Goal: Task Accomplishment & Management: Use online tool/utility

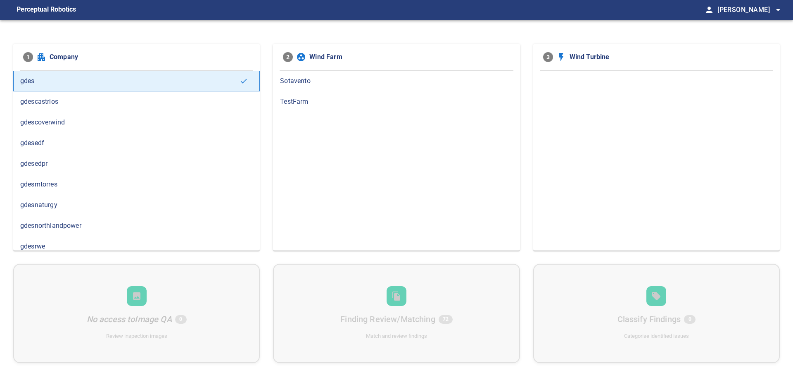
click at [89, 164] on span "gdesedpr" at bounding box center [136, 164] width 233 height 10
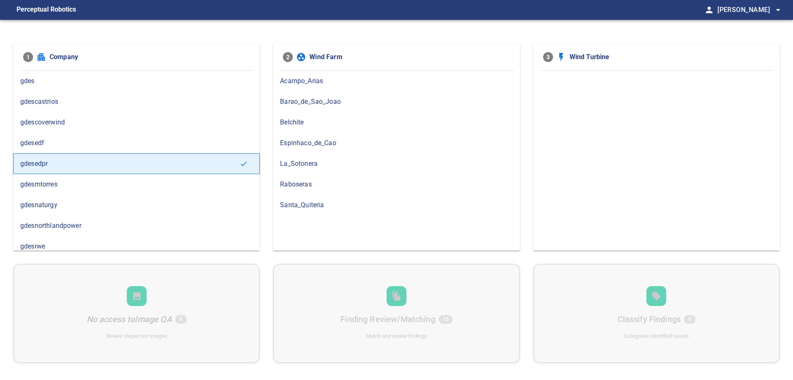
click at [83, 206] on span "gdesnaturgy" at bounding box center [136, 205] width 233 height 10
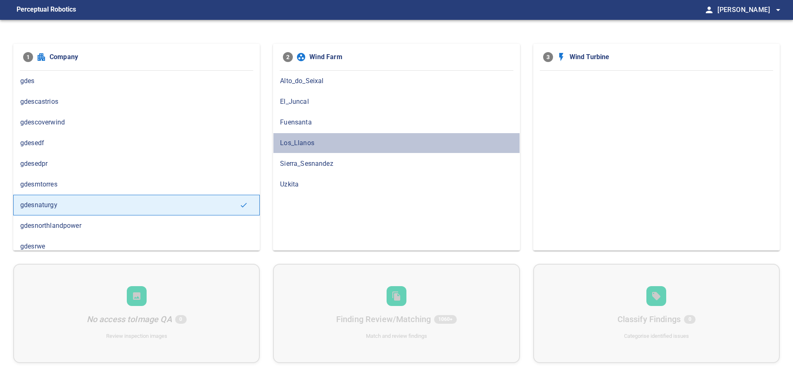
click at [323, 145] on span "Los_Llanos" at bounding box center [396, 143] width 233 height 10
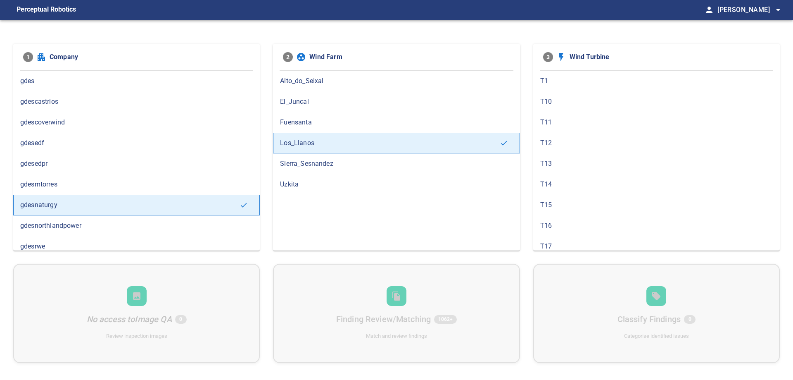
click at [558, 103] on span "T10" at bounding box center [656, 102] width 233 height 10
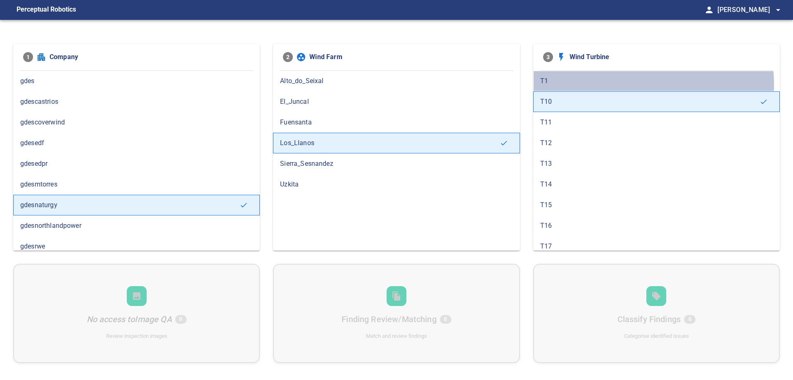
click at [585, 85] on span "T1" at bounding box center [656, 81] width 233 height 10
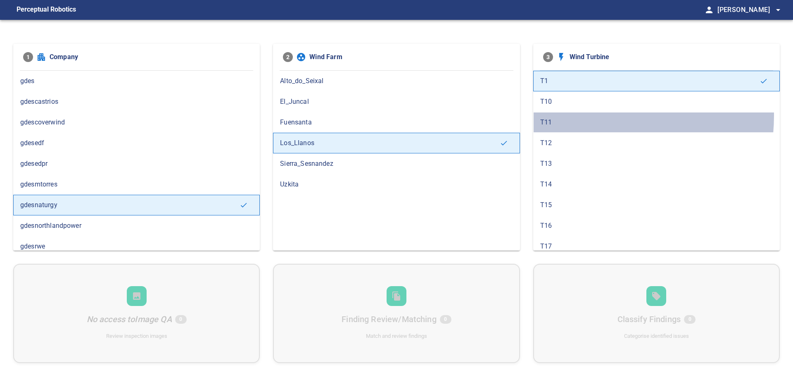
click at [581, 115] on div "T11" at bounding box center [656, 122] width 247 height 21
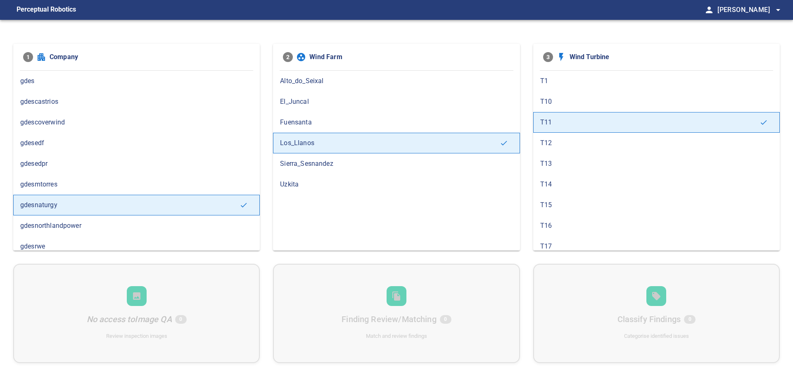
click at [583, 140] on span "T12" at bounding box center [656, 143] width 233 height 10
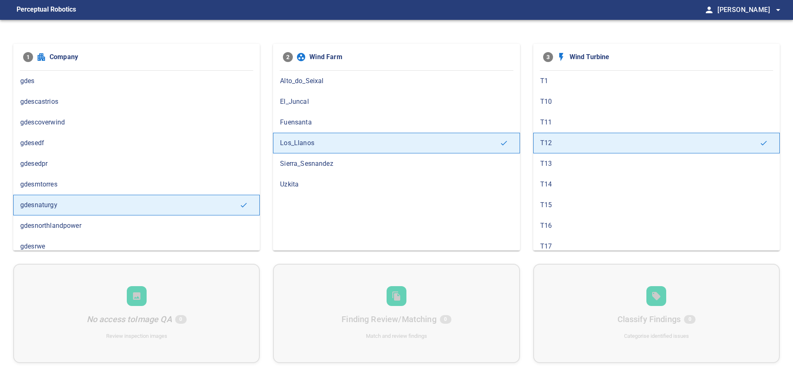
click at [580, 164] on span "T13" at bounding box center [656, 164] width 233 height 10
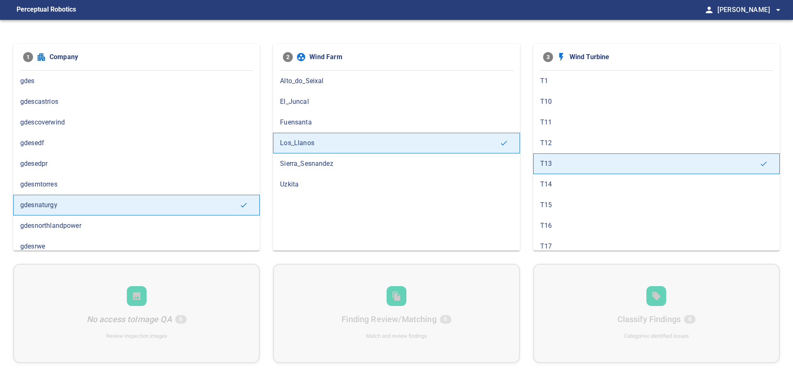
click at [582, 185] on span "T14" at bounding box center [656, 184] width 233 height 10
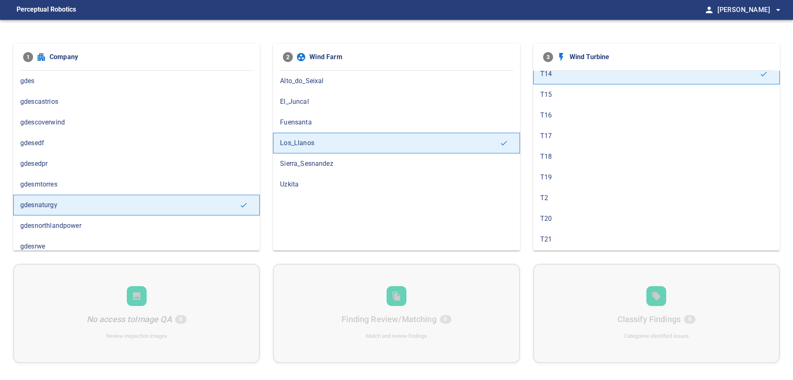
scroll to position [124, 0]
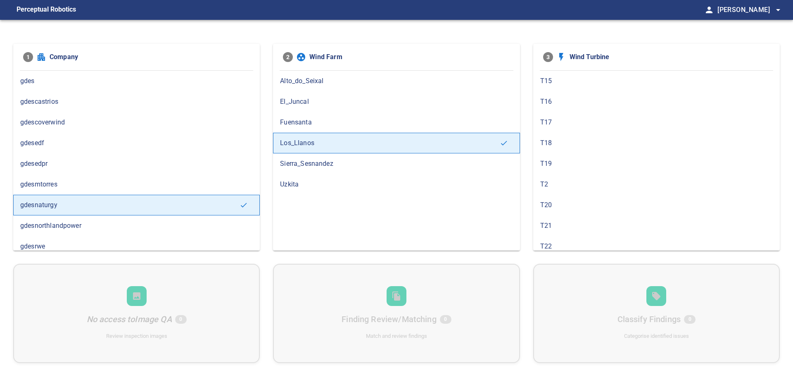
click at [575, 186] on span "T2" at bounding box center [656, 184] width 233 height 10
click at [575, 168] on span "T3" at bounding box center [656, 164] width 233 height 10
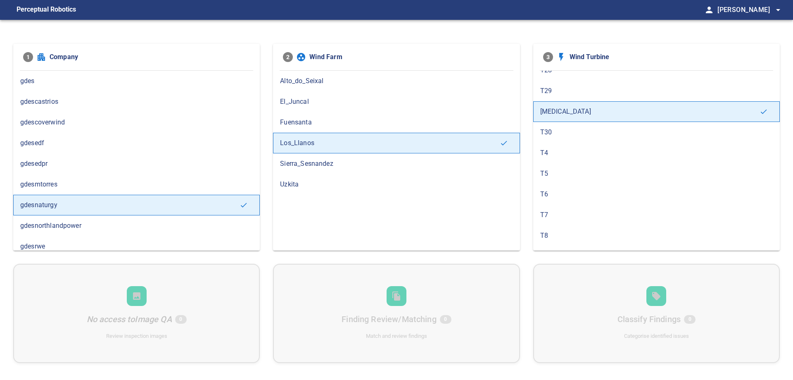
scroll to position [440, 0]
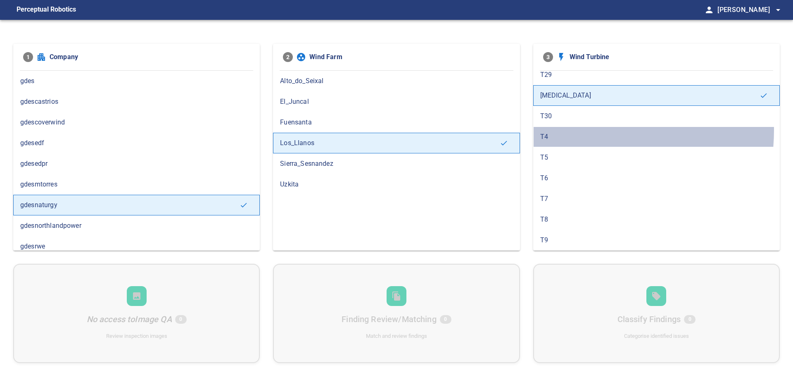
click at [573, 130] on div "T4" at bounding box center [656, 136] width 247 height 21
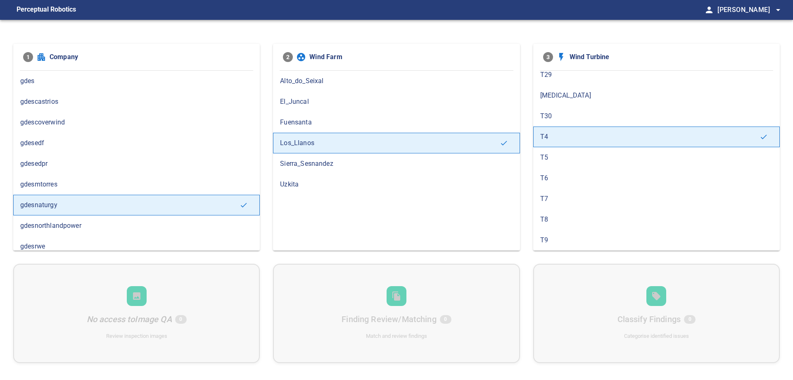
click at [611, 160] on span "T5" at bounding box center [656, 157] width 233 height 10
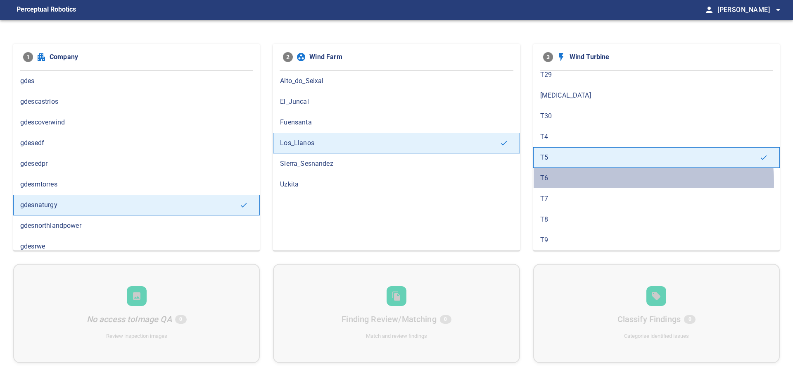
click at [608, 182] on span "T6" at bounding box center [656, 178] width 233 height 10
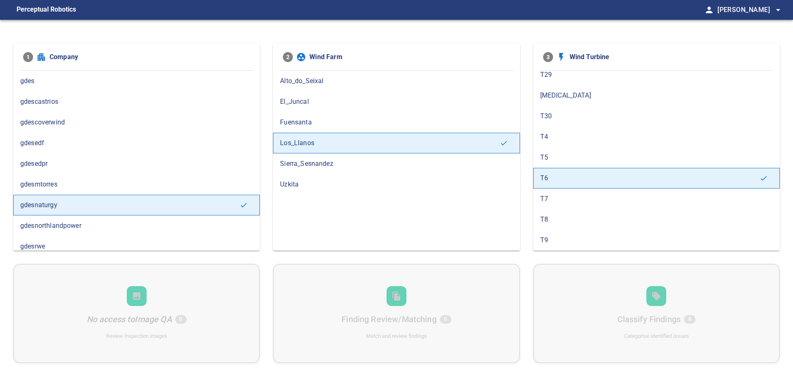
click at [577, 199] on span "T7" at bounding box center [656, 199] width 233 height 10
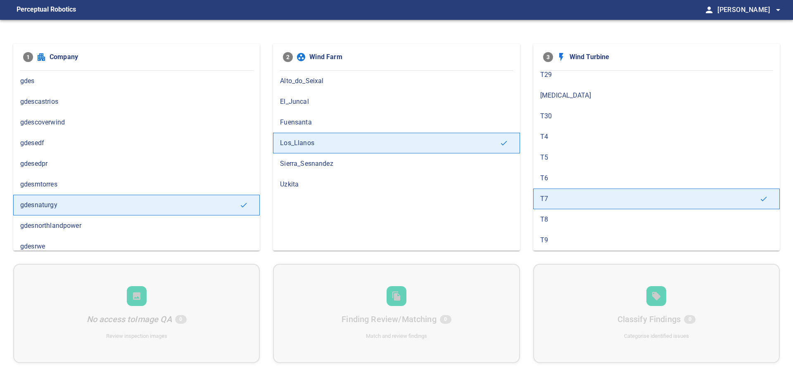
click at [549, 226] on div "T8" at bounding box center [656, 219] width 247 height 21
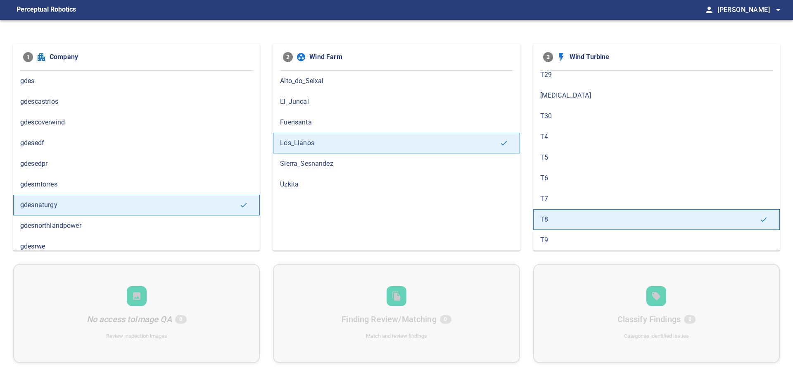
click at [588, 233] on div "T9" at bounding box center [656, 240] width 247 height 21
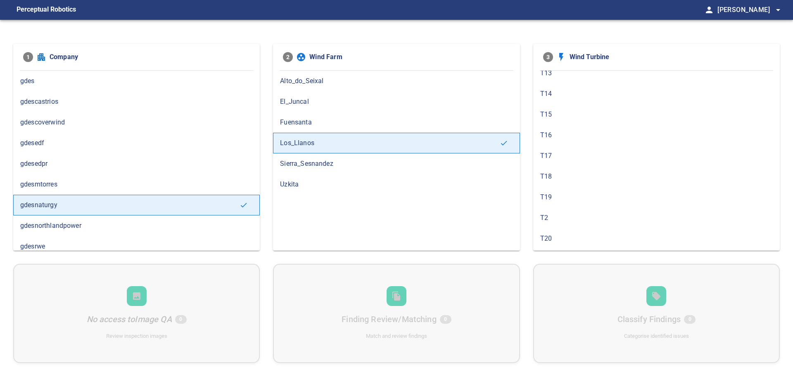
scroll to position [0, 0]
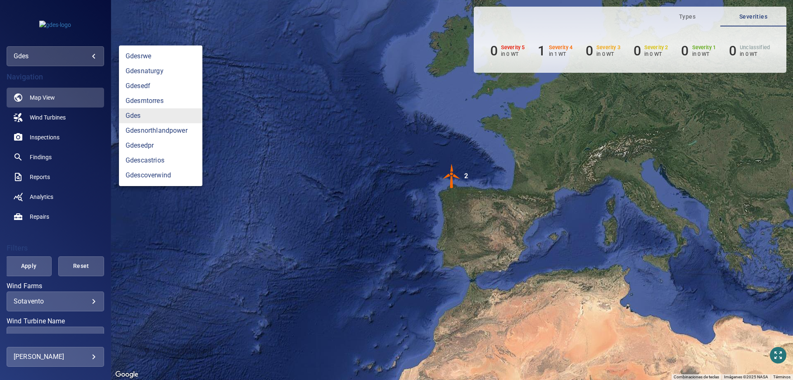
click at [47, 58] on body "**********" at bounding box center [396, 190] width 793 height 380
click at [162, 140] on link "gdesedpr" at bounding box center [160, 145] width 83 height 15
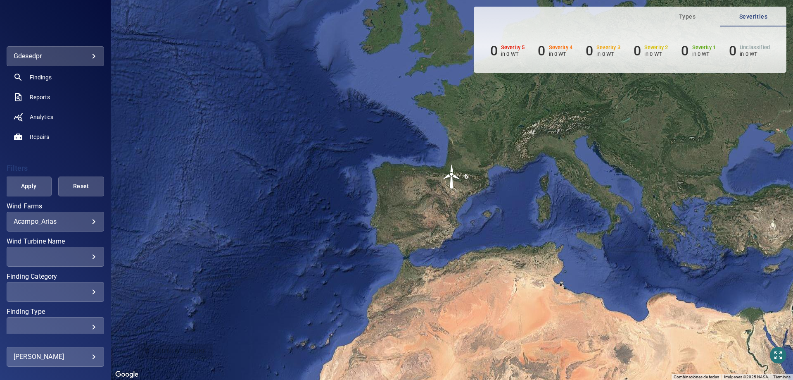
scroll to position [83, 0]
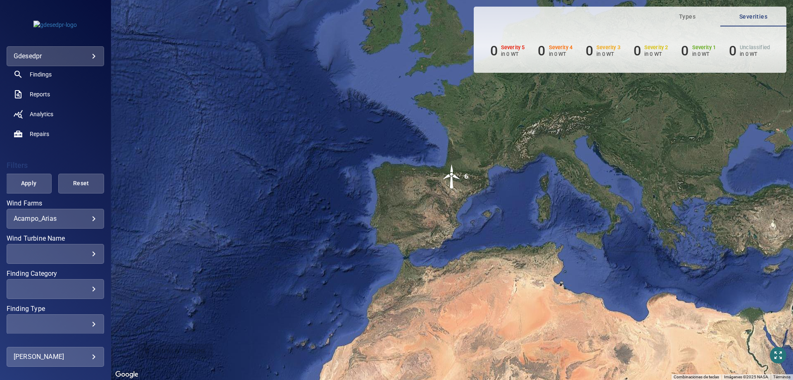
click at [74, 216] on body "**********" at bounding box center [396, 190] width 793 height 380
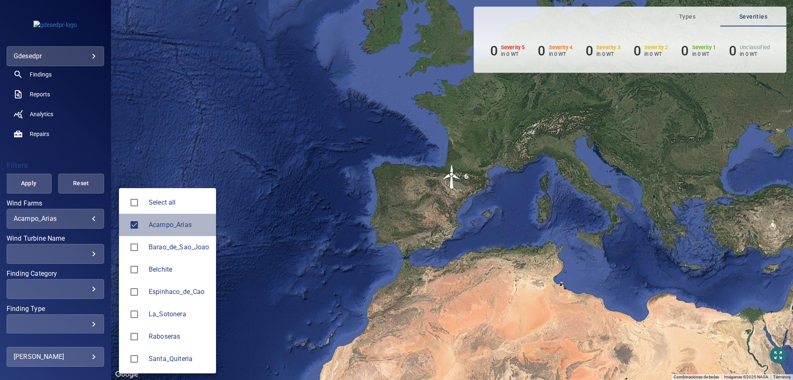
click at [152, 221] on span "Acampo_Arias" at bounding box center [179, 225] width 61 height 10
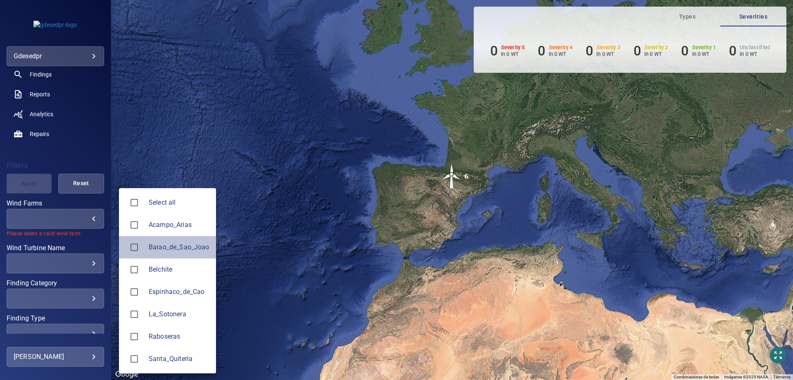
drag, startPoint x: 173, startPoint y: 245, endPoint x: 94, endPoint y: 248, distance: 78.9
click at [174, 245] on span "Barao_de_Sao_Joao" at bounding box center [179, 247] width 61 height 10
type input "**********"
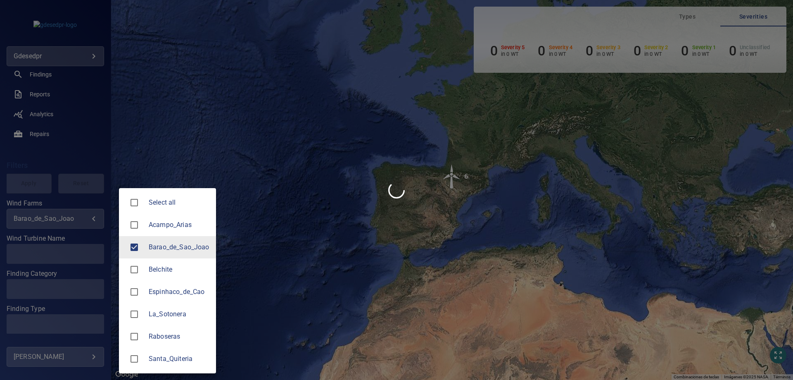
click at [71, 259] on div at bounding box center [396, 190] width 793 height 380
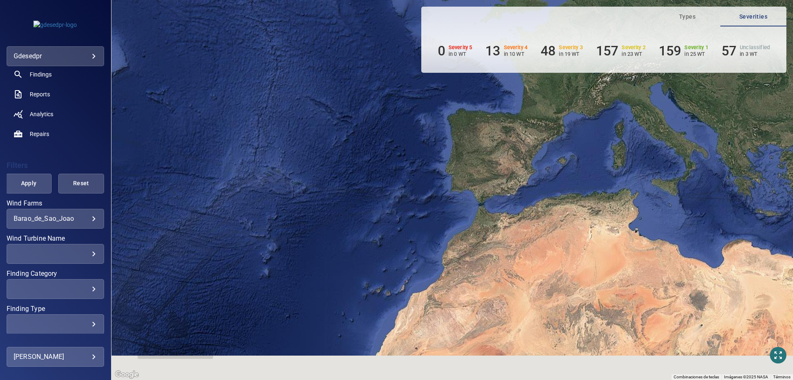
click at [77, 260] on div at bounding box center [396, 190] width 793 height 380
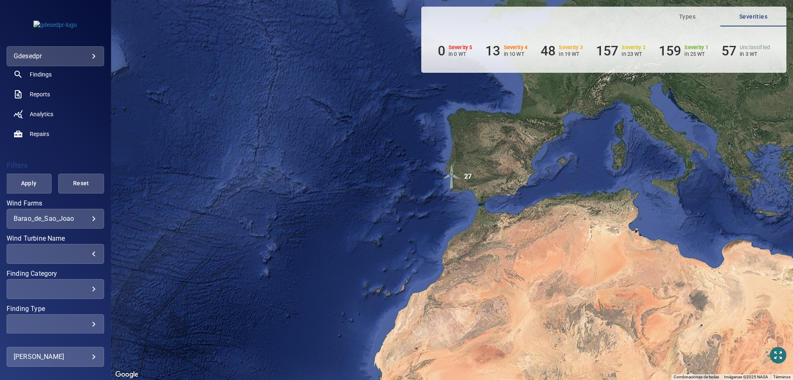
click at [67, 256] on div "​" at bounding box center [55, 253] width 83 height 8
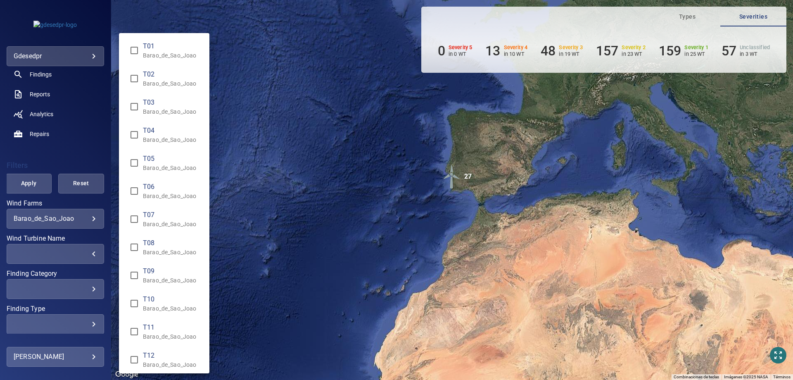
click at [82, 148] on div "Wind Turbine Name" at bounding box center [396, 190] width 793 height 380
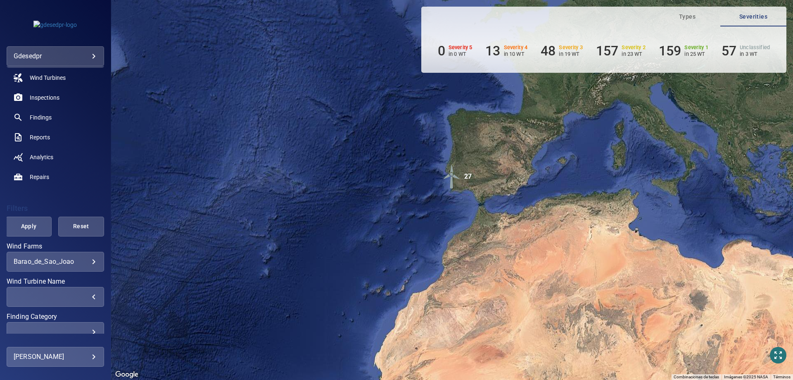
scroll to position [0, 0]
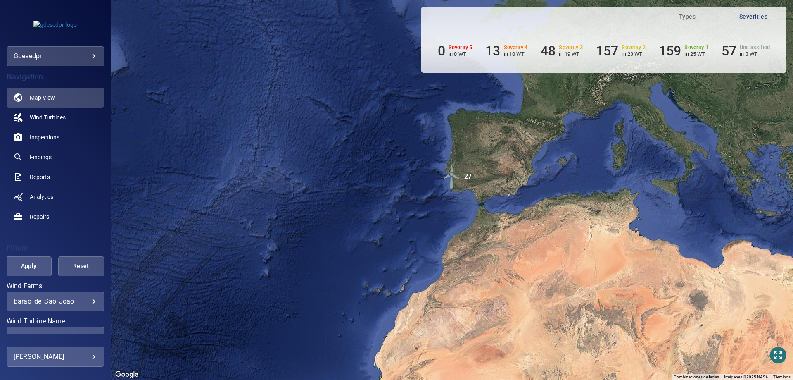
click at [78, 56] on body "**********" at bounding box center [396, 190] width 793 height 380
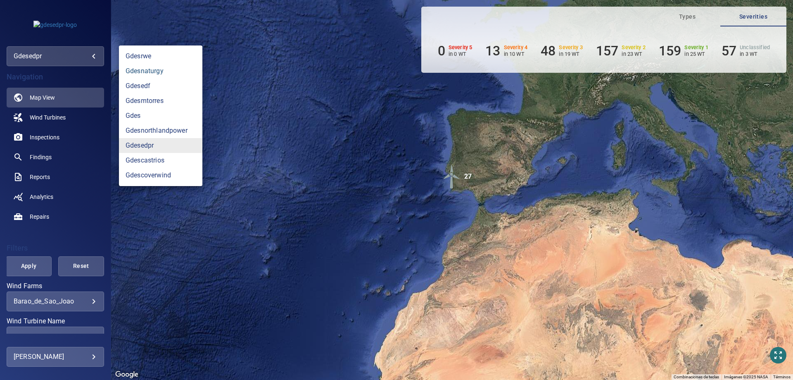
click at [155, 73] on link "gdesnaturgy" at bounding box center [160, 71] width 83 height 15
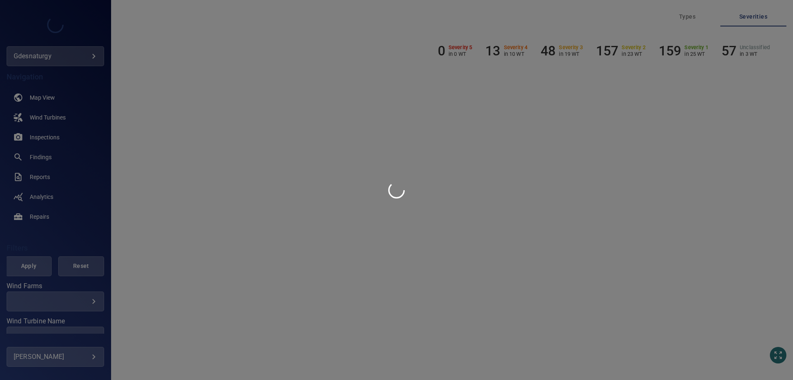
click at [74, 296] on div at bounding box center [396, 190] width 793 height 380
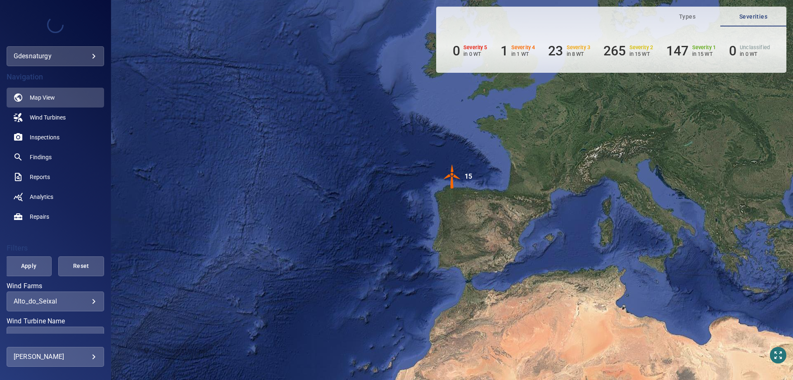
click at [73, 304] on body "**********" at bounding box center [396, 190] width 793 height 380
click at [77, 306] on div "**********" at bounding box center [55, 301] width 97 height 20
click at [74, 296] on div "**********" at bounding box center [55, 301] width 97 height 20
click at [78, 299] on body "**********" at bounding box center [396, 190] width 793 height 380
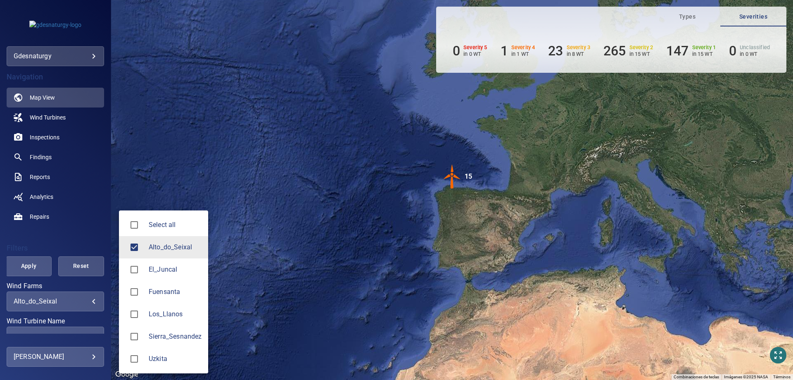
click at [148, 315] on div at bounding box center [137, 313] width 23 height 17
click at [162, 246] on span "Alto_do_Seixal" at bounding box center [175, 247] width 53 height 10
type input "**********"
click at [59, 237] on div at bounding box center [396, 190] width 793 height 380
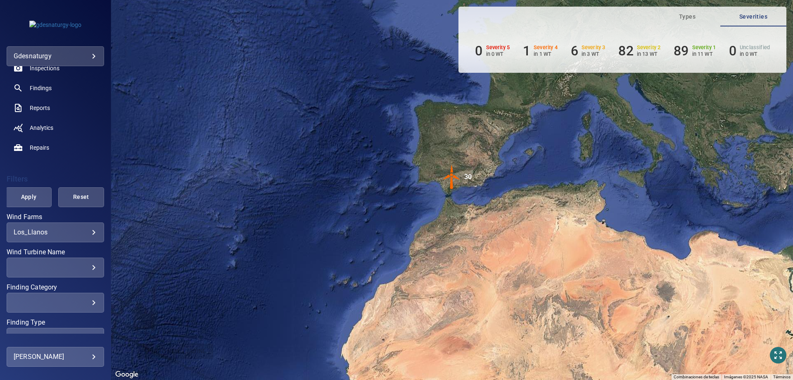
scroll to position [83, 0]
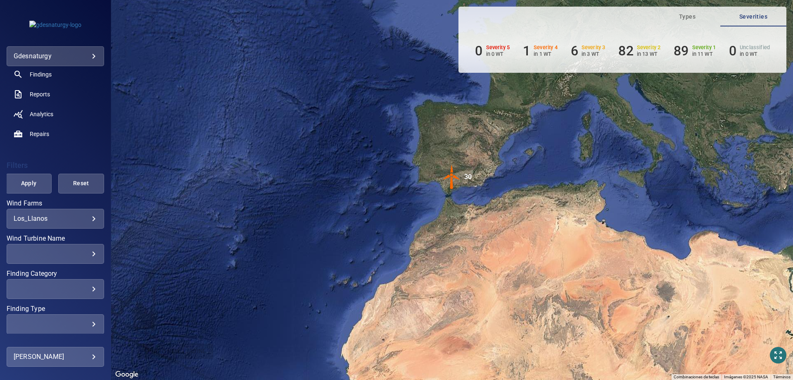
click at [68, 258] on div "​ ​" at bounding box center [55, 254] width 97 height 20
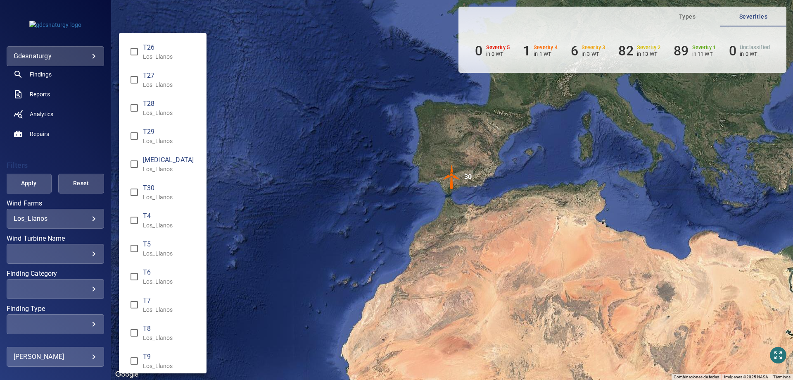
scroll to position [509, 0]
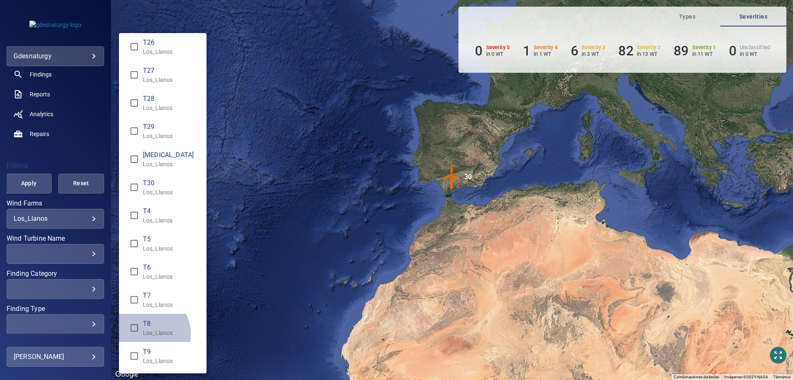
click at [149, 333] on p "Los_Llanos" at bounding box center [171, 332] width 57 height 8
type input "**********"
drag, startPoint x: 37, startPoint y: 190, endPoint x: 29, endPoint y: 183, distance: 10.2
click at [36, 188] on div "Wind Turbine Name" at bounding box center [396, 190] width 793 height 380
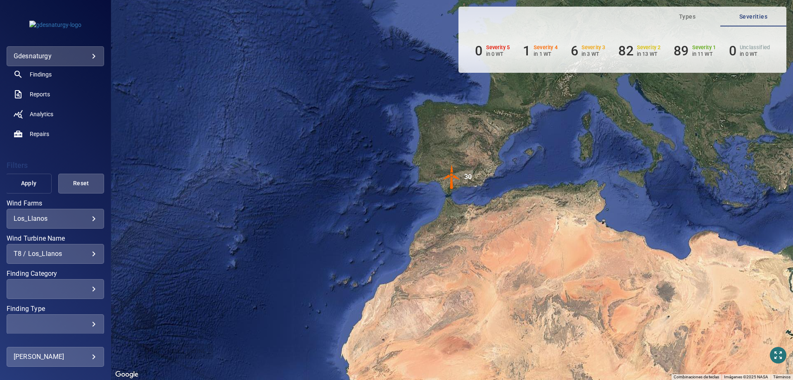
click at [37, 190] on button "Apply" at bounding box center [29, 183] width 46 height 20
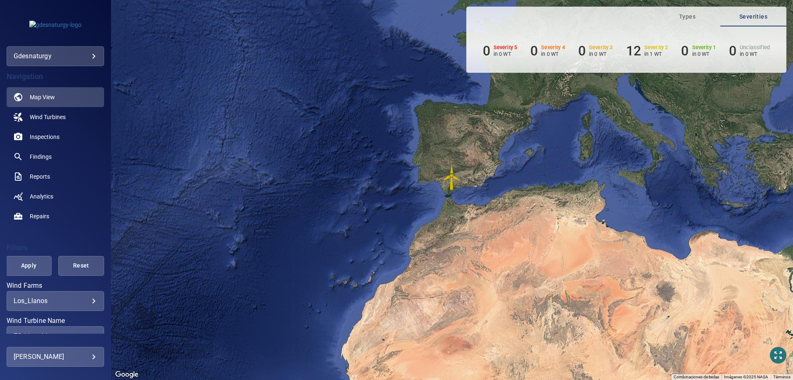
scroll to position [0, 0]
click at [39, 137] on span "Inspections" at bounding box center [45, 137] width 30 height 8
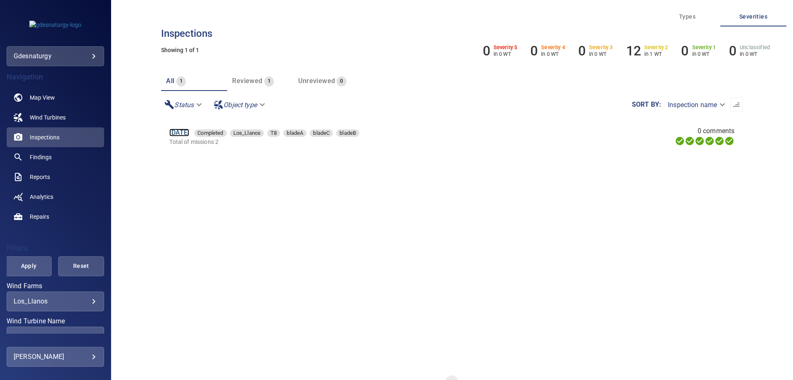
click at [176, 131] on link "15 Jun 2025" at bounding box center [179, 132] width 20 height 8
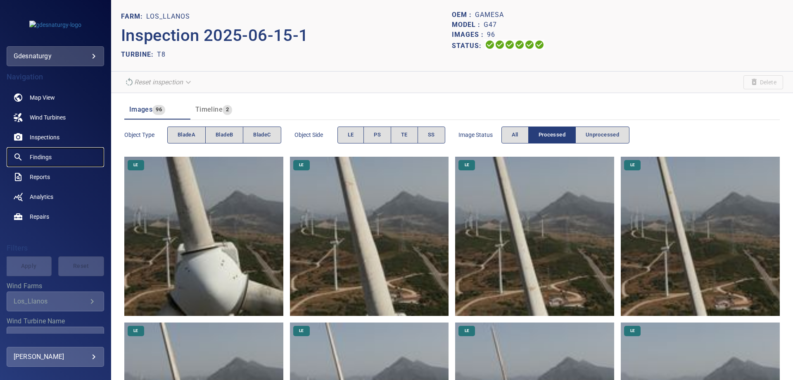
click at [45, 152] on link "Findings" at bounding box center [55, 157] width 97 height 20
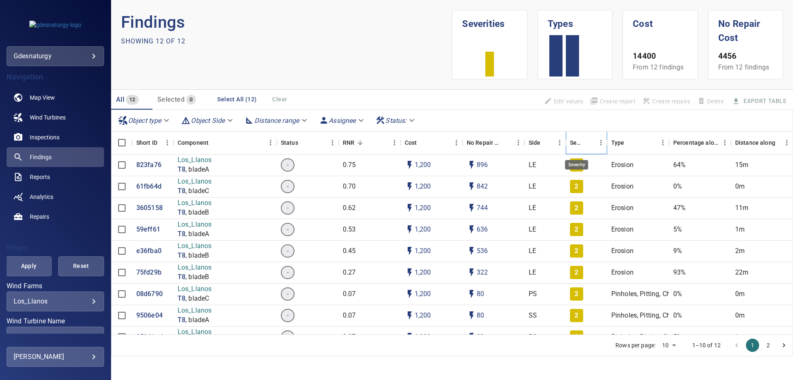
click at [578, 144] on div "Severity" at bounding box center [576, 142] width 13 height 23
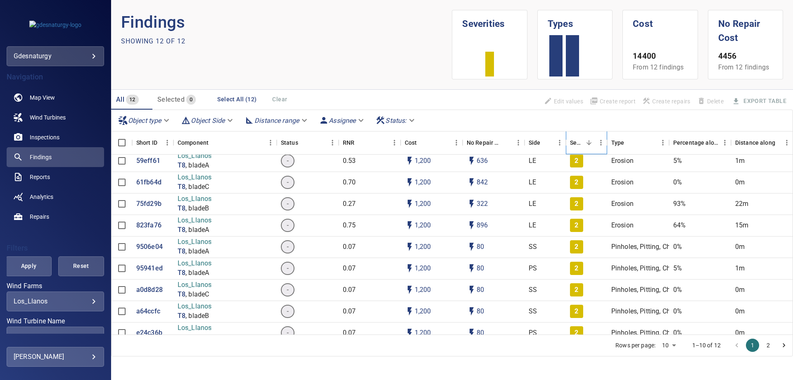
scroll to position [84, 0]
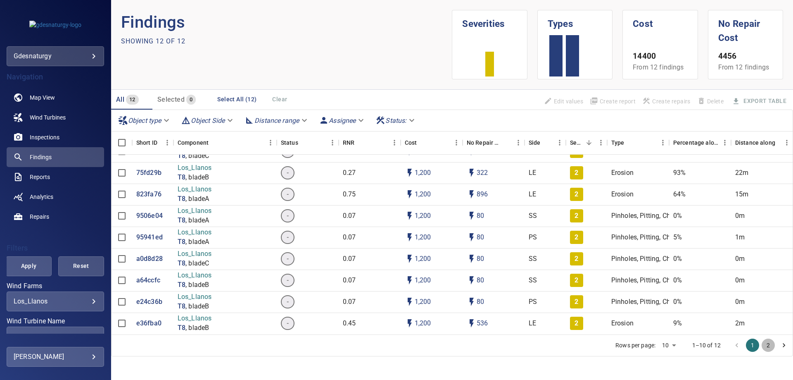
click at [764, 341] on button "2" at bounding box center [768, 344] width 13 height 13
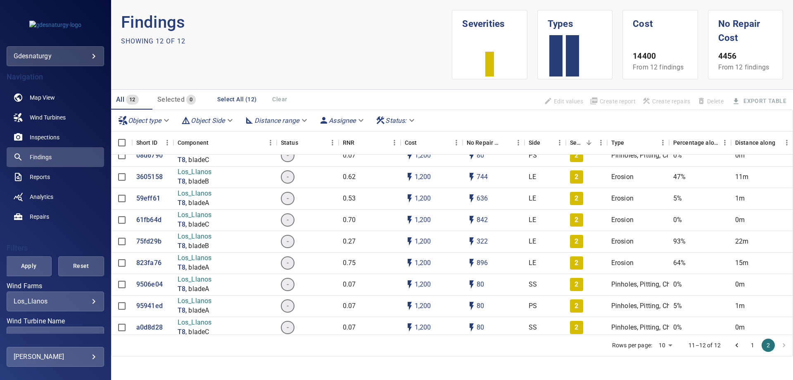
scroll to position [0, 0]
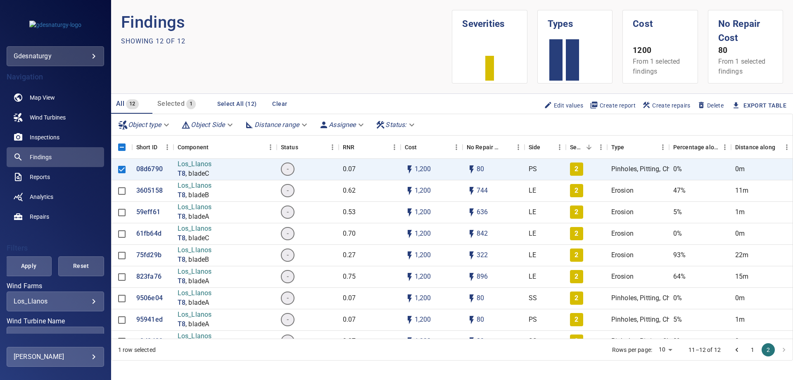
click at [230, 102] on button "Select All (12)" at bounding box center [237, 103] width 46 height 15
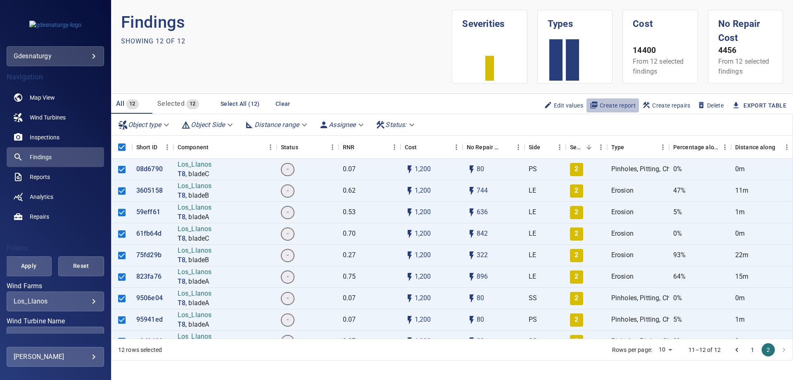
click at [612, 105] on span "Create report" at bounding box center [613, 105] width 46 height 9
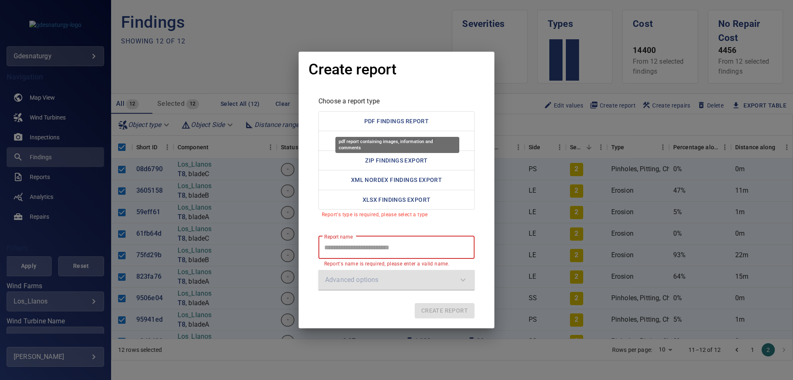
click at [426, 119] on button "PDF Findings Report" at bounding box center [396, 121] width 156 height 20
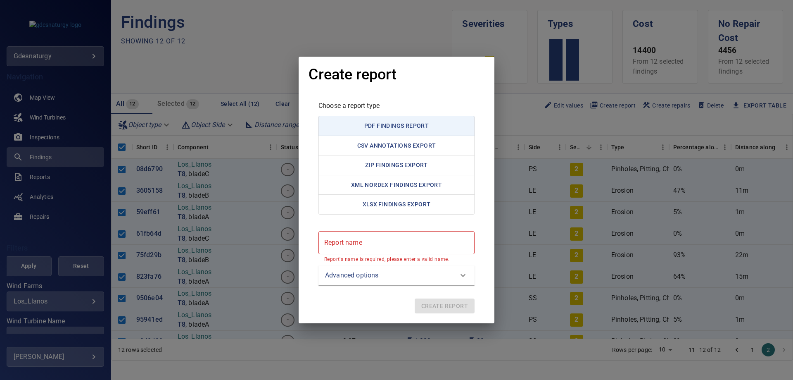
click at [381, 240] on report "Report name" at bounding box center [396, 242] width 156 height 23
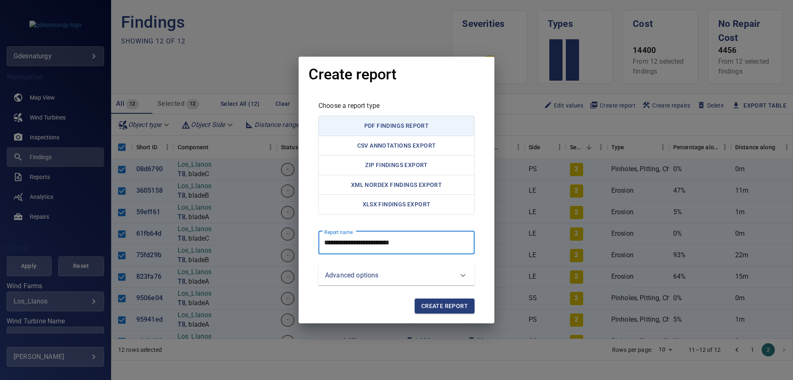
type report "**********"
click at [427, 301] on span "Create report" at bounding box center [444, 306] width 47 height 10
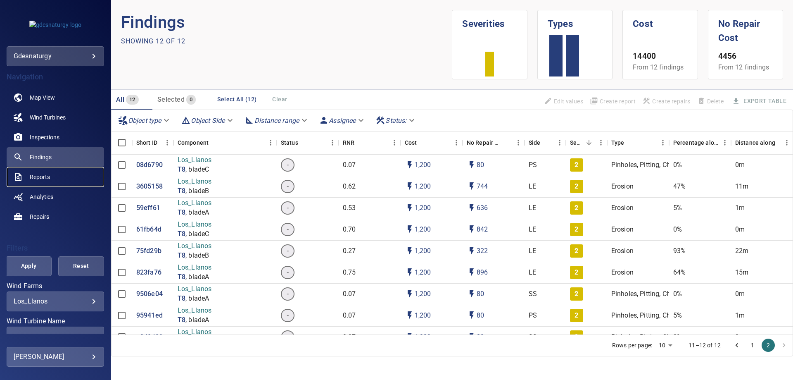
click at [46, 179] on span "Reports" at bounding box center [40, 177] width 20 height 8
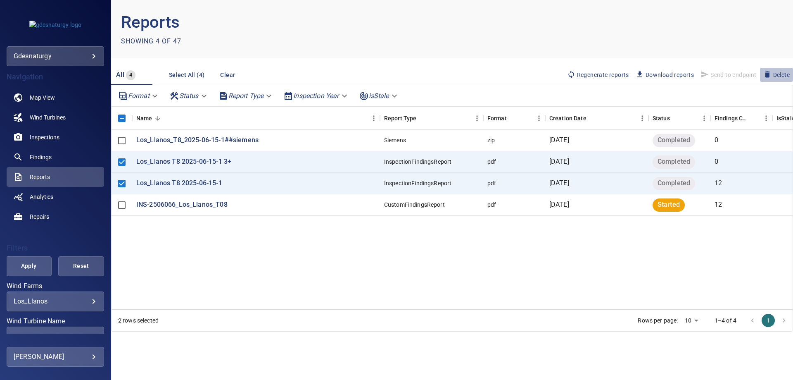
click at [769, 72] on icon "button" at bounding box center [767, 74] width 8 height 8
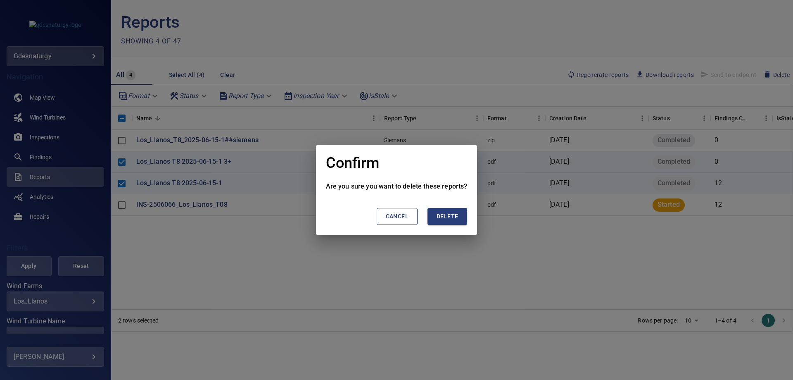
click at [444, 215] on span "Delete" at bounding box center [447, 216] width 21 height 10
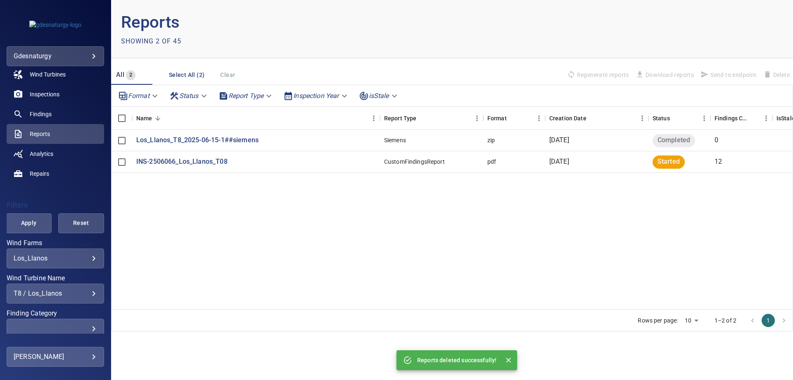
scroll to position [117, 0]
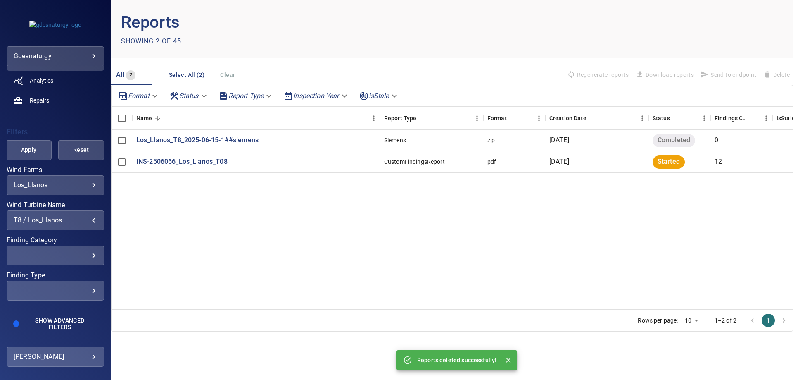
click at [50, 217] on div "T8 / Los_Llanos" at bounding box center [55, 220] width 83 height 8
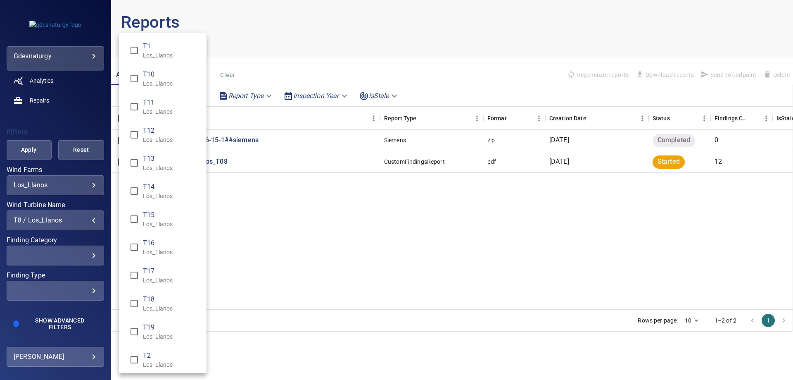
scroll to position [509, 0]
click at [157, 325] on span "T8" at bounding box center [171, 323] width 57 height 10
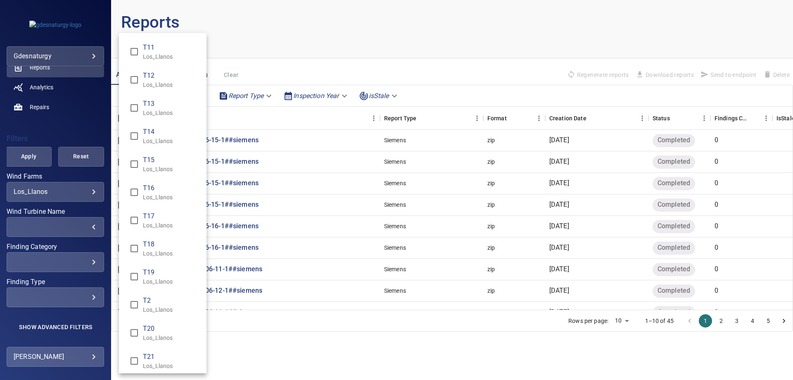
scroll to position [0, 0]
click at [150, 76] on span "T10" at bounding box center [171, 74] width 57 height 10
type input "**********"
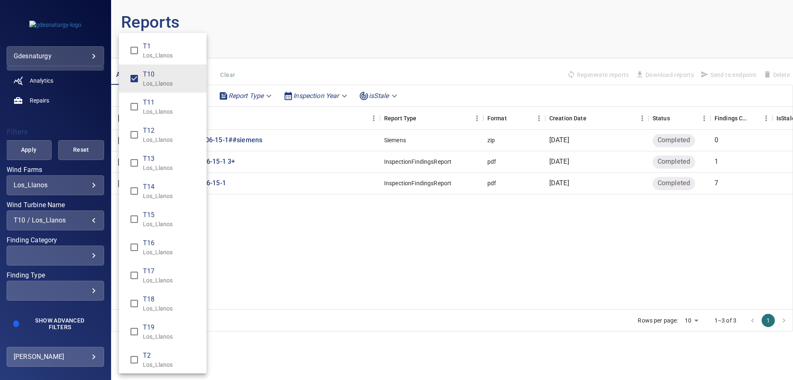
click at [32, 144] on div "Wind Turbine Name" at bounding box center [396, 190] width 793 height 380
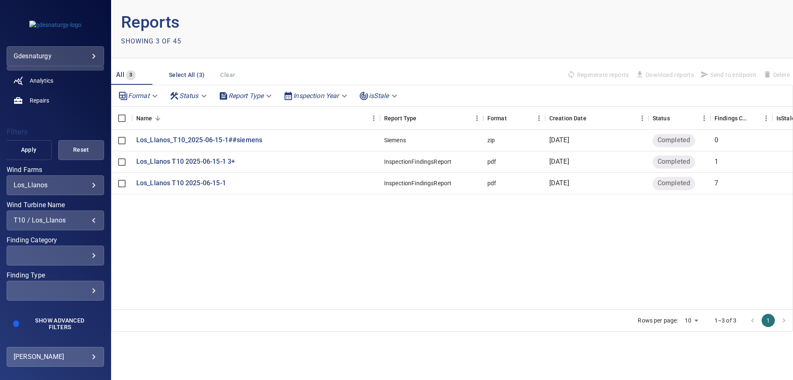
click at [28, 153] on span "Apply" at bounding box center [28, 150] width 25 height 10
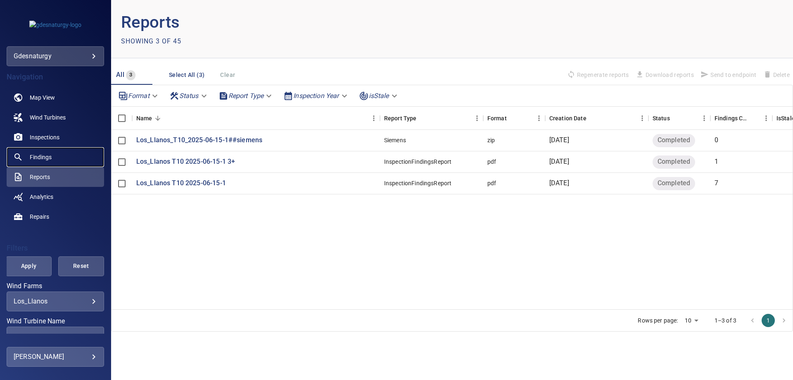
click at [43, 153] on span "Findings" at bounding box center [41, 157] width 22 height 8
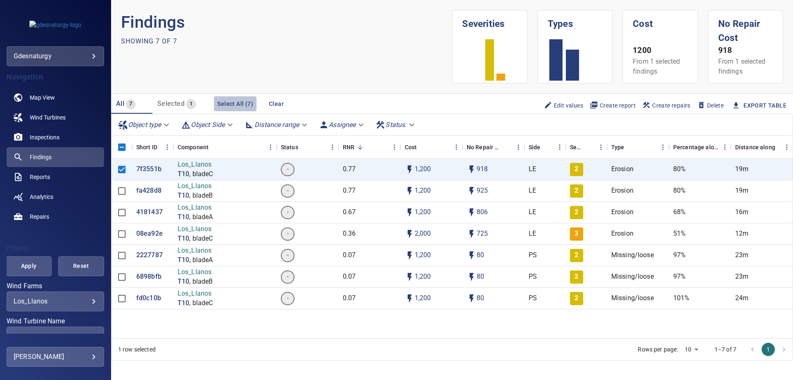
click at [231, 103] on button "Select All (7)" at bounding box center [235, 103] width 43 height 15
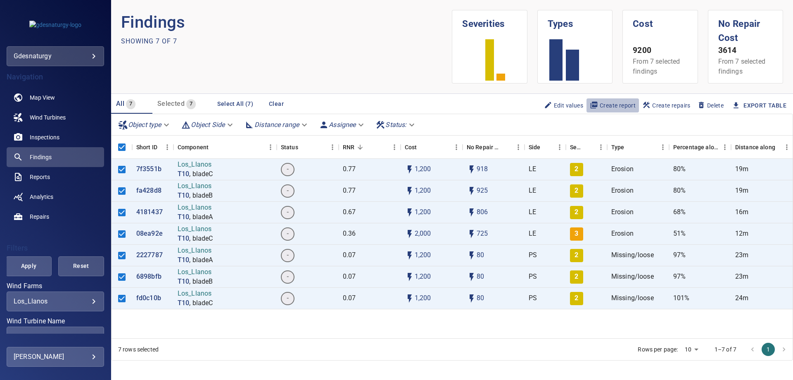
click at [626, 106] on span "Create report" at bounding box center [613, 105] width 46 height 9
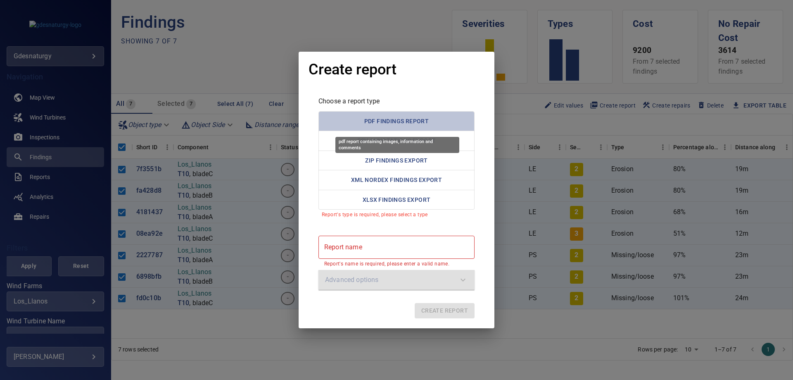
click at [401, 117] on button "PDF Findings Report" at bounding box center [396, 121] width 156 height 20
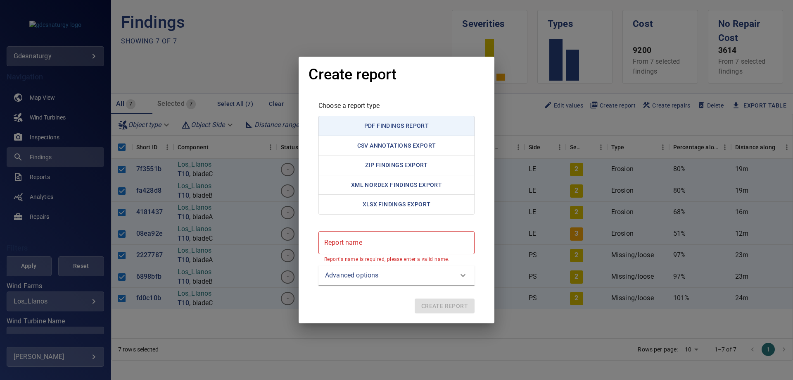
click at [402, 238] on report "Report name" at bounding box center [396, 242] width 156 height 23
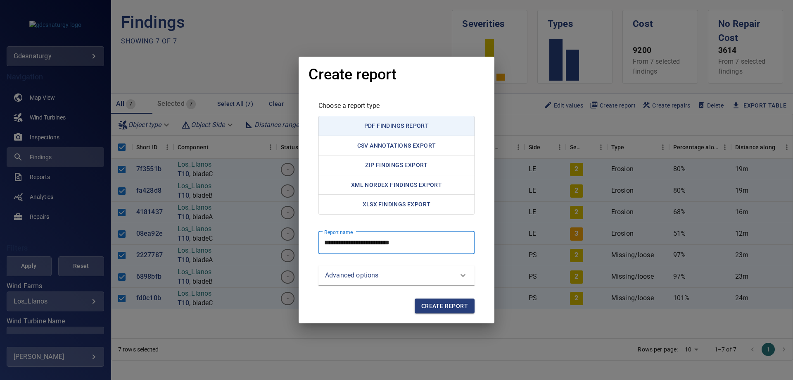
type report "**********"
click at [453, 309] on span "Create report" at bounding box center [444, 306] width 47 height 10
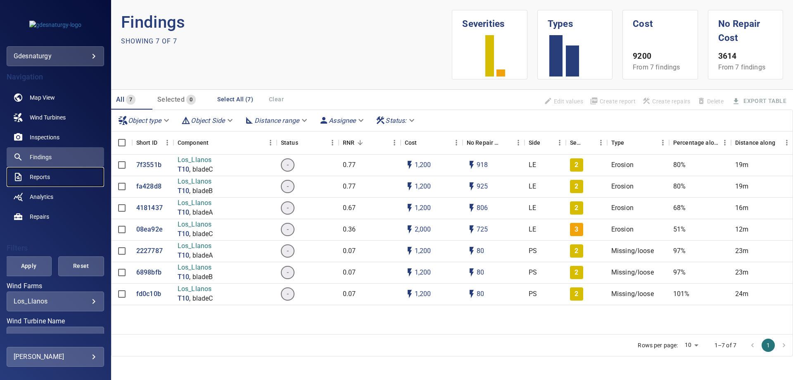
click at [40, 176] on span "Reports" at bounding box center [40, 177] width 20 height 8
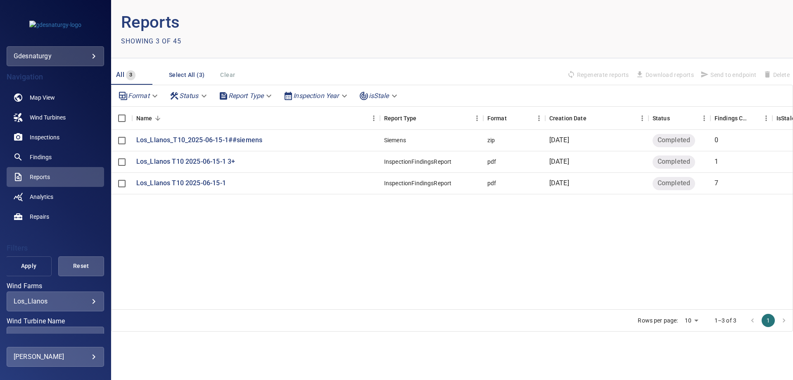
click at [33, 271] on button "Apply" at bounding box center [29, 266] width 46 height 20
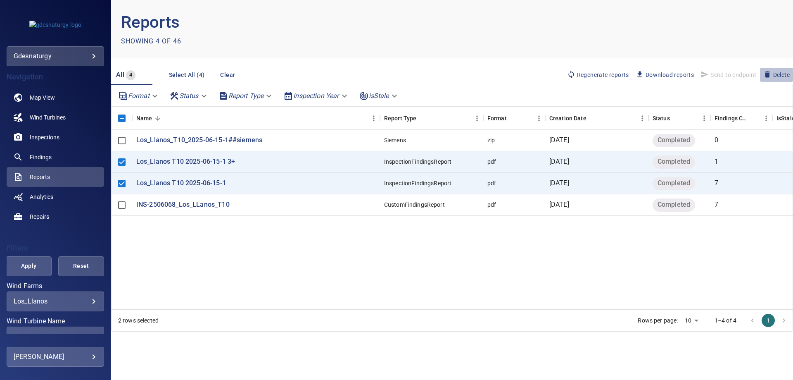
click at [779, 73] on span "Delete" at bounding box center [776, 74] width 26 height 9
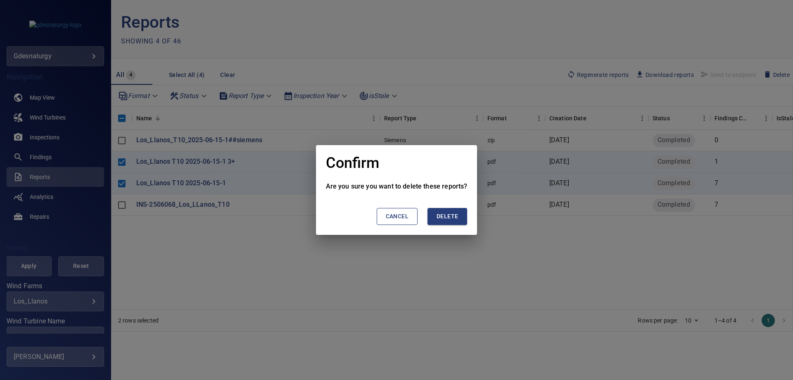
click at [443, 213] on span "Delete" at bounding box center [447, 216] width 21 height 10
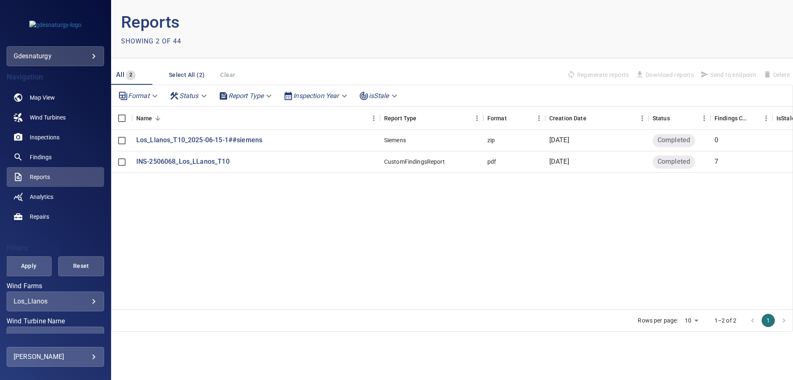
scroll to position [117, 0]
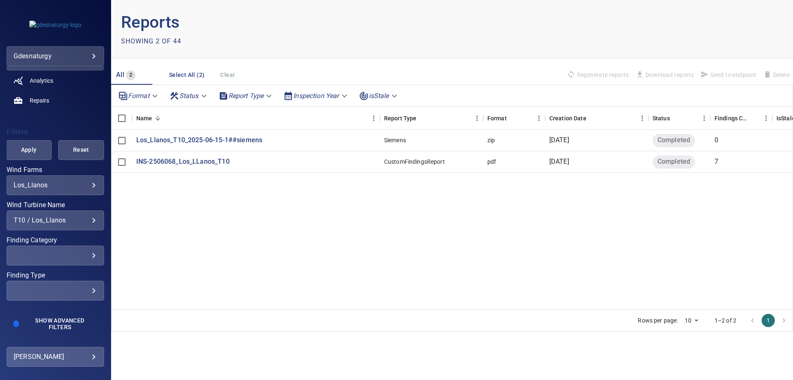
click at [58, 221] on div "T10 / Los_Llanos" at bounding box center [55, 220] width 83 height 8
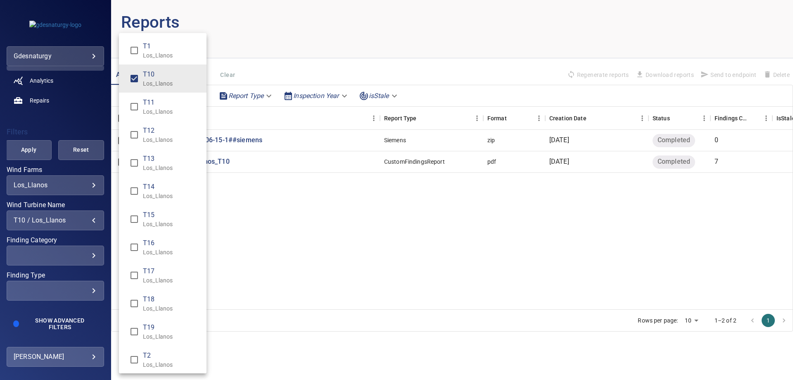
click at [154, 139] on p "Los_Llanos" at bounding box center [171, 139] width 57 height 8
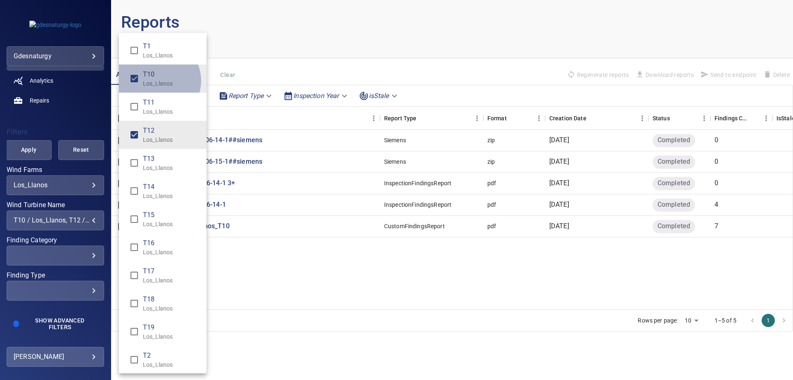
click at [158, 81] on p "Los_Llanos" at bounding box center [171, 83] width 57 height 8
type input "**********"
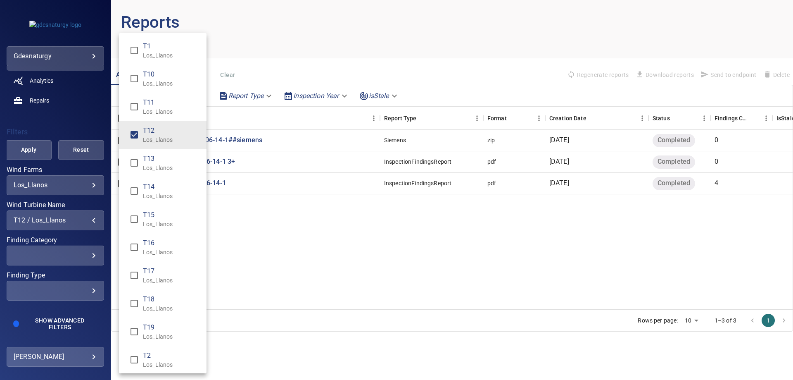
click at [22, 159] on div "Wind Turbine Name" at bounding box center [396, 190] width 793 height 380
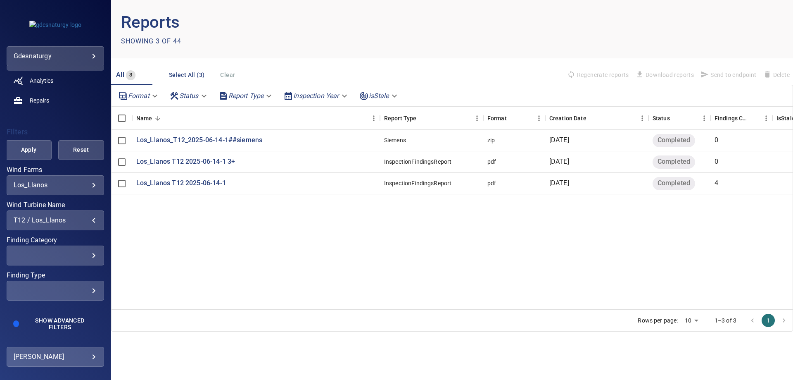
click at [28, 152] on span "Apply" at bounding box center [28, 150] width 25 height 10
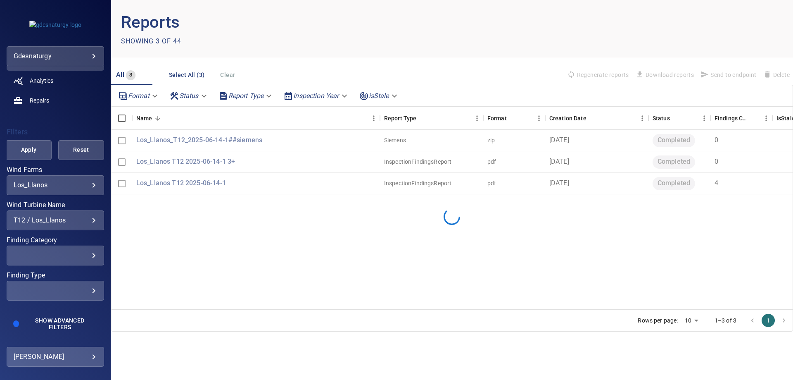
click at [31, 152] on span "Apply" at bounding box center [28, 150] width 25 height 10
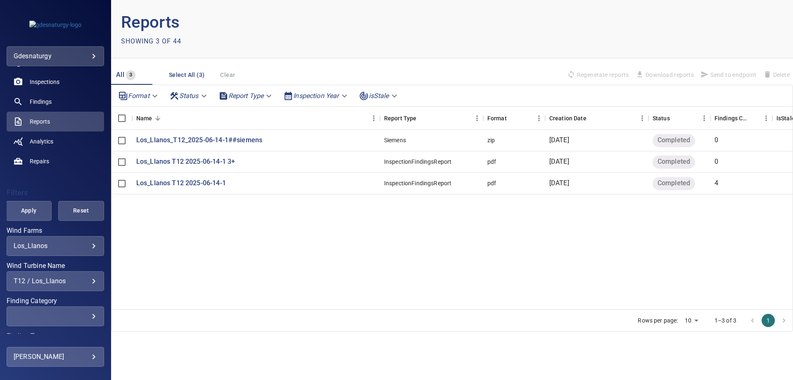
scroll to position [0, 0]
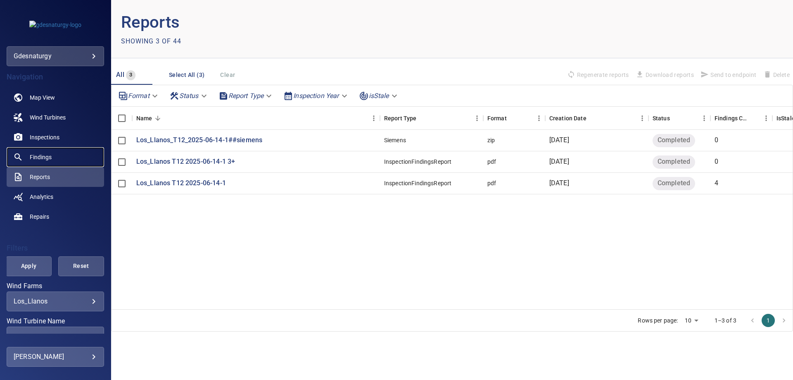
click at [53, 155] on link "Findings" at bounding box center [55, 157] width 97 height 20
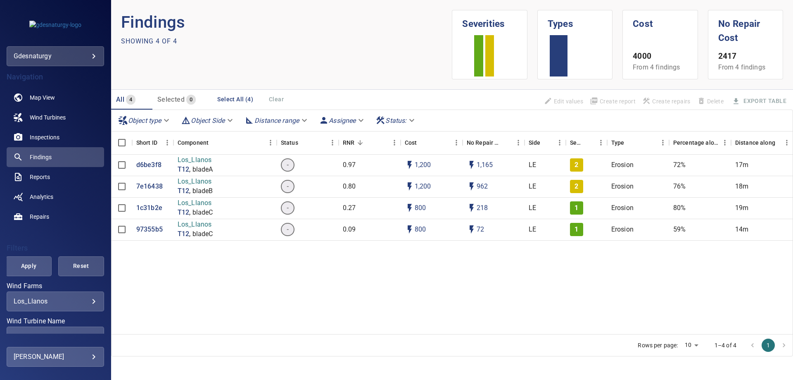
drag, startPoint x: 258, startPoint y: 300, endPoint x: 268, endPoint y: 351, distance: 52.2
click at [263, 300] on div "d6be3f8 Los_Llanos T12 , bladeA - 0.97 1,200 1,165 LE 2 Erosion 72% 17m 14 June…" at bounding box center [535, 243] width 847 height 179
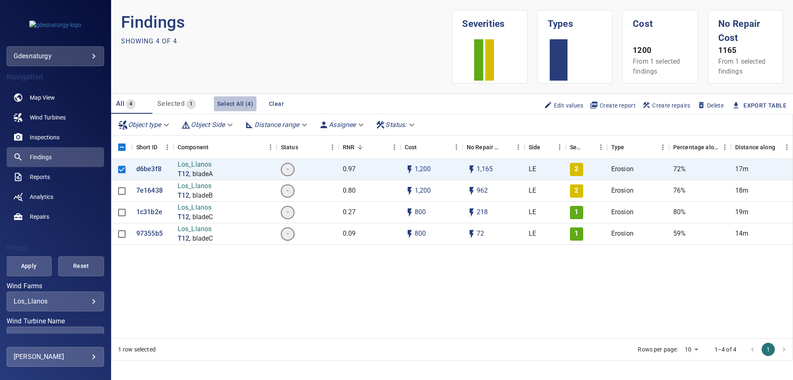
click at [235, 107] on button "Select All (4)" at bounding box center [235, 103] width 43 height 15
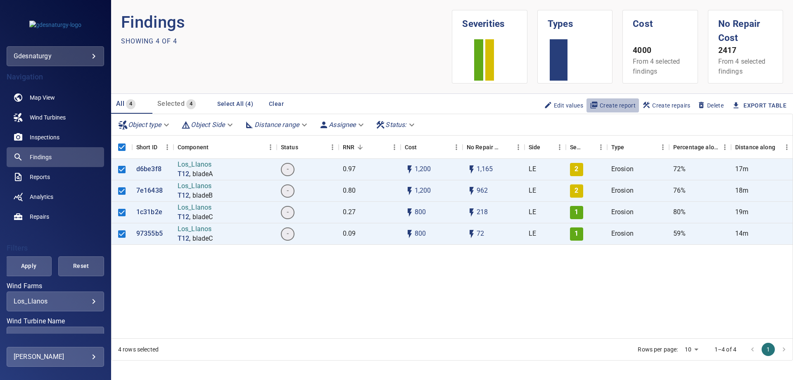
click at [600, 108] on span "Create report" at bounding box center [613, 105] width 46 height 9
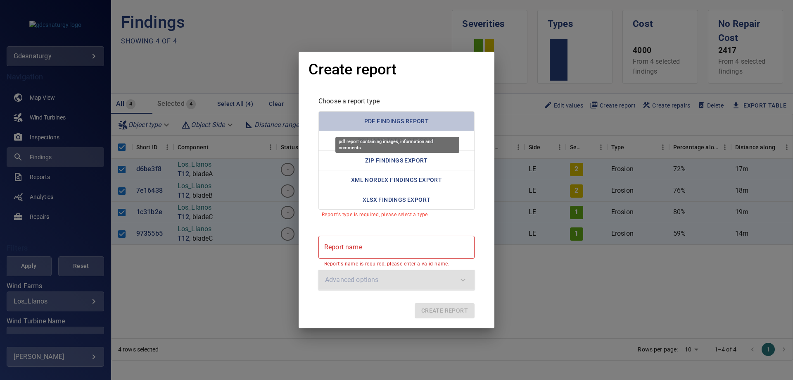
click at [376, 121] on button "PDF Findings Report" at bounding box center [396, 121] width 156 height 20
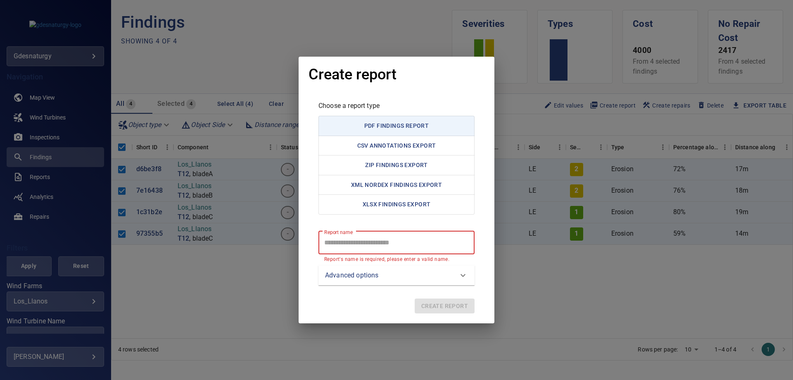
click at [386, 248] on report "Report name" at bounding box center [396, 242] width 156 height 23
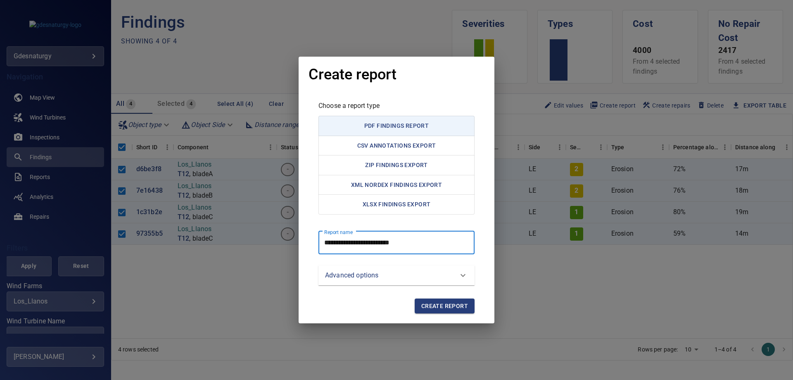
type report "**********"
drag, startPoint x: 442, startPoint y: 304, endPoint x: 396, endPoint y: 372, distance: 81.2
click at [442, 301] on span "Create report" at bounding box center [444, 306] width 47 height 10
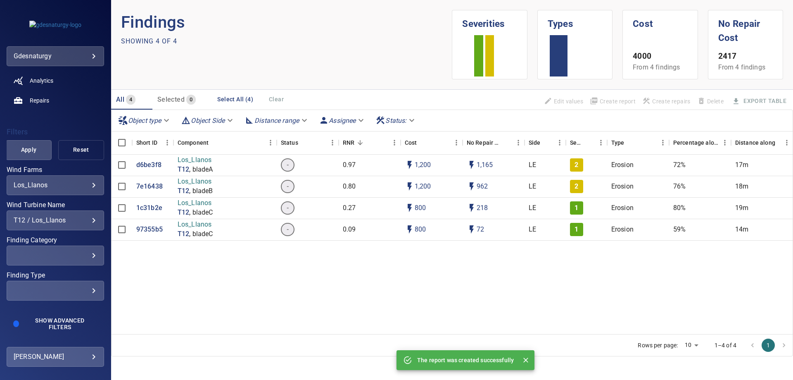
scroll to position [34, 0]
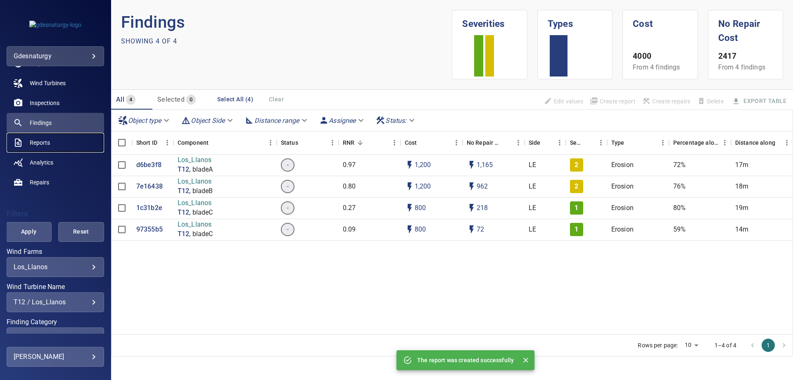
click at [48, 145] on span "Reports" at bounding box center [40, 142] width 20 height 8
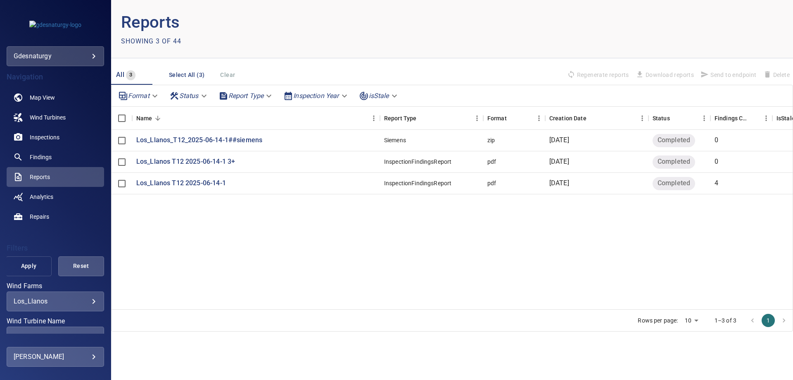
click at [23, 268] on span "Apply" at bounding box center [28, 266] width 25 height 10
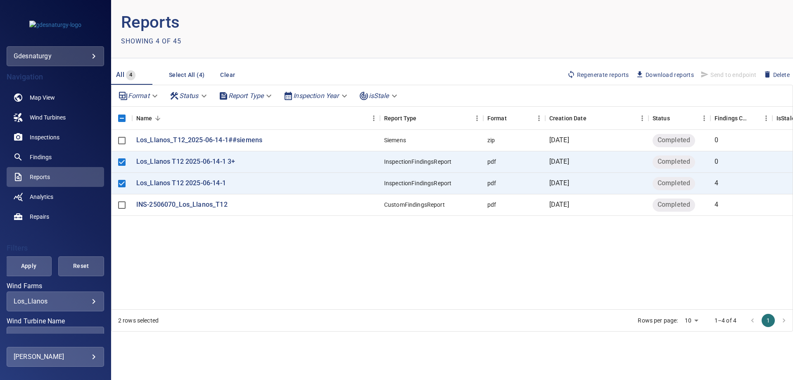
click at [767, 74] on icon "button" at bounding box center [767, 74] width 5 height 6
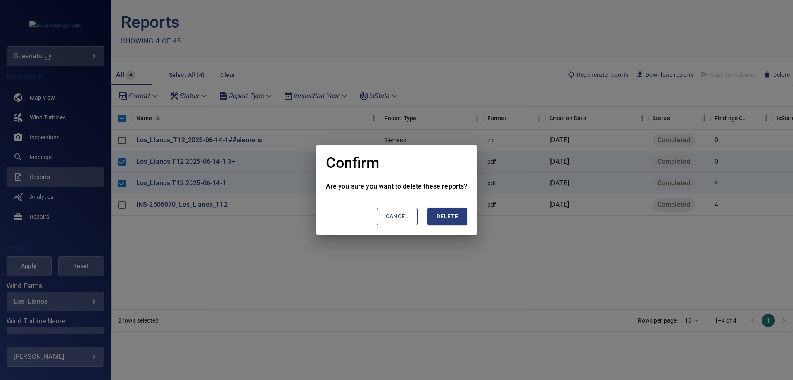
click at [445, 219] on span "Delete" at bounding box center [447, 216] width 21 height 10
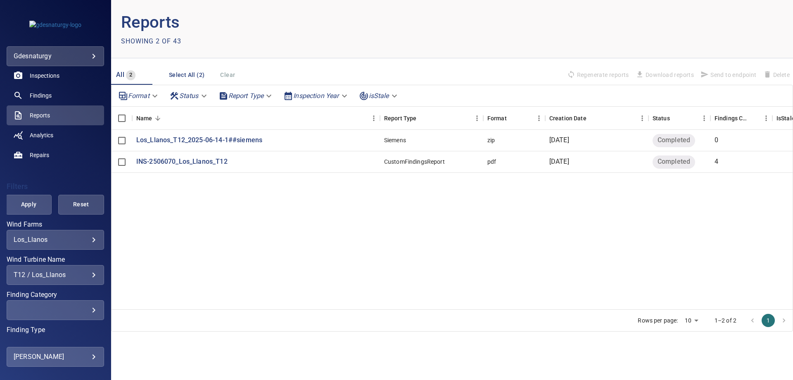
scroll to position [117, 0]
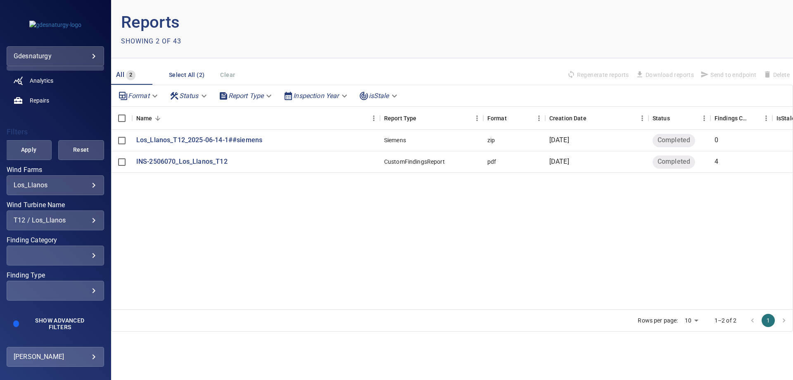
click at [70, 223] on div "T12 / Los_Llanos" at bounding box center [55, 220] width 83 height 8
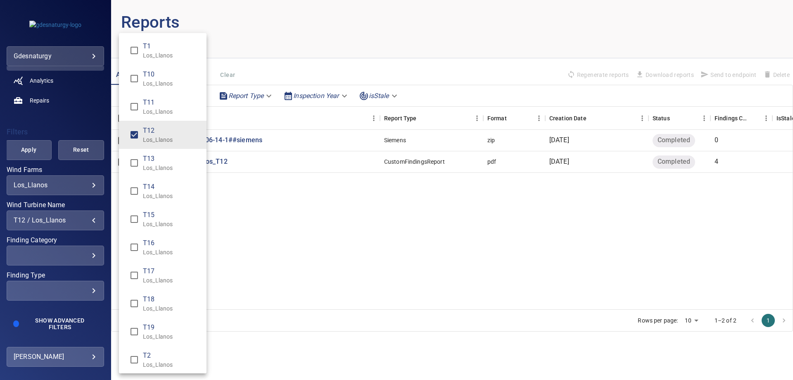
drag, startPoint x: 159, startPoint y: 191, endPoint x: 145, endPoint y: 150, distance: 43.9
click at [161, 189] on span "T14" at bounding box center [171, 187] width 57 height 10
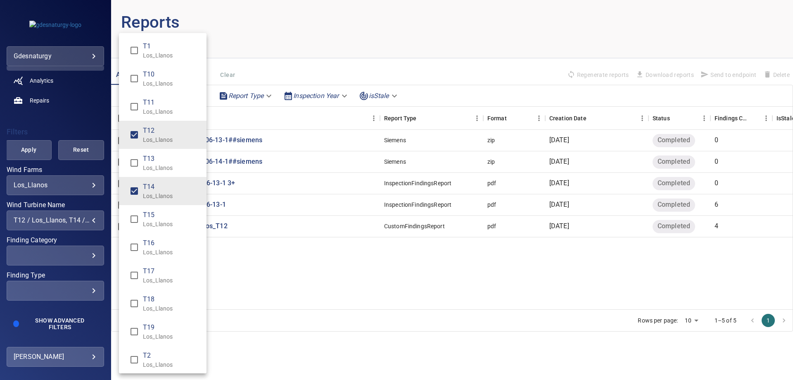
click at [152, 136] on p "Los_Llanos" at bounding box center [171, 139] width 57 height 8
type input "**********"
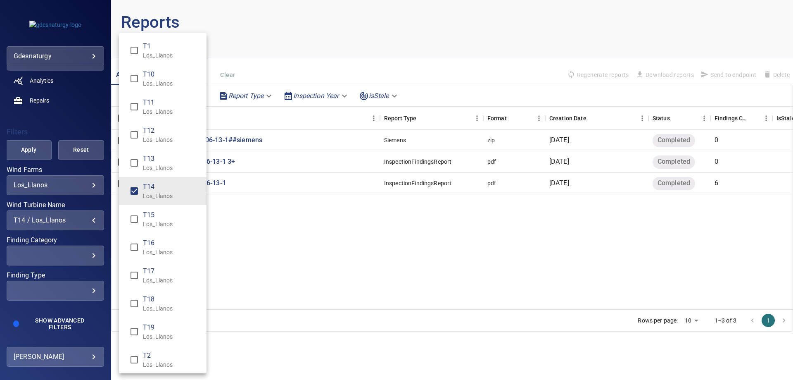
click at [21, 152] on div "Wind Turbine Name" at bounding box center [396, 190] width 793 height 380
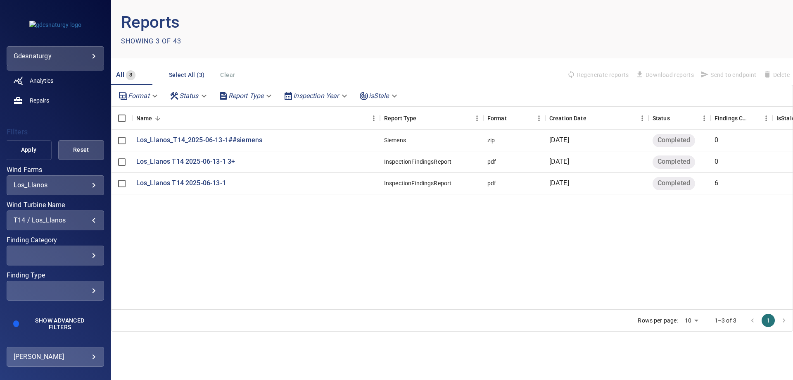
click at [22, 146] on span "Apply" at bounding box center [28, 150] width 25 height 10
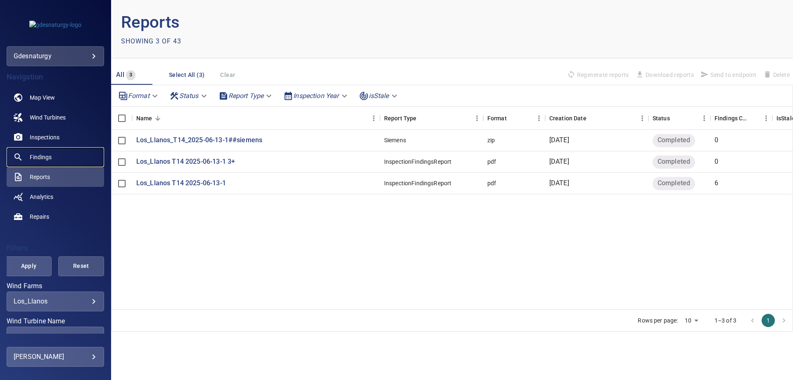
click at [40, 155] on span "Findings" at bounding box center [41, 157] width 22 height 8
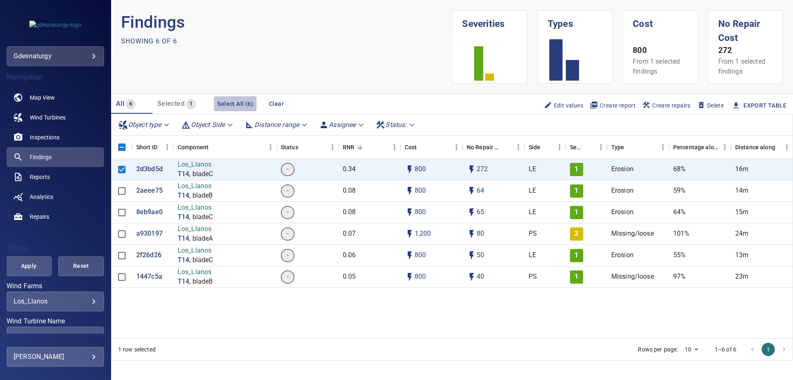
click at [244, 107] on button "Select All (6)" at bounding box center [235, 103] width 43 height 15
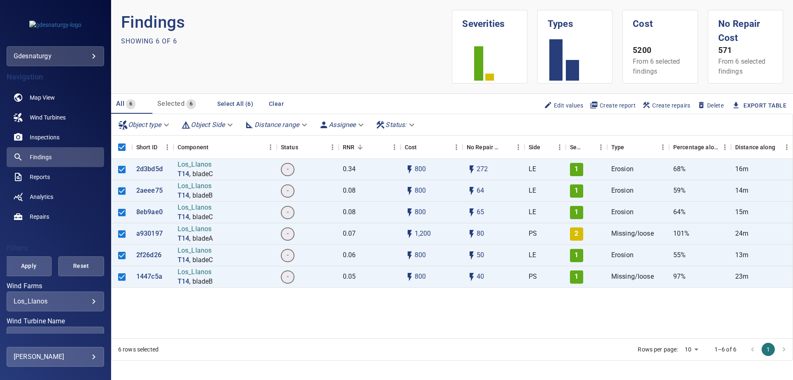
click at [605, 103] on span "Create report" at bounding box center [613, 105] width 46 height 9
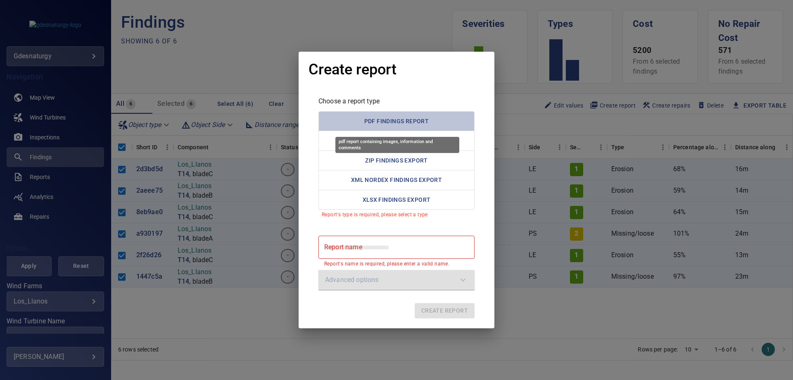
drag, startPoint x: 399, startPoint y: 119, endPoint x: 400, endPoint y: 200, distance: 80.6
click at [398, 119] on button "PDF Findings Report" at bounding box center [396, 121] width 156 height 20
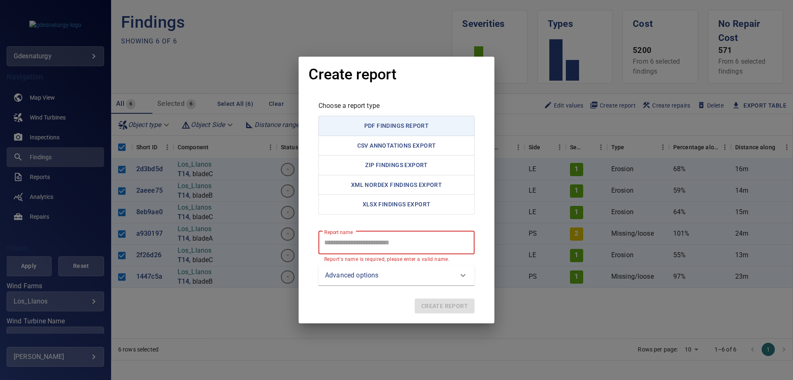
click at [410, 253] on report "Report name" at bounding box center [396, 242] width 156 height 23
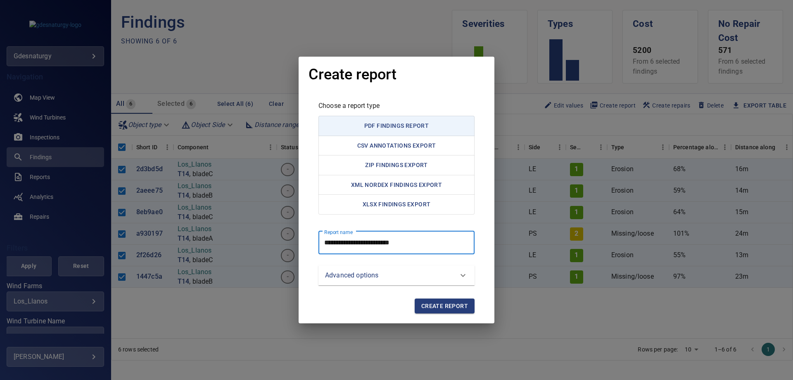
type report "**********"
click at [425, 305] on span "Create report" at bounding box center [444, 306] width 47 height 10
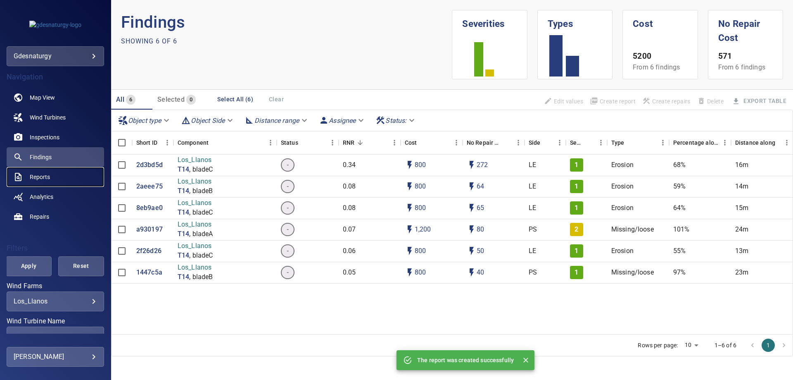
click at [48, 176] on span "Reports" at bounding box center [40, 177] width 20 height 8
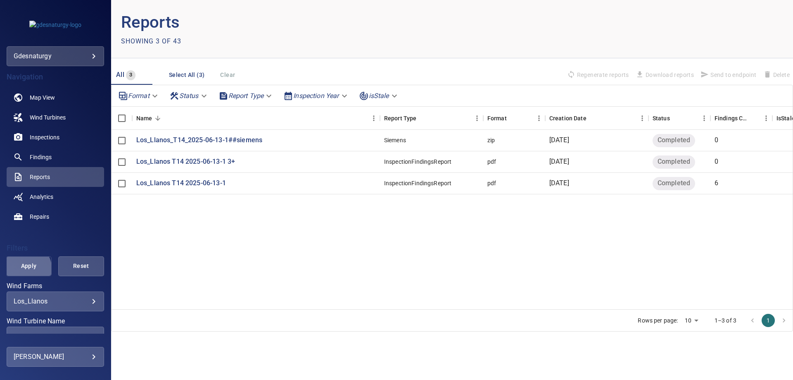
click at [23, 269] on span "Apply" at bounding box center [28, 266] width 25 height 10
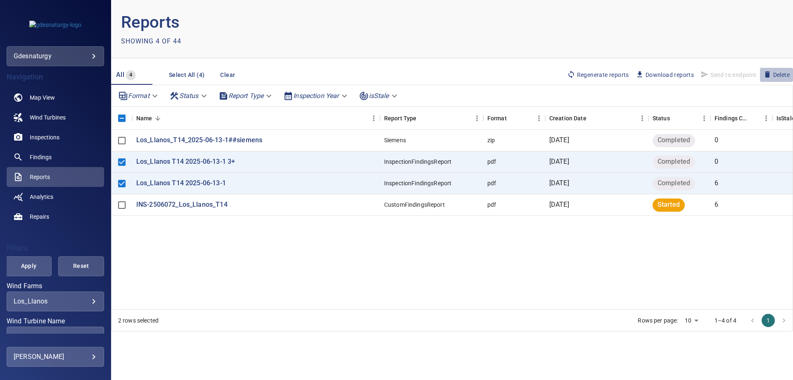
click at [772, 75] on span "Delete" at bounding box center [776, 74] width 26 height 9
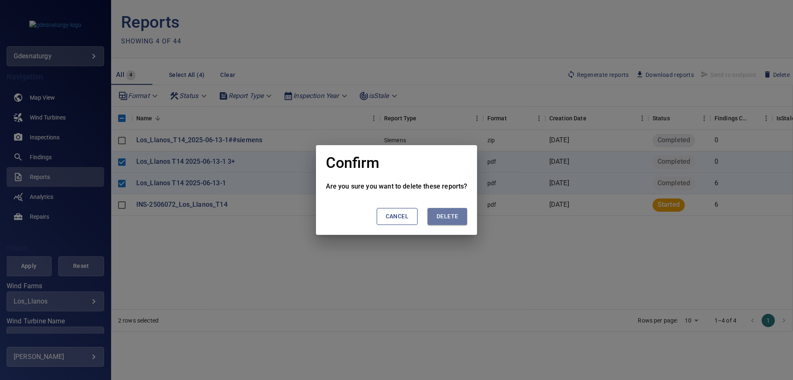
click at [443, 213] on span "Delete" at bounding box center [447, 216] width 21 height 10
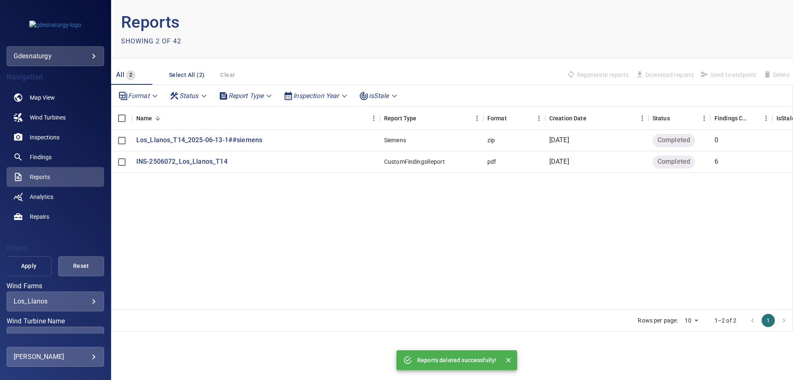
click at [19, 266] on span "Apply" at bounding box center [28, 266] width 25 height 10
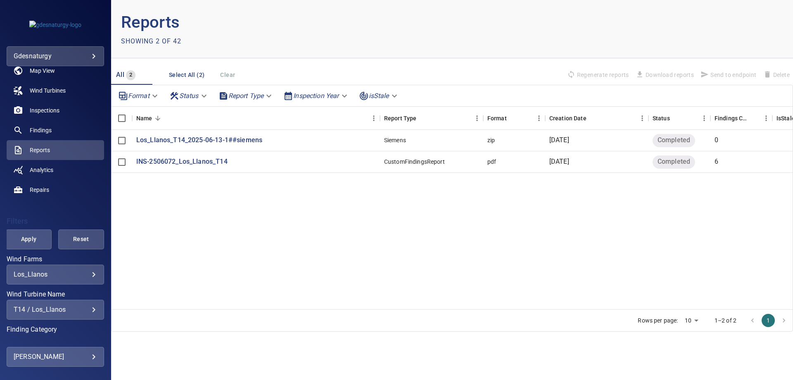
scroll to position [41, 0]
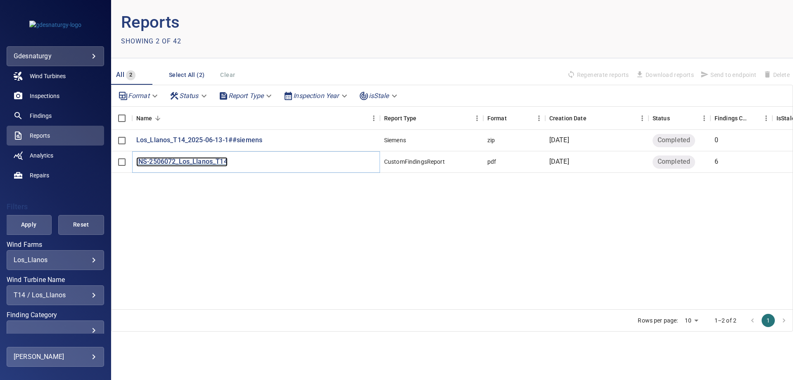
click at [177, 163] on p "INS-2506072_Los_Llanos_T14" at bounding box center [181, 161] width 91 height 9
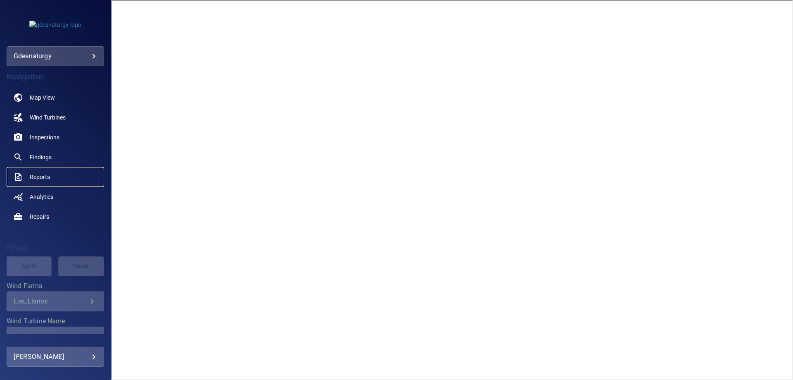
click at [48, 177] on span "Reports" at bounding box center [40, 177] width 20 height 8
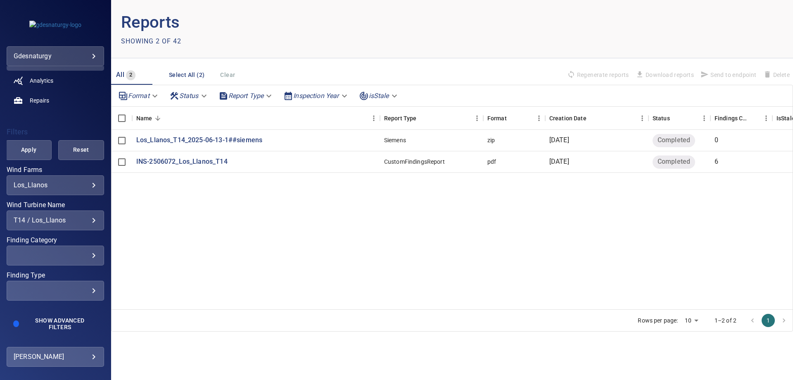
scroll to position [117, 0]
click at [69, 220] on div "T14 / Los_Llanos" at bounding box center [55, 220] width 83 height 8
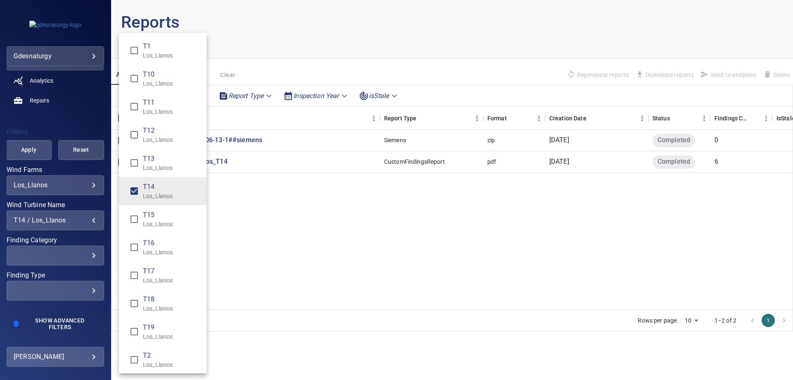
click at [158, 167] on p "Los_Llanos" at bounding box center [171, 168] width 57 height 8
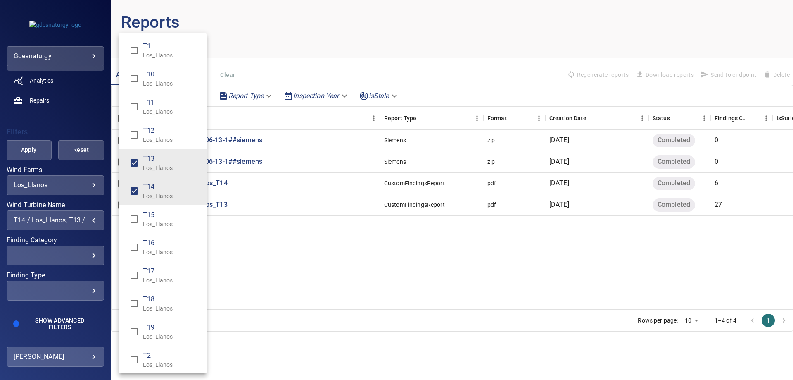
click at [166, 198] on p "Los_Llanos" at bounding box center [171, 196] width 57 height 8
type input "**********"
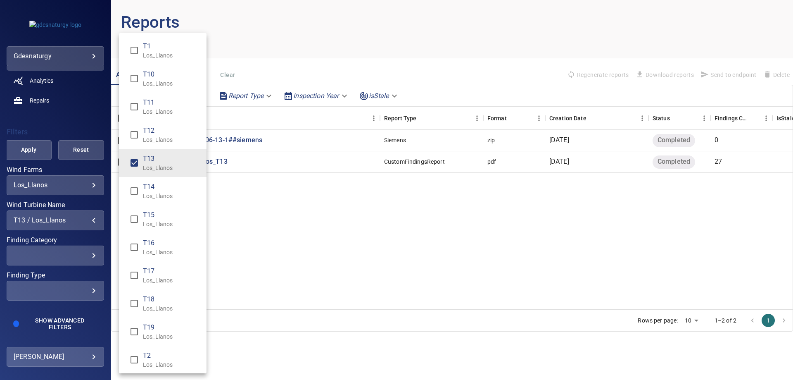
click at [27, 137] on div "Wind Turbine Name" at bounding box center [396, 190] width 793 height 380
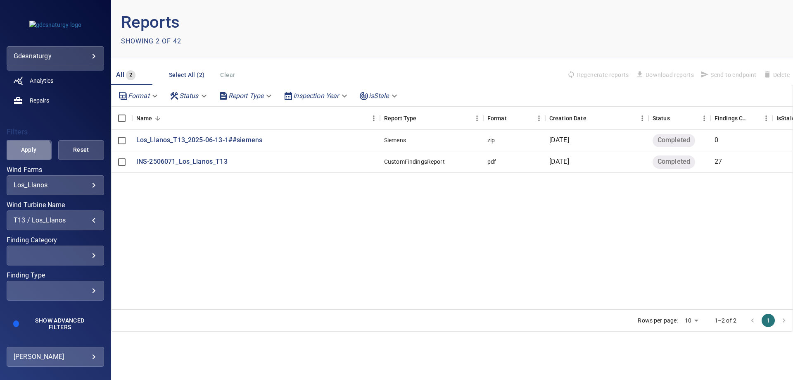
click at [26, 154] on button "Apply" at bounding box center [29, 150] width 46 height 20
click at [185, 160] on p "INS-2506071_Los_Llanos_T13" at bounding box center [181, 161] width 91 height 9
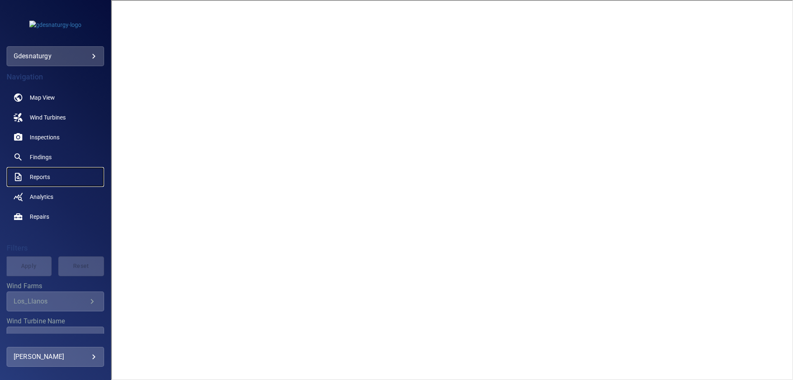
click at [47, 177] on span "Reports" at bounding box center [40, 177] width 20 height 8
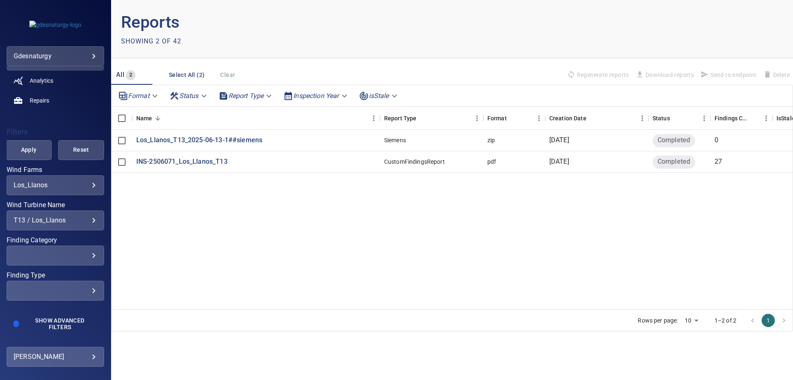
scroll to position [117, 0]
click at [62, 216] on div "T13 / Los_Llanos" at bounding box center [55, 220] width 83 height 8
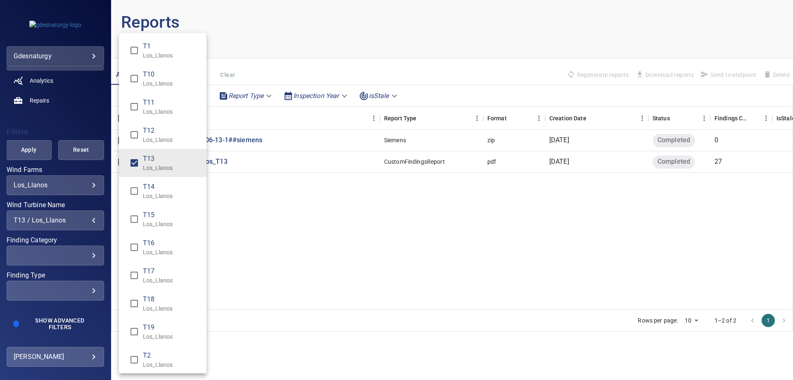
click at [161, 143] on p "Los_Llanos" at bounding box center [171, 139] width 57 height 8
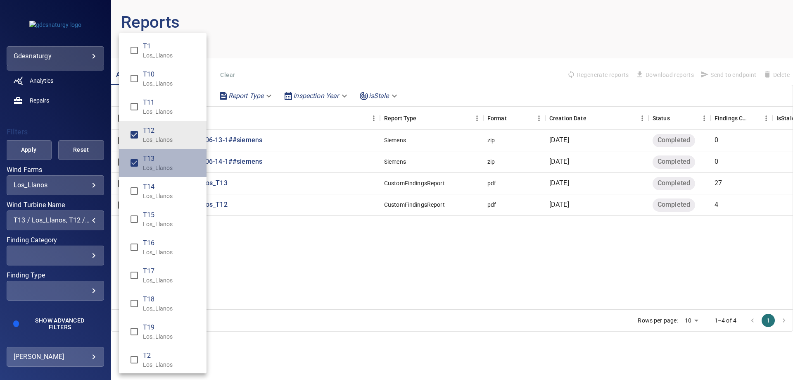
drag, startPoint x: 162, startPoint y: 159, endPoint x: 78, endPoint y: 168, distance: 85.2
click at [162, 159] on span "T13" at bounding box center [171, 159] width 57 height 10
type input "**********"
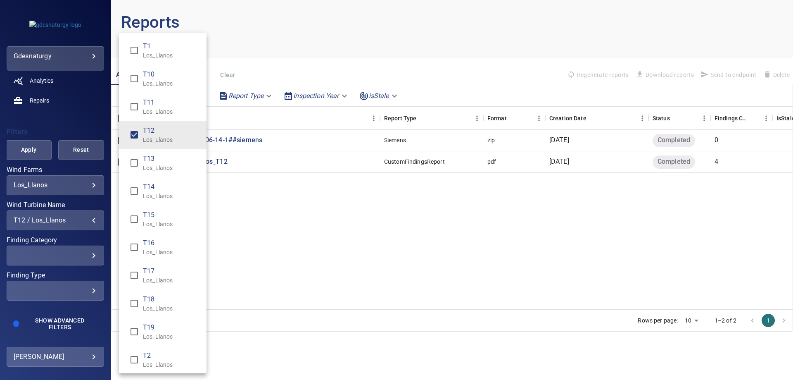
click at [27, 154] on div "Wind Turbine Name" at bounding box center [396, 190] width 793 height 380
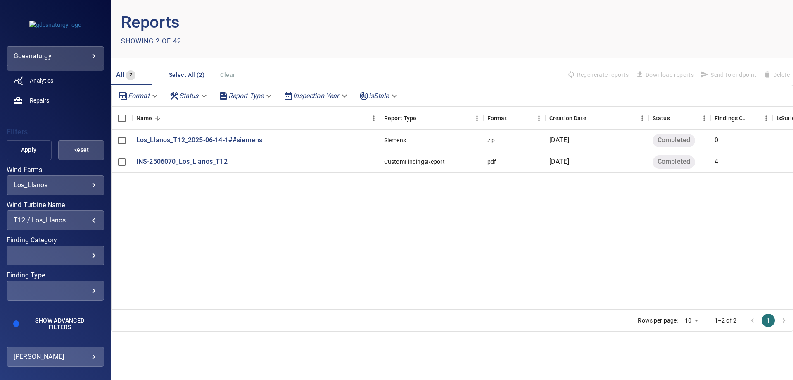
click at [28, 147] on span "Apply" at bounding box center [28, 150] width 25 height 10
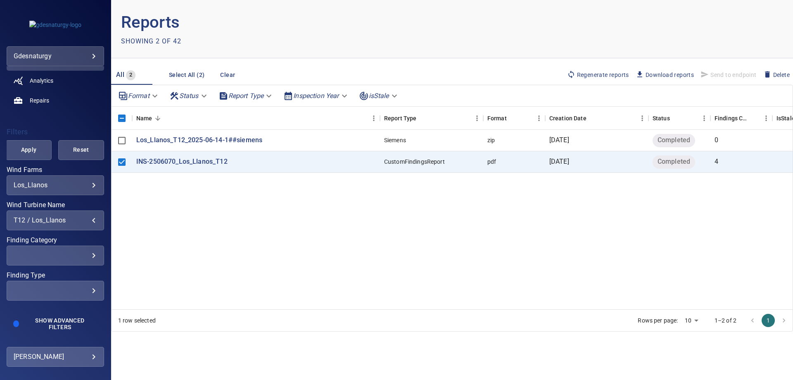
click at [65, 219] on div "T12 / Los_Llanos" at bounding box center [55, 220] width 83 height 8
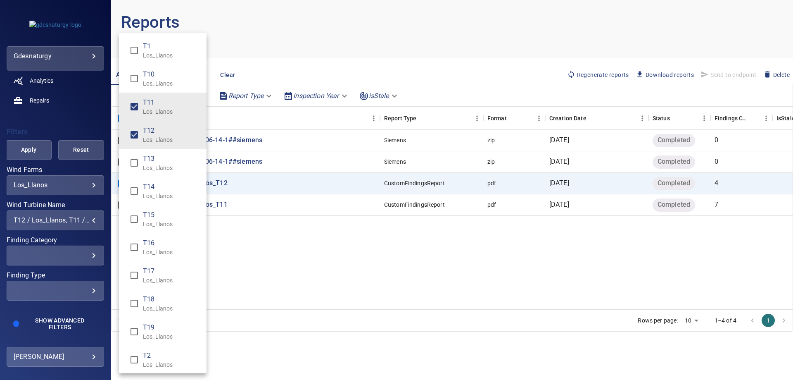
click at [157, 84] on p "Los_Llanos" at bounding box center [171, 83] width 57 height 8
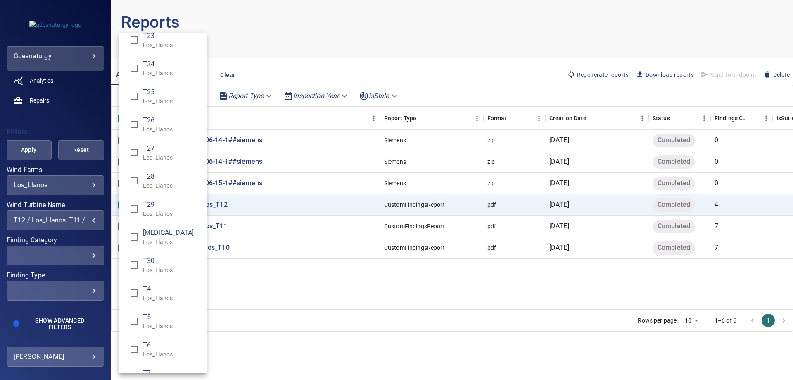
scroll to position [509, 0]
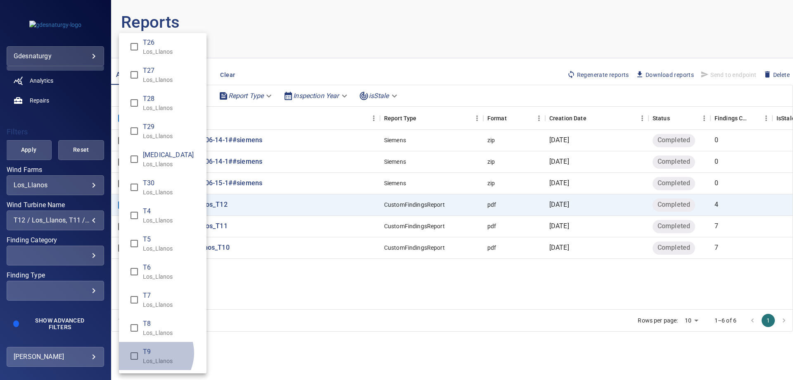
click at [149, 352] on span "T9" at bounding box center [171, 352] width 57 height 10
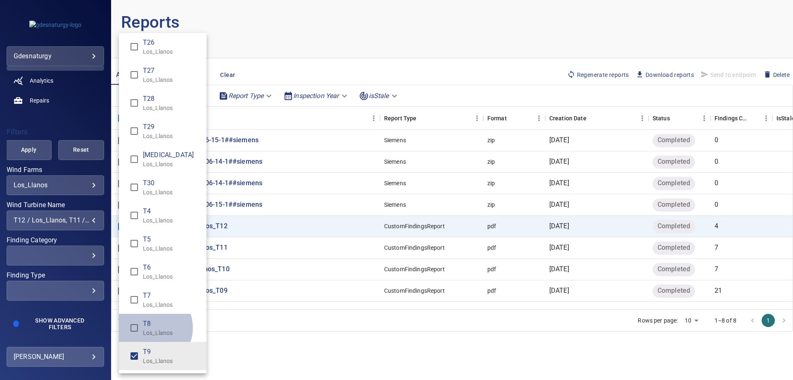
click at [150, 327] on span "T8" at bounding box center [171, 323] width 57 height 10
type input "**********"
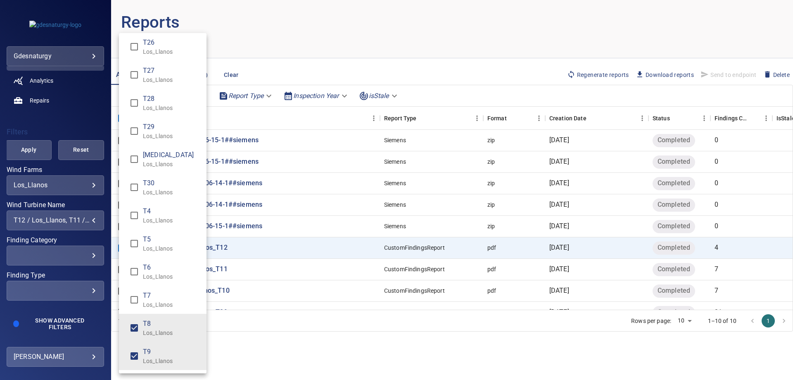
click at [84, 107] on div "Wind Turbine Name" at bounding box center [396, 190] width 793 height 380
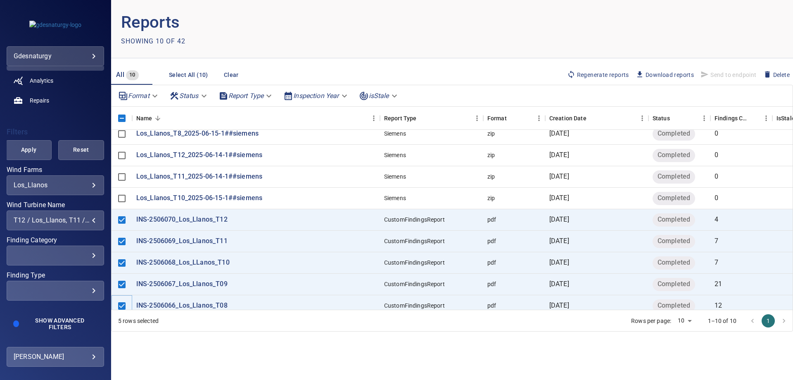
scroll to position [41, 0]
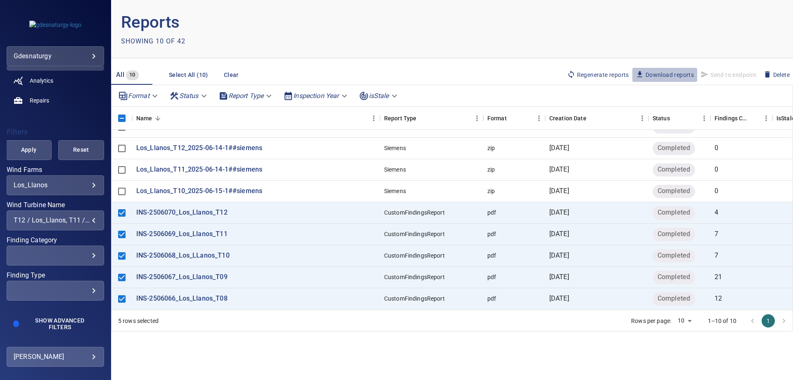
click at [658, 72] on span "Download reports" at bounding box center [665, 74] width 58 height 9
click at [567, 12] on header "Reports Showing 10 of 42" at bounding box center [452, 29] width 682 height 58
click at [649, 70] on span "Download reports" at bounding box center [665, 74] width 58 height 9
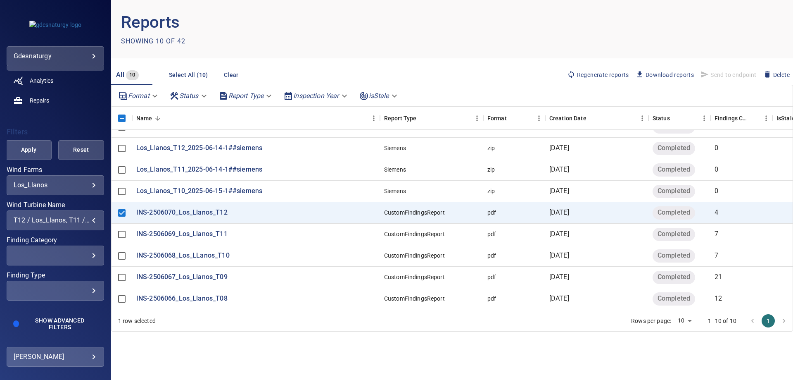
click at [684, 72] on span "Download reports" at bounding box center [665, 74] width 58 height 9
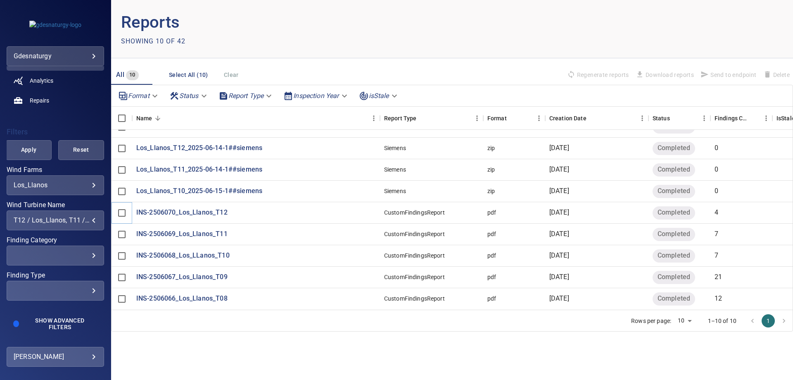
scroll to position [34, 0]
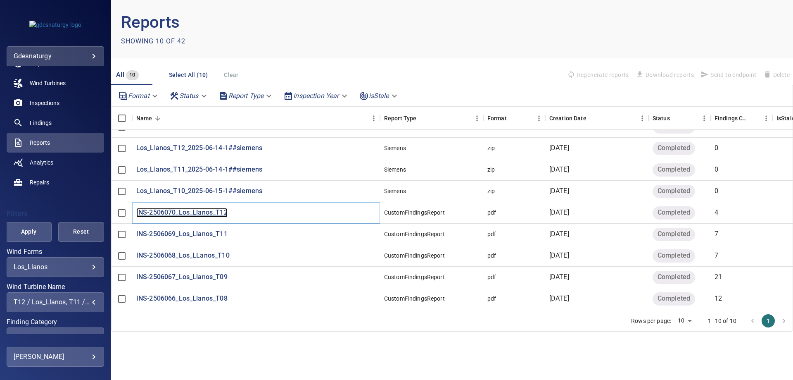
click at [169, 208] on p "INS-2506070_Los_Llanos_T12" at bounding box center [181, 212] width 91 height 9
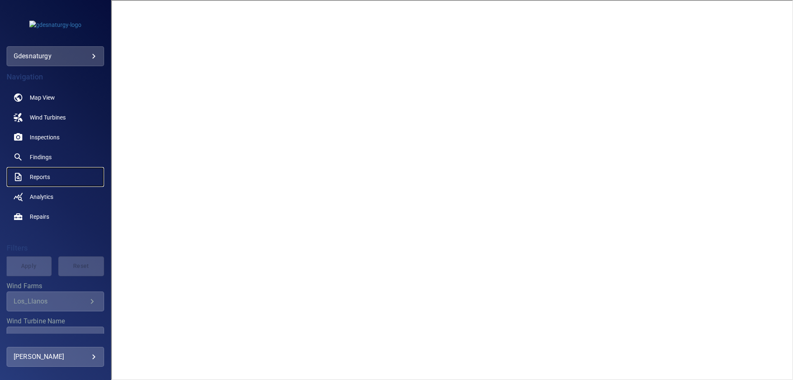
click at [44, 179] on span "Reports" at bounding box center [40, 177] width 20 height 8
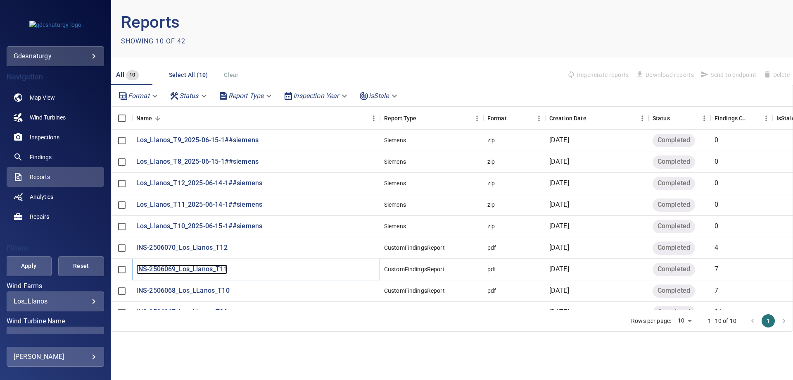
click at [180, 267] on p "INS-2506069_Los_Llanos_T11" at bounding box center [181, 268] width 91 height 9
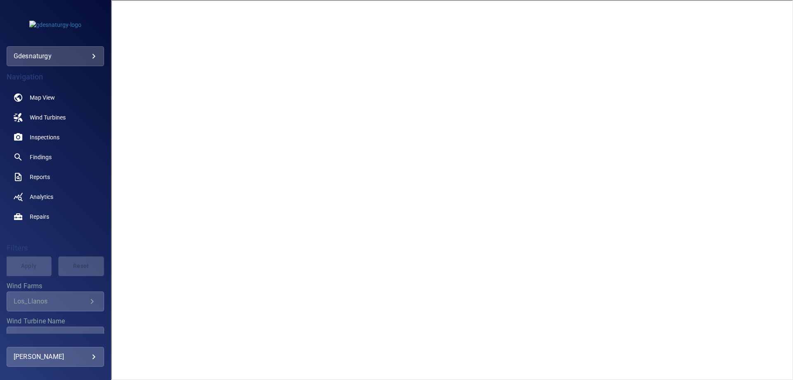
click at [44, 236] on div "**********" at bounding box center [55, 199] width 111 height 267
click at [43, 177] on span "Reports" at bounding box center [40, 177] width 20 height 8
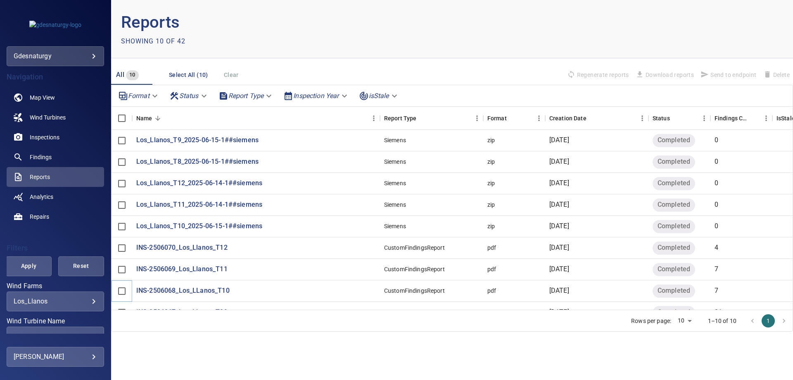
scroll to position [41, 0]
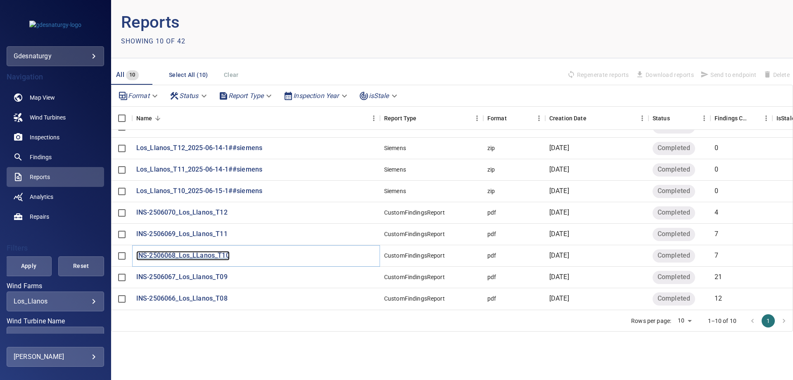
click at [185, 251] on p "INS-2506068_Los_LLanos_T10" at bounding box center [182, 255] width 93 height 9
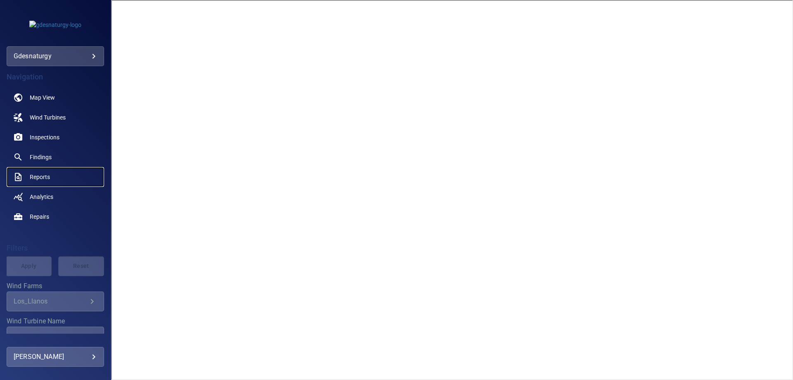
click at [23, 171] on link "Reports" at bounding box center [55, 177] width 97 height 20
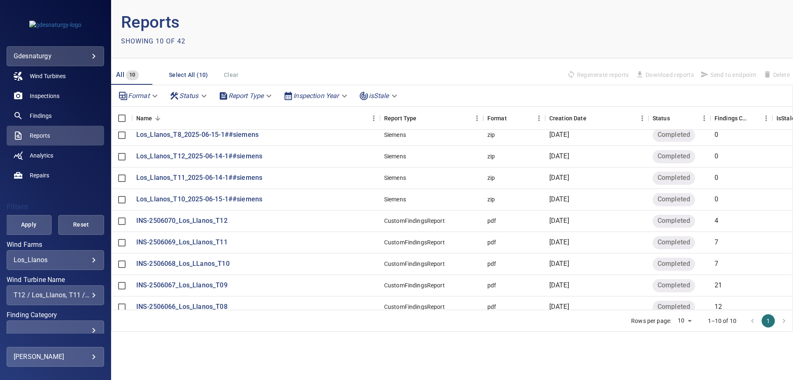
scroll to position [41, 0]
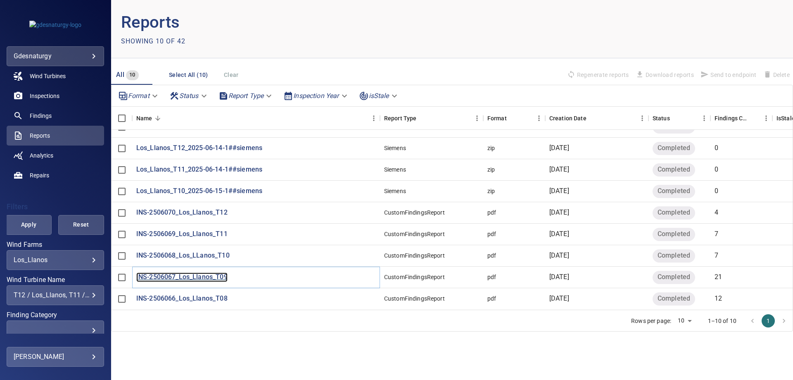
click at [162, 272] on p "INS-2506067_Los_Llanos_T09" at bounding box center [181, 276] width 91 height 9
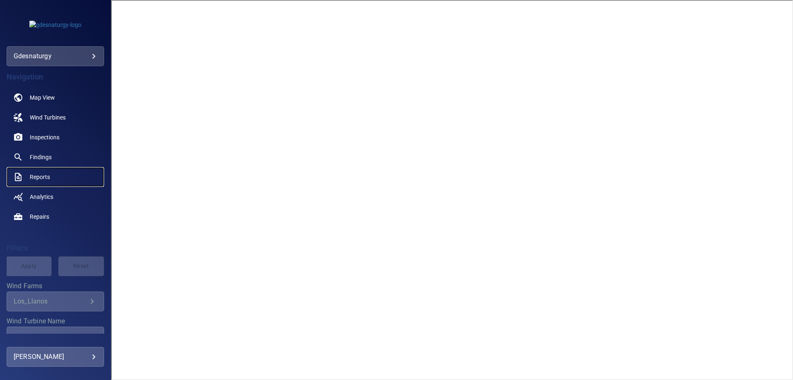
click at [50, 182] on link "Reports" at bounding box center [55, 177] width 97 height 20
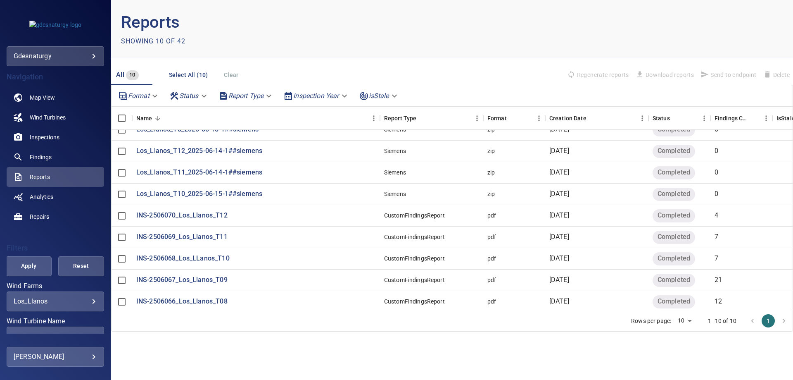
scroll to position [41, 0]
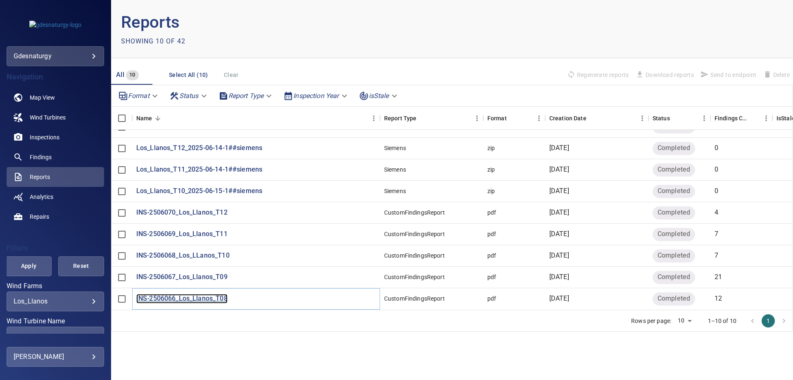
click at [177, 294] on p "INS-2506066_Los_Llanos_T08" at bounding box center [181, 298] width 91 height 9
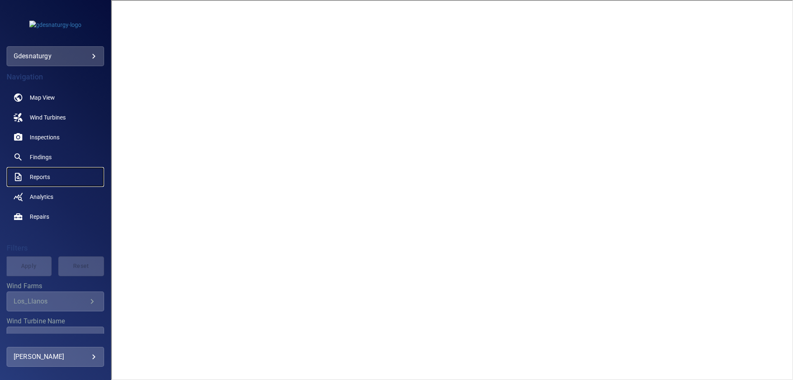
click at [54, 183] on link "Reports" at bounding box center [55, 177] width 97 height 20
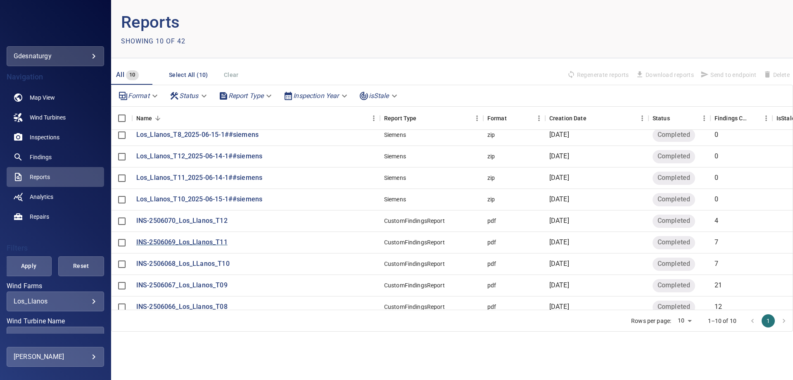
scroll to position [41, 0]
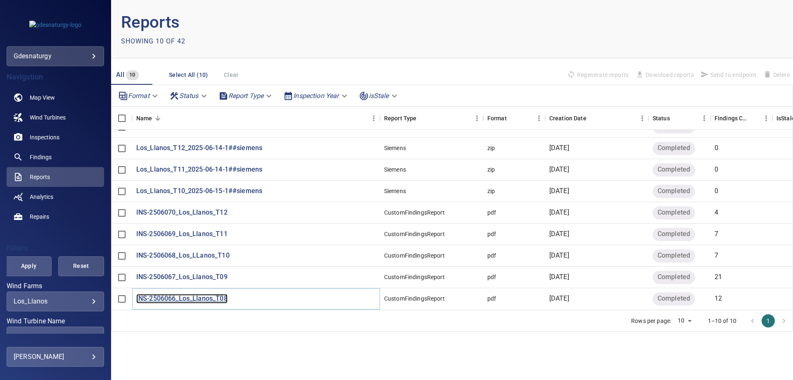
click at [195, 294] on p "INS-2506066_Los_Llanos_T08" at bounding box center [181, 298] width 91 height 9
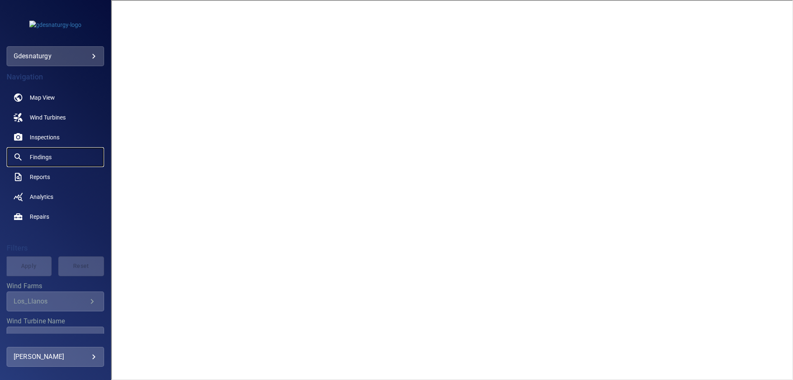
click at [50, 155] on span "Findings" at bounding box center [41, 157] width 22 height 8
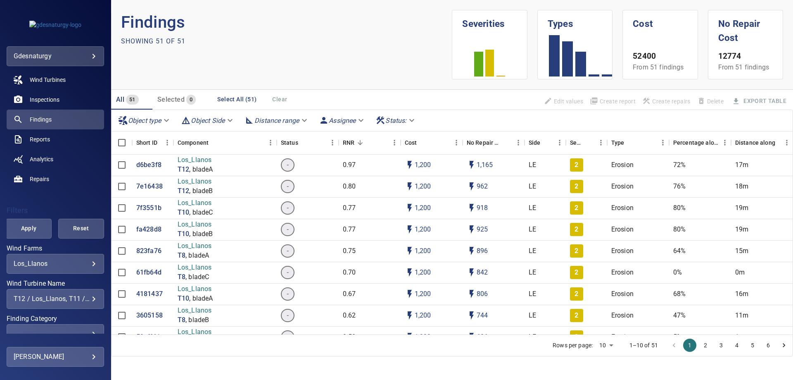
scroll to position [117, 0]
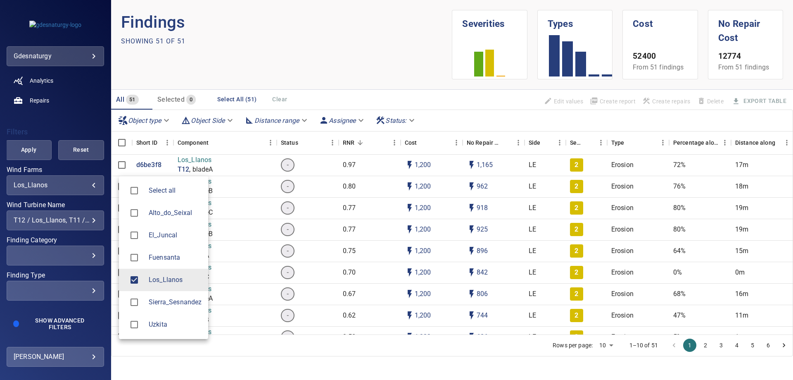
click at [59, 187] on body "**********" at bounding box center [396, 190] width 793 height 380
click at [144, 285] on div at bounding box center [137, 279] width 23 height 17
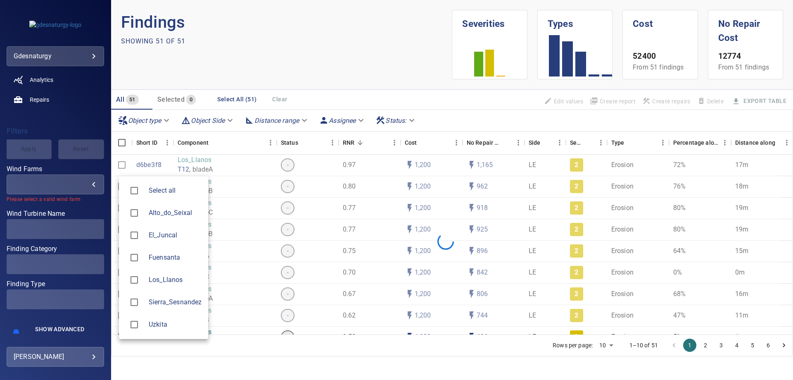
click at [45, 223] on div at bounding box center [396, 190] width 793 height 380
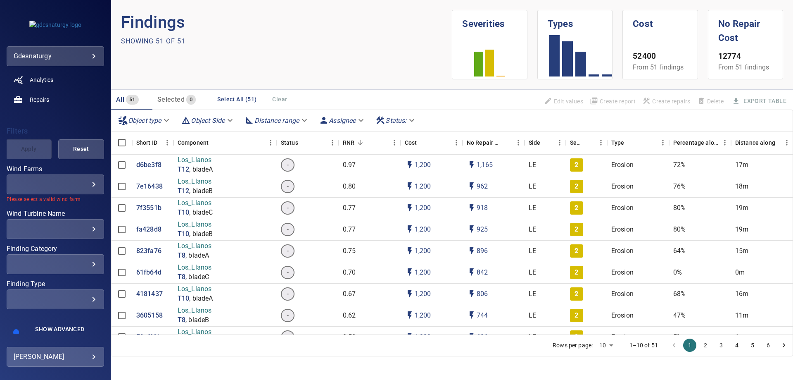
click at [72, 187] on body "**********" at bounding box center [396, 190] width 793 height 380
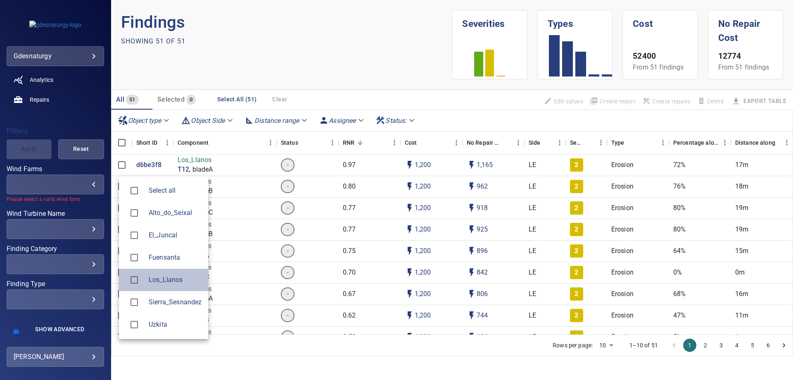
click at [148, 273] on div at bounding box center [137, 279] width 23 height 17
type input "**********"
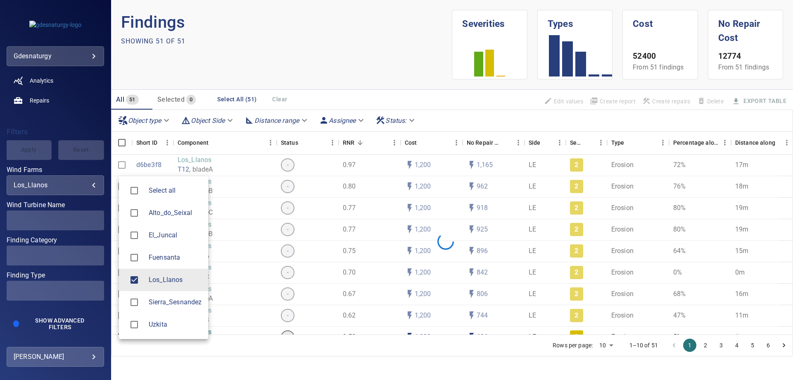
click at [78, 221] on div at bounding box center [396, 190] width 793 height 380
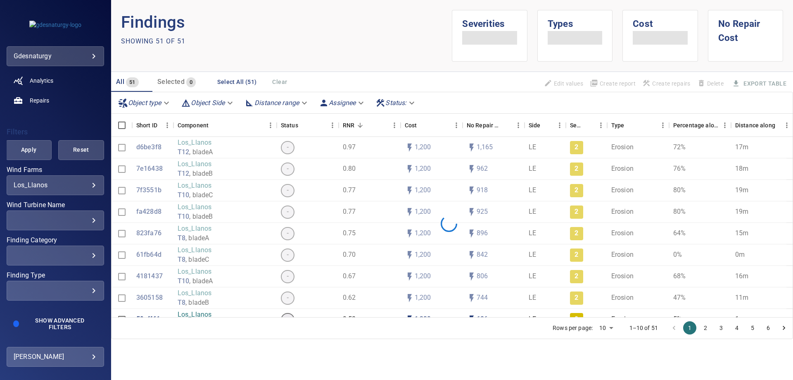
click at [65, 222] on div "​" at bounding box center [55, 220] width 83 height 8
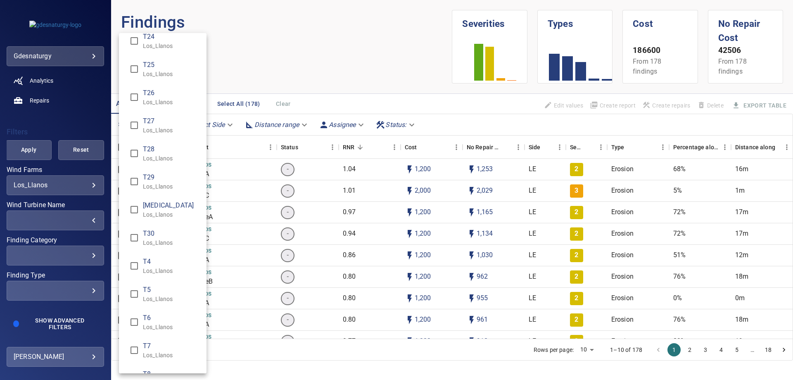
scroll to position [509, 0]
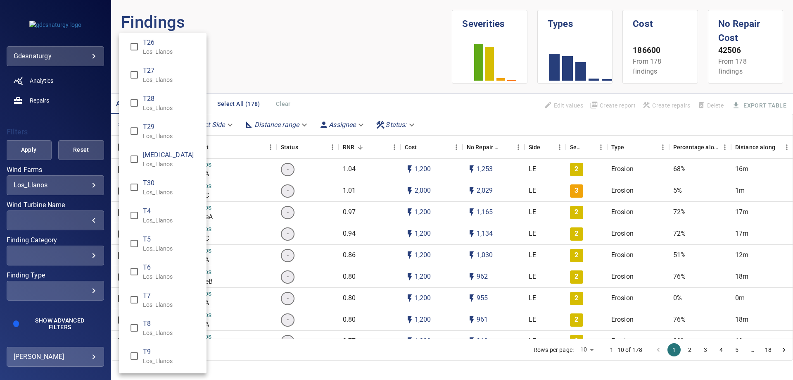
type input "**********"
click at [30, 150] on div "Wind Turbine Name" at bounding box center [396, 190] width 793 height 380
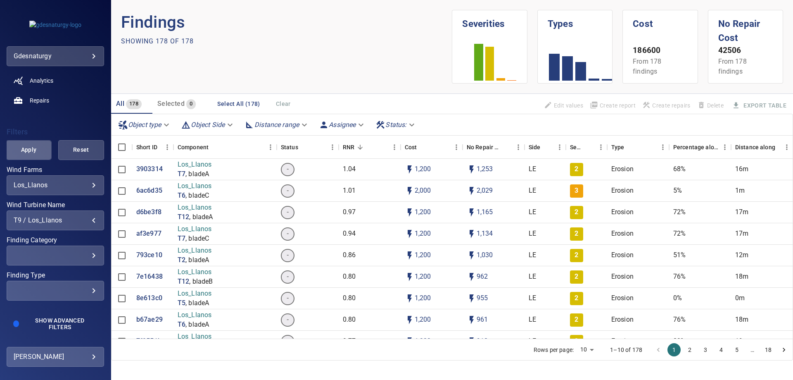
click at [30, 145] on span "Apply" at bounding box center [28, 150] width 25 height 10
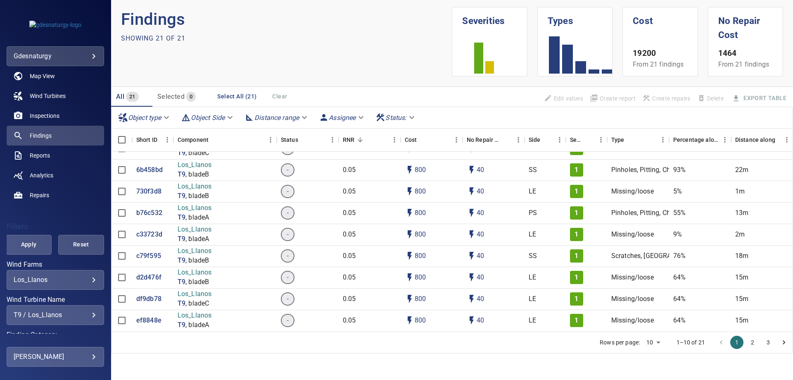
scroll to position [41, 0]
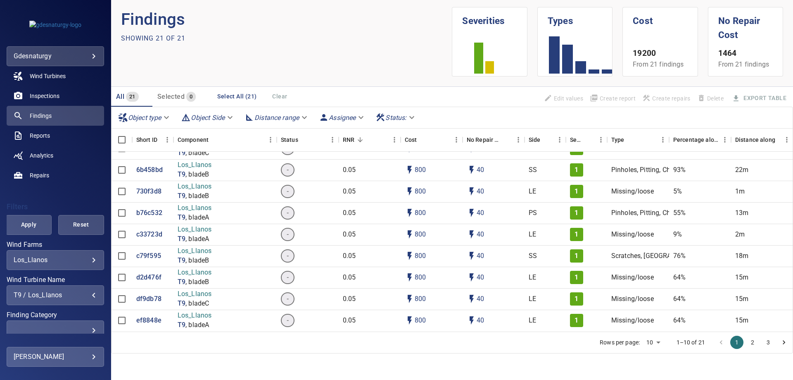
click at [63, 293] on div "T9 / Los_Llanos" at bounding box center [55, 295] width 83 height 8
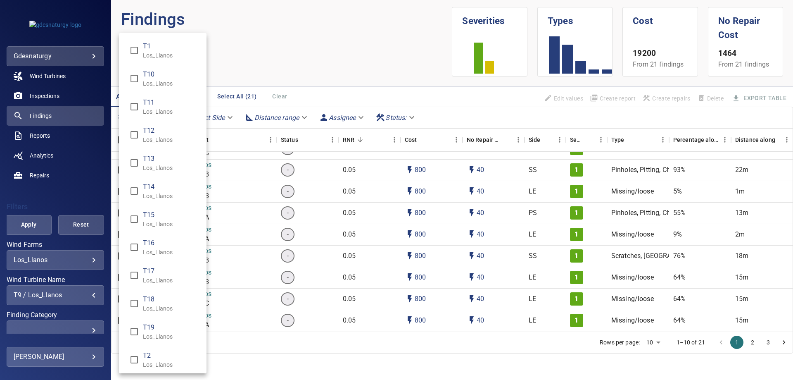
scroll to position [509, 0]
click at [145, 363] on p "Los_Llanos" at bounding box center [171, 360] width 57 height 8
click at [62, 264] on div "Wind Turbine Name" at bounding box center [396, 190] width 793 height 380
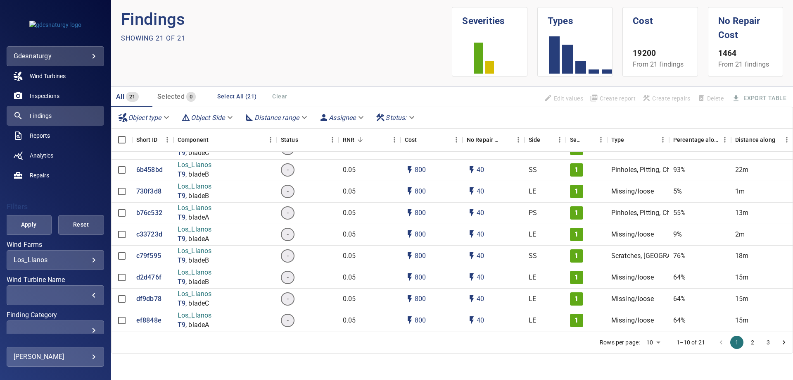
click at [54, 259] on body "**********" at bounding box center [396, 190] width 793 height 380
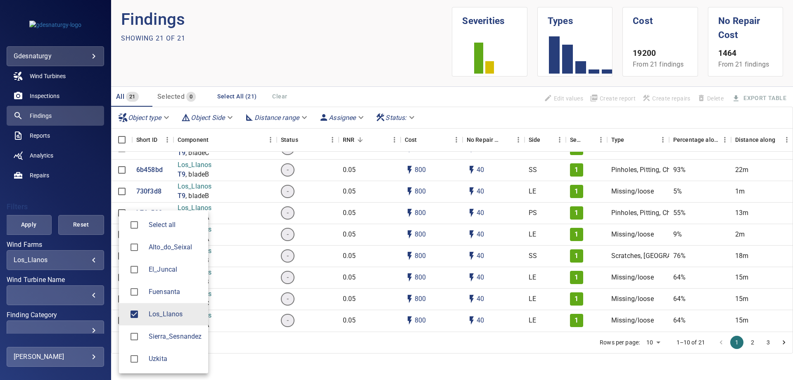
click at [85, 257] on div at bounding box center [396, 190] width 793 height 380
click at [83, 261] on body "**********" at bounding box center [396, 190] width 793 height 380
click at [33, 190] on div at bounding box center [396, 190] width 793 height 380
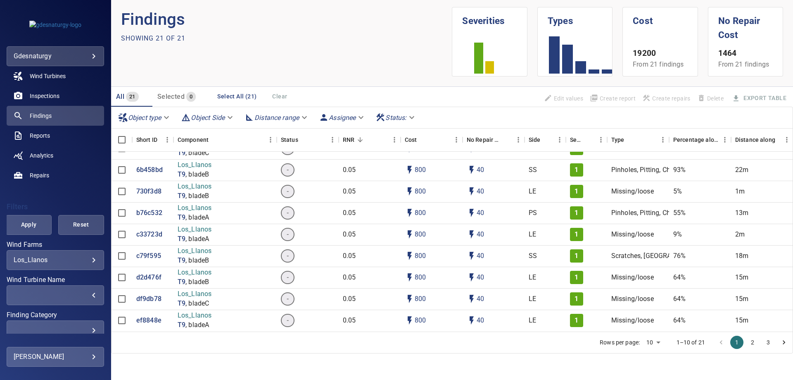
click at [57, 56] on body "**********" at bounding box center [396, 190] width 793 height 380
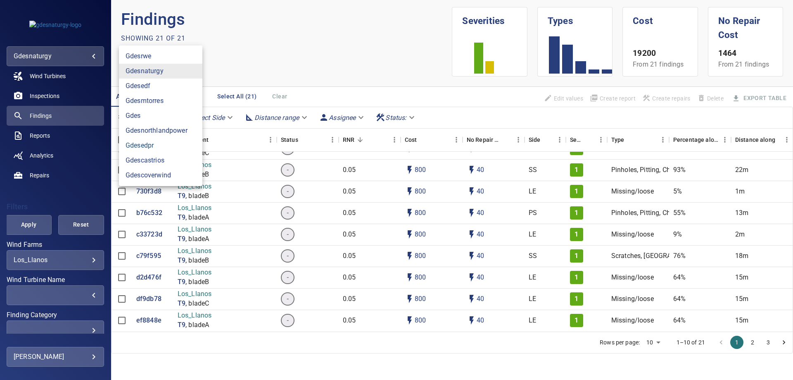
click at [167, 148] on link "gdesedpr" at bounding box center [160, 145] width 83 height 15
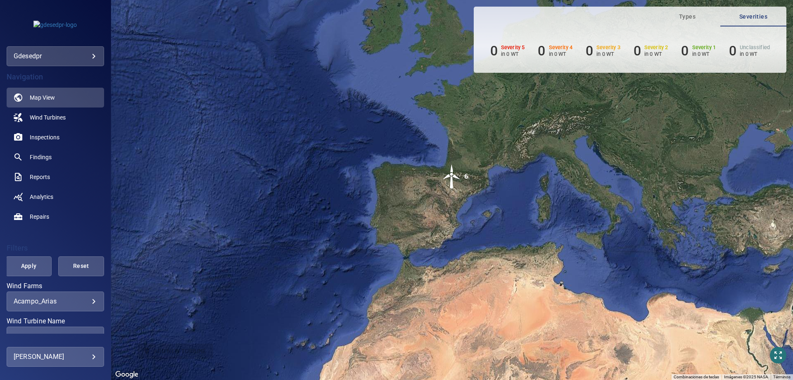
click at [59, 304] on body "**********" at bounding box center [396, 190] width 793 height 380
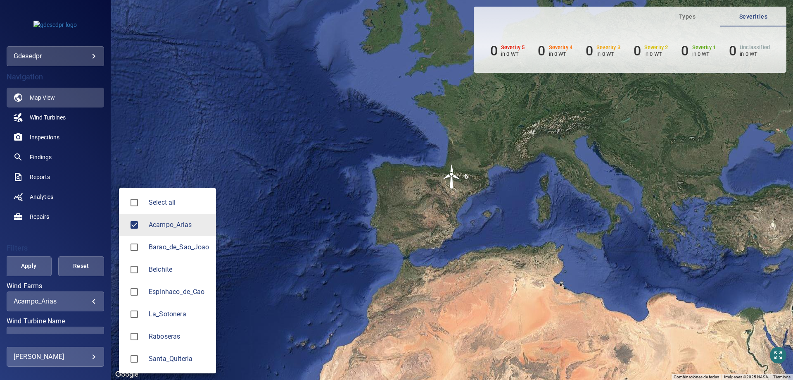
click at [168, 245] on span "Barao_de_Sao_Joao" at bounding box center [179, 247] width 61 height 10
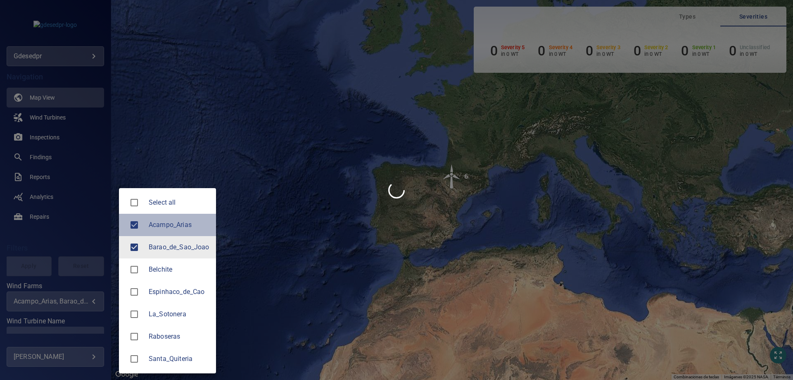
drag, startPoint x: 151, startPoint y: 224, endPoint x: 23, endPoint y: 276, distance: 137.8
click at [151, 225] on span "Acampo_Arias" at bounding box center [179, 225] width 61 height 10
type input "**********"
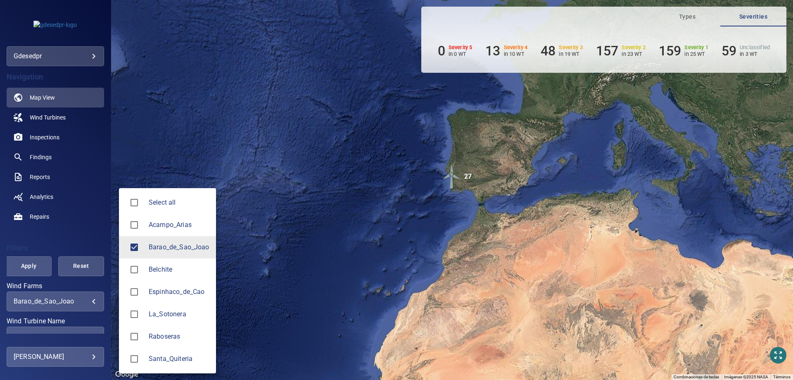
click at [53, 241] on div at bounding box center [396, 190] width 793 height 380
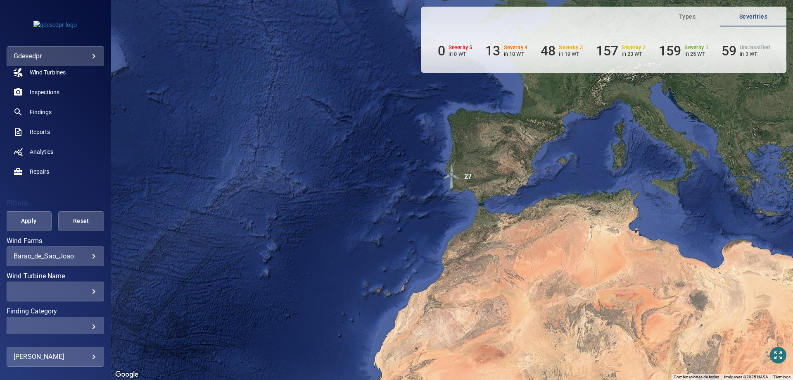
scroll to position [117, 0]
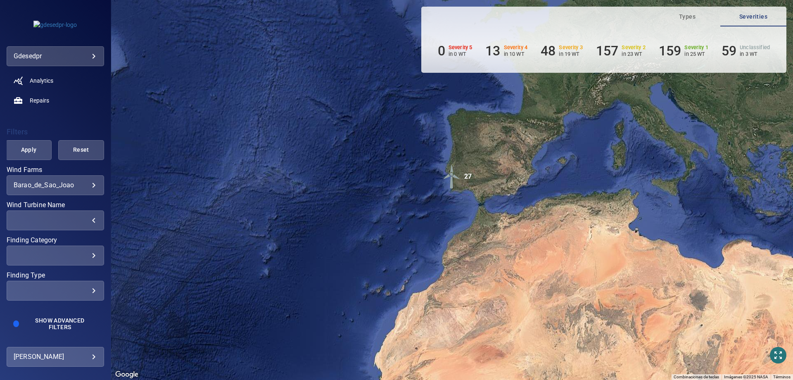
click at [48, 216] on div "​" at bounding box center [55, 220] width 83 height 8
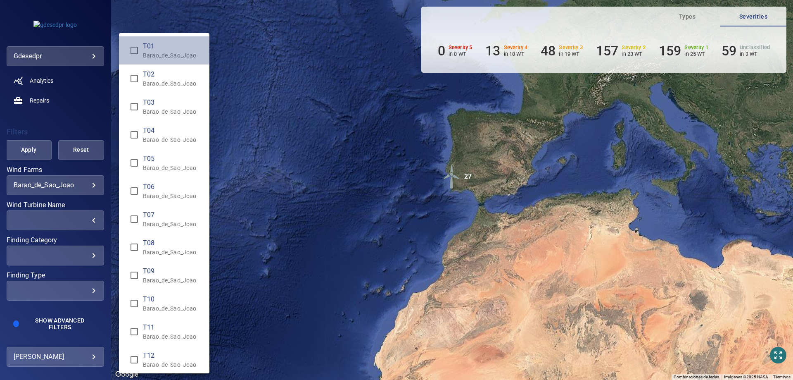
click at [166, 54] on p "Barao_de_Sao_Joao" at bounding box center [173, 55] width 60 height 8
type input "**********"
click at [173, 55] on p "Barao_de_Sao_Joao" at bounding box center [173, 55] width 60 height 8
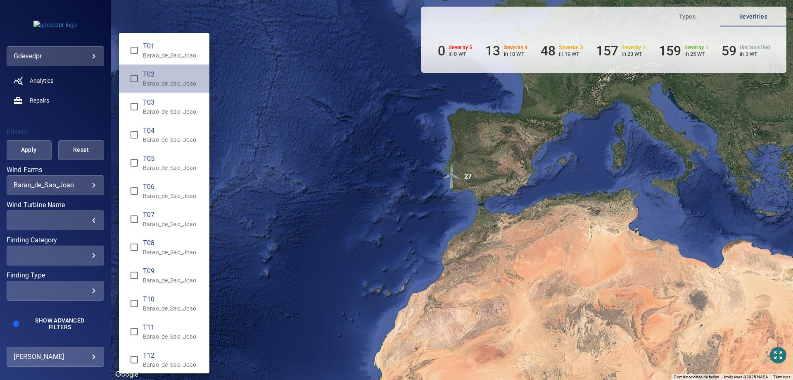
click at [169, 76] on span "T02" at bounding box center [173, 74] width 60 height 10
type input "**********"
drag, startPoint x: 31, startPoint y: 131, endPoint x: 26, endPoint y: 147, distance: 17.4
click at [31, 140] on div "Wind Turbine Name" at bounding box center [396, 190] width 793 height 380
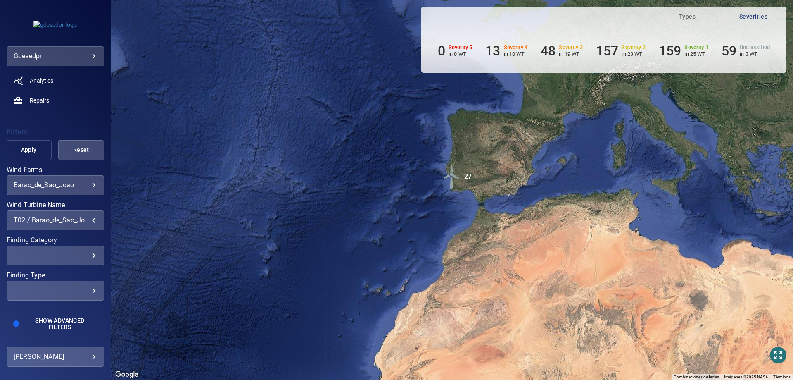
click at [20, 150] on span "Apply" at bounding box center [28, 150] width 25 height 10
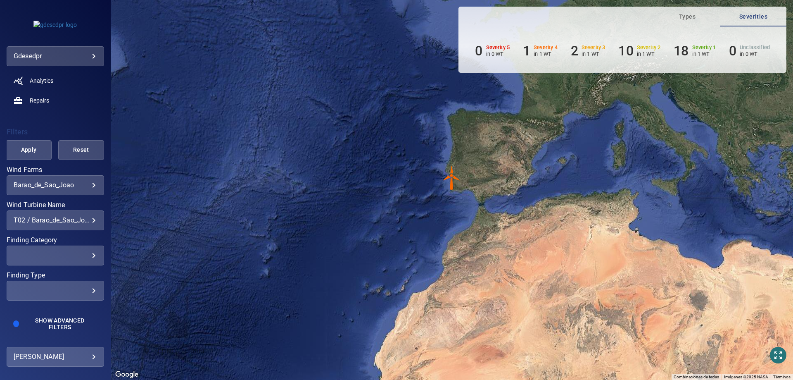
scroll to position [0, 0]
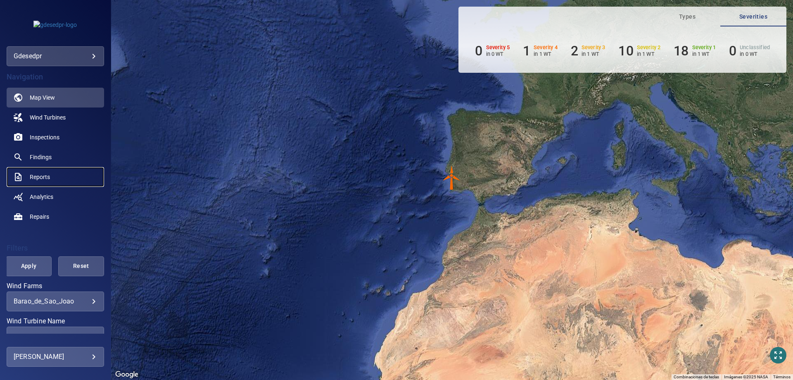
click at [51, 176] on link "Reports" at bounding box center [55, 177] width 97 height 20
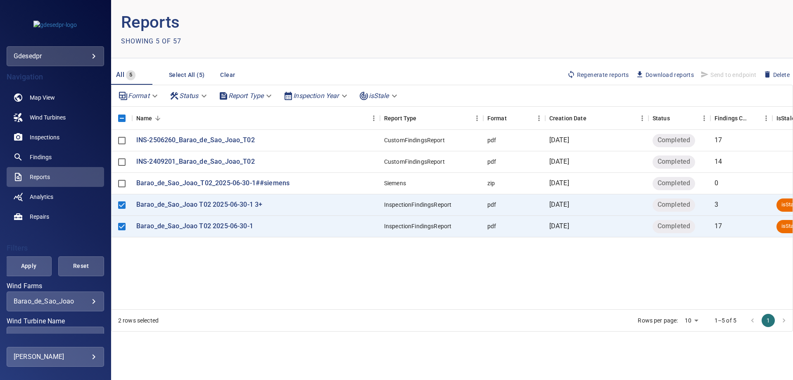
click at [778, 75] on span "Delete" at bounding box center [776, 74] width 26 height 9
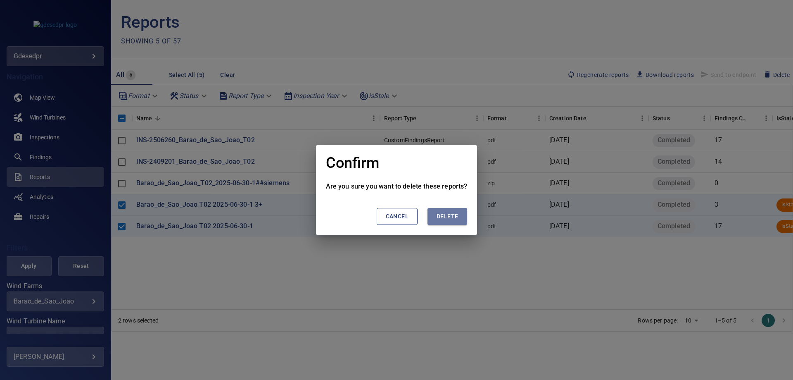
click at [445, 211] on span "Delete" at bounding box center [447, 216] width 21 height 10
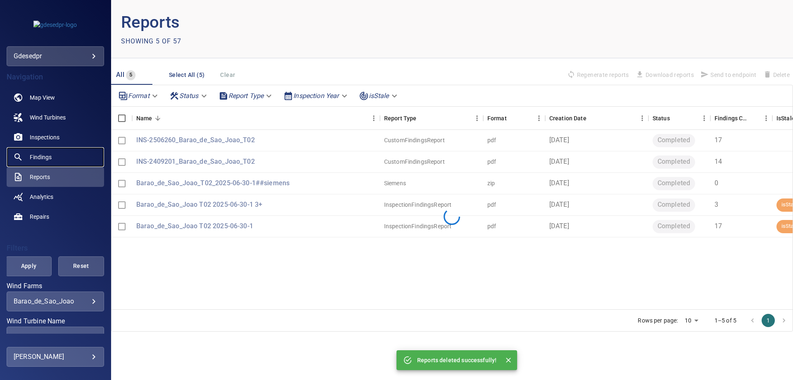
click at [56, 157] on link "Findings" at bounding box center [55, 157] width 97 height 20
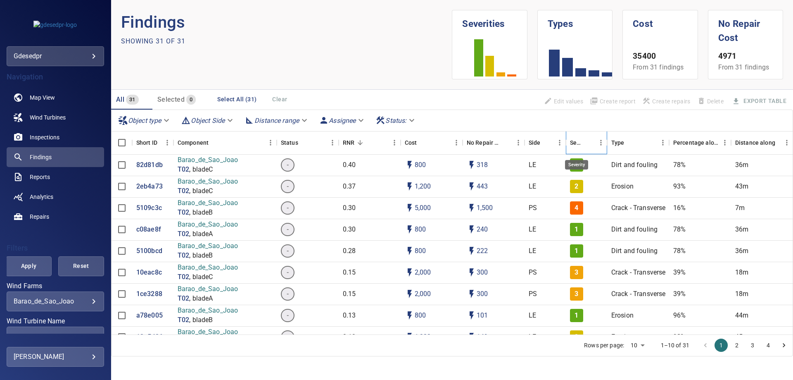
click at [577, 140] on div "Severity" at bounding box center [576, 142] width 13 height 23
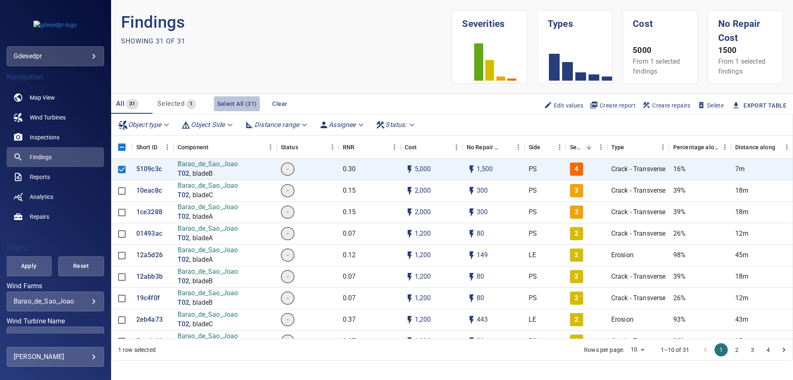
click at [223, 101] on button "Select All (31)" at bounding box center [237, 103] width 46 height 15
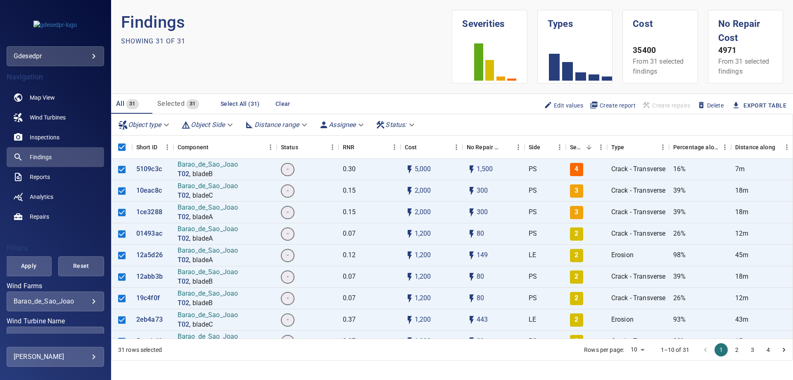
click at [593, 105] on span "Create report" at bounding box center [613, 105] width 46 height 9
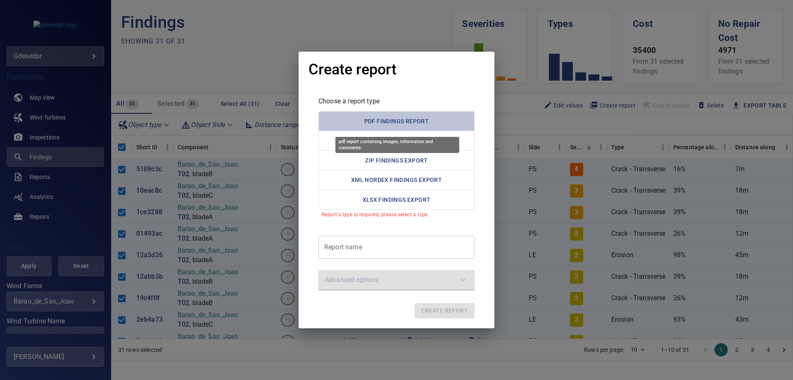
click at [387, 117] on button "PDF Findings Report" at bounding box center [396, 121] width 156 height 20
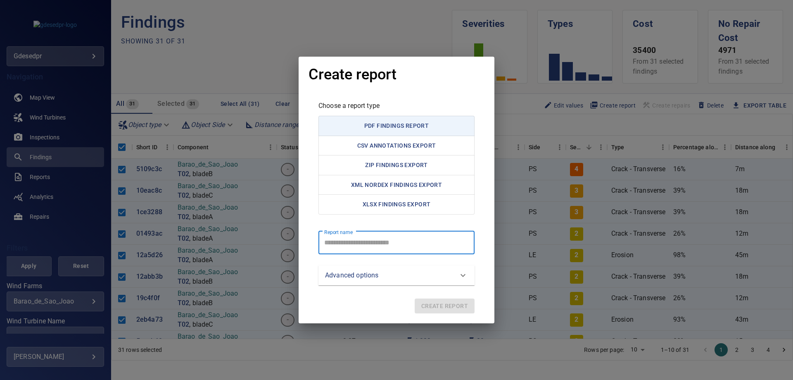
click at [431, 240] on report "Report name" at bounding box center [396, 242] width 156 height 23
type report "**********"
click at [440, 308] on span "Create report" at bounding box center [444, 306] width 47 height 10
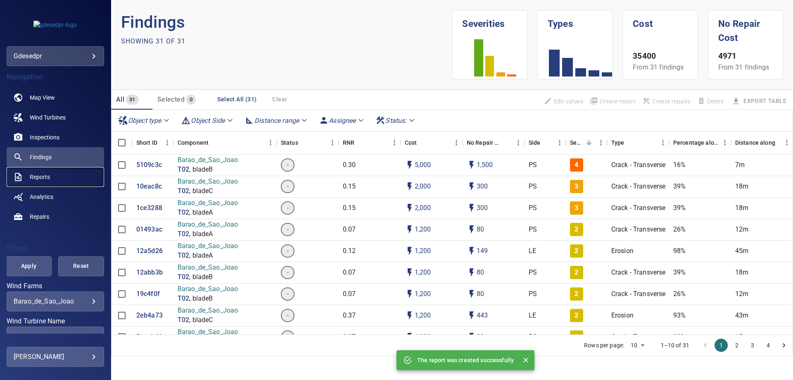
click at [40, 176] on span "Reports" at bounding box center [40, 177] width 20 height 8
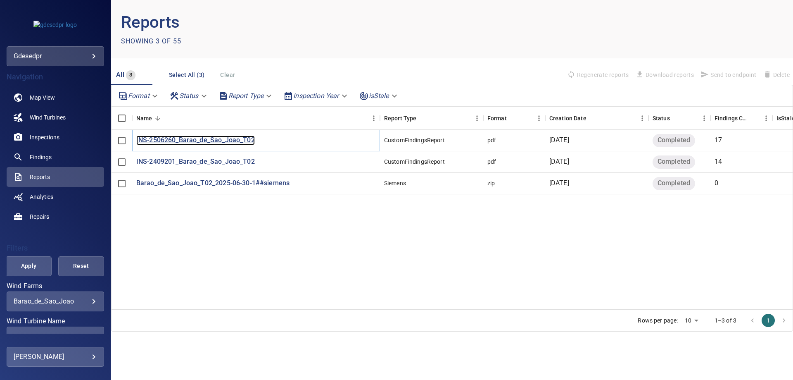
click at [204, 140] on p "INS-2506260_Barao_de_Sao_Joao_T02" at bounding box center [195, 139] width 119 height 9
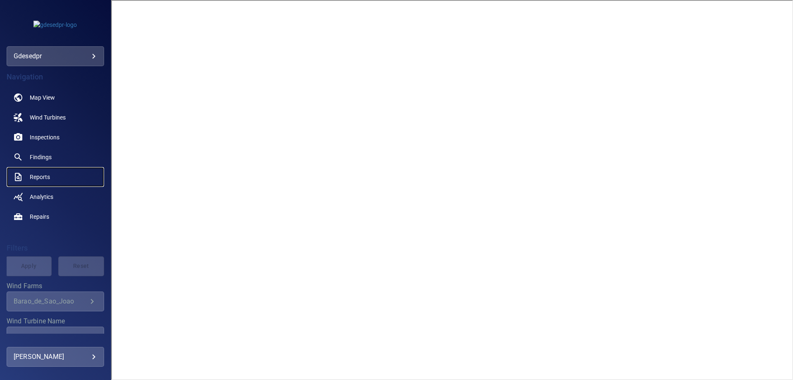
click at [47, 171] on link "Reports" at bounding box center [55, 177] width 97 height 20
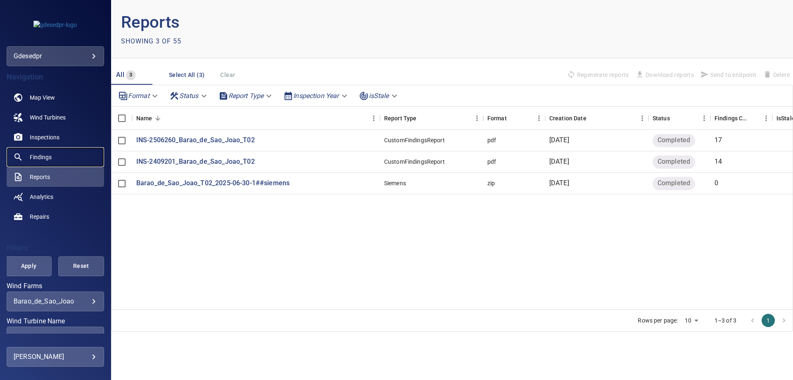
click at [47, 157] on span "Findings" at bounding box center [41, 157] width 22 height 8
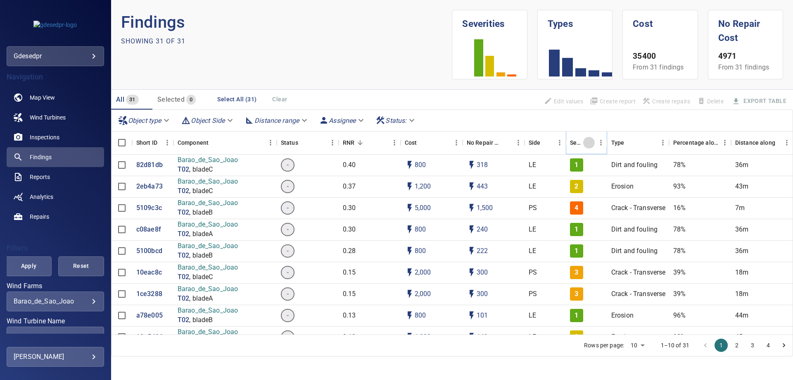
click at [585, 147] on button "Sort" at bounding box center [589, 143] width 12 height 12
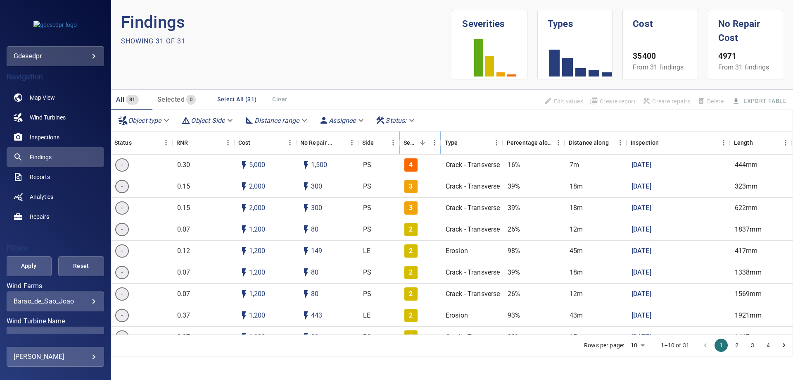
scroll to position [0, 171]
click at [718, 142] on icon "Menu" at bounding box center [719, 142] width 8 height 8
click at [415, 56] on section "Findings Showing 31 of 31" at bounding box center [286, 44] width 331 height 69
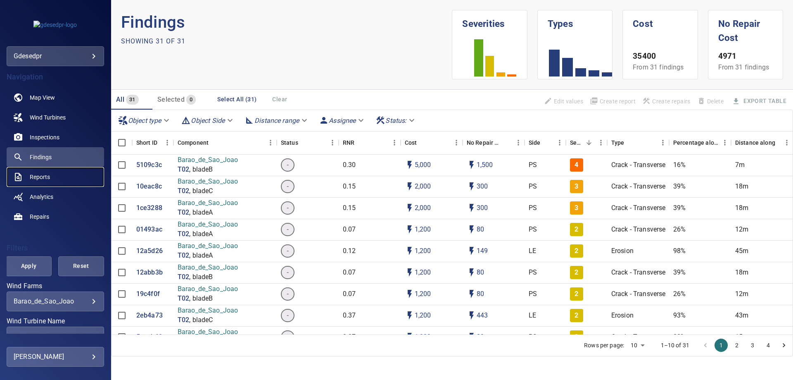
click at [54, 178] on link "Reports" at bounding box center [55, 177] width 97 height 20
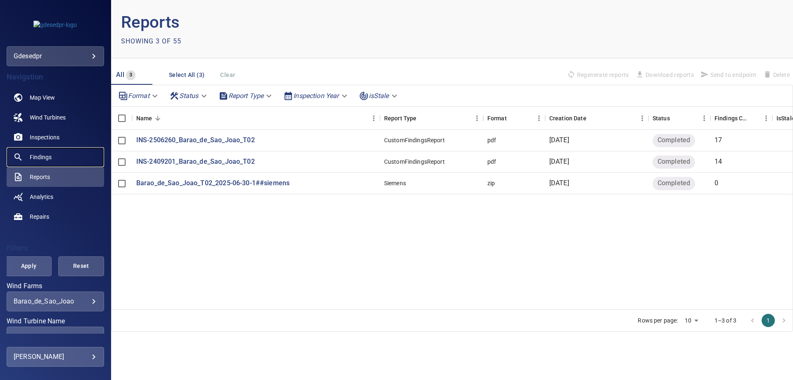
click at [54, 165] on link "Findings" at bounding box center [55, 157] width 97 height 20
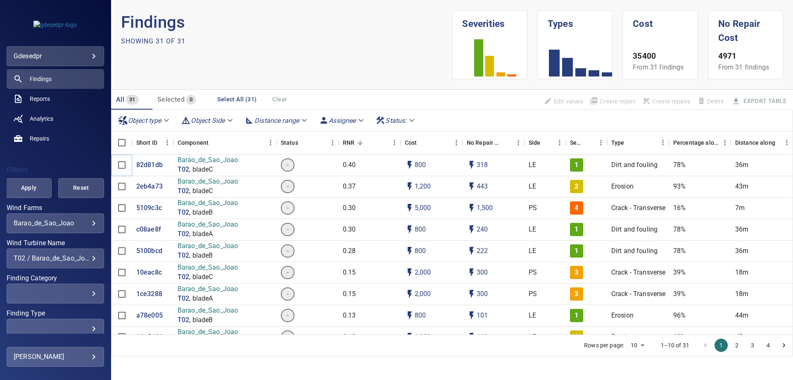
scroll to position [34, 0]
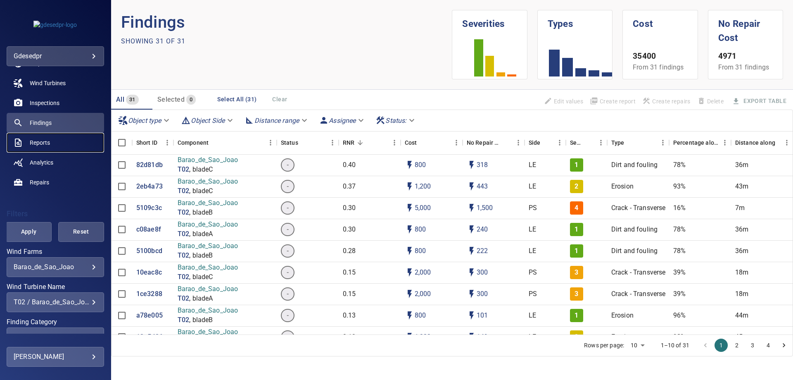
click at [55, 143] on link "Reports" at bounding box center [55, 143] width 97 height 20
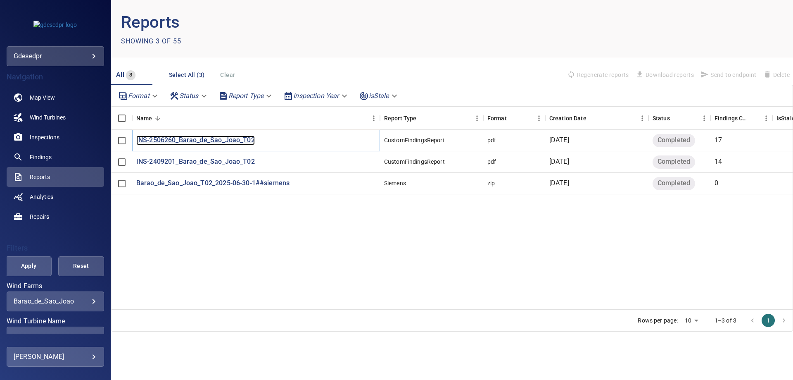
click at [198, 142] on p "INS-2506260_Barao_de_Sao_Joao_T02" at bounding box center [195, 139] width 119 height 9
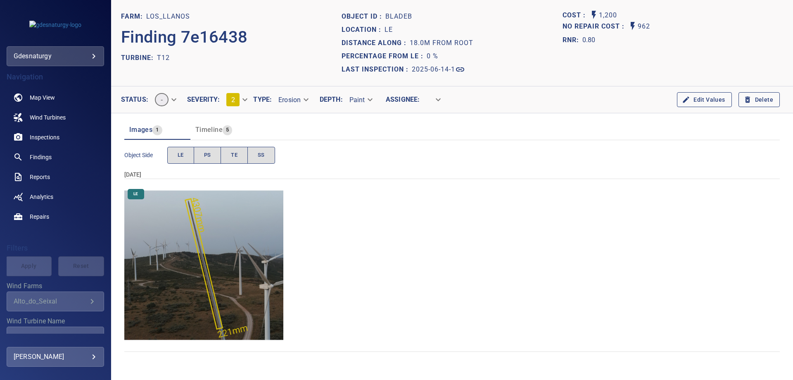
click at [194, 253] on img "Los_Llanos/T12/2025-06-14-1/2025-06-14-1/image70wp77.jpg" at bounding box center [203, 264] width 159 height 159
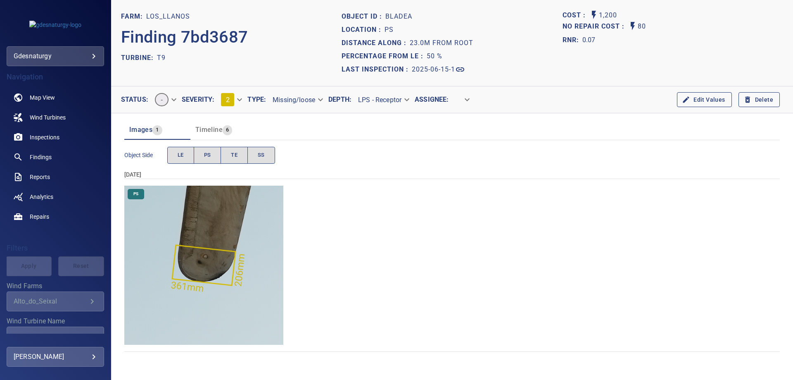
click at [227, 131] on span "6" at bounding box center [227, 129] width 9 height 9
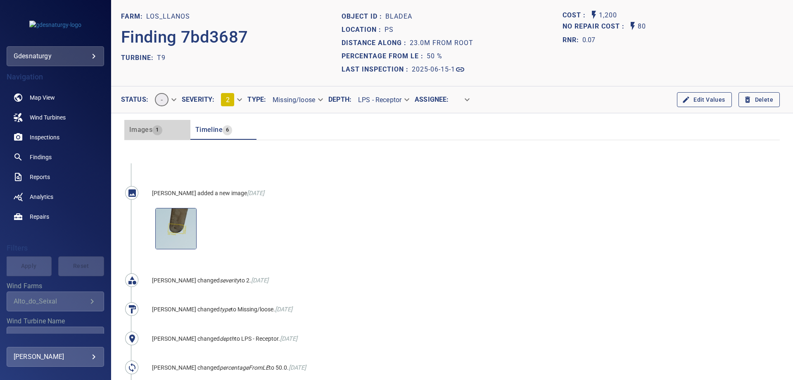
click at [145, 130] on span "Images" at bounding box center [140, 130] width 23 height 8
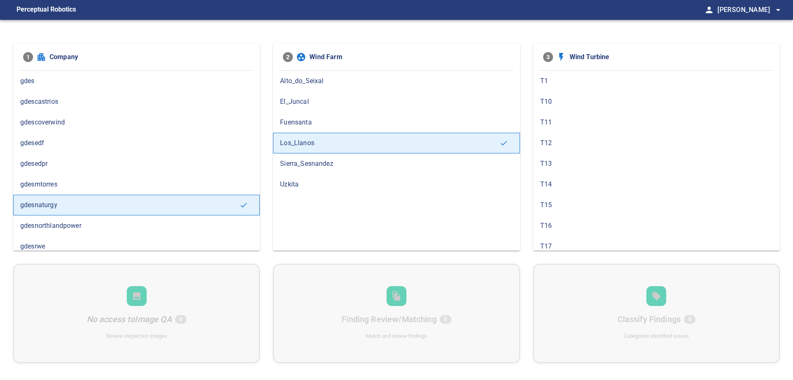
drag, startPoint x: 57, startPoint y: 163, endPoint x: 78, endPoint y: 201, distance: 43.6
click at [57, 163] on span "gdesedpr" at bounding box center [136, 164] width 233 height 10
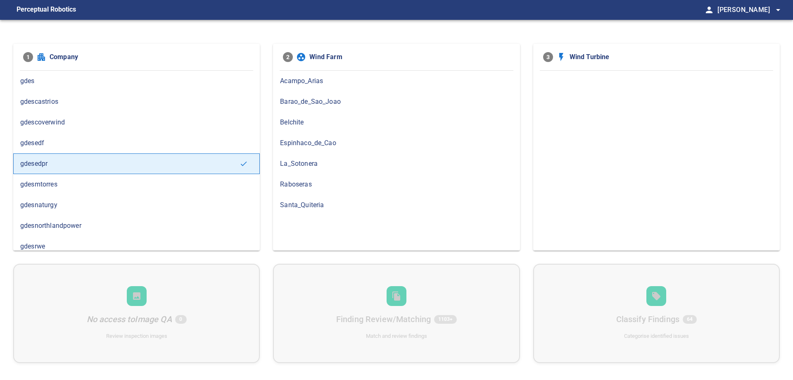
click at [312, 99] on span "Barao_de_Sao_Joao" at bounding box center [396, 102] width 233 height 10
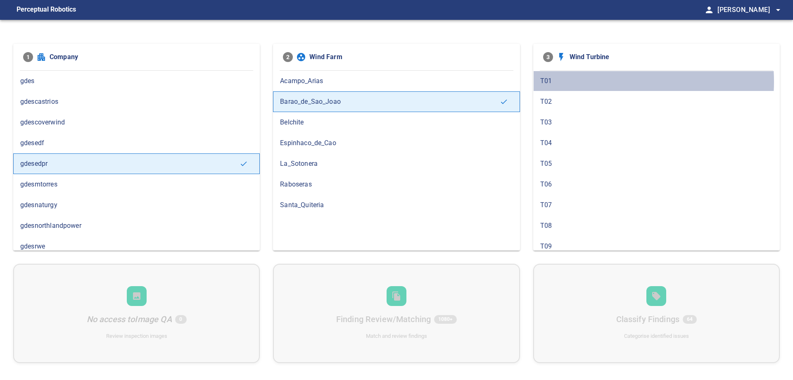
click at [595, 81] on span "T01" at bounding box center [656, 81] width 233 height 10
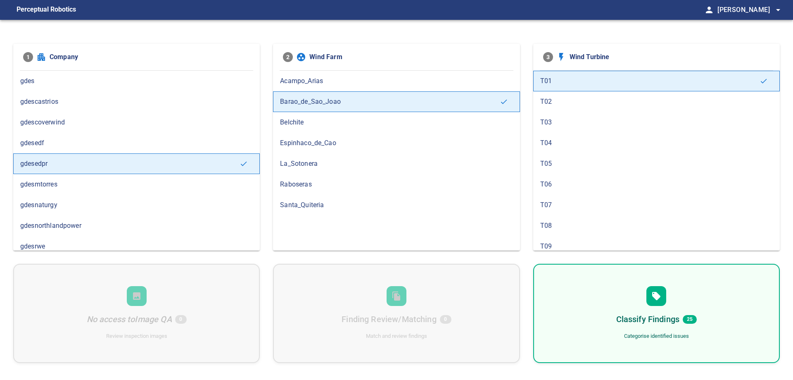
click at [591, 102] on span "T02" at bounding box center [656, 102] width 233 height 10
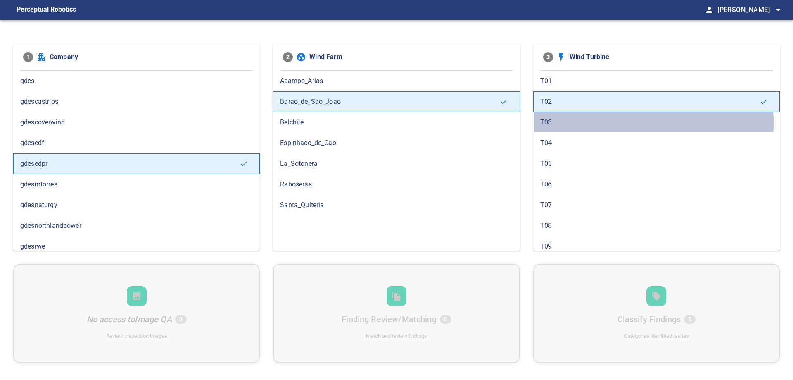
click at [591, 123] on span "T03" at bounding box center [656, 122] width 233 height 10
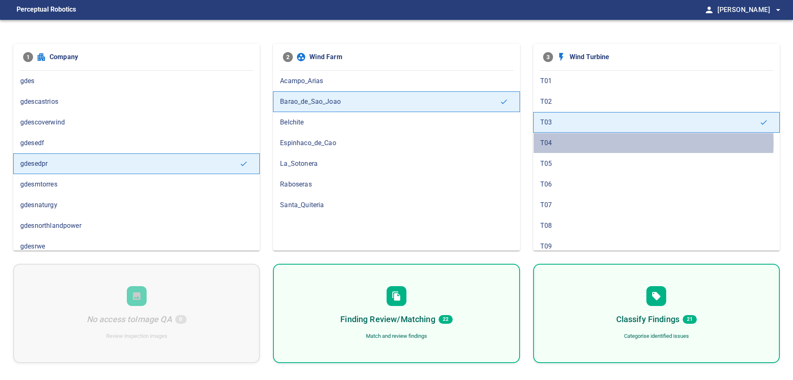
click at [591, 142] on span "T04" at bounding box center [656, 143] width 233 height 10
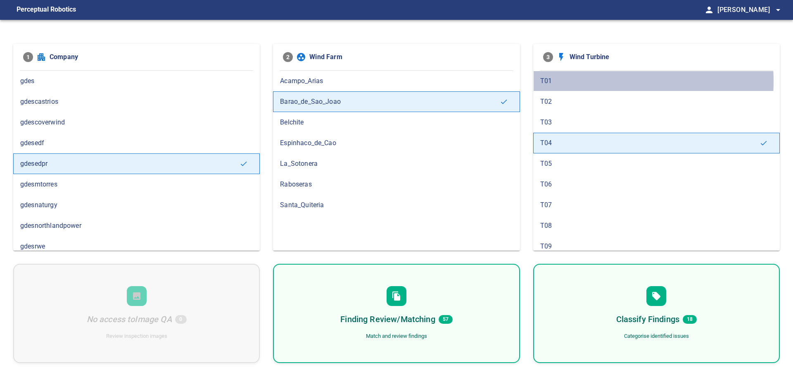
click at [571, 81] on span "T01" at bounding box center [656, 81] width 233 height 10
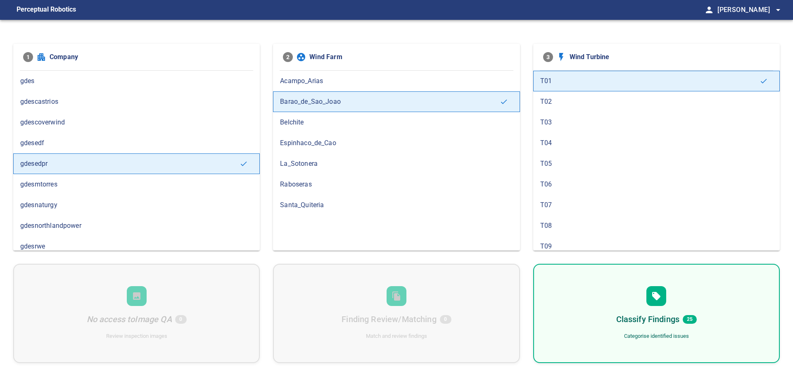
click at [574, 126] on span "T03" at bounding box center [656, 122] width 233 height 10
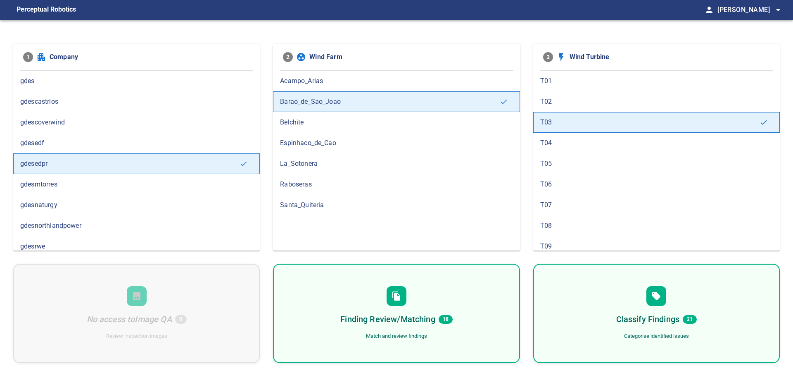
click at [594, 105] on span "T02" at bounding box center [656, 102] width 233 height 10
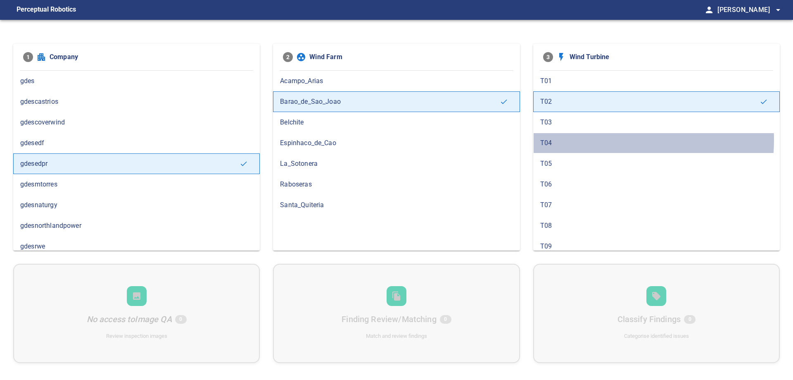
click at [600, 140] on span "T04" at bounding box center [656, 143] width 233 height 10
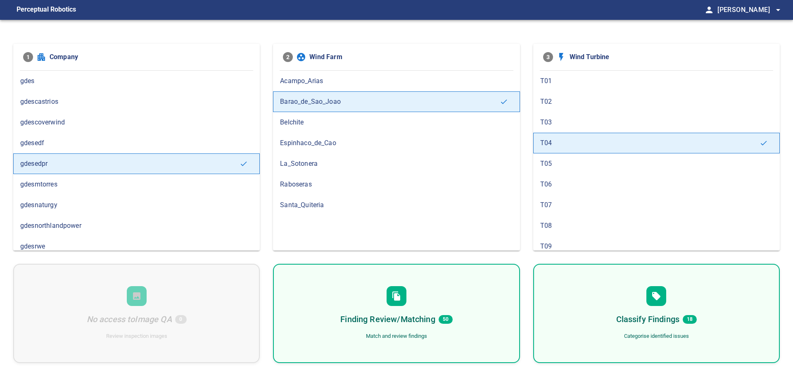
click at [598, 81] on span "T01" at bounding box center [656, 81] width 233 height 10
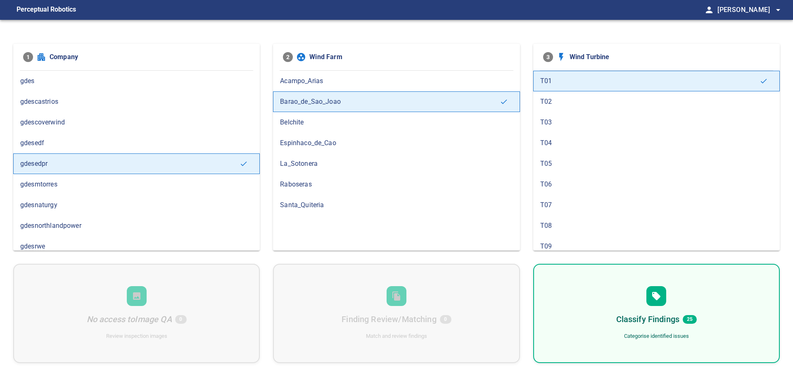
click at [560, 165] on span "T05" at bounding box center [656, 164] width 233 height 10
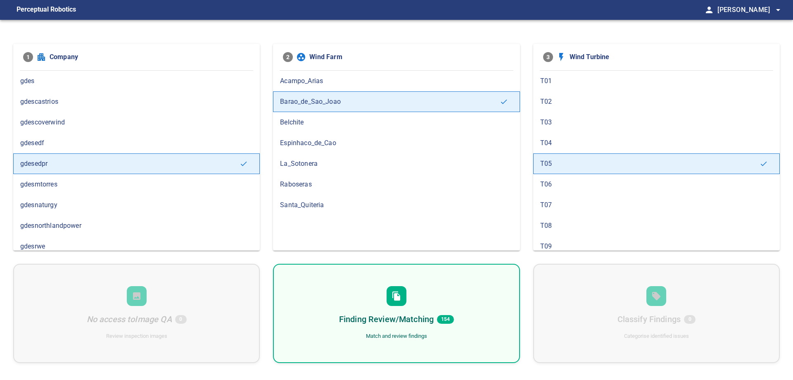
click at [486, 315] on div "Finding Review/Matching 154 Match and review findings" at bounding box center [396, 313] width 247 height 99
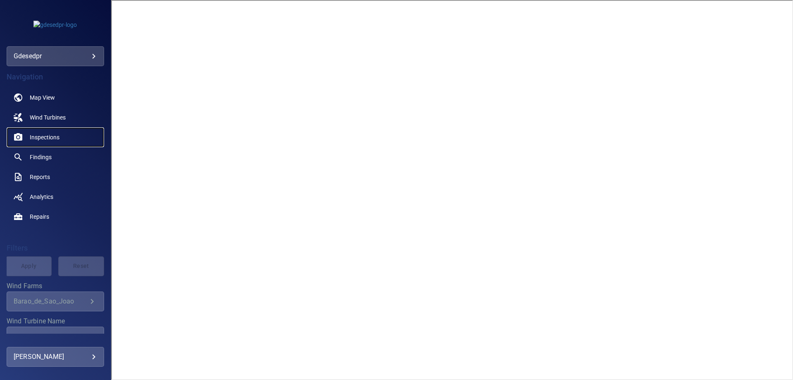
click at [32, 139] on span "Inspections" at bounding box center [45, 137] width 30 height 8
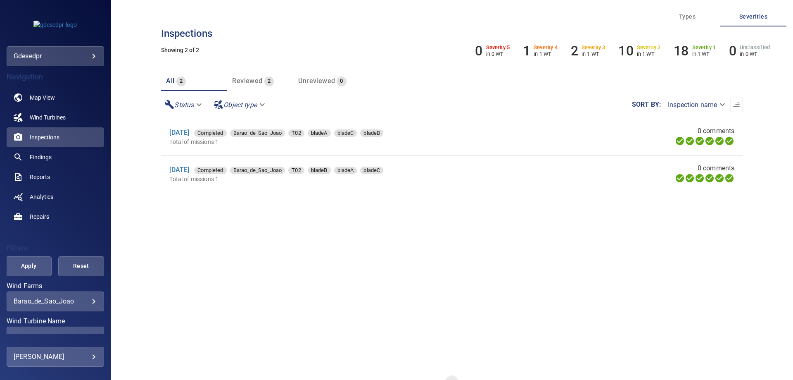
scroll to position [117, 0]
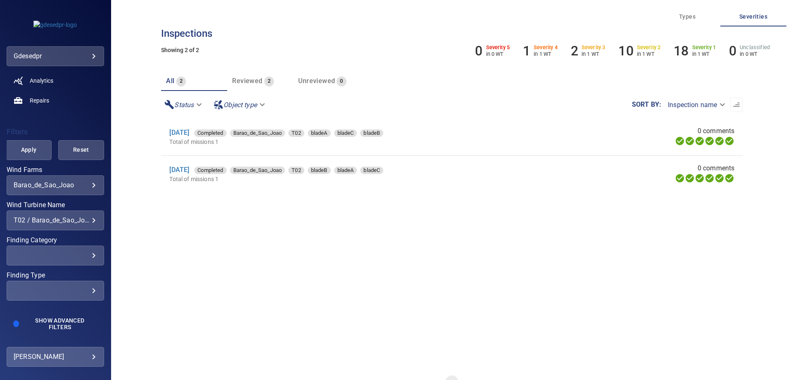
click at [46, 221] on div "T02 / Barao_de_Sao_Joao" at bounding box center [55, 220] width 83 height 8
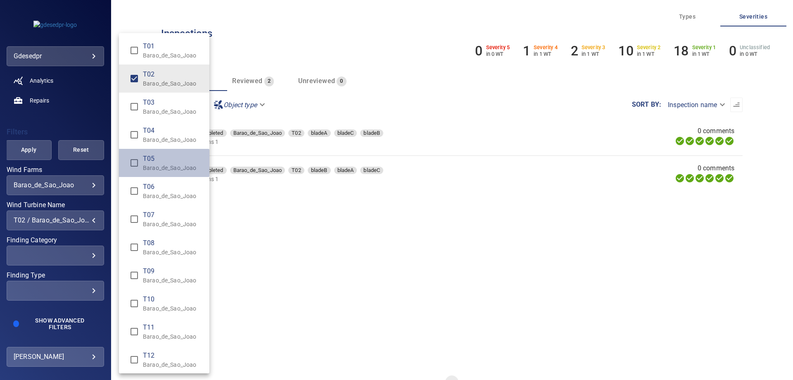
click at [160, 163] on span "T05" at bounding box center [173, 159] width 60 height 10
click at [154, 86] on p "Barao_de_Sao_Joao" at bounding box center [173, 83] width 60 height 8
type input "**********"
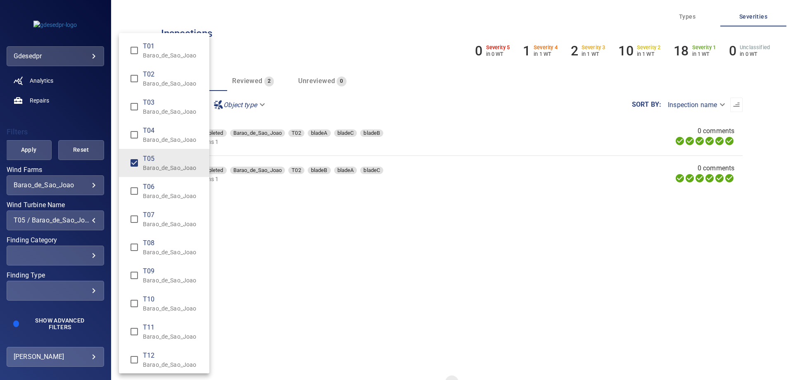
click at [9, 147] on div "Wind Turbine Name" at bounding box center [396, 190] width 793 height 380
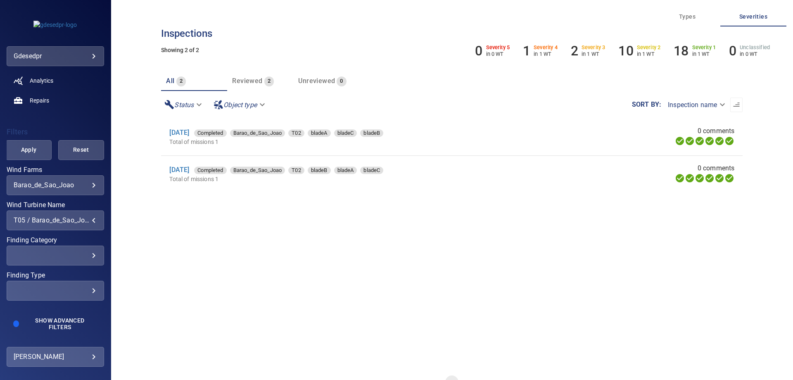
click at [18, 146] on span "Apply" at bounding box center [28, 150] width 25 height 10
click at [182, 134] on link "[DATE]" at bounding box center [179, 132] width 20 height 8
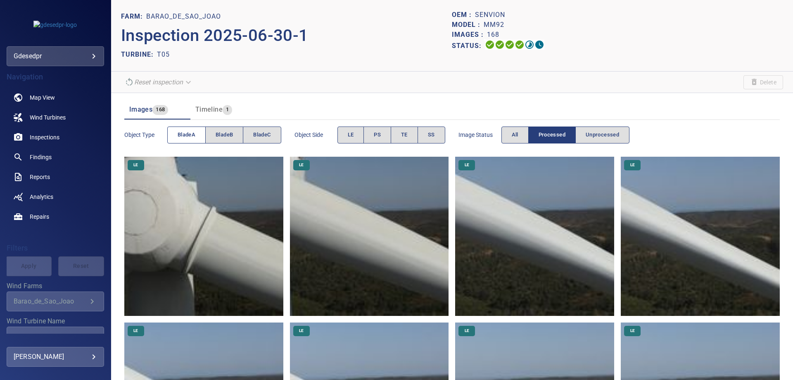
click at [187, 129] on button "bladeA" at bounding box center [186, 134] width 38 height 17
click at [352, 133] on span "LE" at bounding box center [351, 134] width 6 height 9
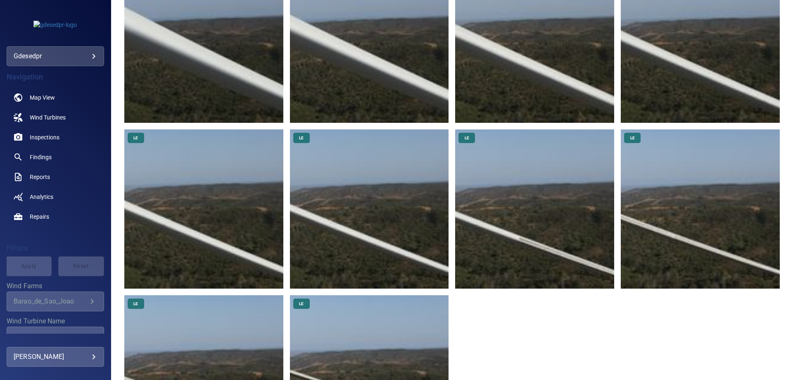
scroll to position [446, 0]
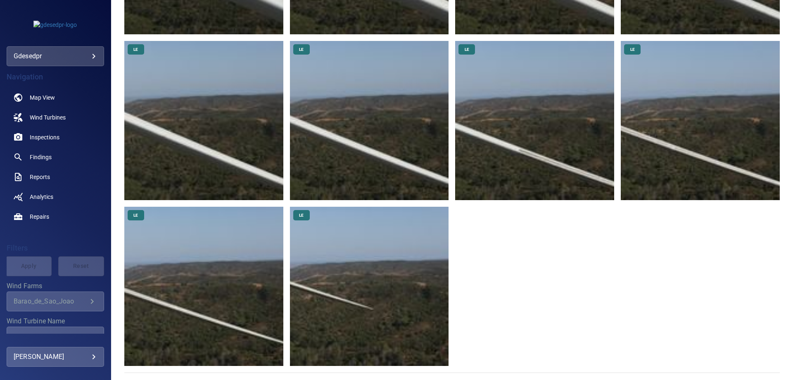
click at [380, 266] on img at bounding box center [369, 286] width 159 height 159
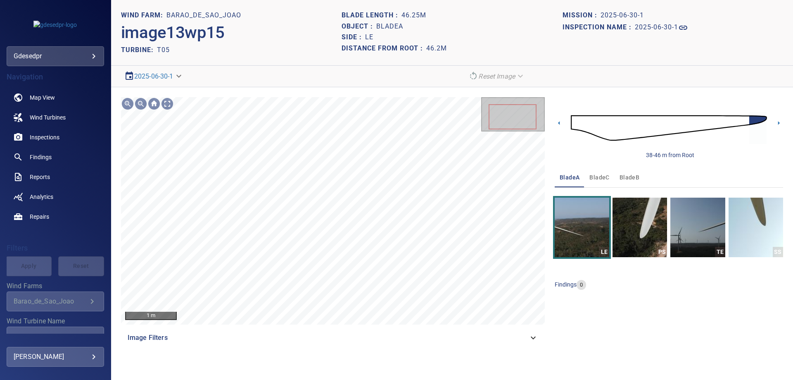
click at [620, 131] on img at bounding box center [669, 127] width 196 height 47
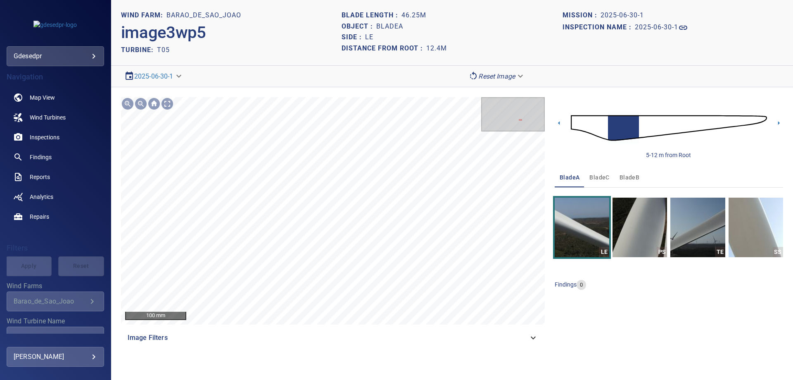
click at [691, 124] on img at bounding box center [669, 127] width 196 height 47
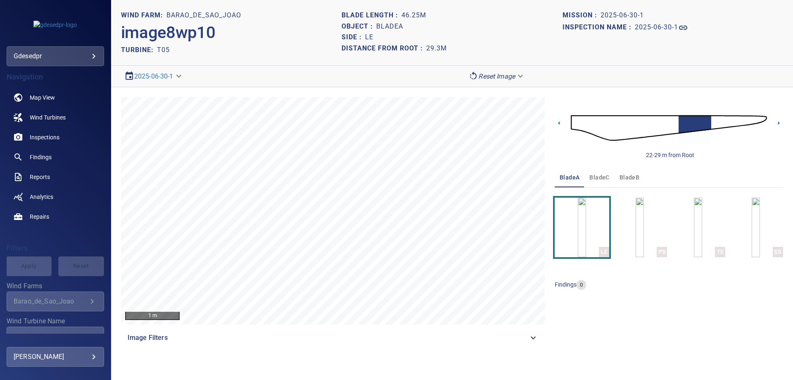
click at [713, 123] on img at bounding box center [669, 127] width 196 height 47
click at [728, 118] on img at bounding box center [669, 127] width 196 height 47
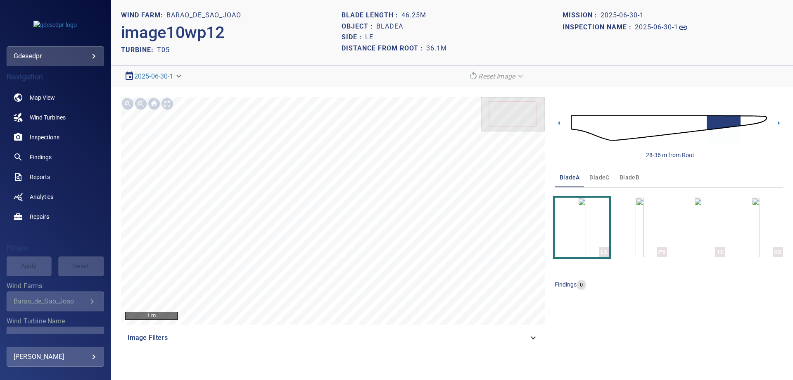
click at [743, 119] on img at bounding box center [669, 127] width 196 height 47
click at [718, 121] on img at bounding box center [669, 127] width 196 height 47
click at [742, 121] on img at bounding box center [669, 127] width 196 height 47
click at [776, 121] on icon at bounding box center [778, 123] width 9 height 9
click at [782, 123] on icon at bounding box center [778, 123] width 9 height 9
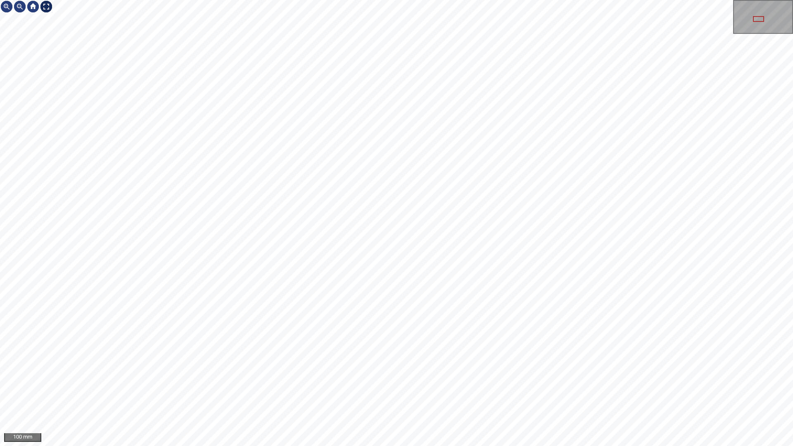
click at [44, 7] on div at bounding box center [46, 6] width 13 height 13
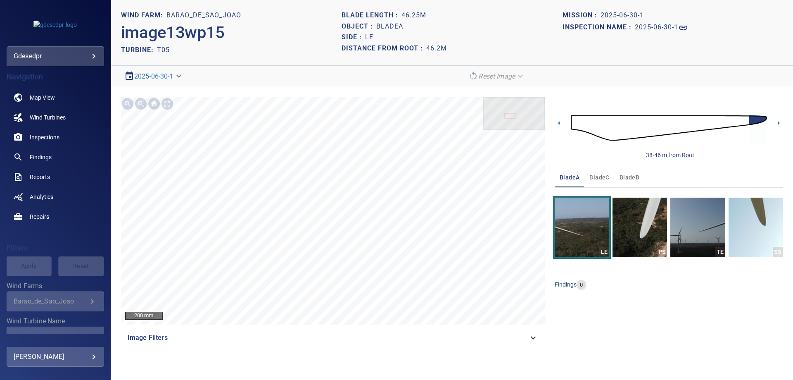
click at [579, 120] on img at bounding box center [669, 127] width 196 height 47
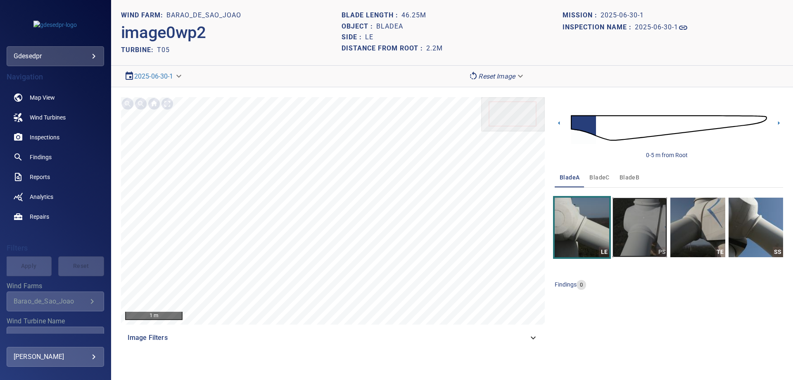
click at [638, 228] on img "button" at bounding box center [639, 226] width 55 height 59
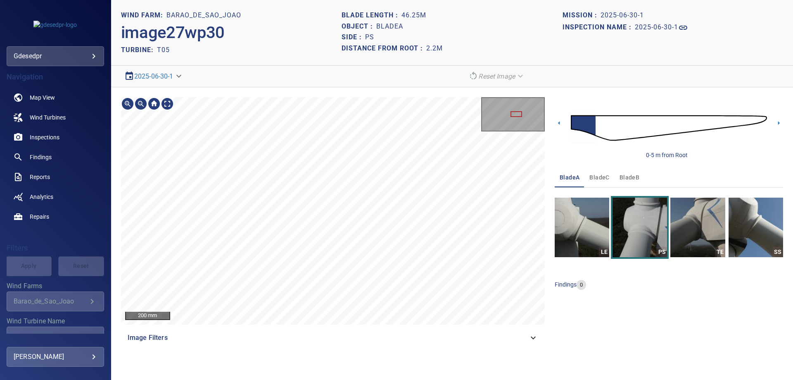
click at [268, 35] on section "**********" at bounding box center [452, 190] width 682 height 380
click at [325, 76] on section "**********" at bounding box center [452, 190] width 682 height 380
click at [744, 237] on img "button" at bounding box center [756, 226] width 55 height 59
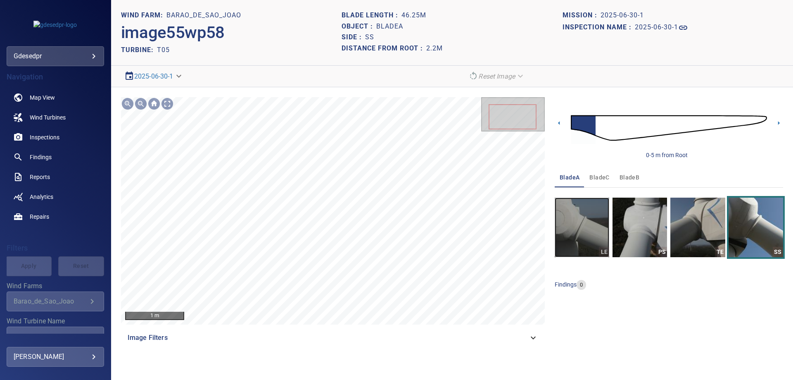
click at [581, 226] on img "button" at bounding box center [582, 226] width 55 height 59
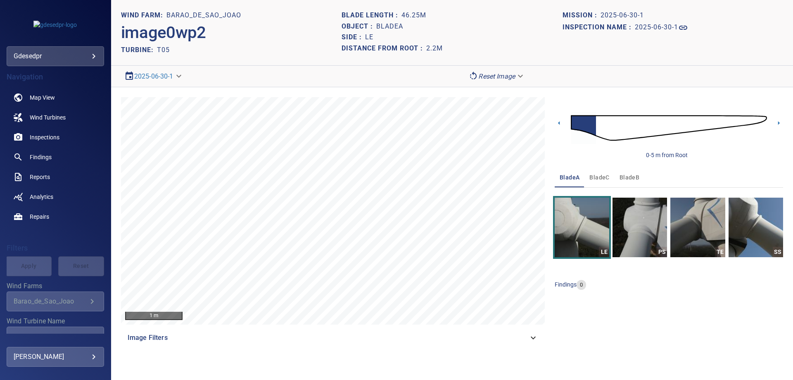
click at [761, 118] on img at bounding box center [669, 127] width 196 height 47
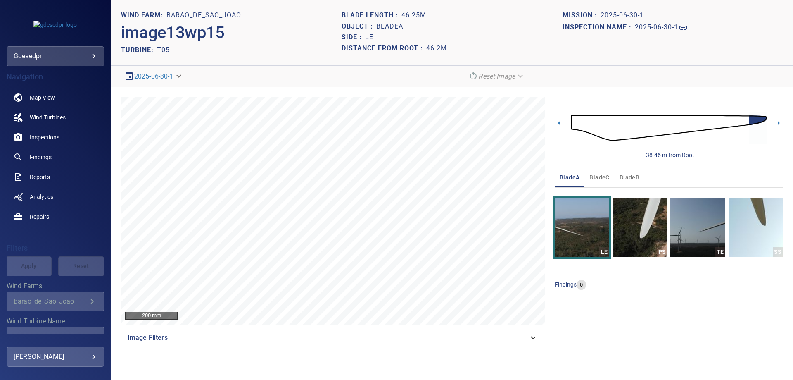
click at [624, 180] on span "bladeB" at bounding box center [630, 177] width 20 height 10
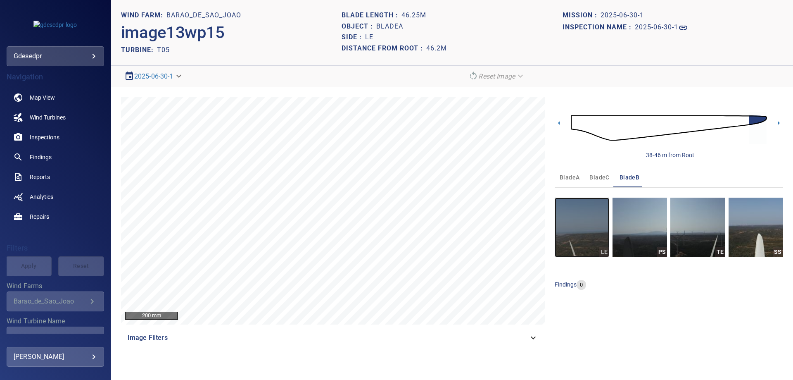
click at [579, 227] on img "button" at bounding box center [582, 226] width 55 height 59
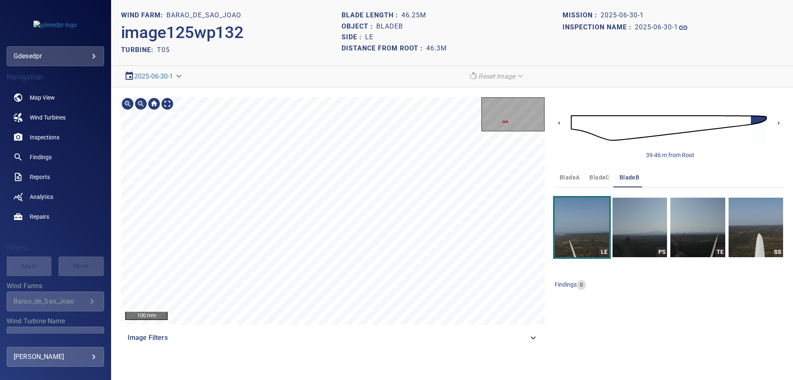
click at [589, 182] on span "bladeC" at bounding box center [599, 177] width 20 height 10
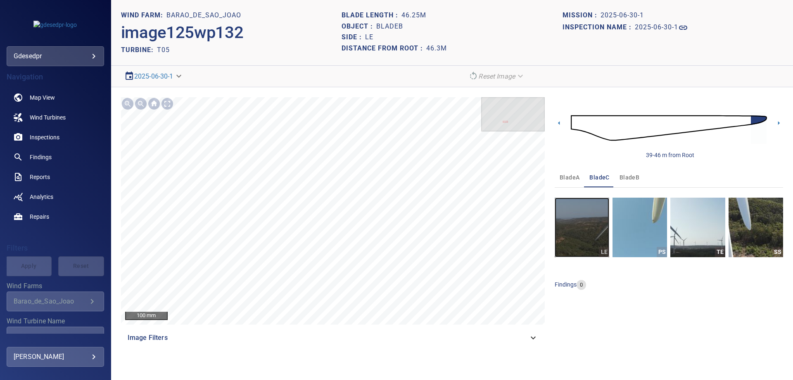
click at [589, 233] on img "button" at bounding box center [582, 226] width 55 height 59
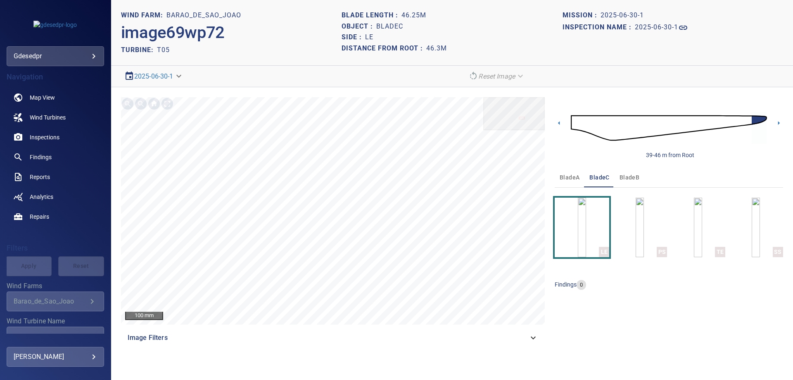
click at [623, 180] on span "bladeB" at bounding box center [630, 177] width 20 height 10
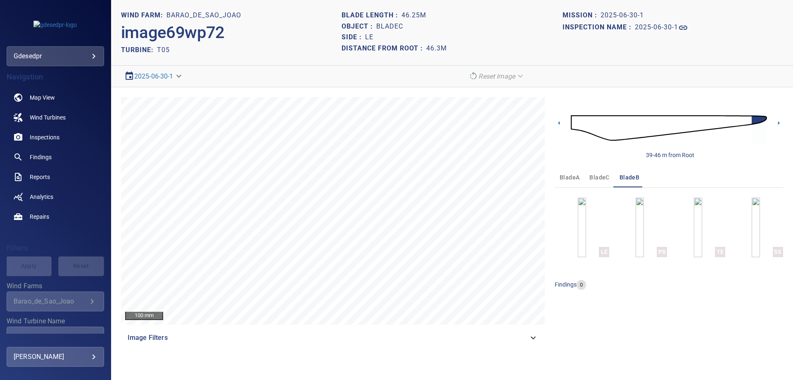
click at [748, 119] on img at bounding box center [669, 127] width 196 height 47
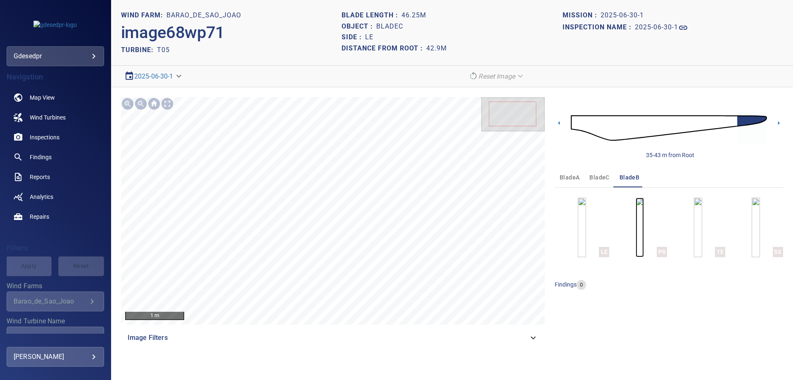
drag, startPoint x: 641, startPoint y: 231, endPoint x: 634, endPoint y: 231, distance: 7.0
click at [641, 231] on img "button" at bounding box center [640, 226] width 8 height 59
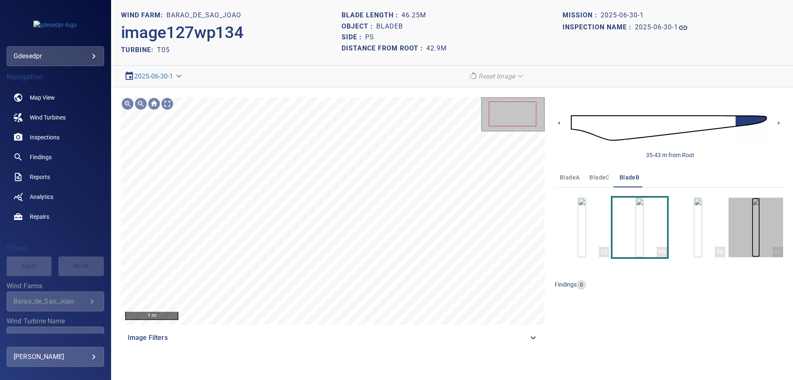
click at [760, 218] on img "button" at bounding box center [756, 226] width 8 height 59
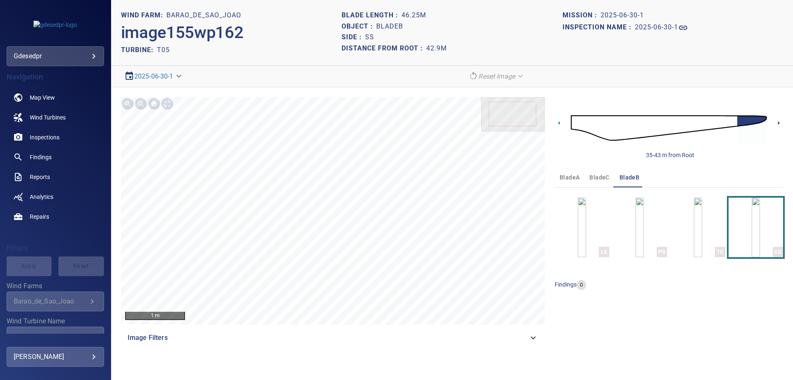
click at [775, 121] on icon at bounding box center [778, 123] width 9 height 9
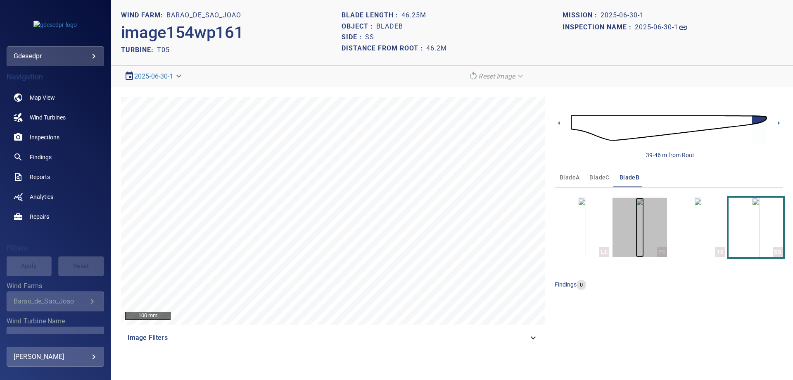
click at [636, 238] on img "button" at bounding box center [640, 226] width 8 height 59
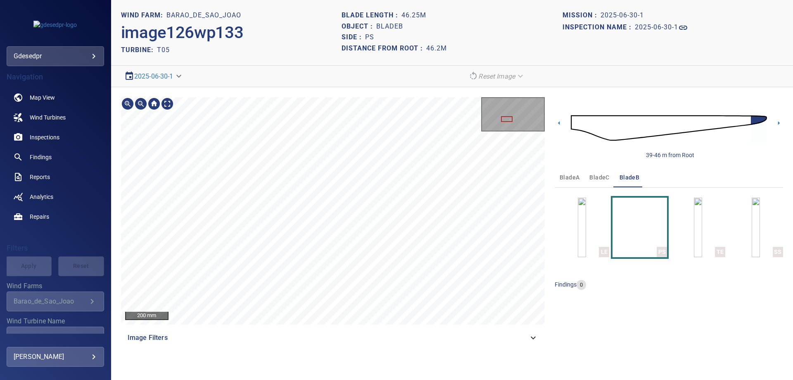
click at [308, 89] on div "200 mm Image Filters 39-46 m from Root bladeA bladeC bladeB LE PS TE SS finding…" at bounding box center [452, 222] width 682 height 270
click at [578, 233] on img "button" at bounding box center [582, 226] width 8 height 59
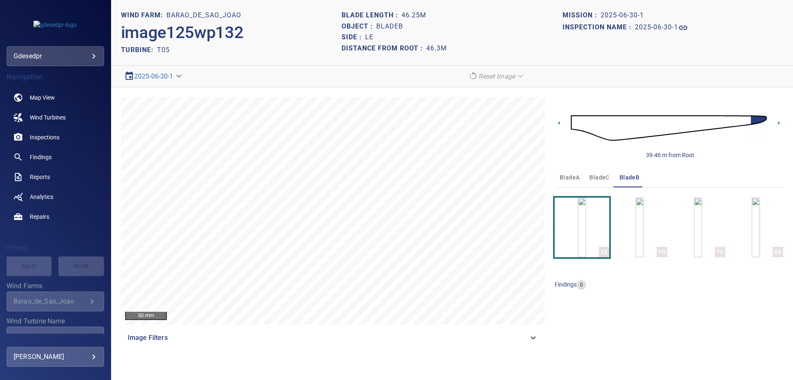
click at [600, 131] on img at bounding box center [669, 127] width 196 height 47
click at [752, 247] on img "button" at bounding box center [756, 226] width 8 height 59
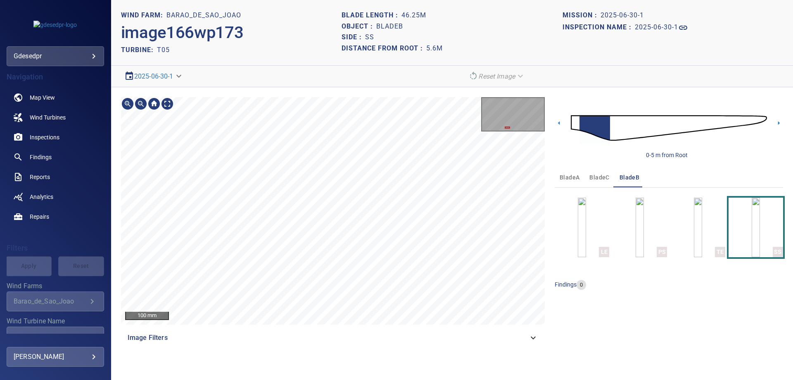
click at [574, 121] on img at bounding box center [669, 127] width 196 height 47
click at [453, 341] on div "1 m Image Filters" at bounding box center [333, 222] width 424 height 250
click at [454, 337] on span "Image Filters" at bounding box center [328, 337] width 401 height 10
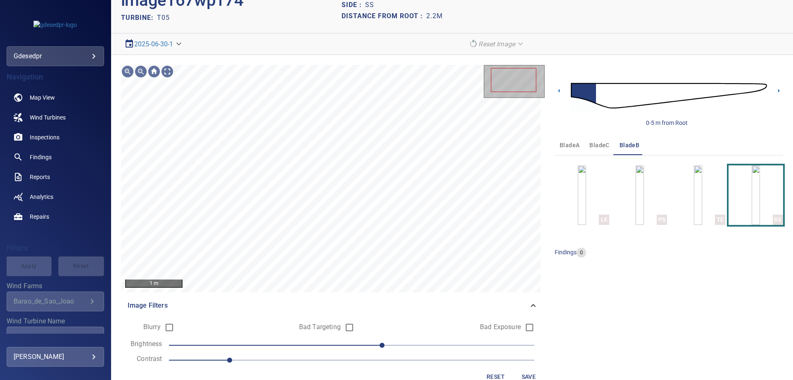
scroll to position [50, 0]
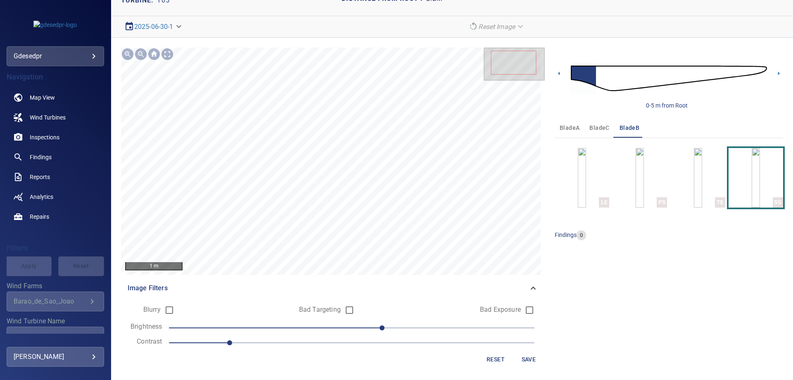
drag, startPoint x: 357, startPoint y: 343, endPoint x: 299, endPoint y: 339, distance: 58.4
click at [357, 343] on span "1" at bounding box center [352, 343] width 366 height 12
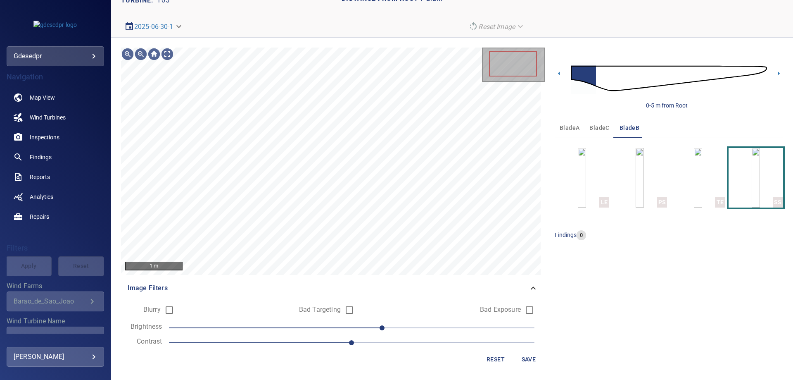
click at [301, 326] on span "20" at bounding box center [352, 328] width 366 height 12
click at [276, 327] on span "-30" at bounding box center [352, 328] width 366 height 12
drag, startPoint x: 260, startPoint y: 327, endPoint x: 244, endPoint y: 327, distance: 15.7
click at [254, 327] on span "-50" at bounding box center [352, 328] width 366 height 12
click at [596, 127] on span "bladeC" at bounding box center [599, 128] width 20 height 10
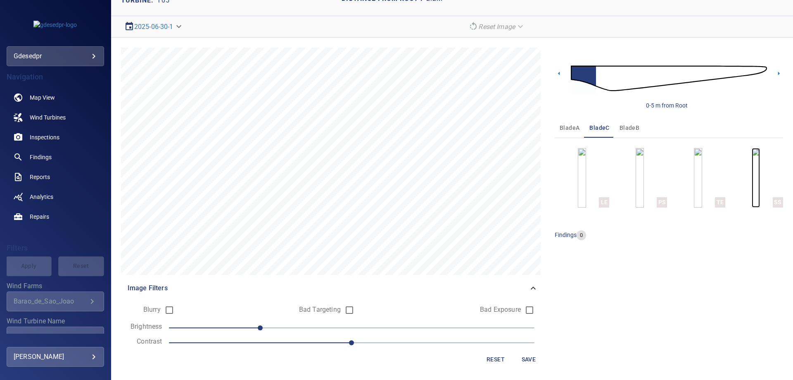
click at [757, 172] on img "button" at bounding box center [756, 177] width 8 height 59
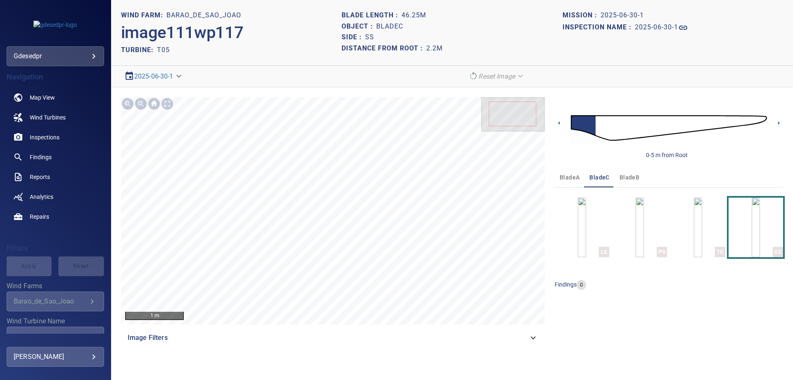
click at [599, 132] on img at bounding box center [669, 127] width 196 height 47
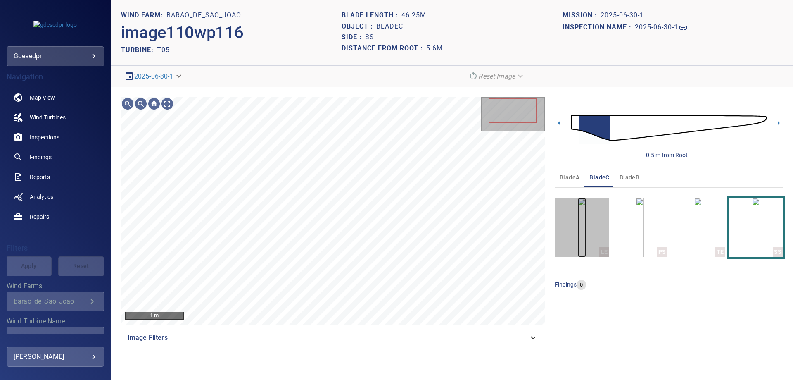
click at [578, 234] on img "button" at bounding box center [582, 226] width 8 height 59
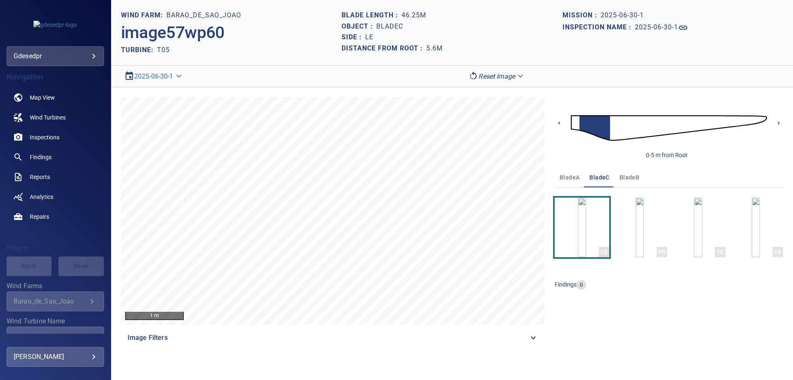
click at [660, 126] on img at bounding box center [669, 127] width 196 height 47
click at [687, 125] on img at bounding box center [669, 127] width 196 height 47
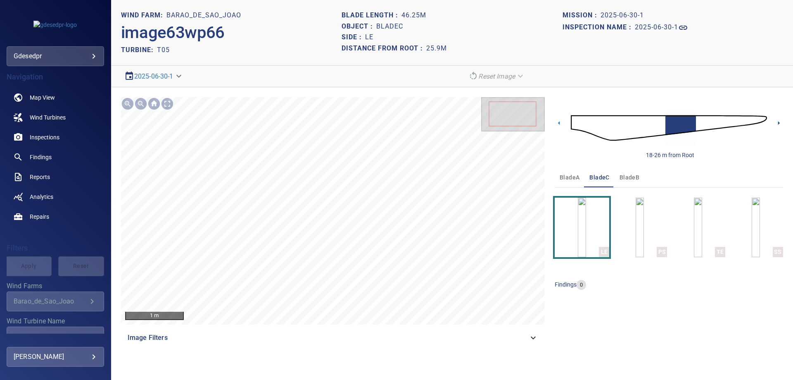
click at [776, 121] on icon at bounding box center [778, 123] width 9 height 9
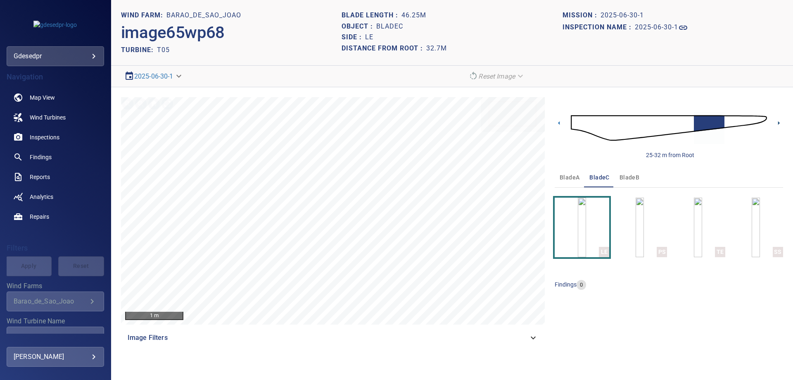
click at [776, 121] on icon at bounding box center [778, 123] width 9 height 9
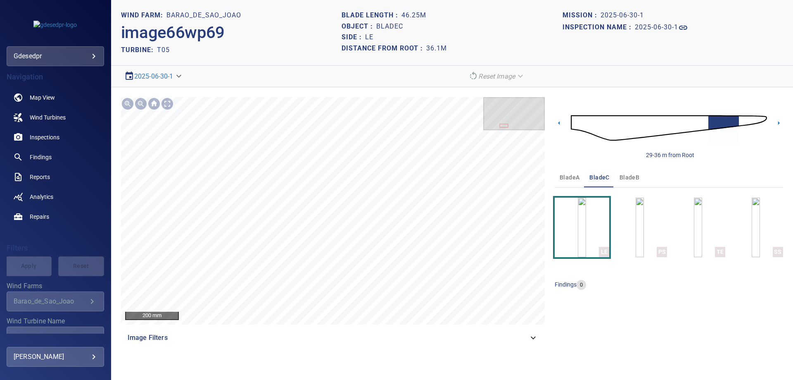
click at [776, 118] on div "29-36 m from Root" at bounding box center [669, 128] width 228 height 62
click at [779, 124] on icon at bounding box center [778, 123] width 9 height 9
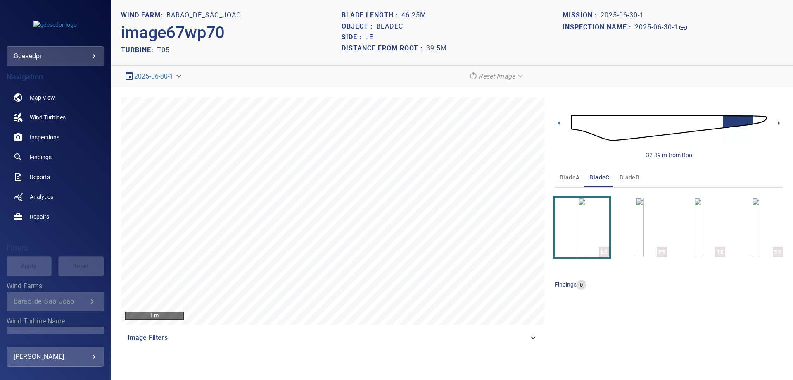
click at [777, 123] on icon at bounding box center [778, 123] width 9 height 9
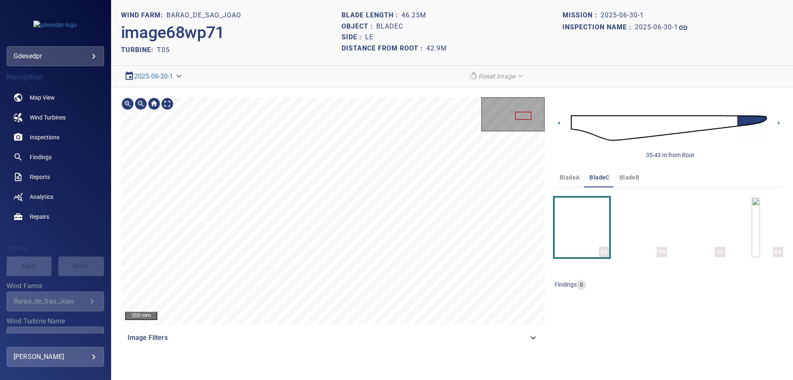
click at [438, 38] on section "**********" at bounding box center [452, 190] width 682 height 380
click at [780, 122] on icon at bounding box center [778, 123] width 9 height 9
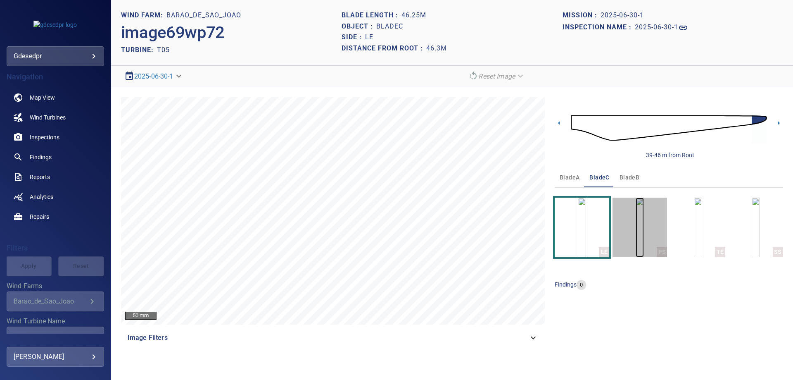
click at [644, 241] on img "button" at bounding box center [640, 226] width 8 height 59
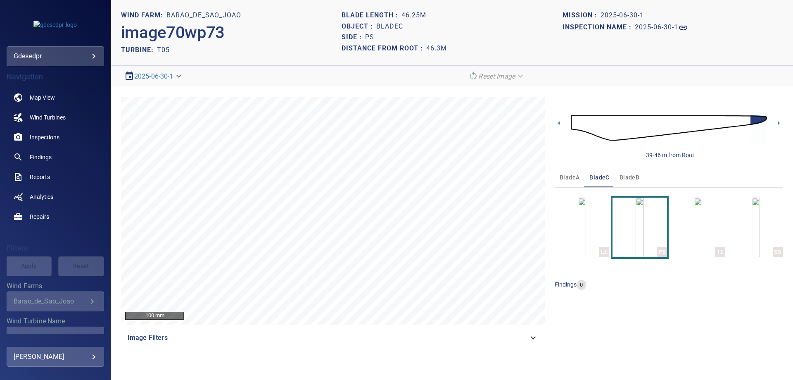
click at [482, 372] on section "**********" at bounding box center [452, 190] width 682 height 380
drag, startPoint x: 569, startPoint y: 184, endPoint x: 568, endPoint y: 189, distance: 5.0
click at [569, 185] on button "bladeA" at bounding box center [570, 177] width 30 height 20
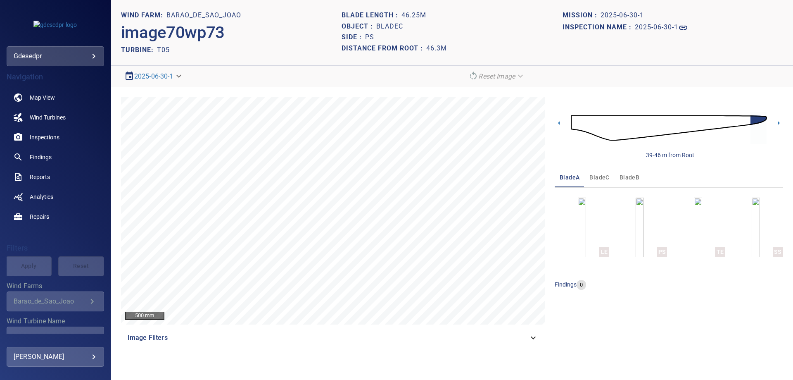
click at [722, 122] on img at bounding box center [669, 127] width 196 height 47
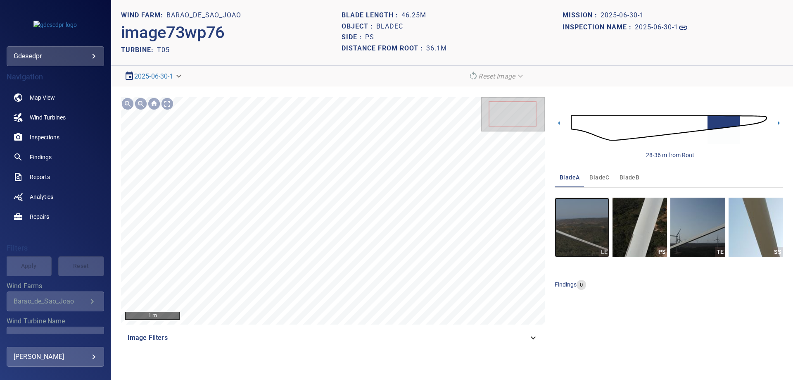
click at [571, 206] on img "button" at bounding box center [582, 226] width 55 height 59
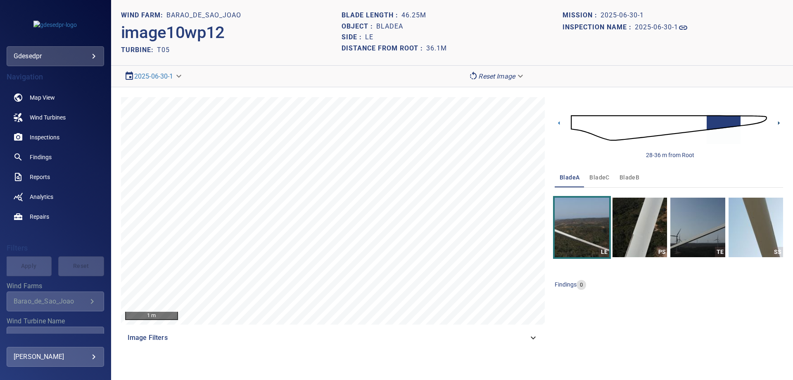
click at [777, 121] on icon at bounding box center [778, 123] width 9 height 9
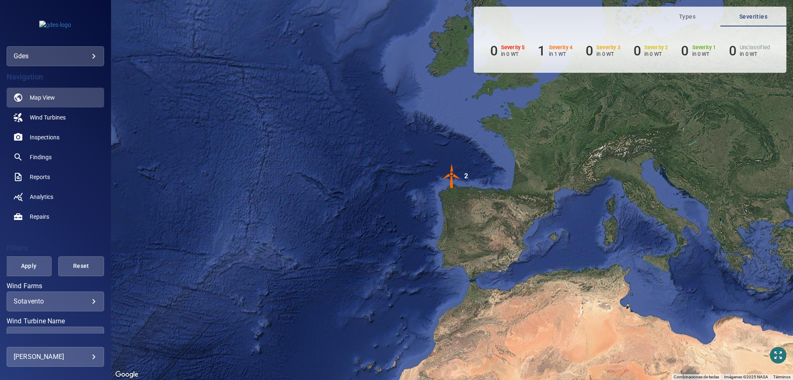
click at [47, 299] on body "**********" at bounding box center [396, 190] width 793 height 380
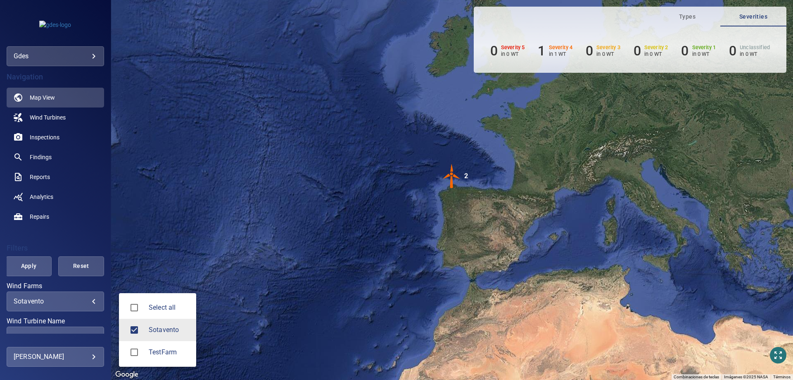
click at [56, 60] on div at bounding box center [396, 190] width 793 height 380
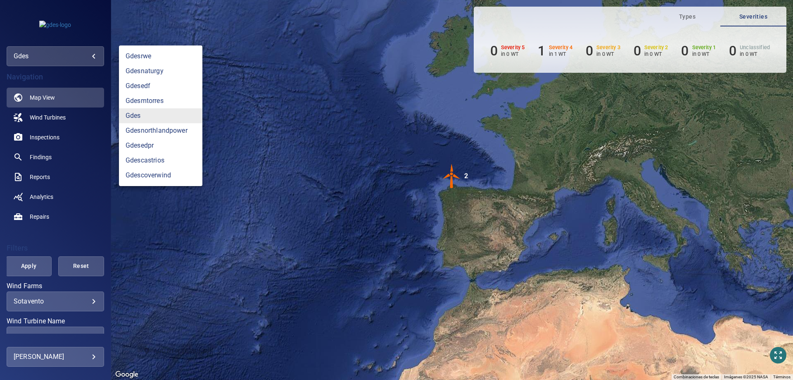
click at [53, 57] on body "**********" at bounding box center [396, 190] width 793 height 380
click at [184, 143] on link "gdesedpr" at bounding box center [160, 145] width 83 height 15
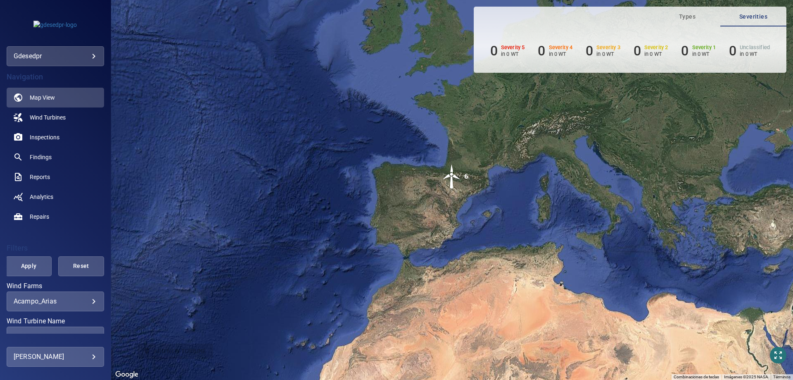
click at [62, 297] on body "**********" at bounding box center [396, 190] width 793 height 380
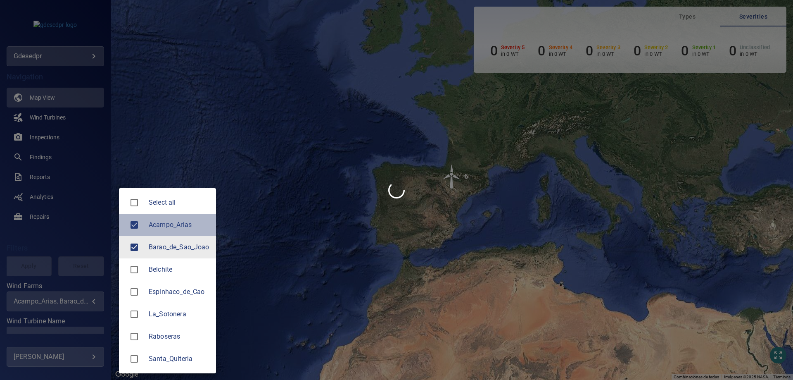
click at [194, 221] on span "Acampo_Arias" at bounding box center [179, 225] width 61 height 10
type input "**********"
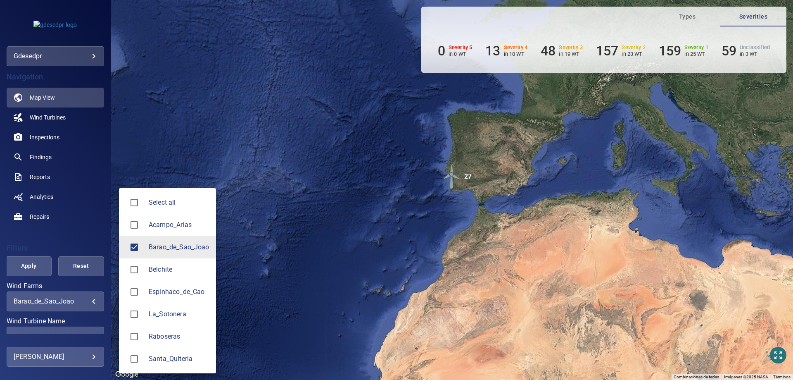
click at [30, 263] on div at bounding box center [396, 190] width 793 height 380
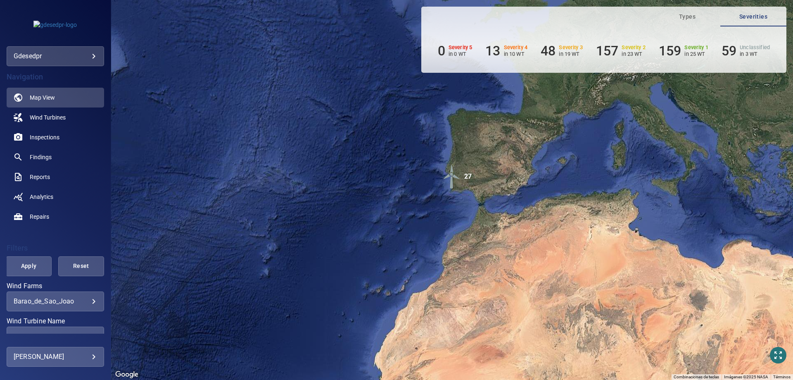
click at [32, 267] on span "Apply" at bounding box center [28, 266] width 25 height 10
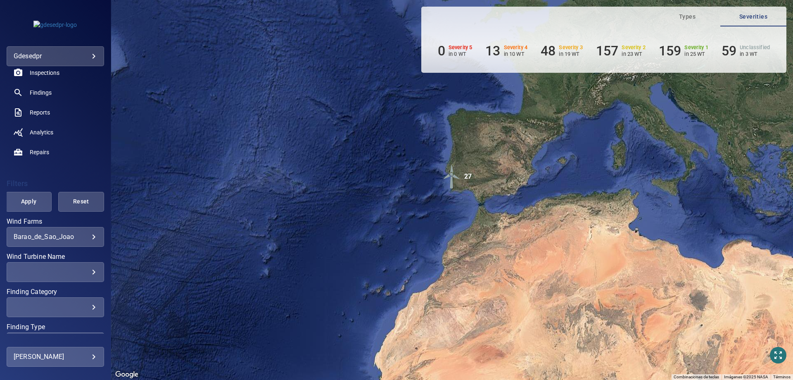
scroll to position [117, 0]
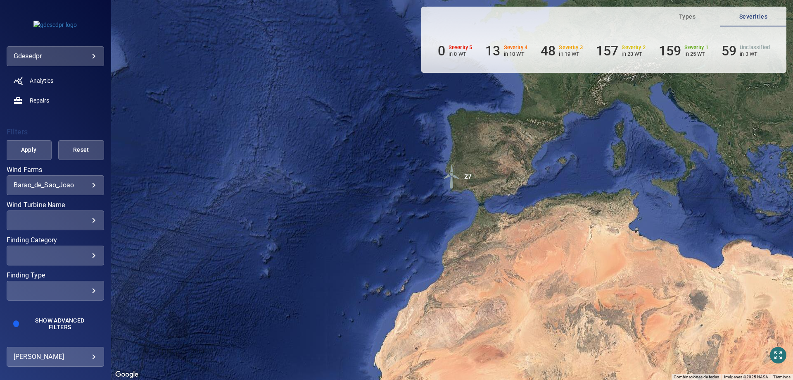
click at [74, 221] on div "​" at bounding box center [55, 220] width 83 height 8
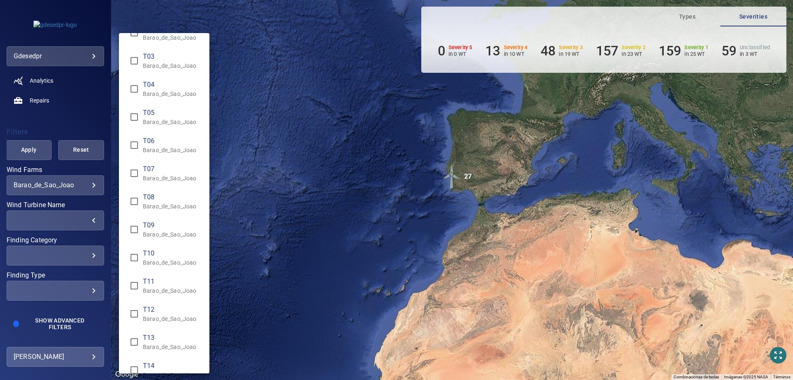
scroll to position [41, 0]
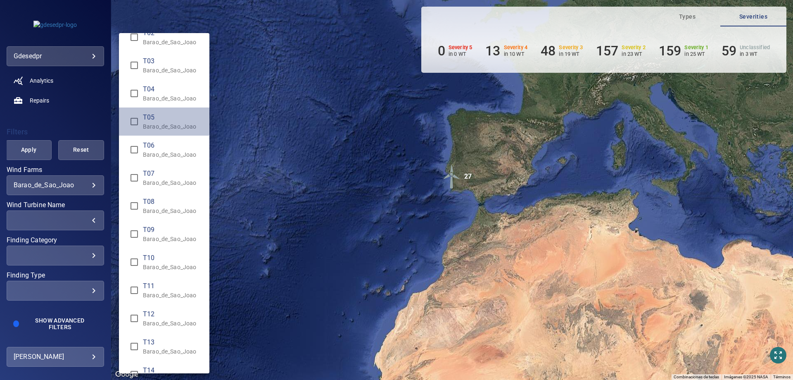
click at [154, 118] on span "T05" at bounding box center [173, 117] width 60 height 10
type input "**********"
click at [18, 145] on div "Wind Turbine Name" at bounding box center [396, 190] width 793 height 380
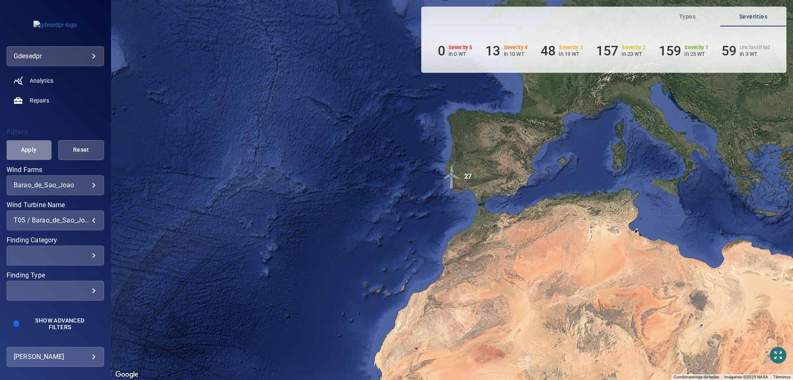
click at [33, 148] on span "Apply" at bounding box center [28, 150] width 25 height 10
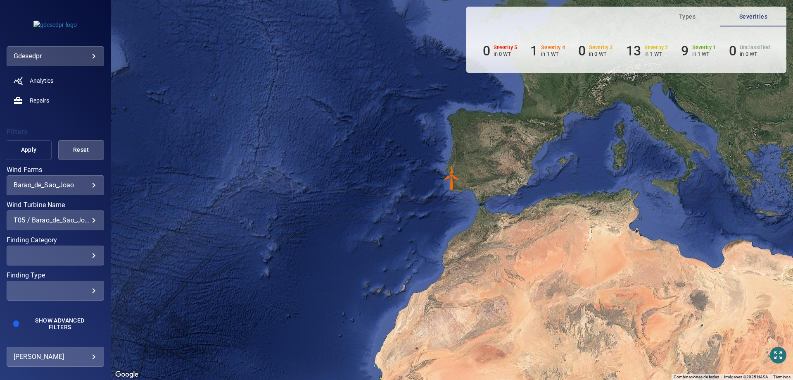
scroll to position [0, 0]
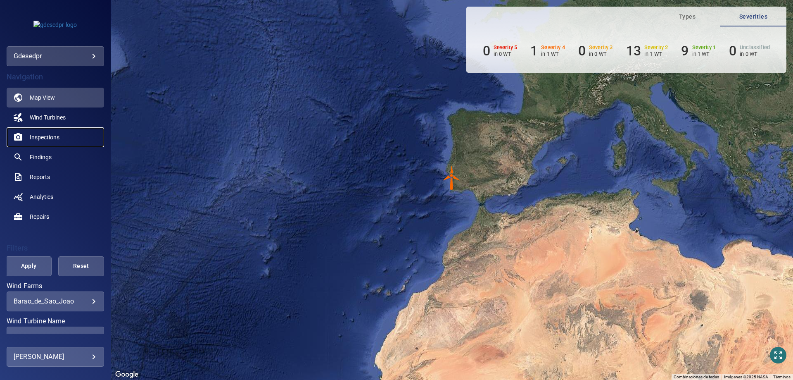
click at [55, 135] on span "Inspections" at bounding box center [45, 137] width 30 height 8
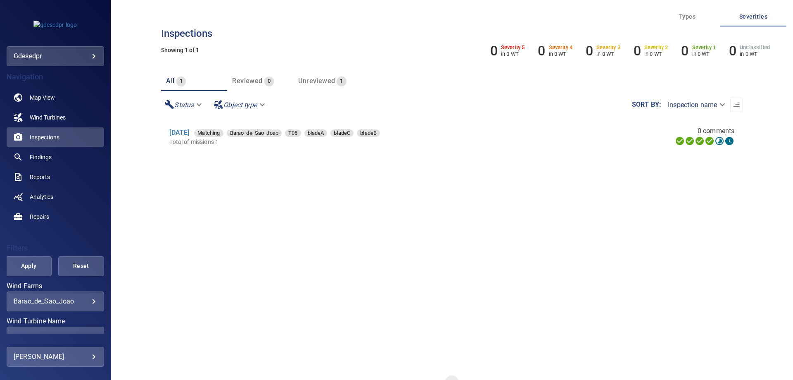
click at [191, 126] on li "30 Jun 2025 Matching Barao_de_Sao_Joao T05 bladeA bladeC bladeB Total of missio…" at bounding box center [452, 137] width 582 height 37
click at [189, 130] on link "[DATE]" at bounding box center [179, 132] width 20 height 8
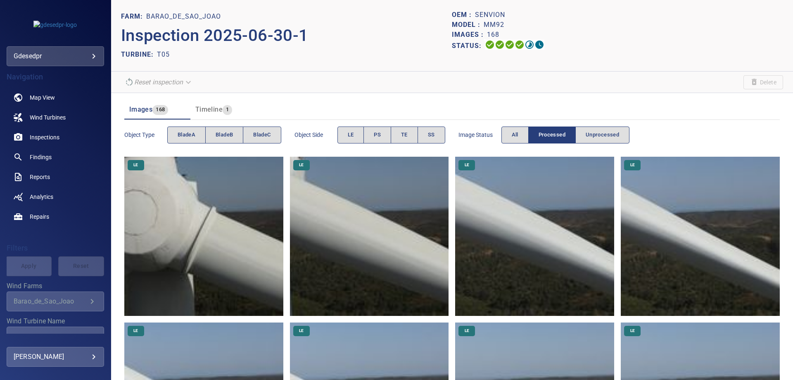
click at [182, 221] on img at bounding box center [203, 236] width 159 height 159
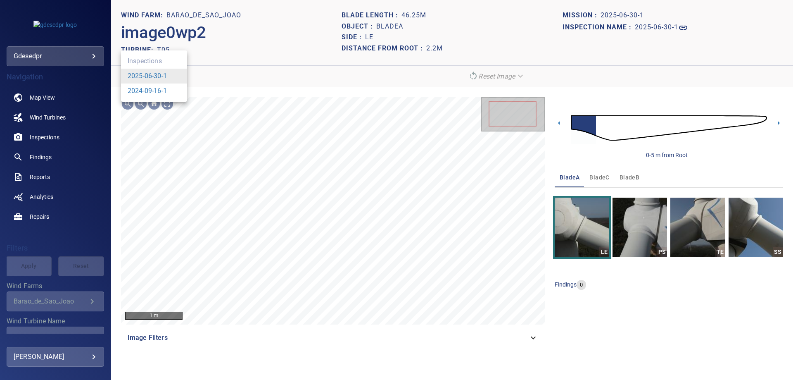
click at [162, 73] on body "**********" at bounding box center [396, 190] width 793 height 380
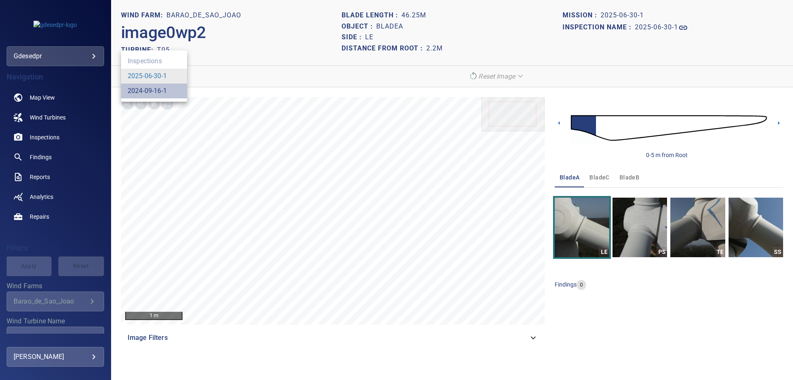
click at [161, 91] on link "2024-09-16-1" at bounding box center [147, 91] width 39 height 10
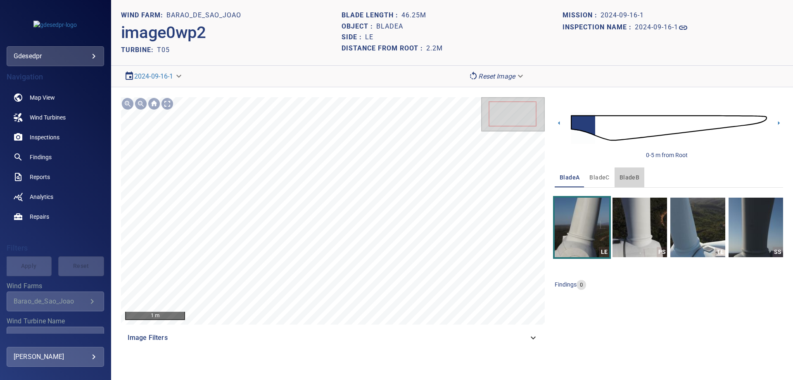
click at [620, 177] on span "bladeB" at bounding box center [630, 177] width 20 height 10
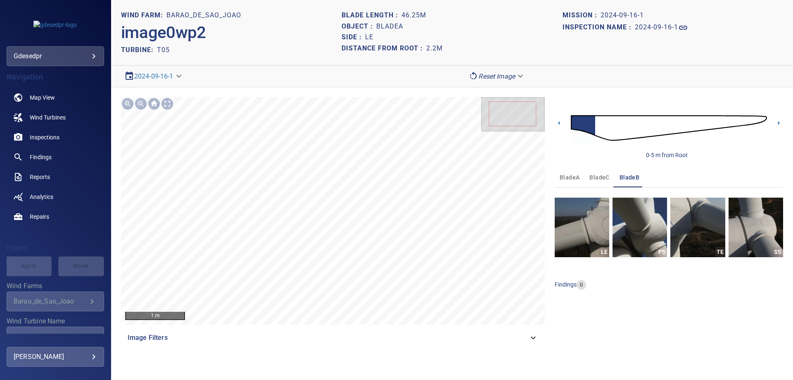
click at [600, 177] on span "bladeC" at bounding box center [599, 177] width 20 height 10
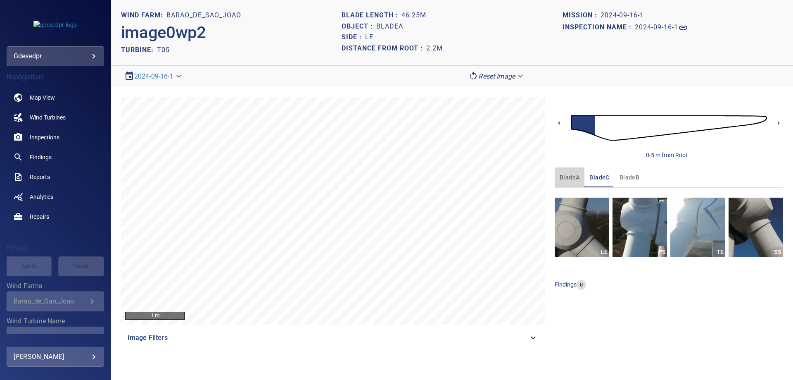
click at [563, 179] on span "bladeA" at bounding box center [570, 177] width 20 height 10
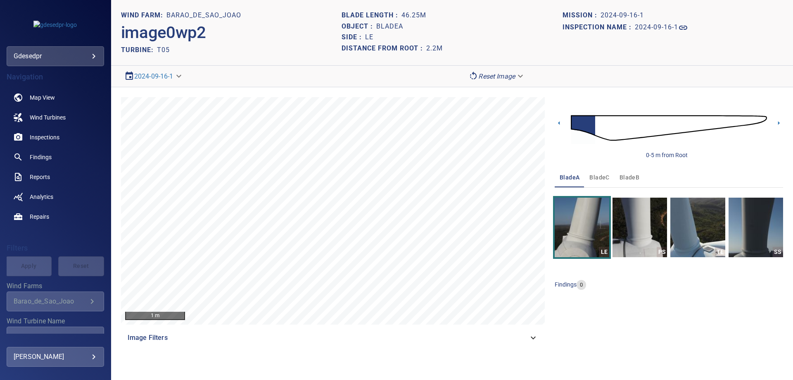
click at [631, 176] on span "bladeB" at bounding box center [630, 177] width 20 height 10
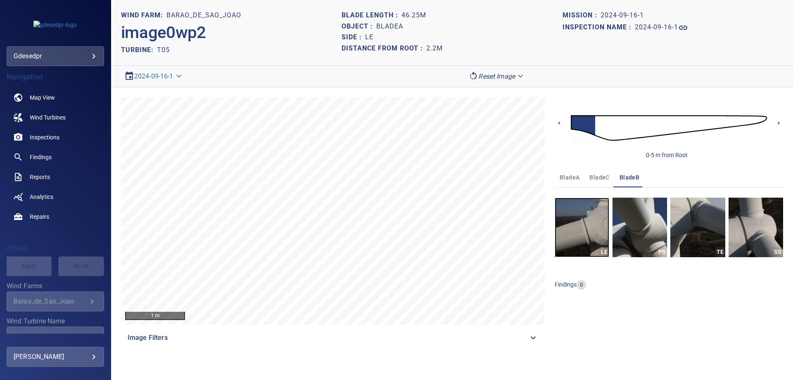
click at [590, 230] on img "button" at bounding box center [582, 226] width 55 height 59
click at [595, 127] on img at bounding box center [669, 127] width 196 height 47
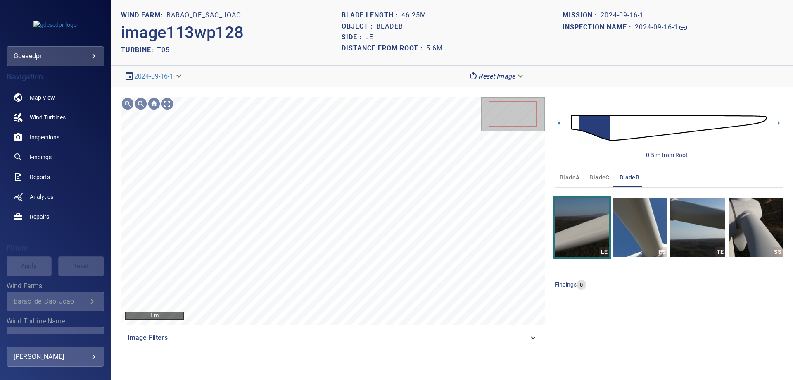
click at [614, 128] on img at bounding box center [669, 127] width 196 height 47
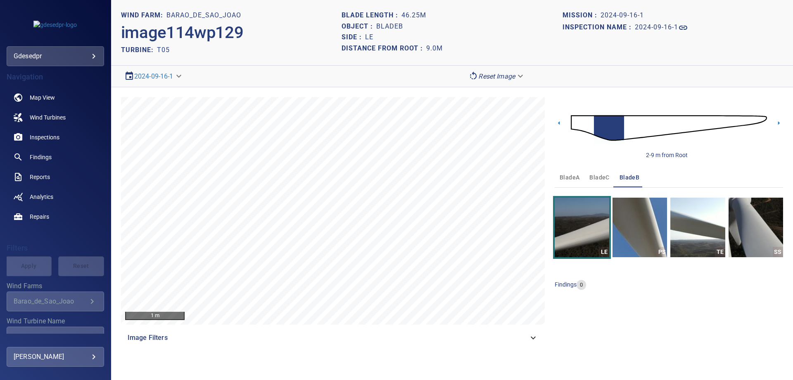
click at [698, 121] on img at bounding box center [669, 127] width 196 height 47
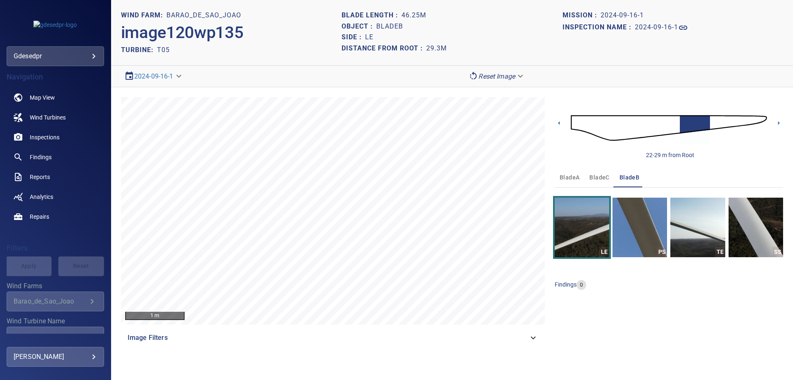
click at [711, 122] on img at bounding box center [669, 127] width 196 height 47
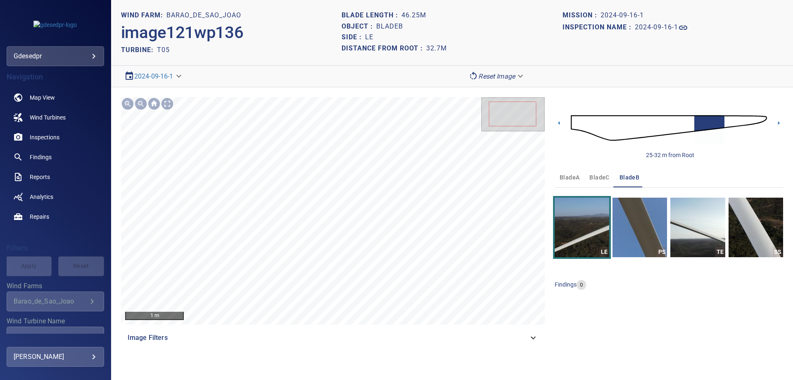
click at [726, 121] on img at bounding box center [669, 127] width 196 height 47
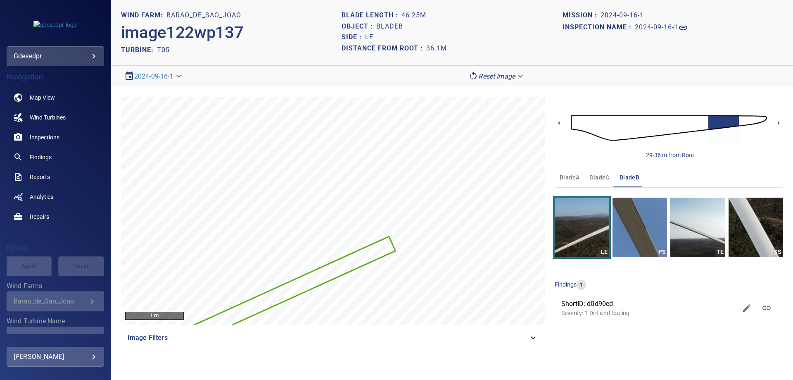
click at [597, 185] on button "bladeC" at bounding box center [599, 177] width 30 height 20
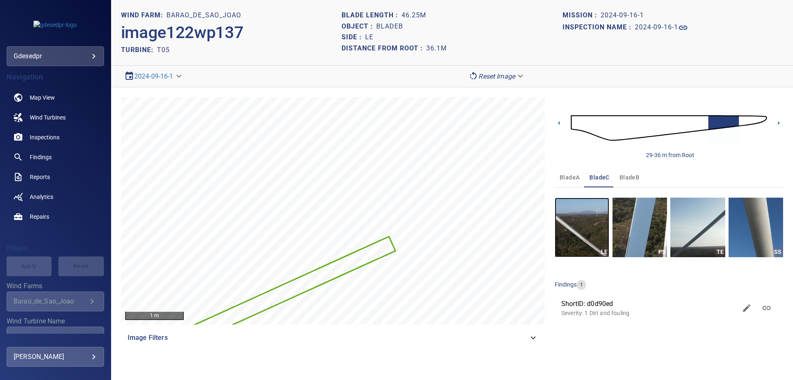
click at [594, 226] on img "button" at bounding box center [582, 226] width 55 height 59
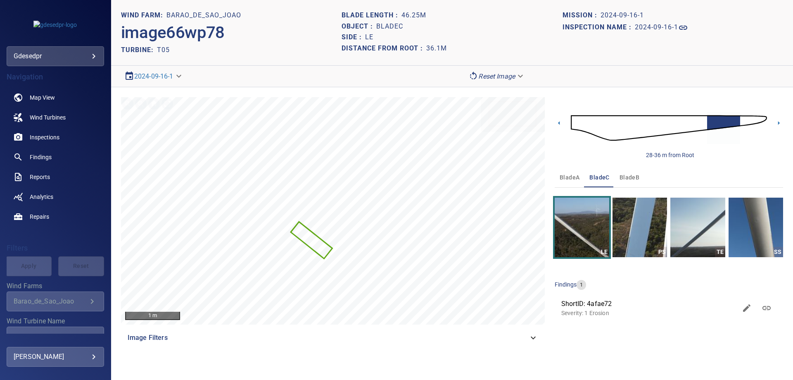
click at [743, 120] on img at bounding box center [669, 127] width 196 height 47
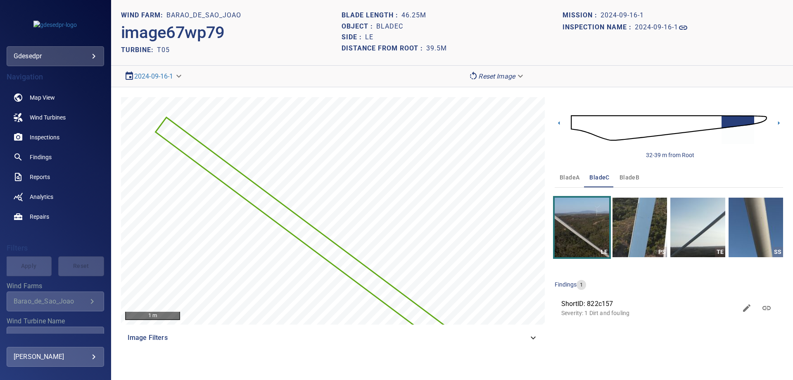
click at [673, 118] on img at bounding box center [669, 127] width 196 height 47
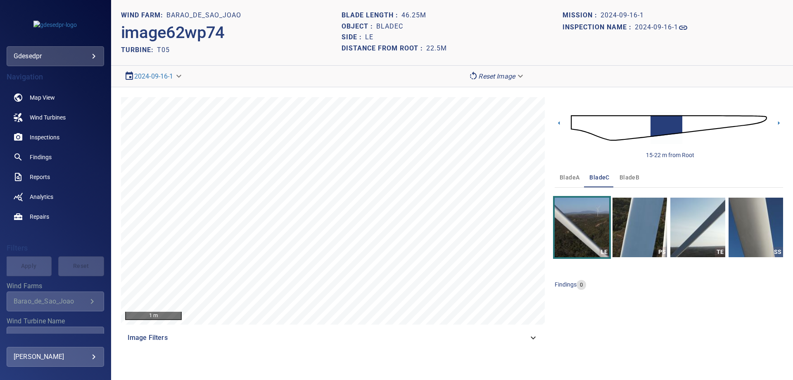
click at [709, 115] on img at bounding box center [669, 127] width 196 height 47
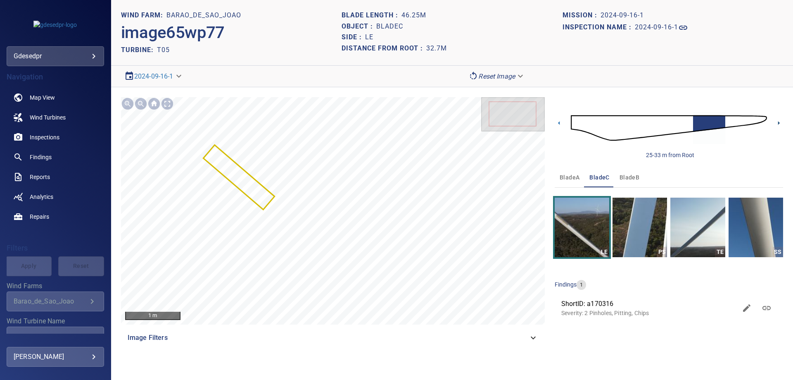
click at [779, 121] on icon at bounding box center [778, 123] width 9 height 9
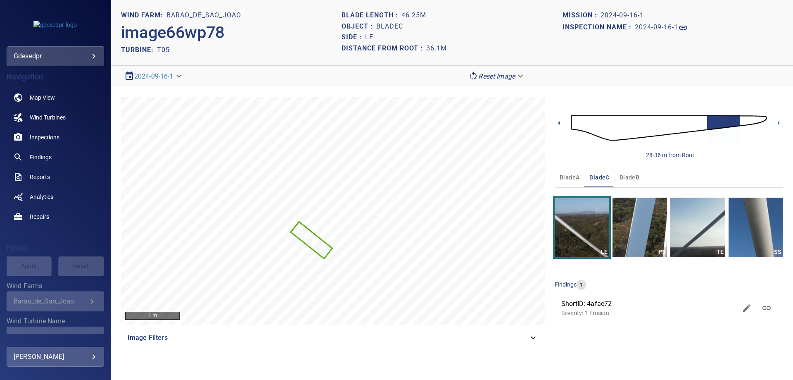
click at [560, 124] on icon at bounding box center [559, 123] width 2 height 4
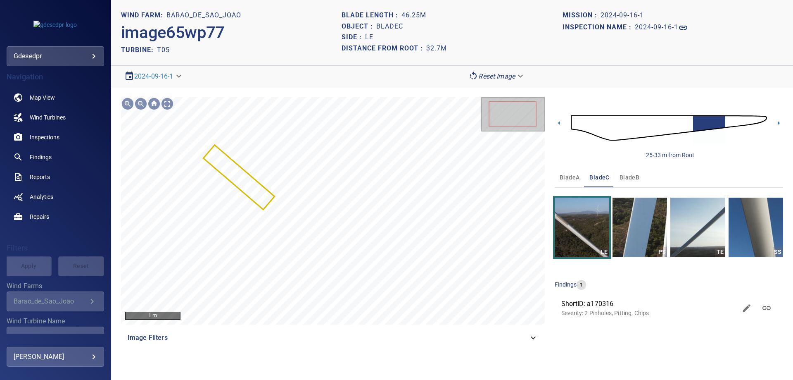
drag, startPoint x: 575, startPoint y: 121, endPoint x: 571, endPoint y: 114, distance: 7.8
click at [575, 121] on img at bounding box center [669, 127] width 196 height 47
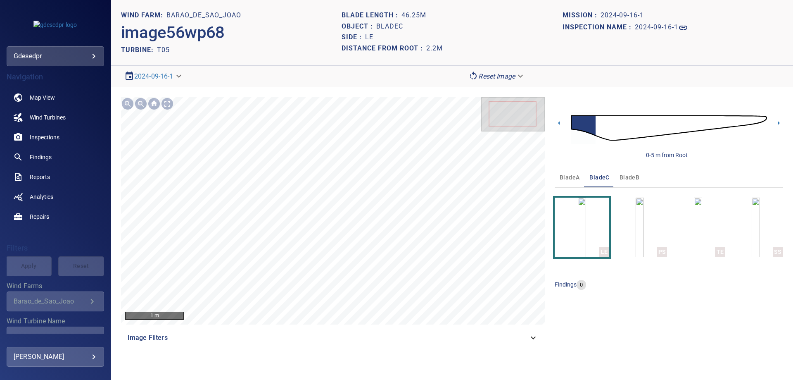
click at [565, 182] on span "bladeA" at bounding box center [570, 177] width 20 height 10
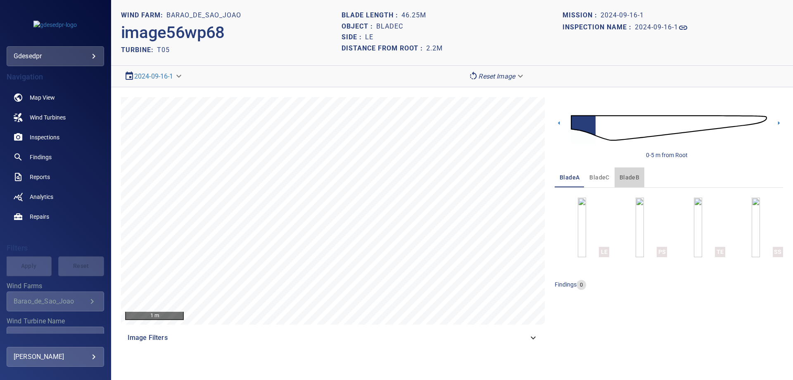
click at [634, 177] on span "bladeB" at bounding box center [630, 177] width 20 height 10
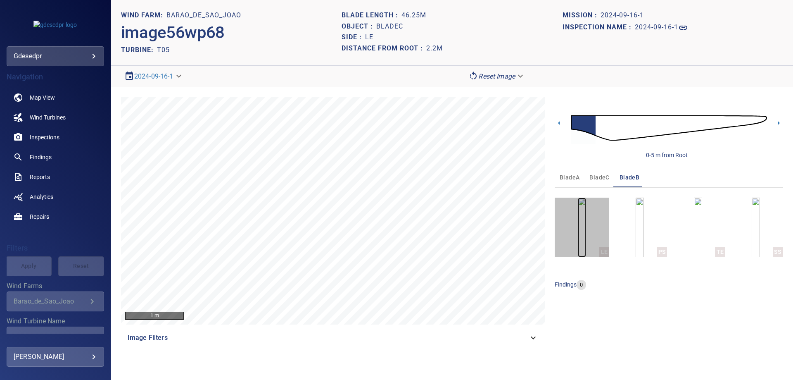
click at [586, 211] on img "button" at bounding box center [582, 226] width 8 height 59
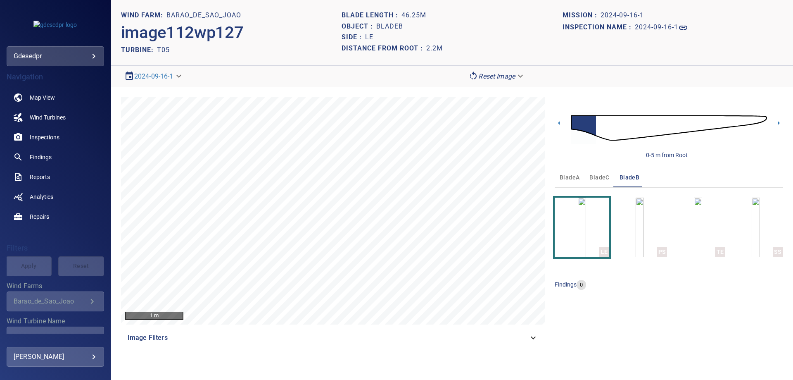
click at [762, 118] on img at bounding box center [669, 127] width 196 height 47
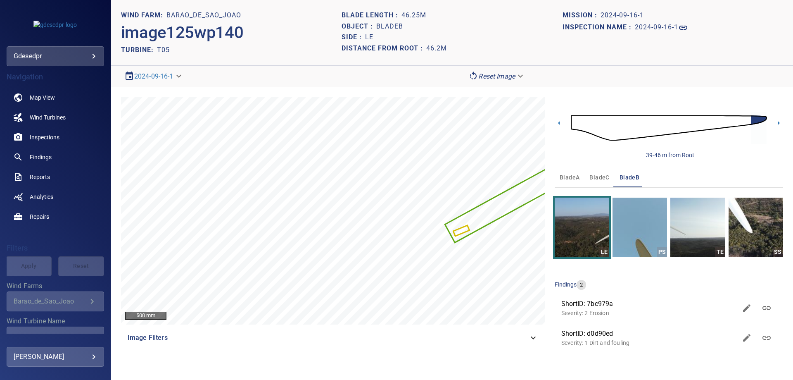
click at [628, 126] on img at bounding box center [669, 127] width 196 height 47
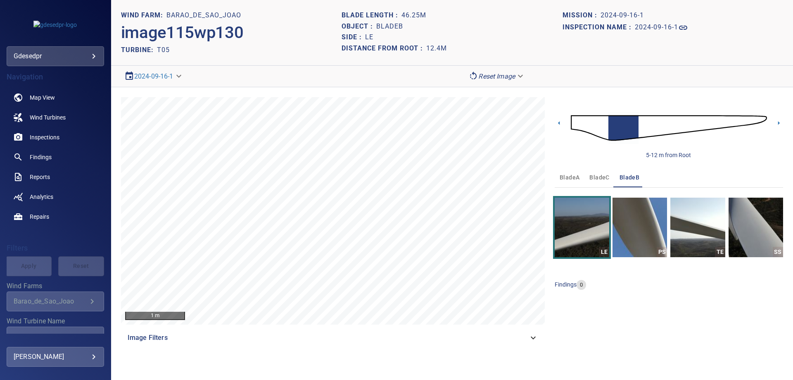
drag, startPoint x: 840, startPoint y: 154, endPoint x: 1065, endPoint y: 224, distance: 234.9
click at [793, 224] on html "**********" at bounding box center [396, 190] width 793 height 380
click at [697, 124] on img at bounding box center [669, 127] width 196 height 47
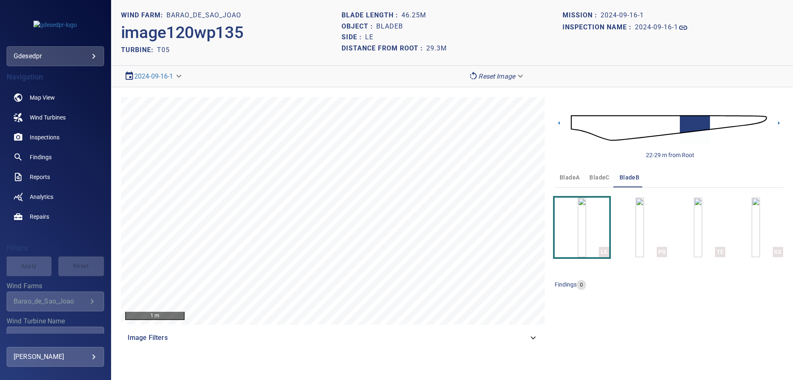
click at [719, 126] on img at bounding box center [669, 127] width 196 height 47
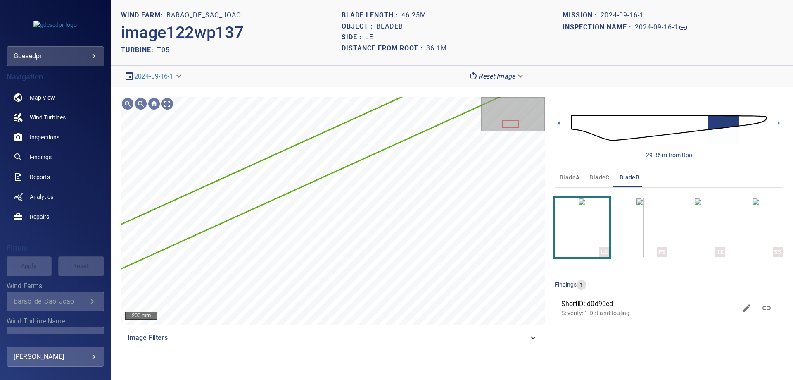
click at [743, 120] on img at bounding box center [669, 127] width 196 height 47
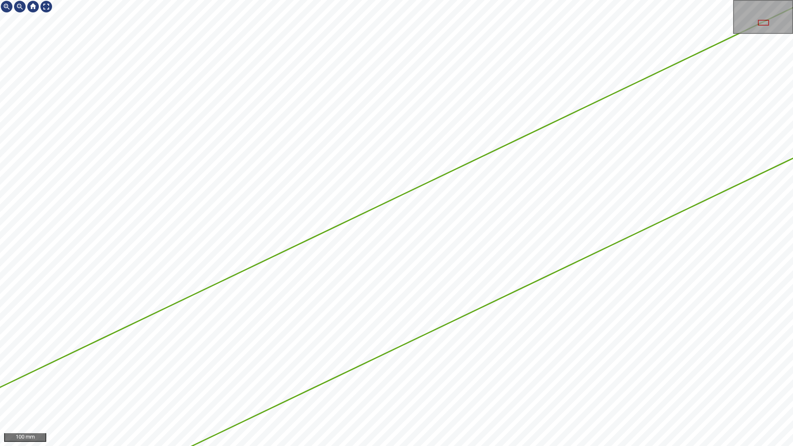
click at [769, 127] on div at bounding box center [396, 223] width 793 height 446
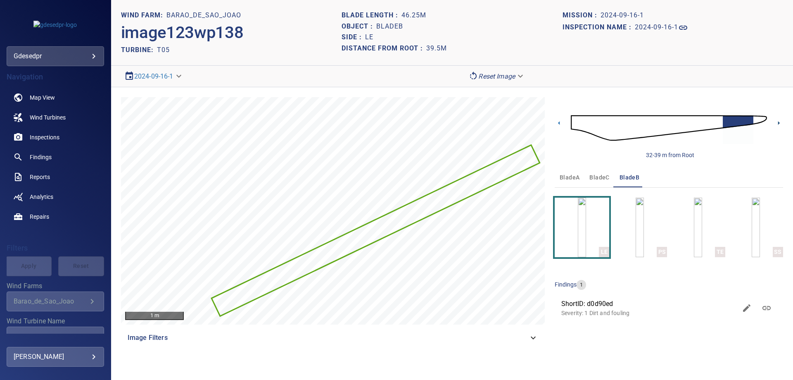
click at [777, 123] on icon at bounding box center [778, 123] width 9 height 9
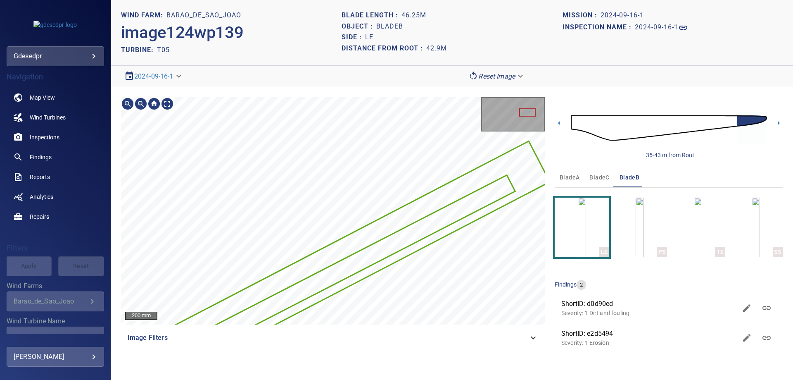
click at [348, 283] on div at bounding box center [333, 210] width 424 height 227
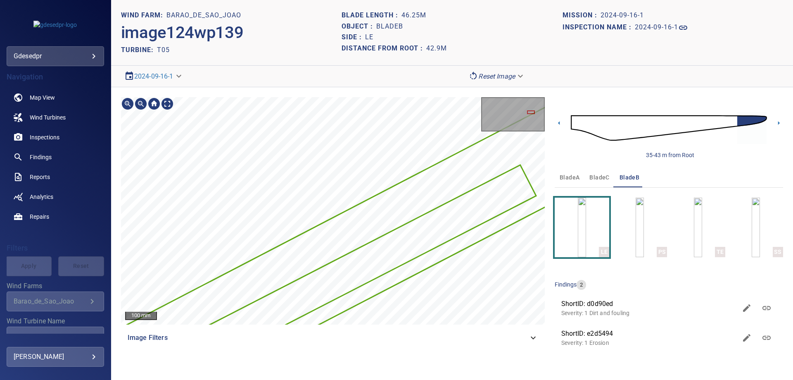
click at [366, 271] on div at bounding box center [333, 210] width 424 height 227
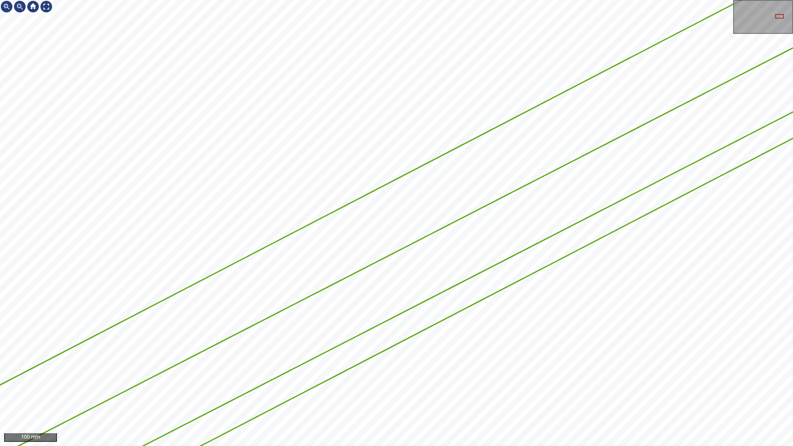
click at [601, 69] on div at bounding box center [396, 223] width 793 height 446
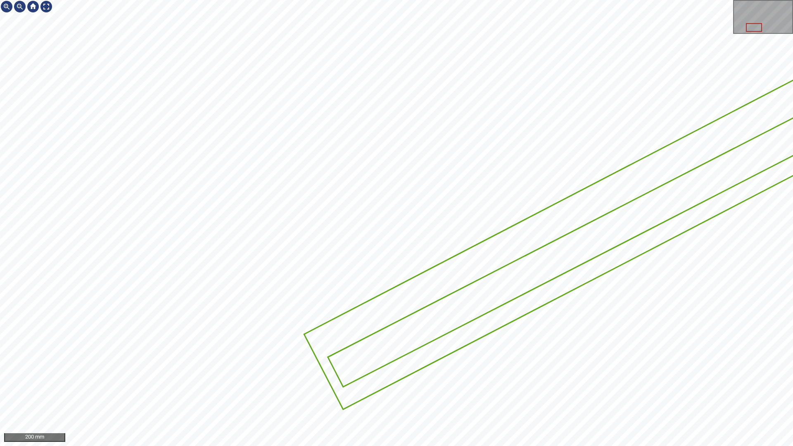
click at [415, 335] on div at bounding box center [396, 223] width 793 height 446
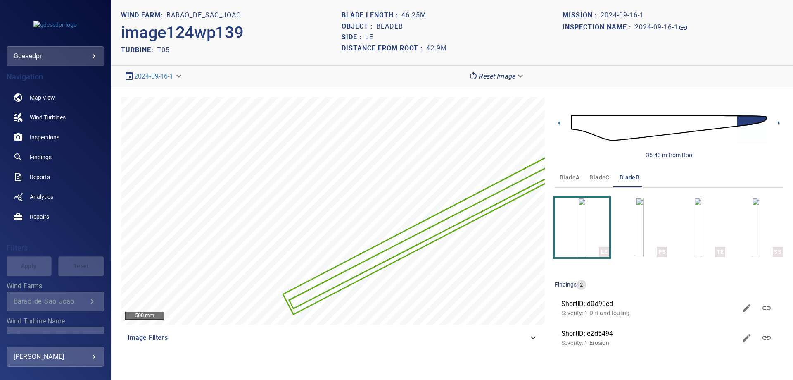
click at [777, 125] on icon at bounding box center [778, 123] width 9 height 9
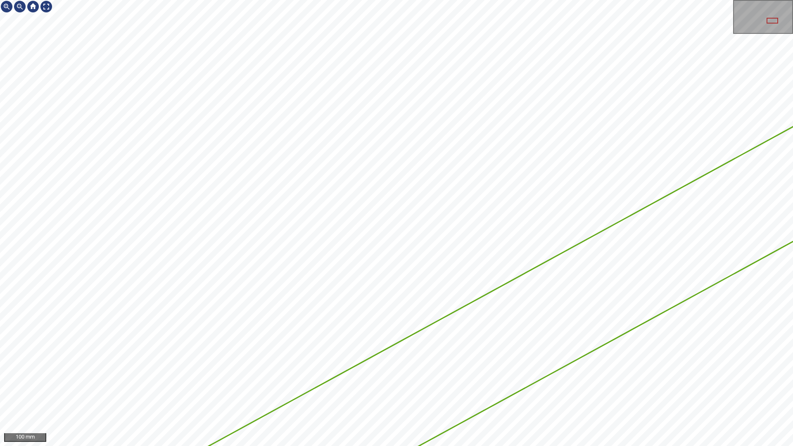
click at [600, 259] on div at bounding box center [396, 223] width 793 height 446
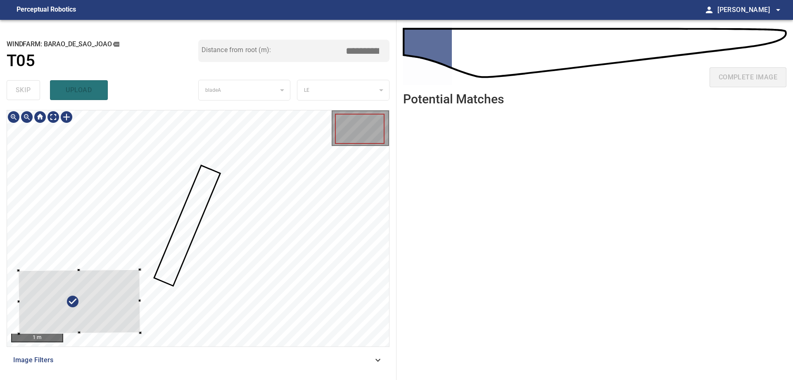
click at [115, 307] on div at bounding box center [80, 301] width 122 height 64
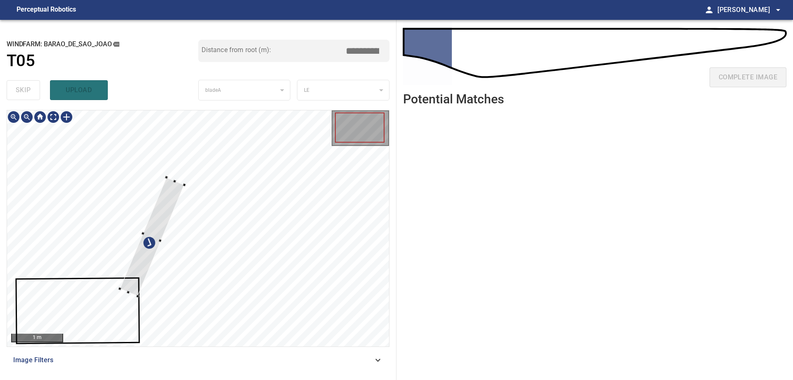
click at [120, 254] on div at bounding box center [152, 236] width 64 height 119
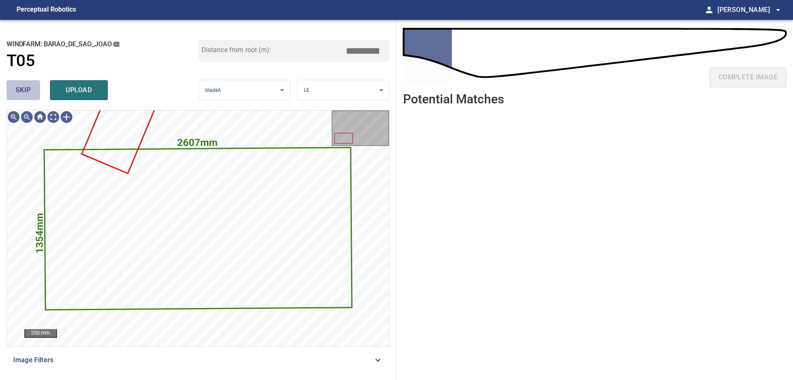
click at [28, 90] on span "skip" at bounding box center [23, 90] width 15 height 12
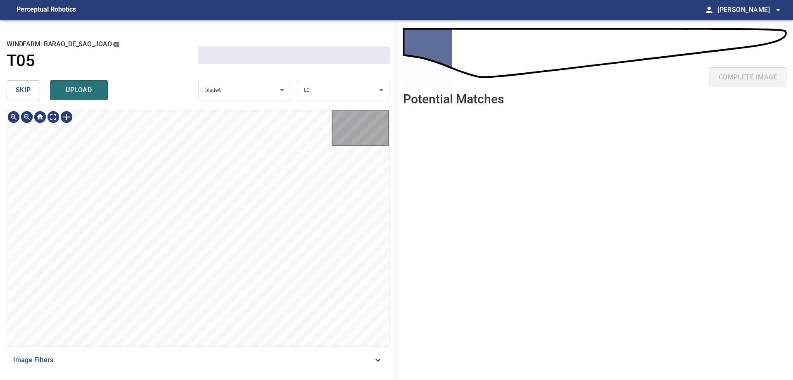
click at [28, 90] on span "skip" at bounding box center [23, 90] width 15 height 12
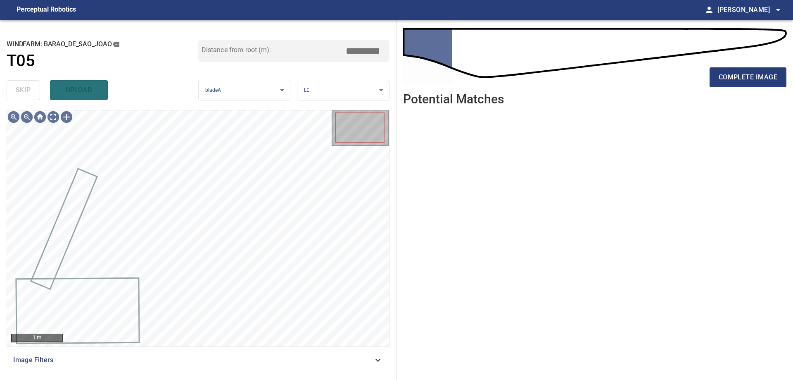
click at [29, 89] on div "skip upload" at bounding box center [103, 90] width 192 height 26
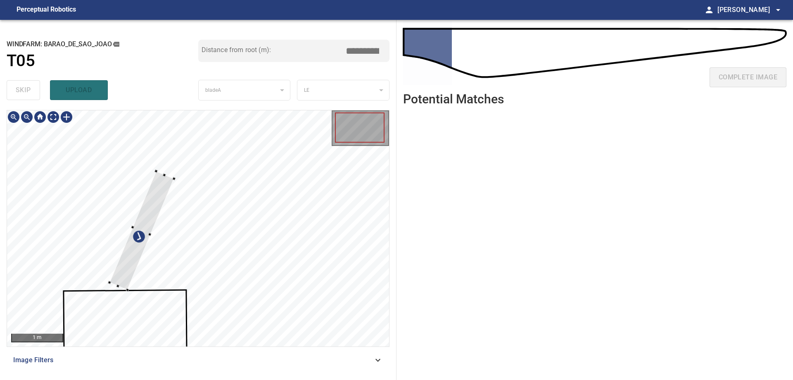
click at [136, 247] on div at bounding box center [141, 230] width 64 height 119
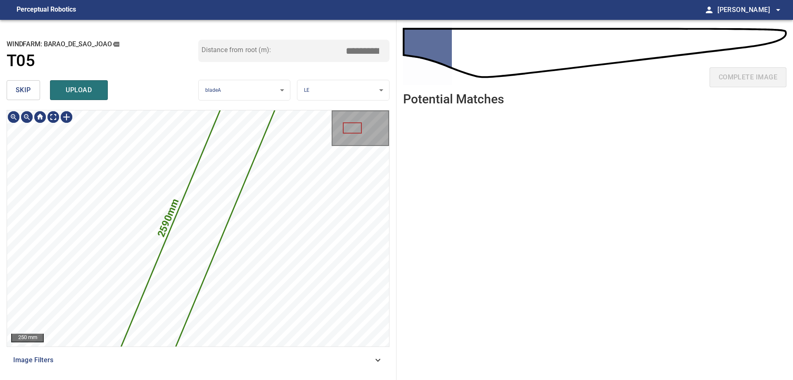
click at [31, 90] on span "skip" at bounding box center [23, 90] width 15 height 12
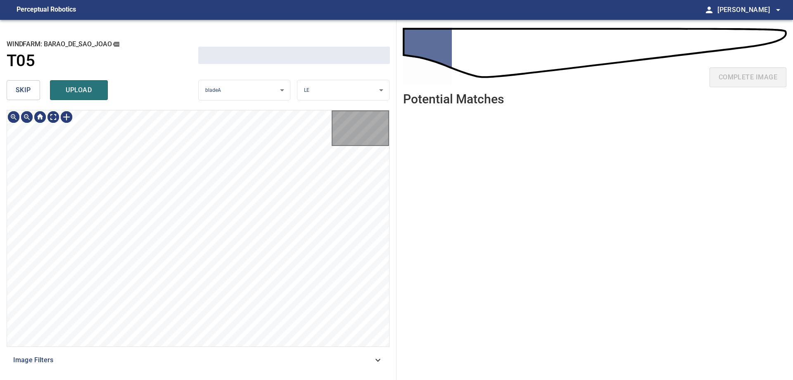
click at [31, 90] on span "skip" at bounding box center [23, 90] width 15 height 12
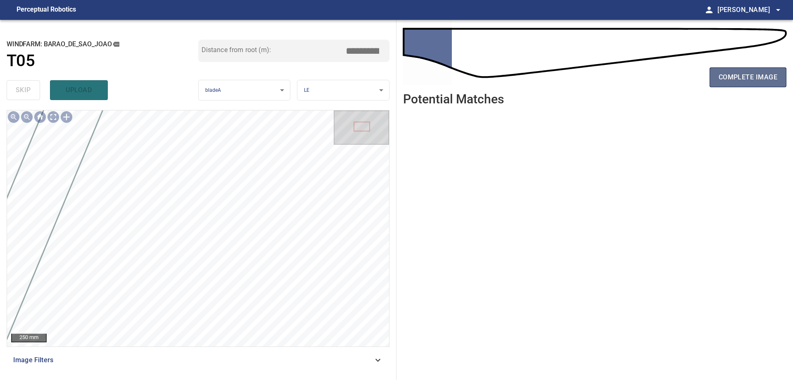
click at [749, 71] on span "complete image" at bounding box center [748, 77] width 59 height 12
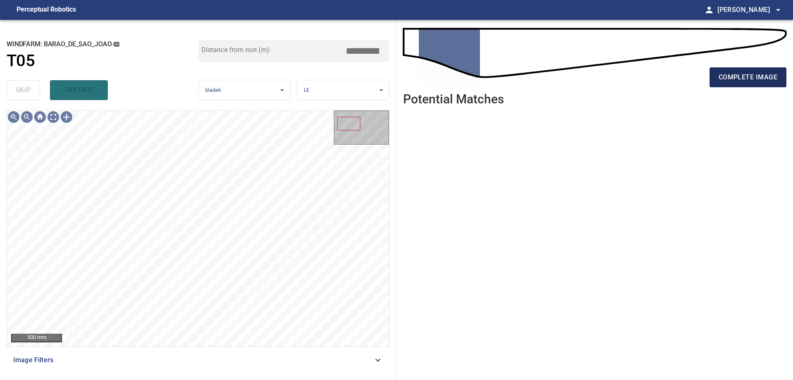
click at [724, 81] on span "complete image" at bounding box center [748, 77] width 59 height 12
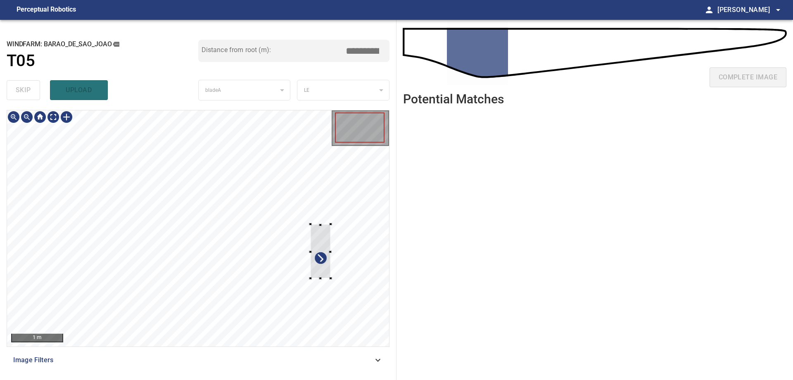
click at [353, 156] on div at bounding box center [198, 228] width 382 height 236
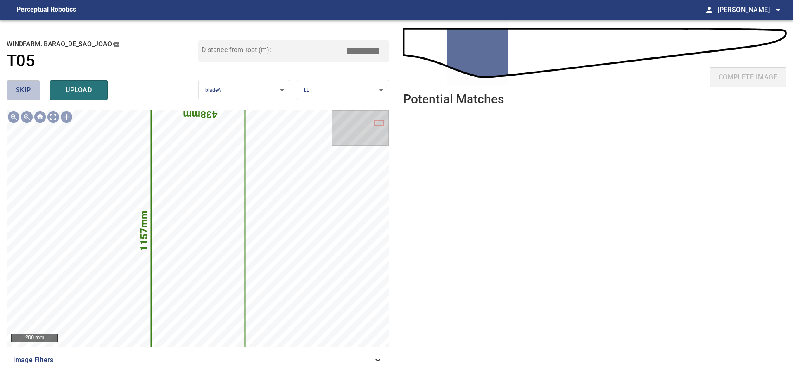
click at [33, 88] on button "skip" at bounding box center [23, 90] width 33 height 20
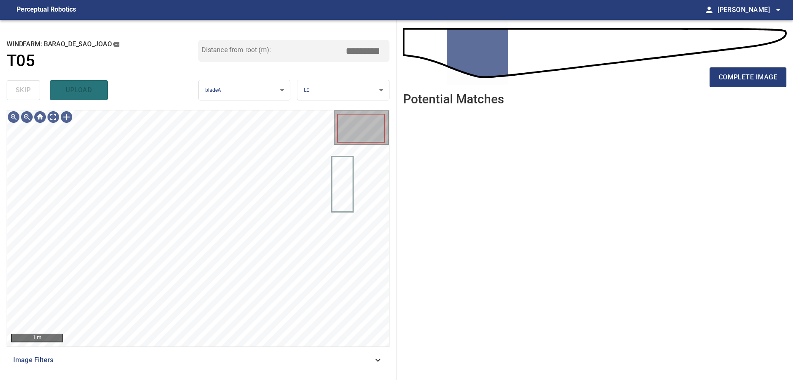
click at [345, 358] on span "Image Filters" at bounding box center [193, 360] width 360 height 10
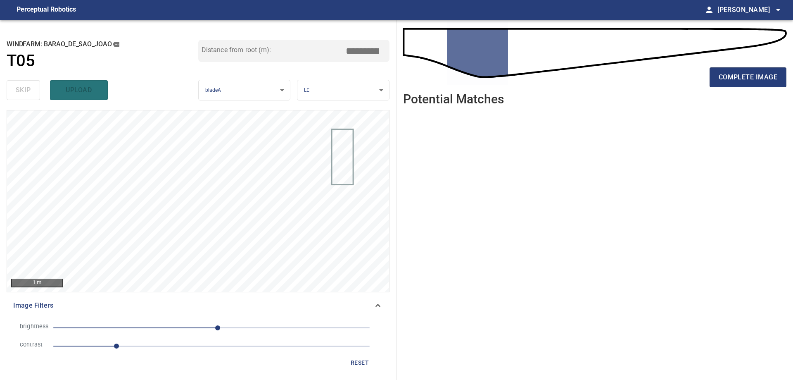
click at [196, 347] on span "1" at bounding box center [211, 346] width 316 height 12
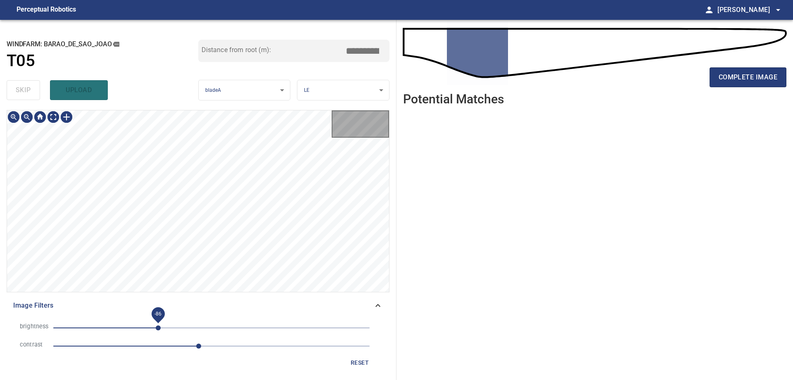
click at [158, 330] on span "-86" at bounding box center [211, 328] width 316 height 12
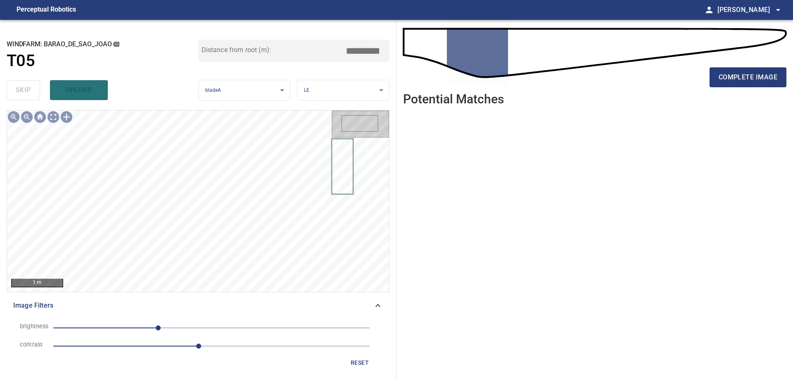
click at [179, 323] on span "-86" at bounding box center [211, 328] width 316 height 12
drag, startPoint x: 151, startPoint y: 323, endPoint x: 119, endPoint y: 326, distance: 32.0
click at [150, 323] on span "-98" at bounding box center [211, 328] width 316 height 12
click at [119, 326] on span "-149" at bounding box center [211, 328] width 316 height 12
click at [145, 326] on span "-149" at bounding box center [211, 328] width 316 height 12
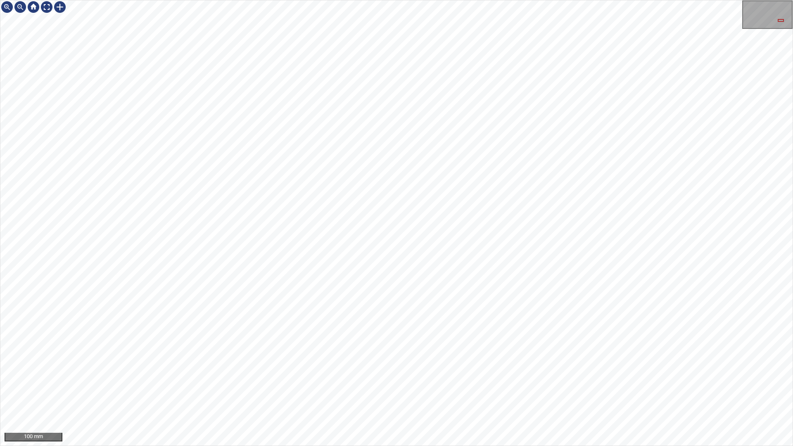
click at [415, 379] on div "100 mm" at bounding box center [396, 223] width 793 height 446
click at [579, 379] on div "100 mm" at bounding box center [396, 223] width 793 height 446
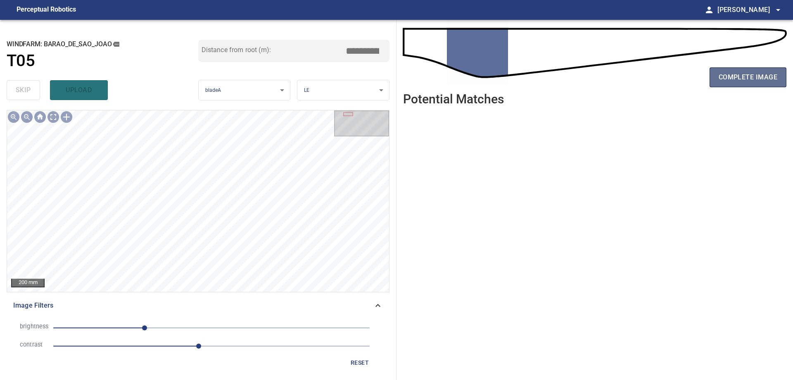
click at [757, 79] on span "complete image" at bounding box center [748, 77] width 59 height 12
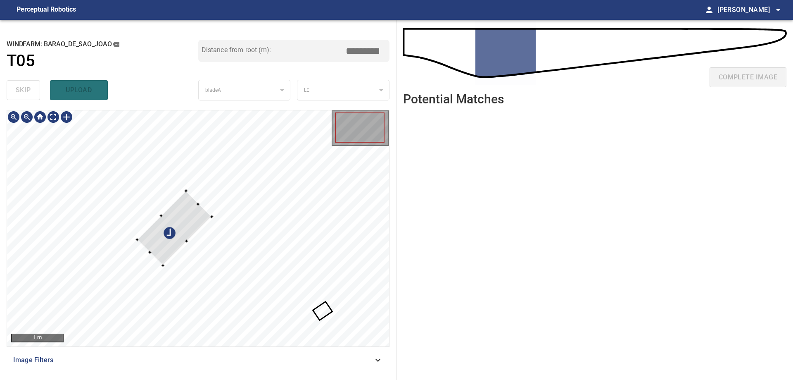
click at [317, 153] on div at bounding box center [198, 228] width 382 height 236
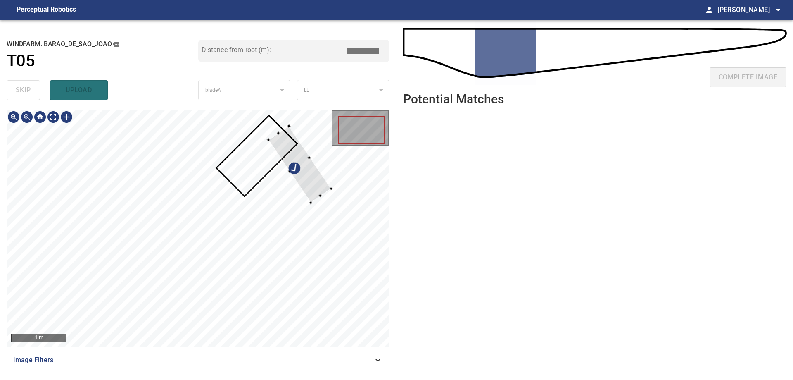
click at [309, 173] on div at bounding box center [299, 164] width 63 height 76
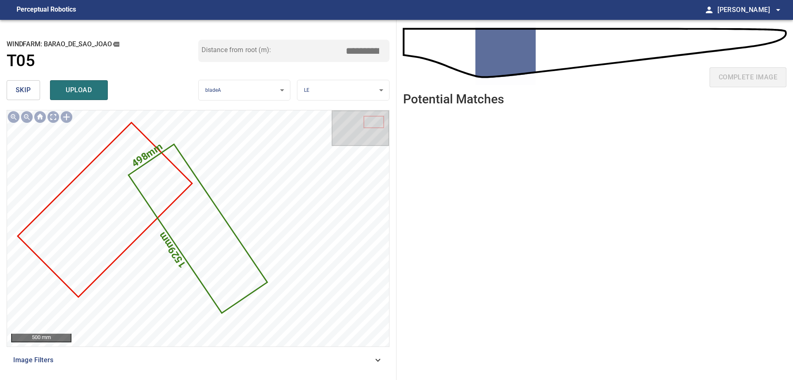
click at [24, 96] on span "skip" at bounding box center [23, 90] width 15 height 12
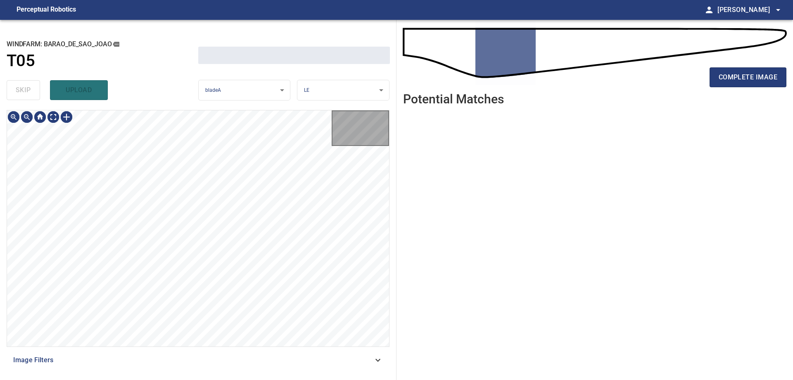
click at [24, 96] on div "skip upload" at bounding box center [103, 90] width 192 height 26
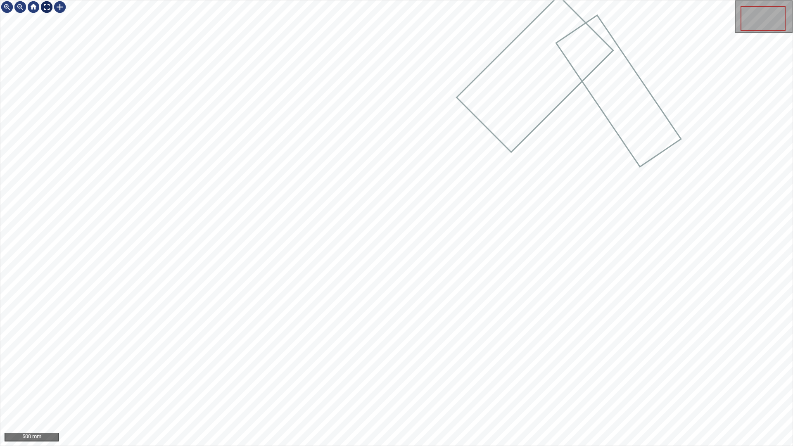
click at [45, 10] on div at bounding box center [46, 6] width 13 height 13
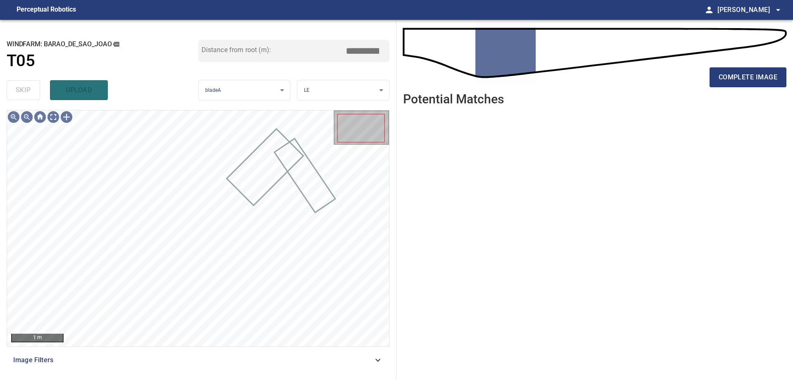
click at [365, 357] on span "Image Filters" at bounding box center [193, 360] width 360 height 10
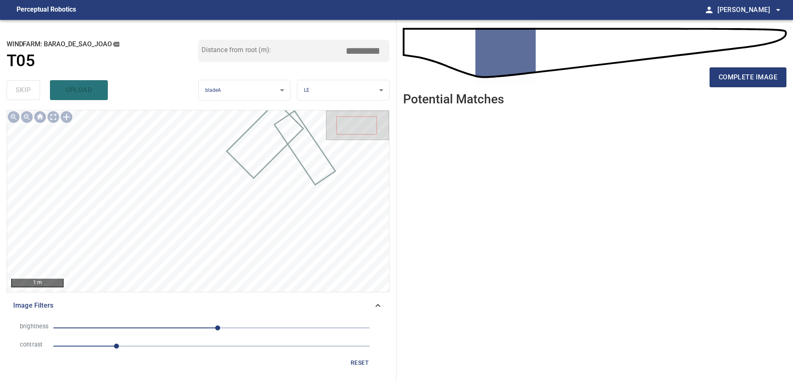
click at [173, 342] on span "1" at bounding box center [211, 346] width 316 height 12
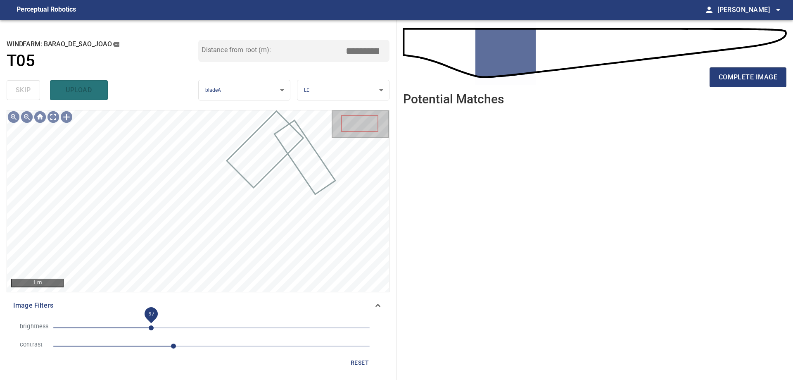
click at [152, 325] on span "-97" at bounding box center [211, 328] width 316 height 12
click at [171, 325] on span "-95" at bounding box center [211, 328] width 316 height 12
click at [163, 323] on span "-65" at bounding box center [211, 328] width 316 height 12
click at [138, 326] on span "-78" at bounding box center [211, 328] width 316 height 12
click at [172, 330] on span "-63" at bounding box center [211, 328] width 316 height 12
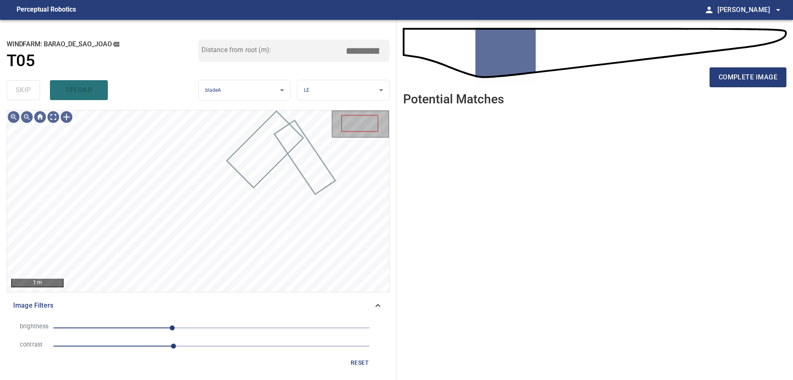
click at [142, 330] on span "-63" at bounding box center [211, 328] width 316 height 12
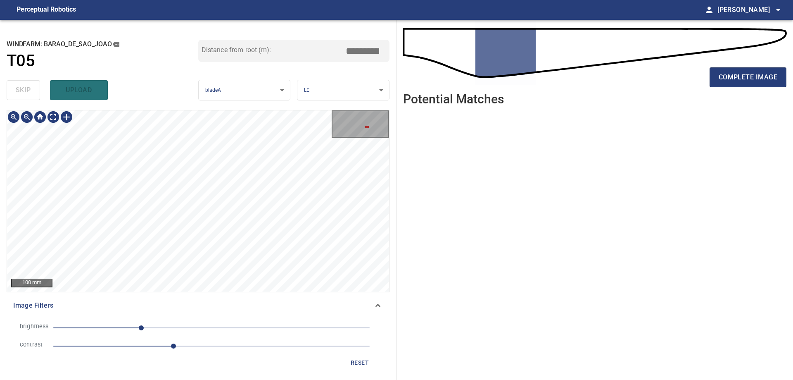
click at [300, 74] on div "**********" at bounding box center [198, 200] width 396 height 360
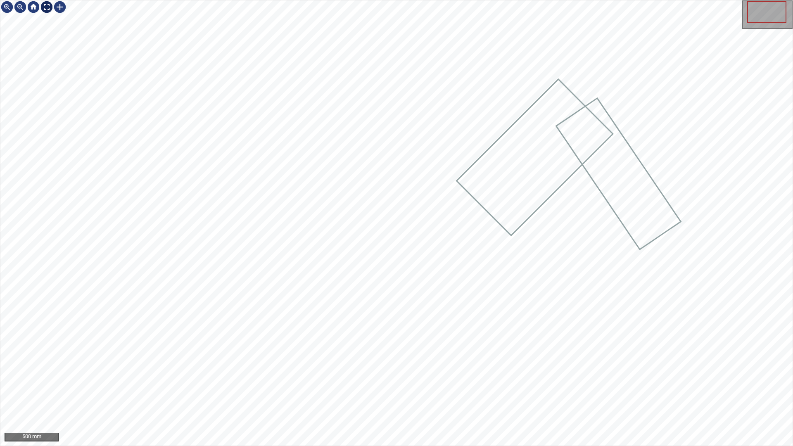
click at [45, 5] on div at bounding box center [46, 6] width 13 height 13
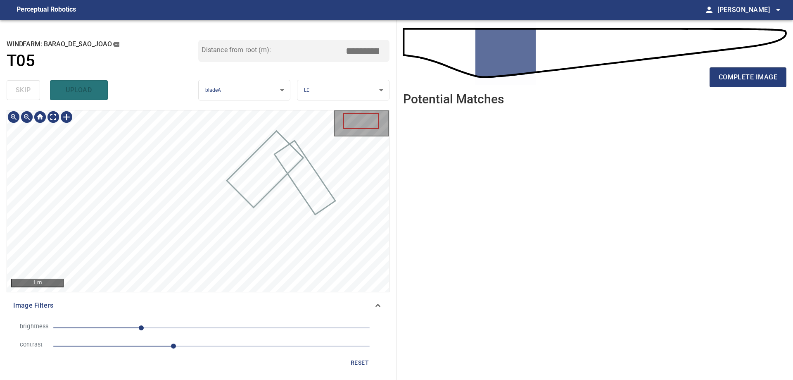
click at [294, 137] on div at bounding box center [198, 200] width 382 height 181
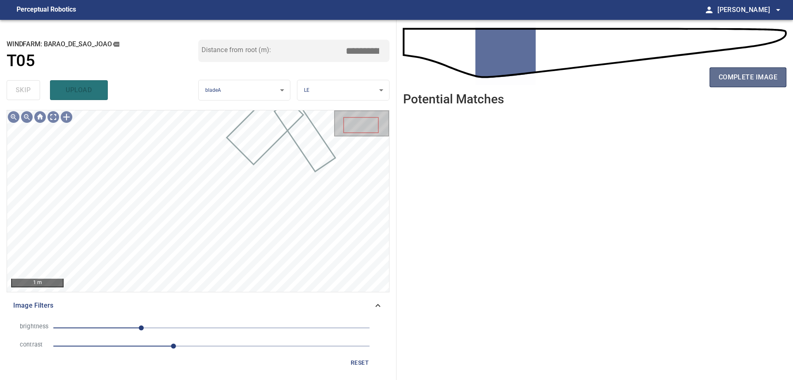
click at [736, 81] on span "complete image" at bounding box center [748, 77] width 59 height 12
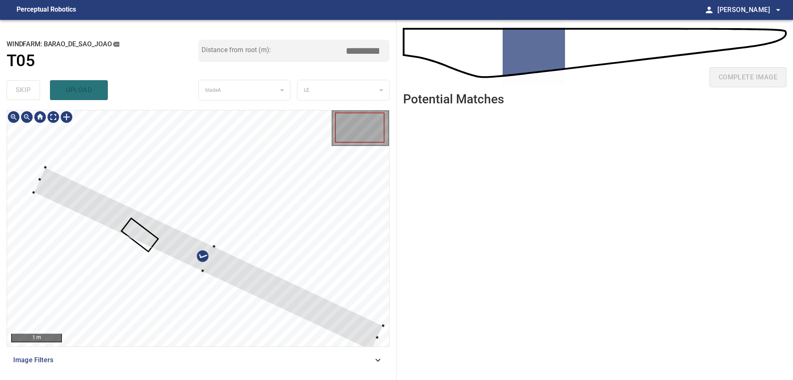
click at [290, 203] on div at bounding box center [198, 228] width 382 height 236
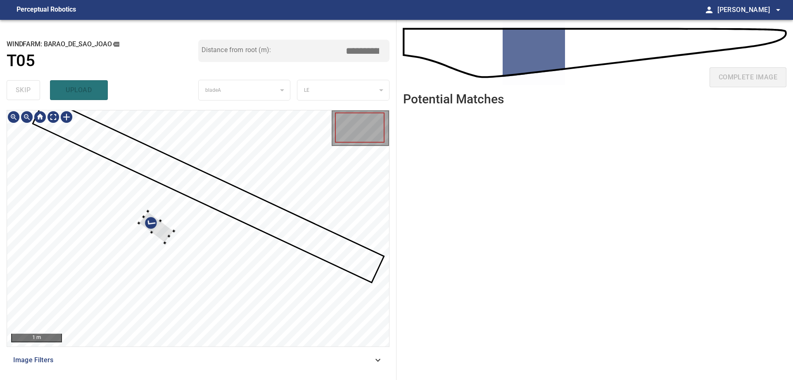
click at [235, 200] on div at bounding box center [198, 228] width 382 height 236
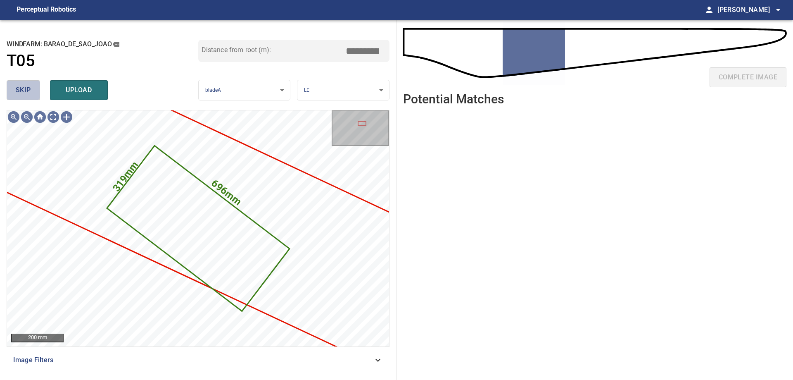
click at [9, 85] on button "skip" at bounding box center [23, 90] width 33 height 20
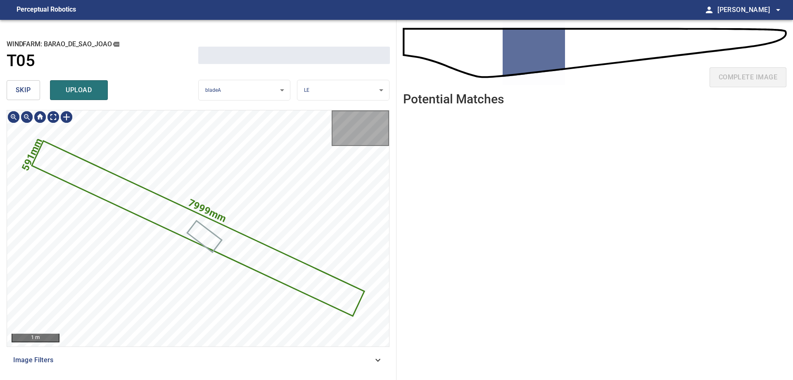
click at [16, 87] on button "skip" at bounding box center [23, 90] width 33 height 20
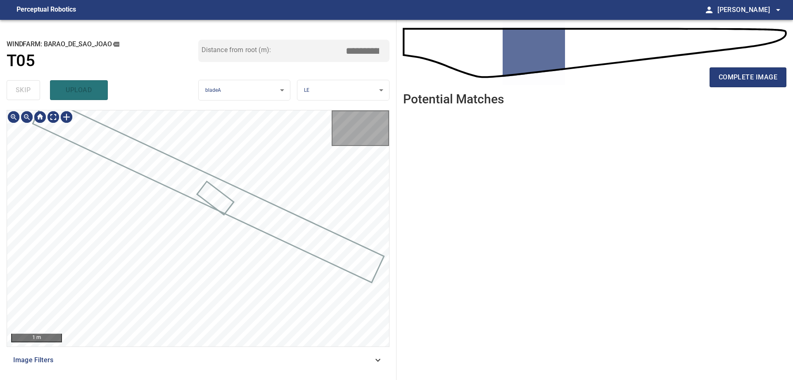
click at [16, 87] on div "skip upload" at bounding box center [103, 90] width 192 height 26
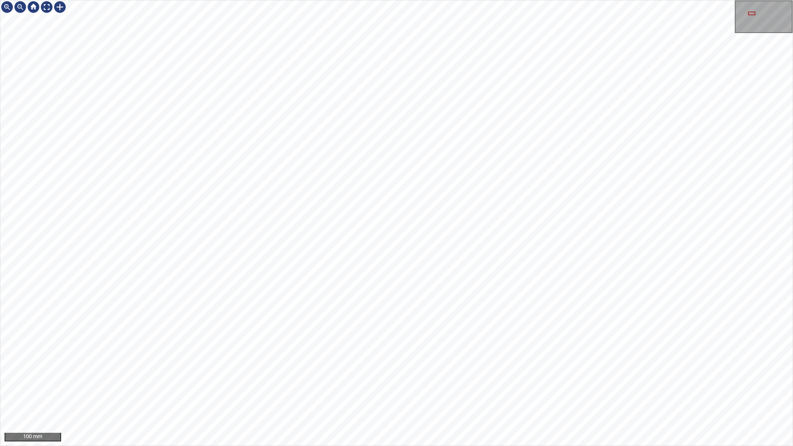
click at [604, 379] on div "100 mm" at bounding box center [396, 223] width 793 height 446
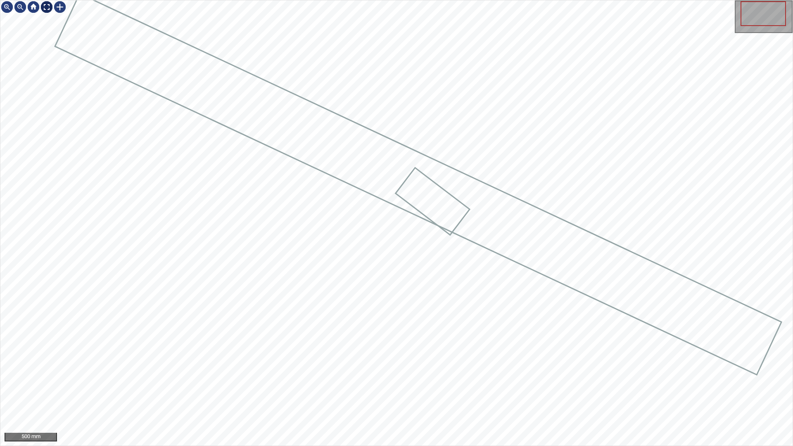
click at [41, 5] on div at bounding box center [46, 6] width 13 height 13
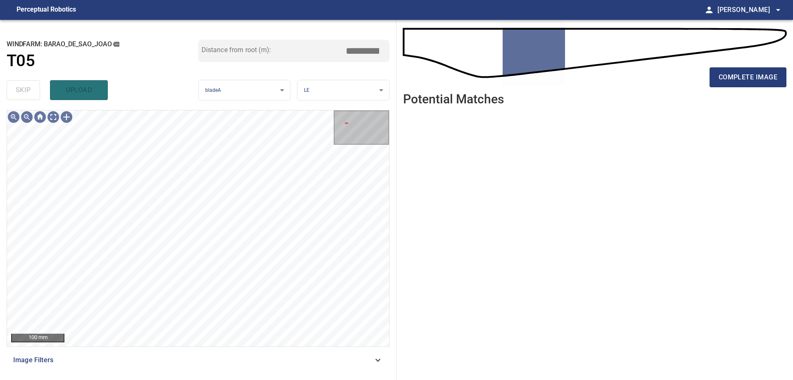
click at [258, 368] on div "Image Filters" at bounding box center [198, 360] width 383 height 20
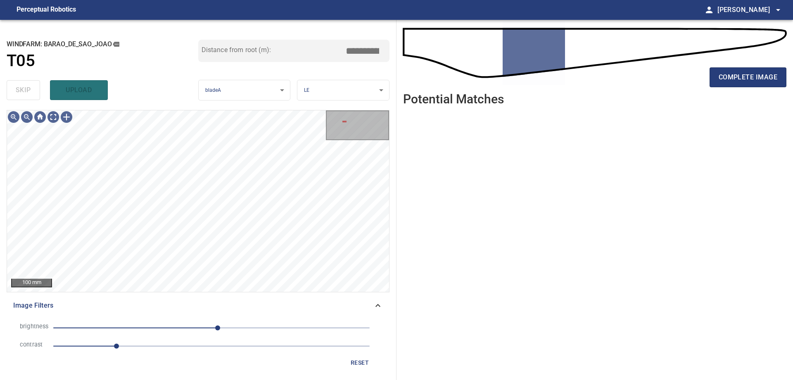
click at [177, 348] on span "1" at bounding box center [211, 346] width 316 height 12
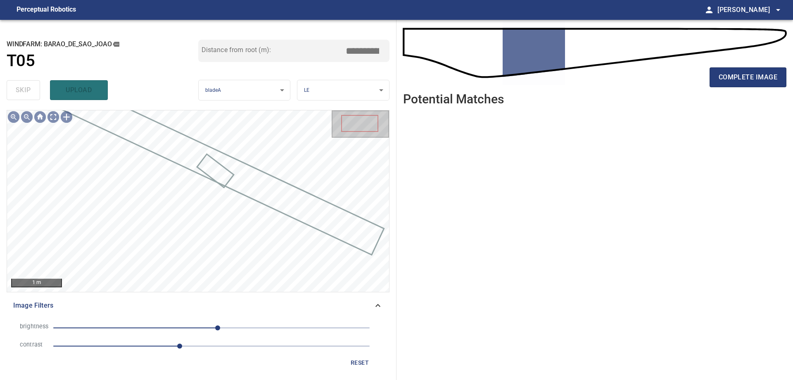
click at [158, 325] on span "10" at bounding box center [211, 328] width 316 height 12
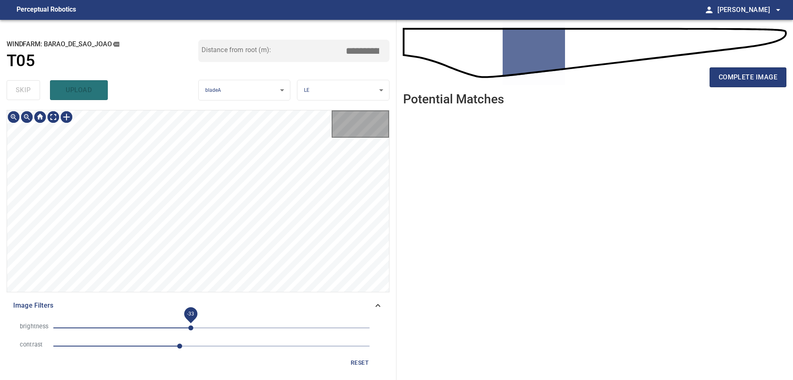
click at [192, 332] on span "-33" at bounding box center [211, 328] width 316 height 12
click at [242, 332] on span "-31" at bounding box center [211, 328] width 316 height 12
click at [209, 327] on span "-4" at bounding box center [211, 328] width 316 height 12
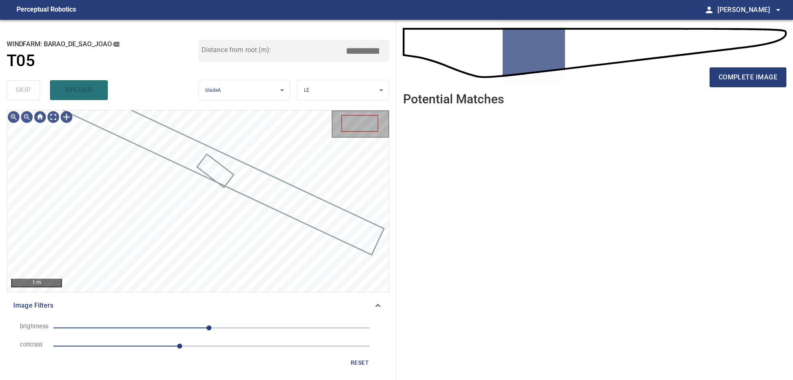
click at [148, 322] on span "-4" at bounding box center [211, 328] width 316 height 12
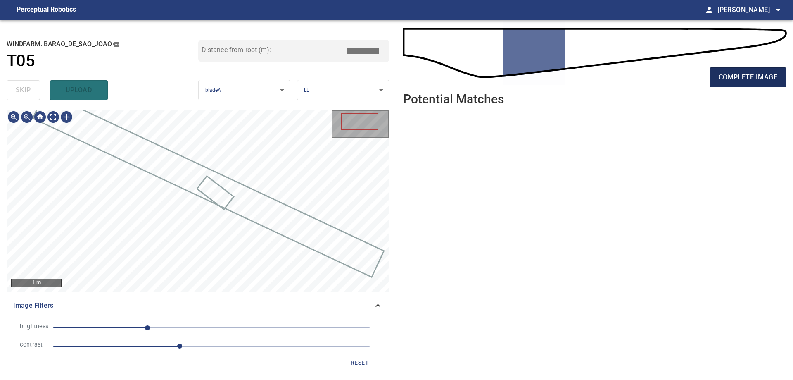
click at [755, 80] on span "complete image" at bounding box center [748, 77] width 59 height 12
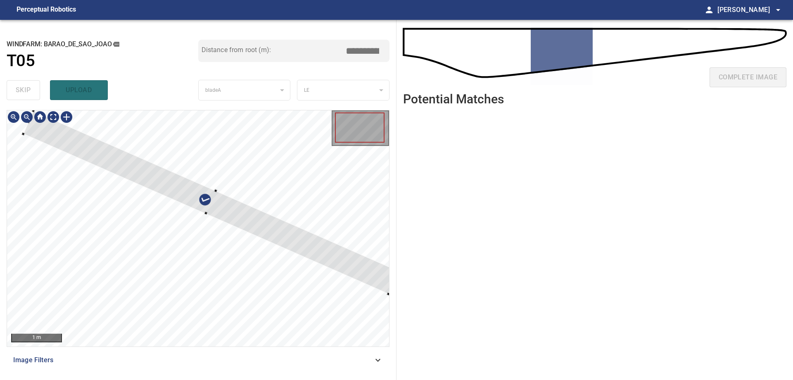
click at [264, 207] on div at bounding box center [198, 228] width 382 height 236
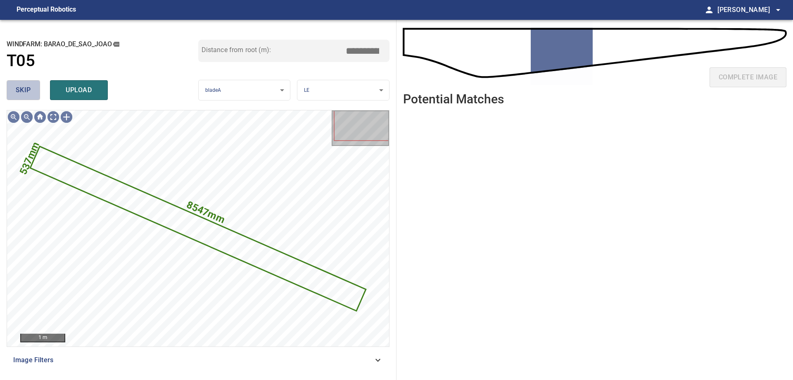
click at [17, 96] on span "skip" at bounding box center [23, 90] width 15 height 12
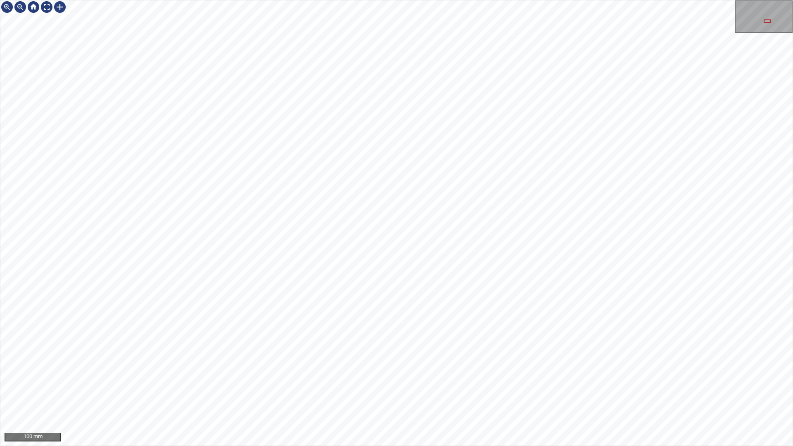
click at [407, 379] on div "100 mm" at bounding box center [396, 223] width 793 height 446
click at [481, 379] on div "100 mm" at bounding box center [396, 223] width 793 height 446
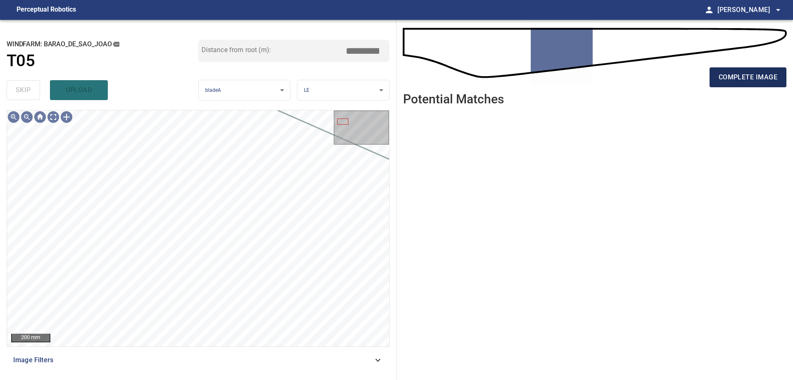
click at [722, 78] on span "complete image" at bounding box center [748, 77] width 59 height 12
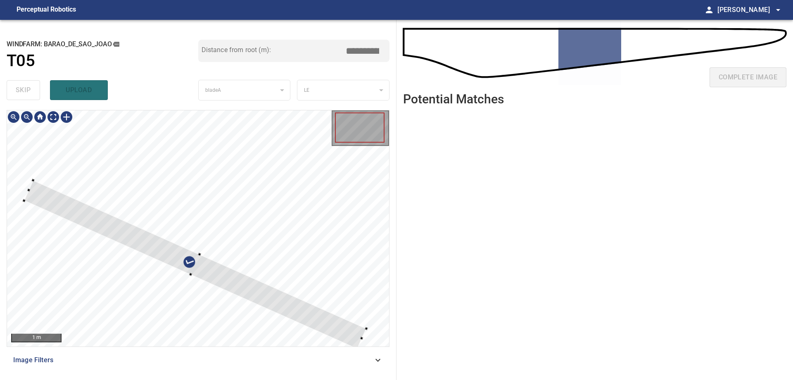
click at [304, 258] on div at bounding box center [198, 228] width 382 height 236
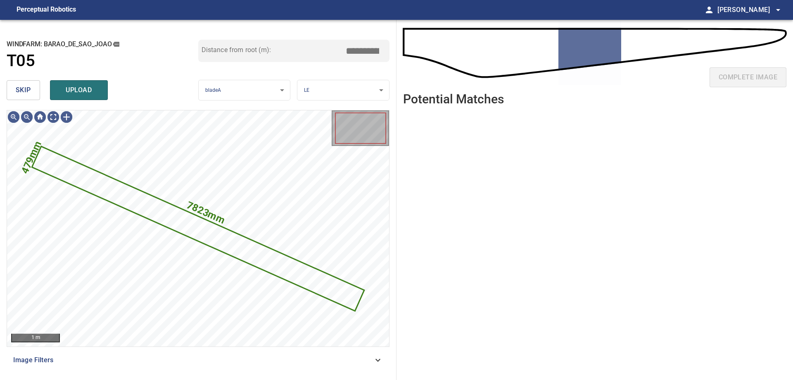
click at [20, 90] on span "skip" at bounding box center [23, 90] width 15 height 12
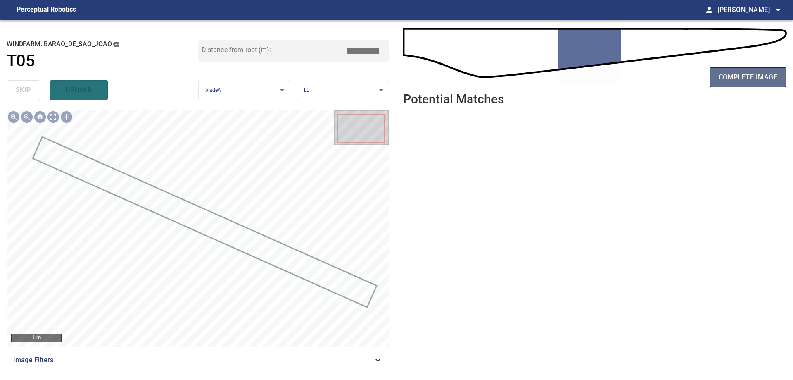
click at [741, 79] on span "complete image" at bounding box center [748, 77] width 59 height 12
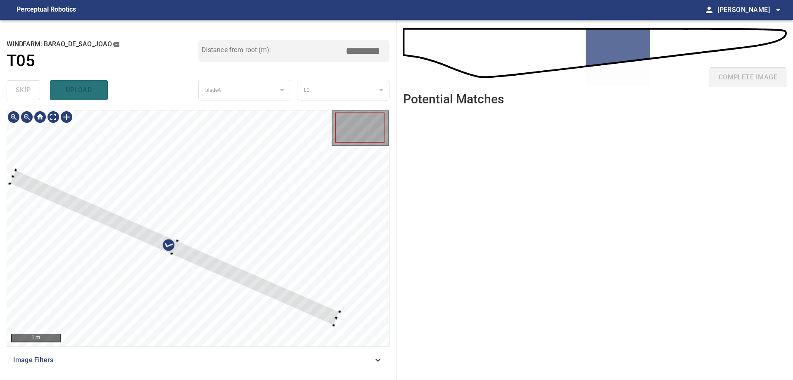
click at [229, 233] on div at bounding box center [198, 228] width 382 height 236
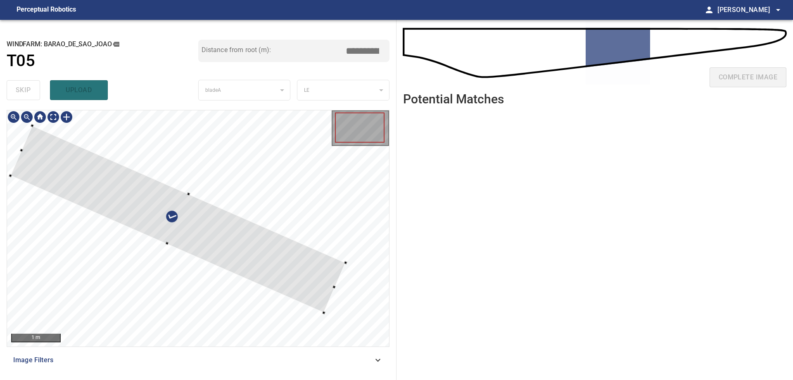
click at [212, 229] on div at bounding box center [177, 219] width 335 height 187
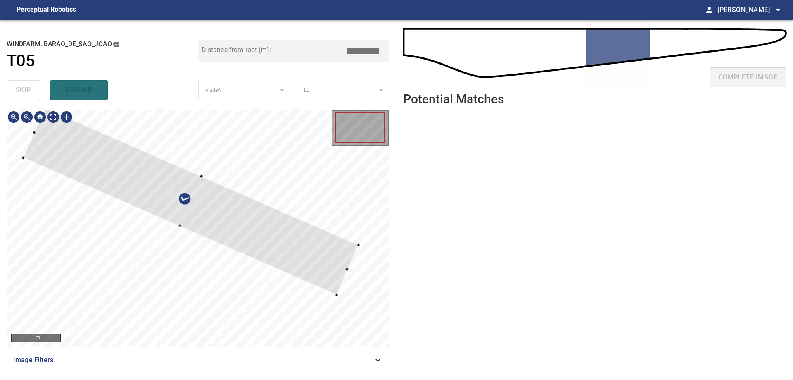
click at [182, 205] on div at bounding box center [190, 201] width 335 height 187
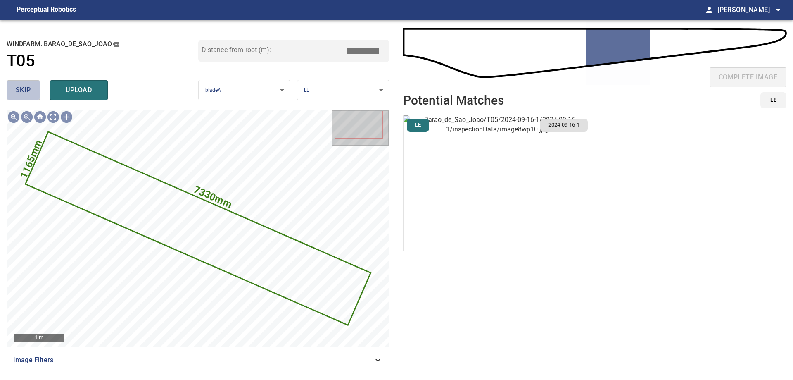
drag, startPoint x: 30, startPoint y: 87, endPoint x: 34, endPoint y: 97, distance: 11.0
click at [31, 90] on button "skip" at bounding box center [23, 90] width 33 height 20
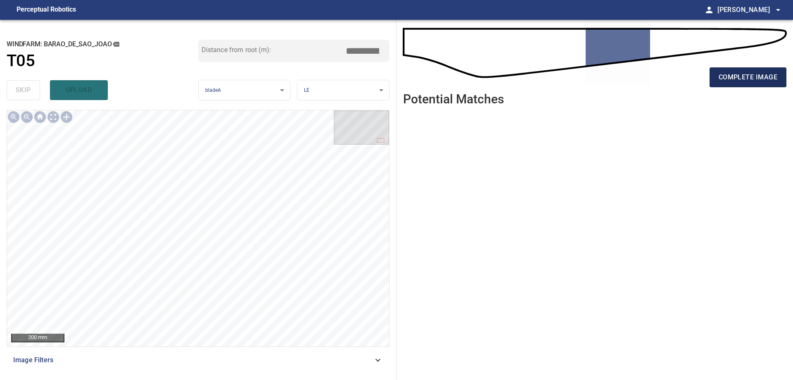
click at [776, 82] on span "complete image" at bounding box center [748, 77] width 59 height 12
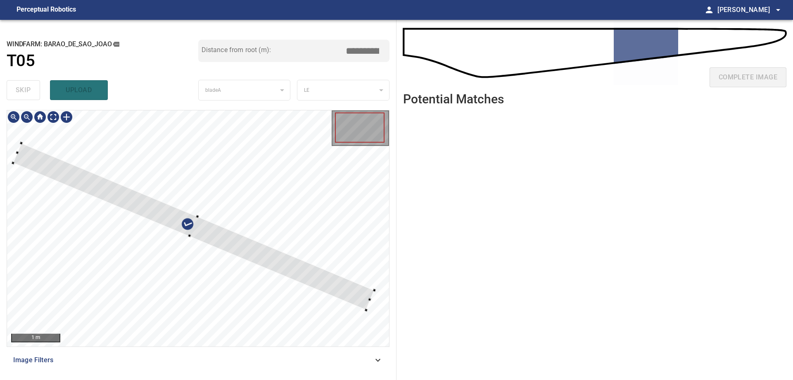
click at [226, 221] on div at bounding box center [193, 226] width 361 height 166
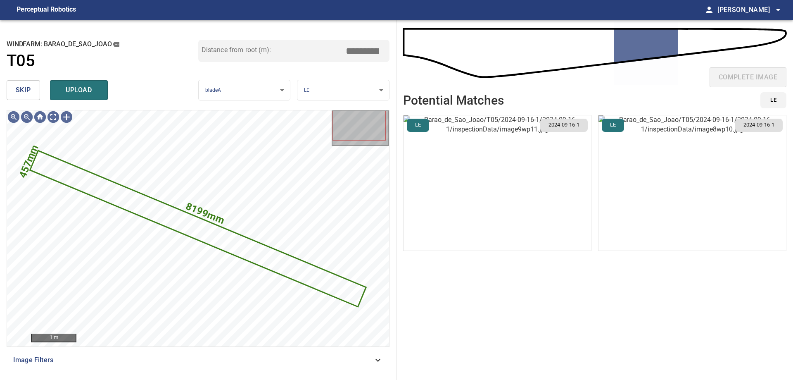
drag, startPoint x: 25, startPoint y: 91, endPoint x: 34, endPoint y: 109, distance: 20.3
click at [26, 91] on span "skip" at bounding box center [23, 90] width 15 height 12
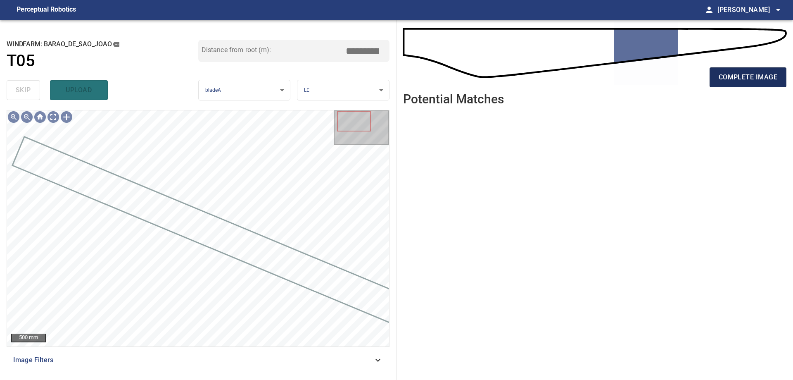
click at [752, 81] on span "complete image" at bounding box center [748, 77] width 59 height 12
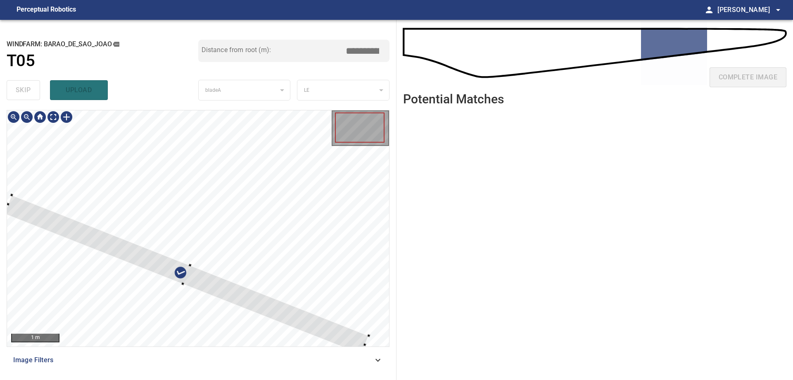
click at [335, 176] on div at bounding box center [198, 228] width 382 height 236
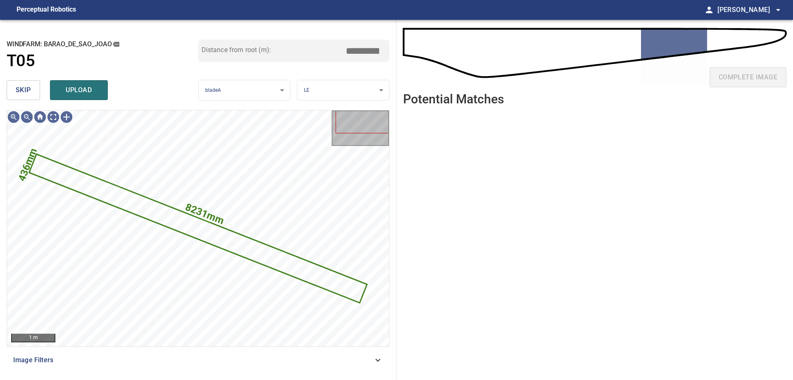
click at [25, 92] on span "skip" at bounding box center [23, 90] width 15 height 12
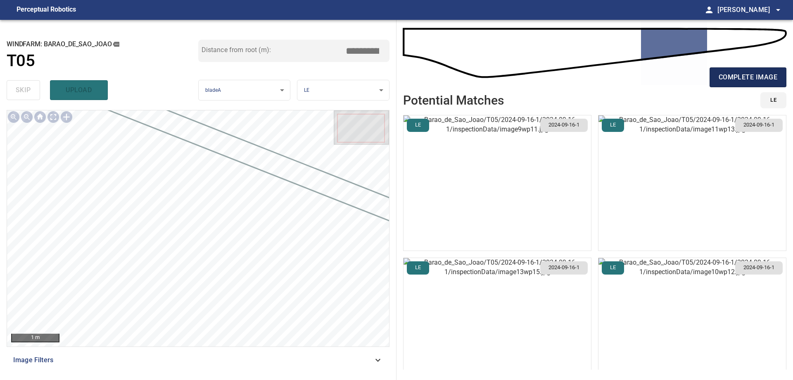
click at [778, 77] on button "complete image" at bounding box center [748, 77] width 77 height 20
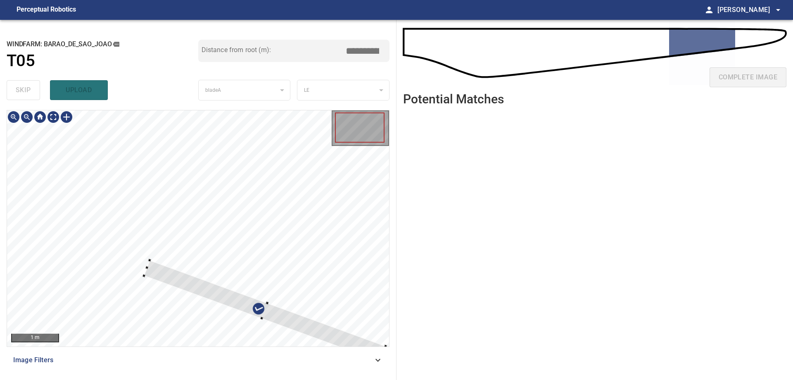
click at [174, 155] on div at bounding box center [198, 228] width 382 height 236
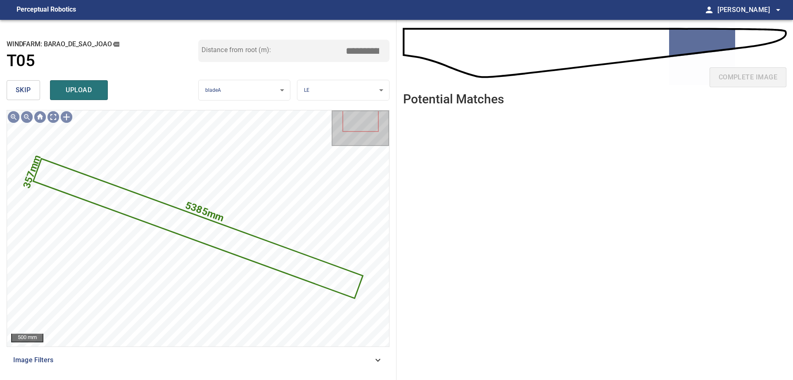
click at [31, 93] on button "skip" at bounding box center [23, 90] width 33 height 20
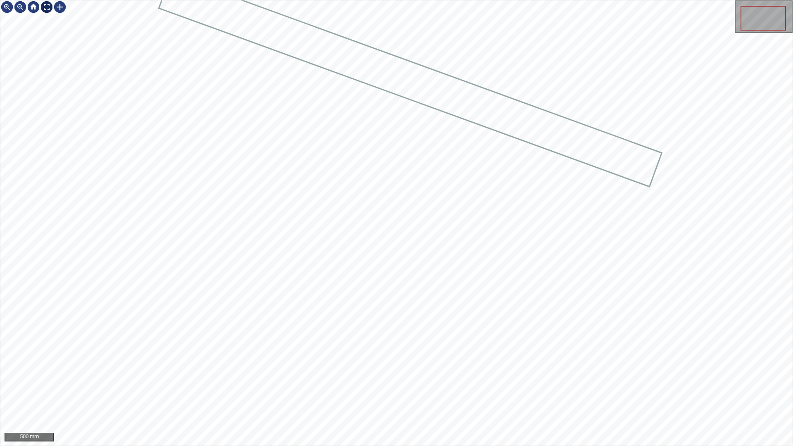
click at [45, 7] on div at bounding box center [46, 6] width 13 height 13
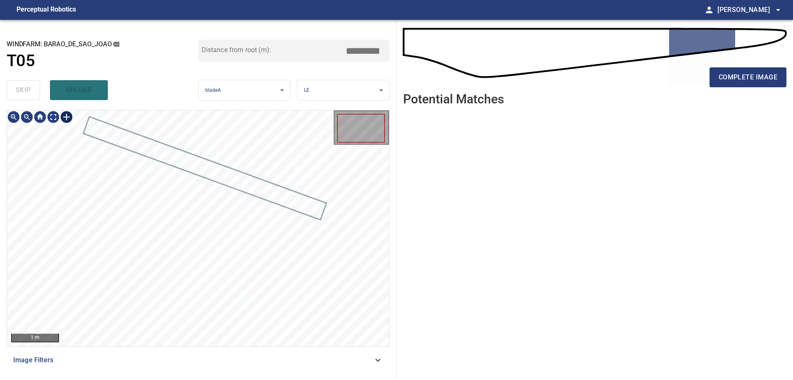
click at [66, 119] on div at bounding box center [66, 116] width 13 height 13
click at [347, 282] on div at bounding box center [198, 228] width 382 height 236
click at [314, 323] on div at bounding box center [248, 297] width 170 height 81
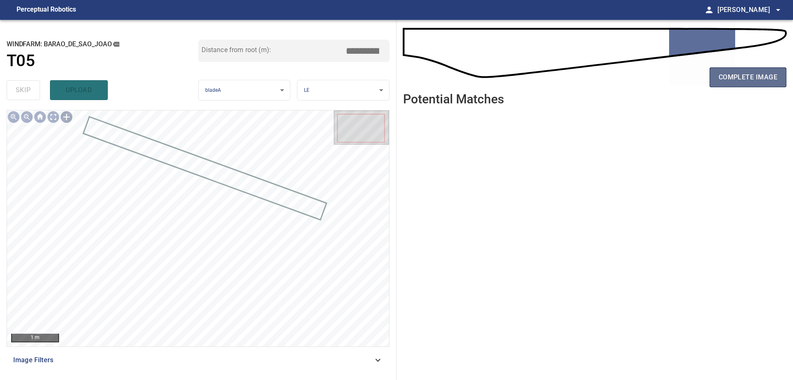
click at [761, 78] on span "complete image" at bounding box center [748, 77] width 59 height 12
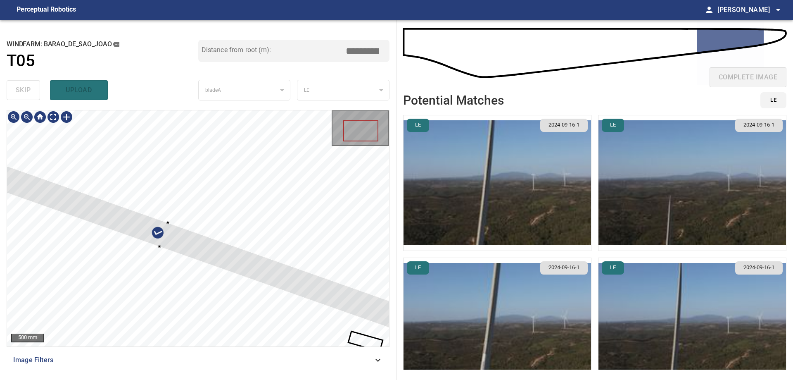
click at [231, 227] on div at bounding box center [198, 228] width 382 height 236
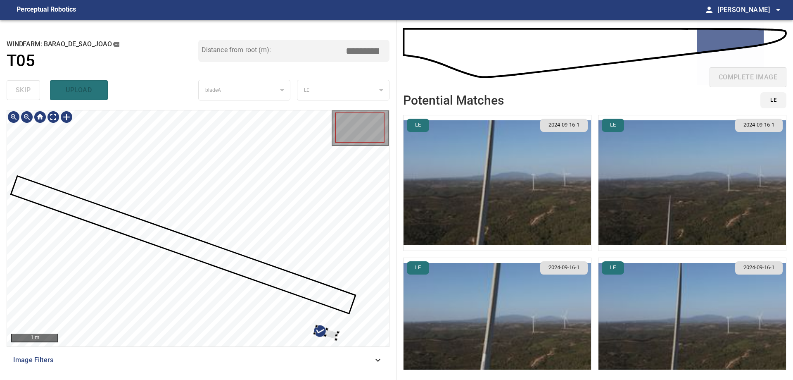
click at [291, 250] on div at bounding box center [198, 228] width 382 height 236
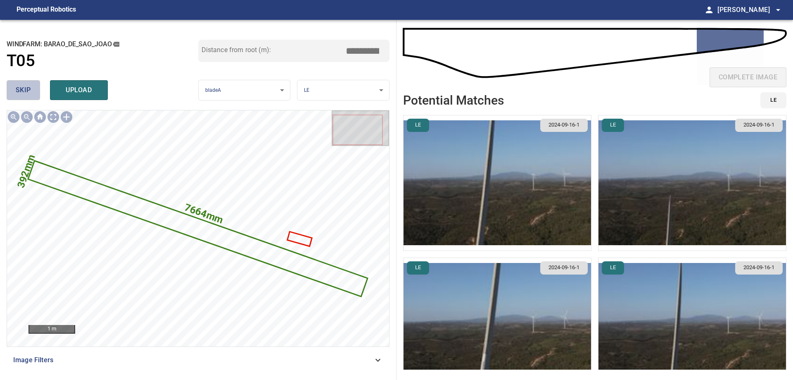
click at [26, 91] on span "skip" at bounding box center [23, 90] width 15 height 12
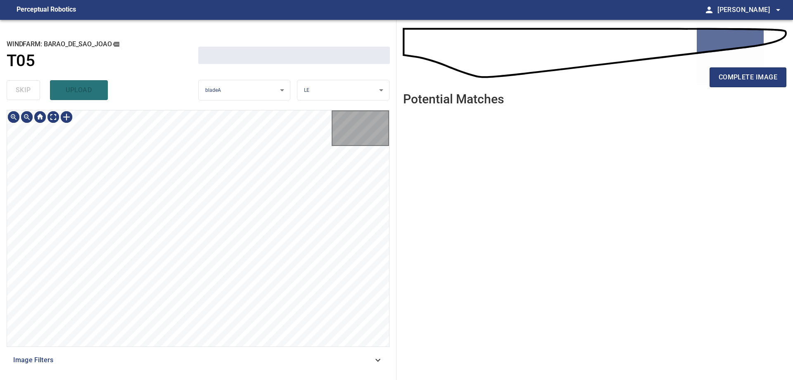
click at [26, 91] on div "skip upload" at bounding box center [103, 90] width 192 height 26
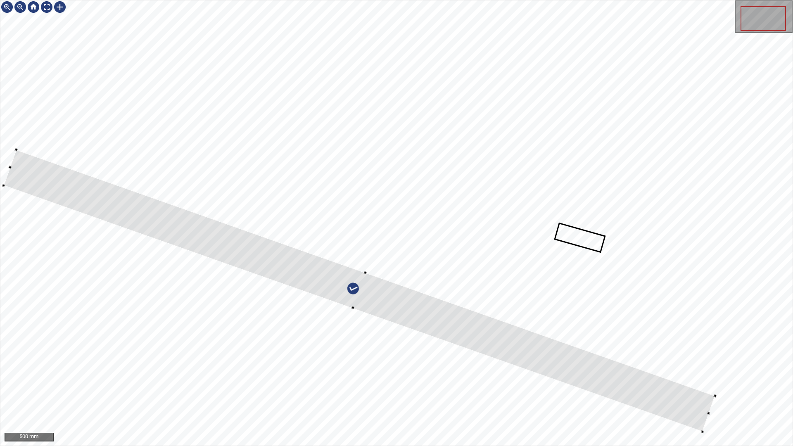
click at [616, 369] on div at bounding box center [360, 291] width 712 height 282
click at [717, 379] on div at bounding box center [388, 300] width 712 height 282
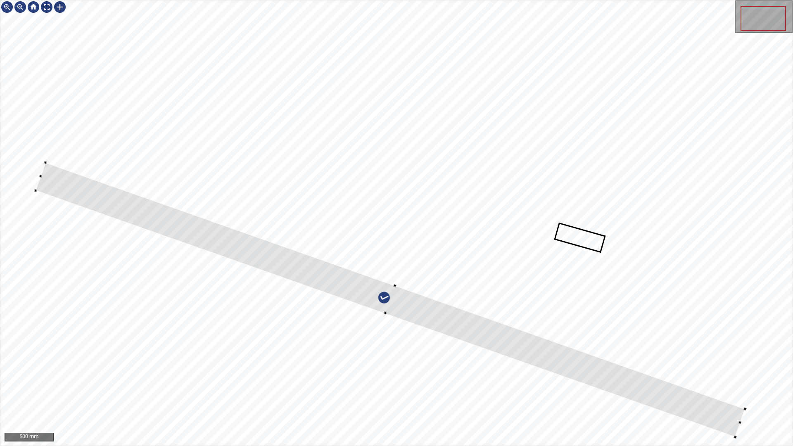
click at [442, 321] on div at bounding box center [391, 300] width 710 height 275
click at [733, 379] on div at bounding box center [732, 435] width 3 height 3
click at [703, 379] on div at bounding box center [375, 294] width 680 height 258
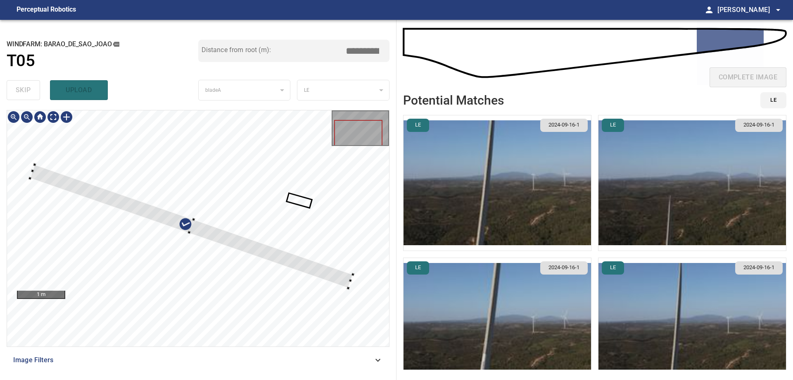
click at [348, 276] on div at bounding box center [191, 225] width 323 height 123
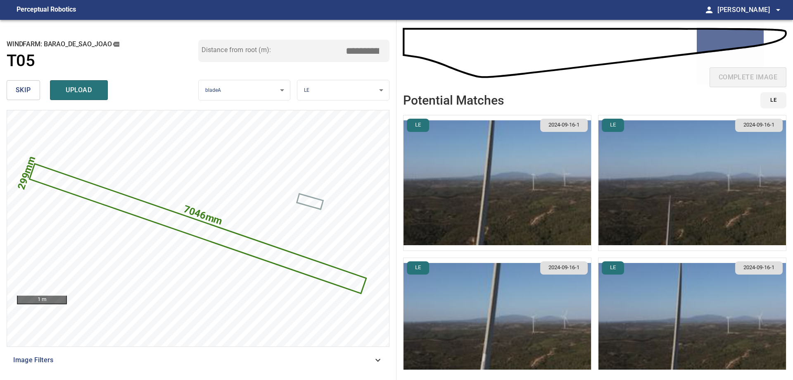
drag, startPoint x: 361, startPoint y: 52, endPoint x: 480, endPoint y: 44, distance: 119.6
click at [458, 43] on div "**********" at bounding box center [396, 200] width 793 height 360
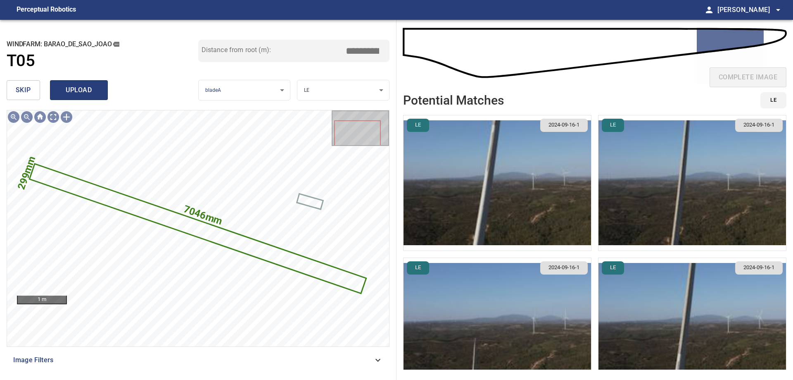
type input "*****"
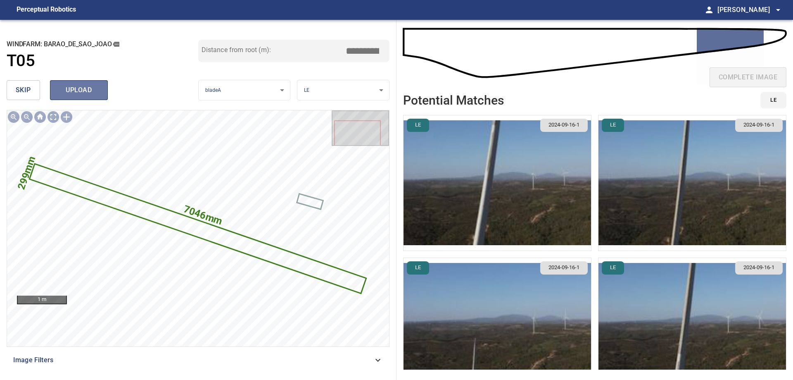
click at [93, 92] on span "upload" at bounding box center [79, 90] width 40 height 12
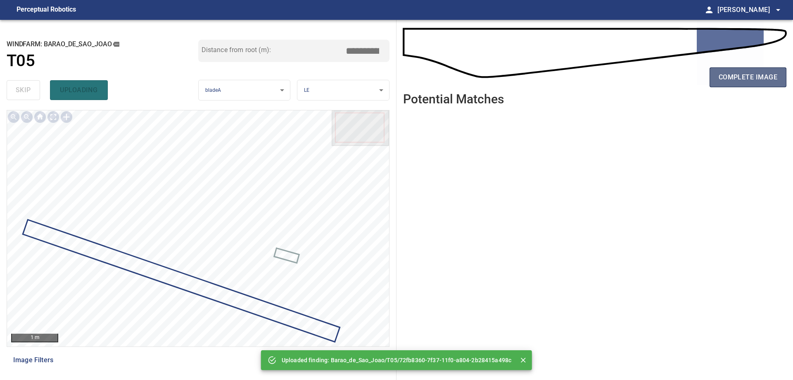
click at [762, 81] on span "complete image" at bounding box center [748, 77] width 59 height 12
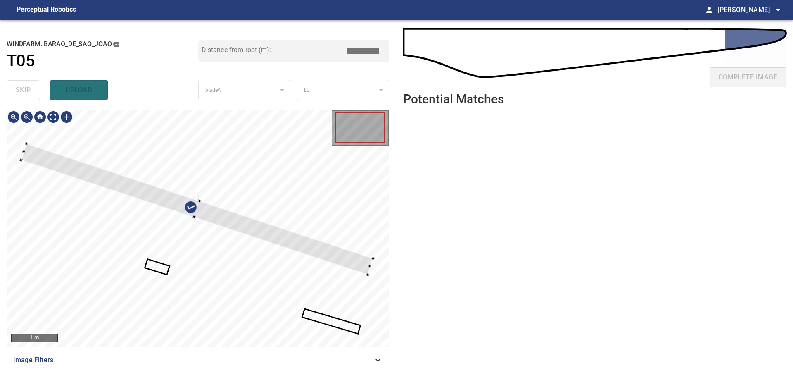
click at [255, 207] on div at bounding box center [198, 228] width 382 height 236
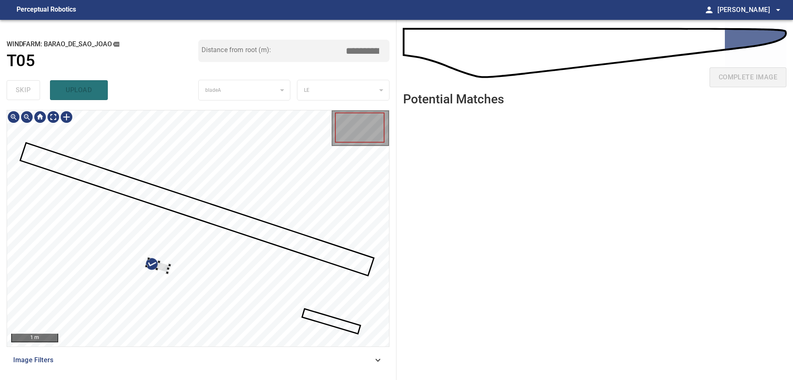
click at [188, 218] on div at bounding box center [198, 228] width 382 height 236
click at [306, 264] on div at bounding box center [316, 279] width 47 height 79
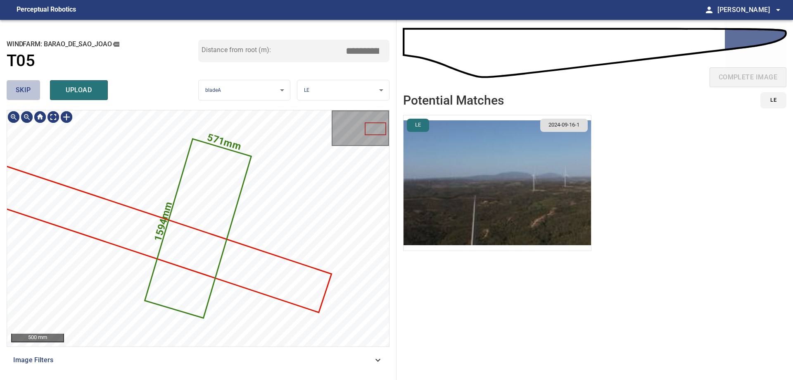
click at [32, 88] on button "skip" at bounding box center [23, 90] width 33 height 20
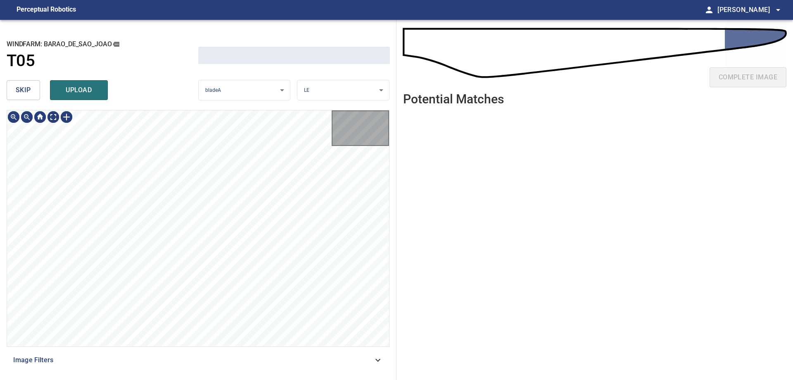
click at [32, 88] on button "skip" at bounding box center [23, 90] width 33 height 20
click at [32, 88] on div "skip upload" at bounding box center [103, 90] width 192 height 26
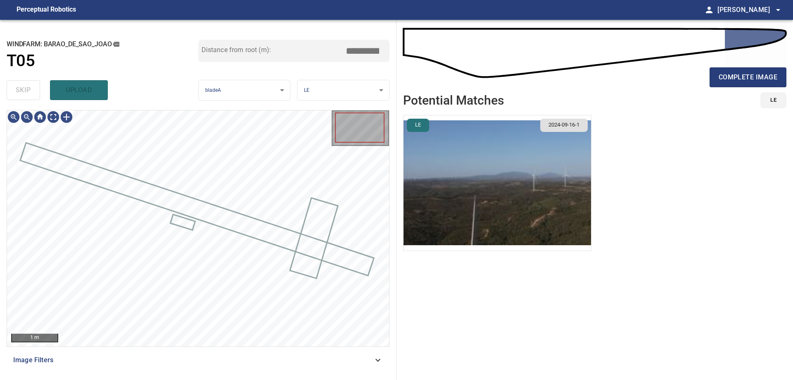
type input "*****"
click at [26, 91] on div "skip upload" at bounding box center [103, 90] width 192 height 26
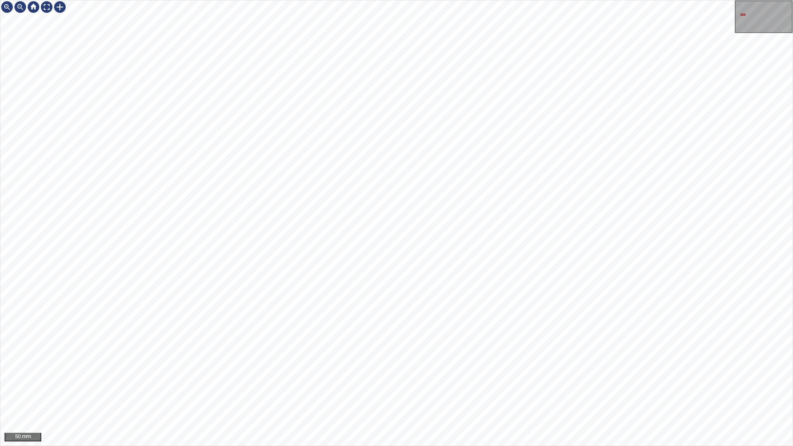
click at [793, 379] on div "50 mm" at bounding box center [396, 223] width 793 height 446
click at [58, 5] on div at bounding box center [59, 6] width 13 height 13
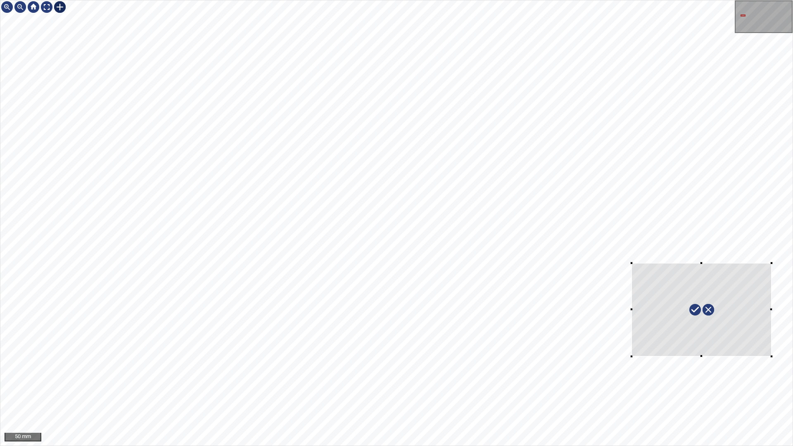
click at [772, 364] on div at bounding box center [396, 222] width 792 height 445
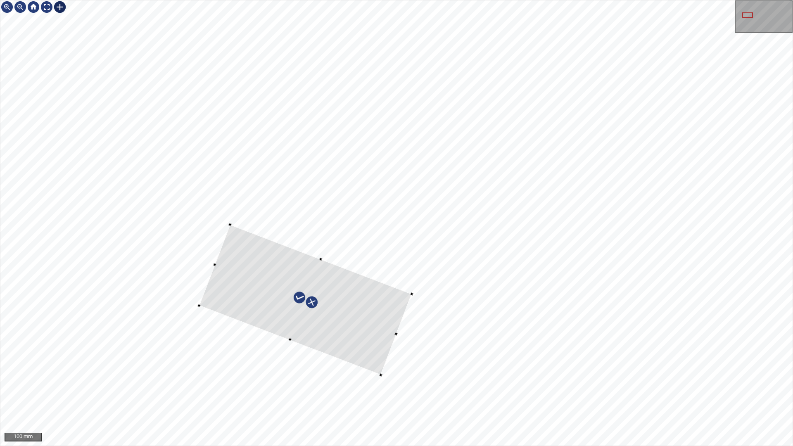
click at [414, 293] on div at bounding box center [396, 222] width 792 height 445
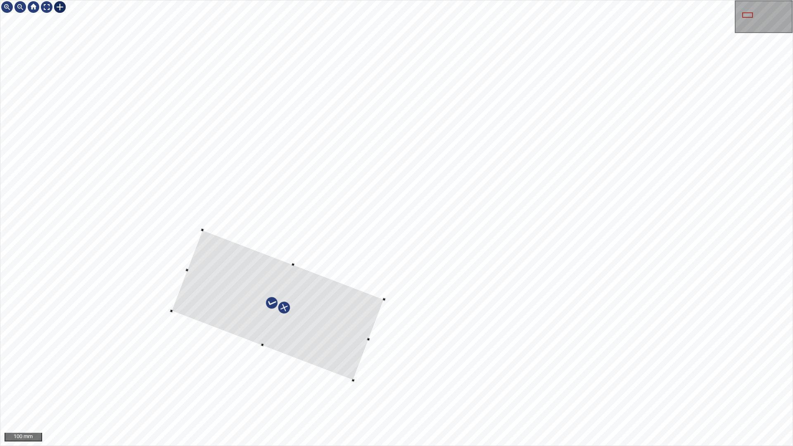
click at [284, 331] on div at bounding box center [277, 305] width 213 height 150
click at [294, 256] on div at bounding box center [396, 222] width 792 height 445
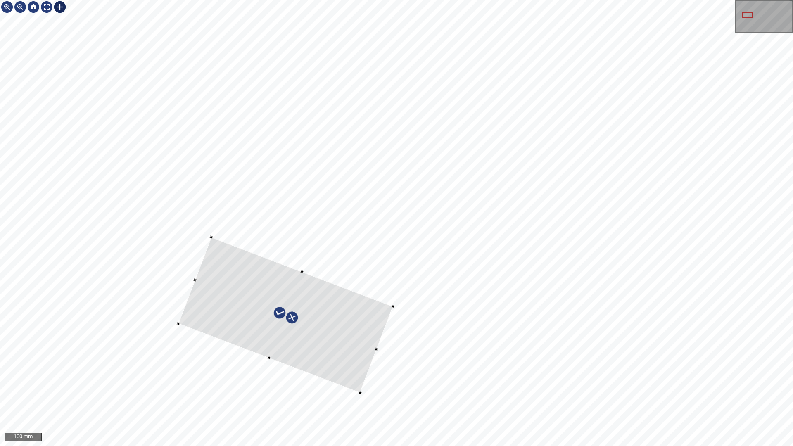
click at [344, 367] on div at bounding box center [285, 315] width 215 height 156
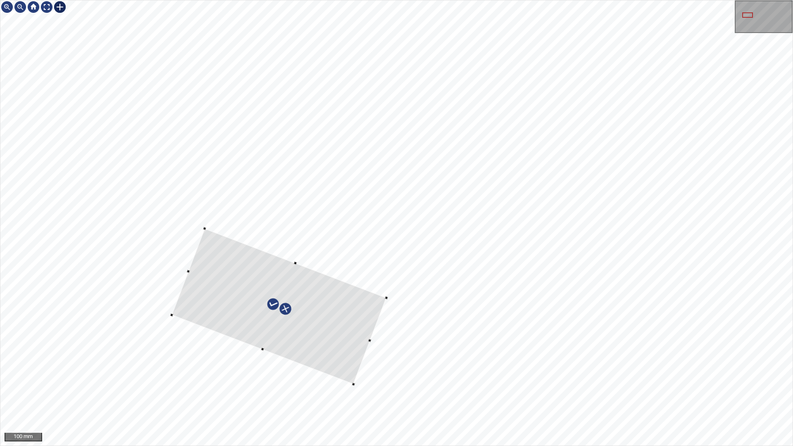
click at [349, 320] on div at bounding box center [278, 306] width 215 height 156
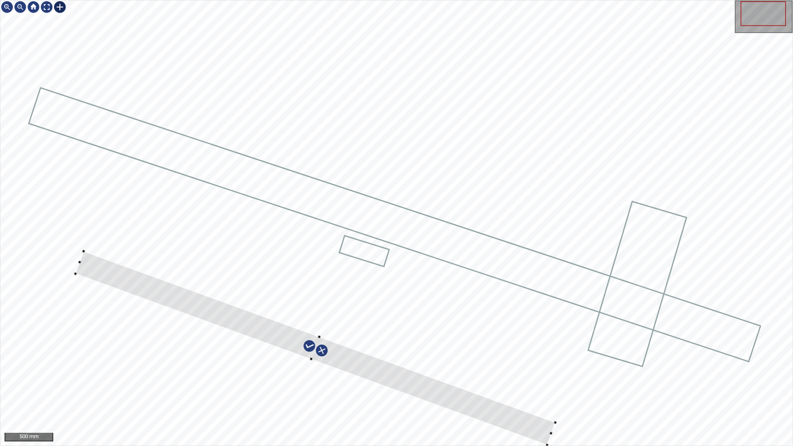
click at [574, 379] on div at bounding box center [396, 222] width 792 height 445
click at [537, 379] on div at bounding box center [312, 344] width 480 height 194
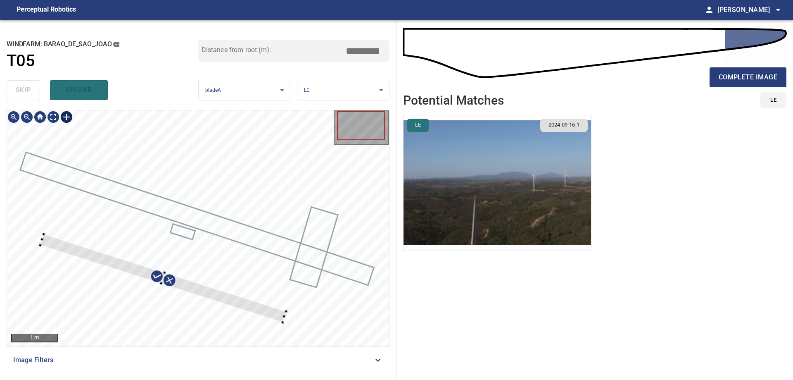
click at [294, 294] on div at bounding box center [198, 228] width 382 height 236
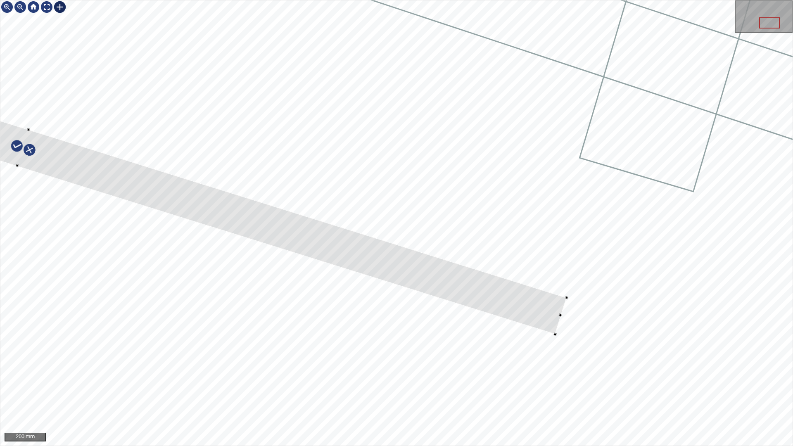
click at [540, 327] on div at bounding box center [23, 148] width 1087 height 373
click at [536, 307] on div at bounding box center [21, 149] width 1087 height 371
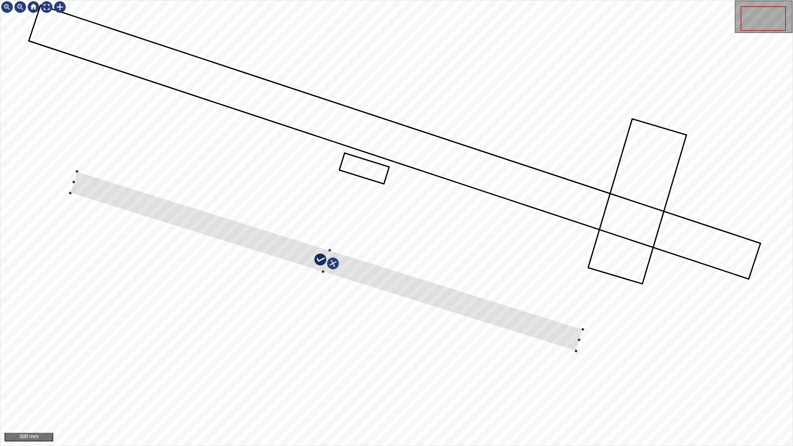
click at [78, 169] on div at bounding box center [396, 222] width 792 height 445
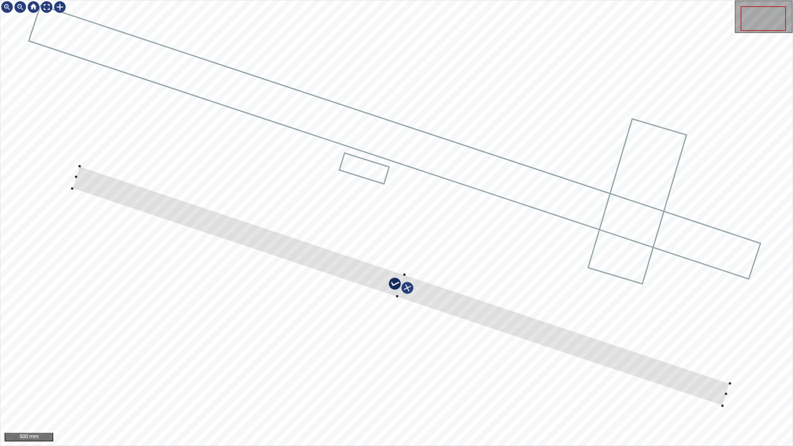
click at [736, 375] on div at bounding box center [396, 222] width 792 height 445
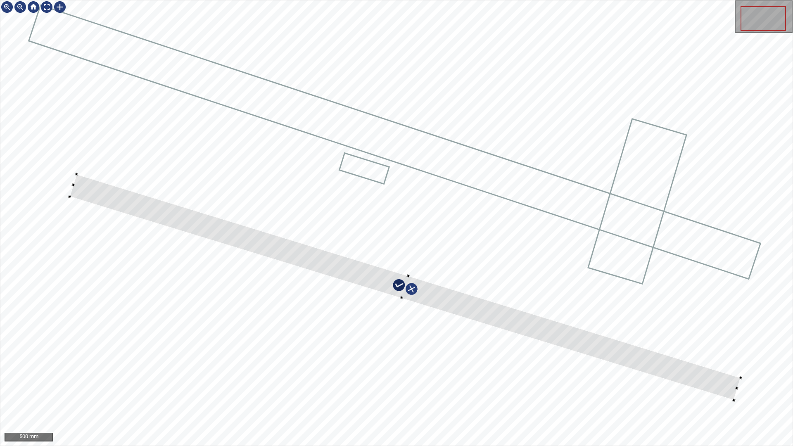
click at [738, 386] on div at bounding box center [396, 222] width 792 height 445
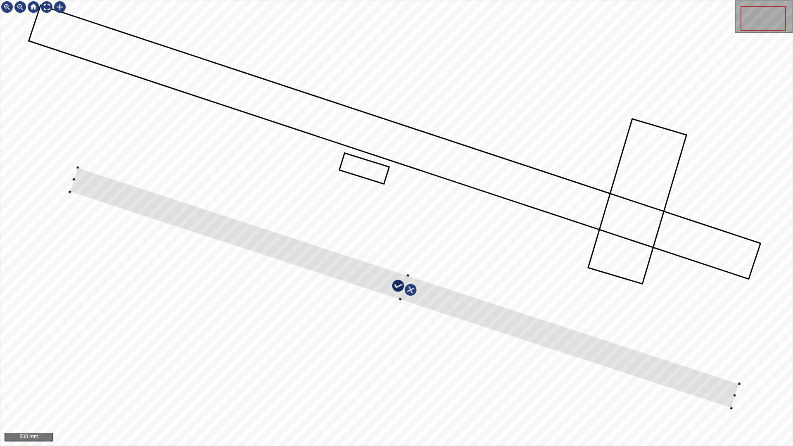
click at [69, 194] on div at bounding box center [396, 222] width 792 height 445
click at [77, 164] on div at bounding box center [396, 222] width 792 height 445
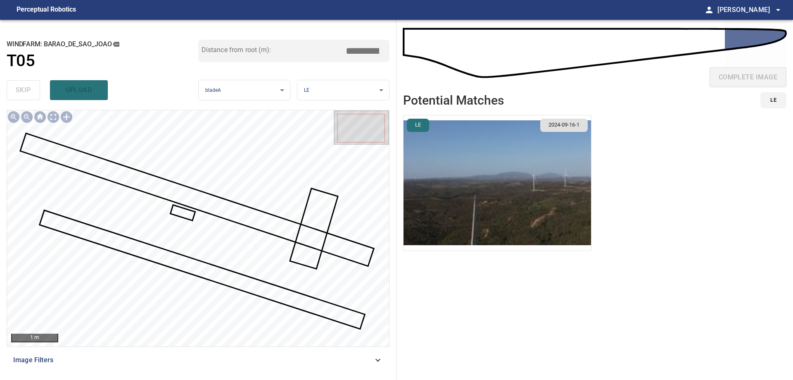
click at [361, 53] on input "*****" at bounding box center [365, 51] width 41 height 16
type input "*****"
click at [361, 53] on input "*****" at bounding box center [365, 51] width 41 height 16
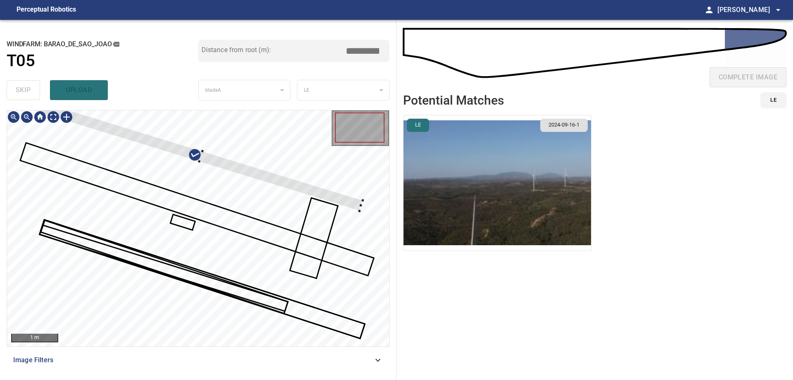
click at [310, 177] on div at bounding box center [198, 228] width 382 height 236
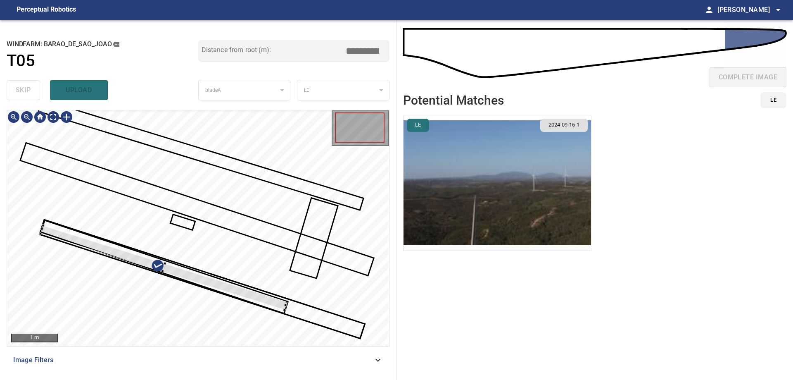
click at [243, 214] on div at bounding box center [198, 228] width 382 height 236
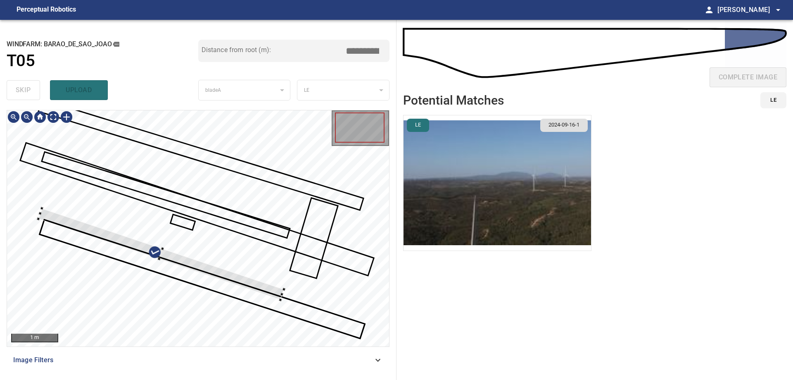
click at [166, 180] on div at bounding box center [198, 228] width 382 height 236
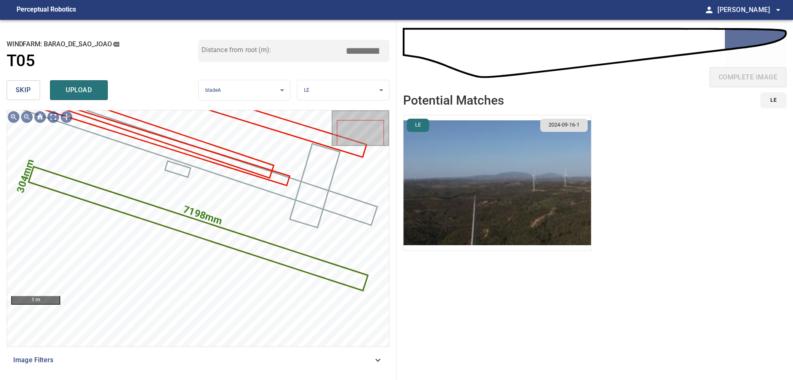
click at [359, 47] on input "*****" at bounding box center [365, 51] width 41 height 16
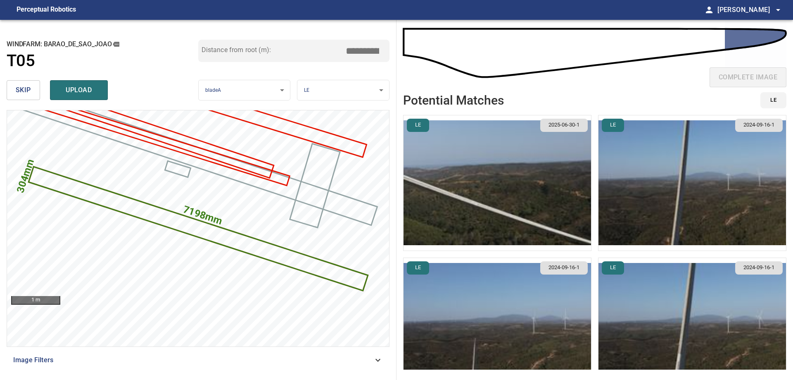
type input "*****"
click at [525, 160] on img "button" at bounding box center [498, 182] width 188 height 135
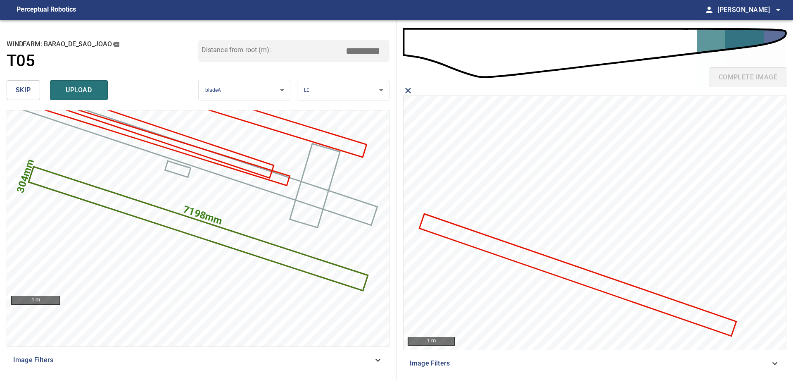
click at [558, 269] on icon at bounding box center [578, 275] width 316 height 120
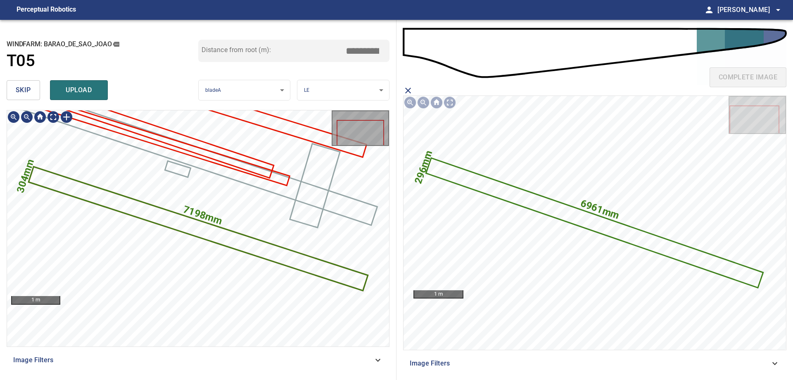
click at [264, 249] on icon at bounding box center [197, 228] width 337 height 122
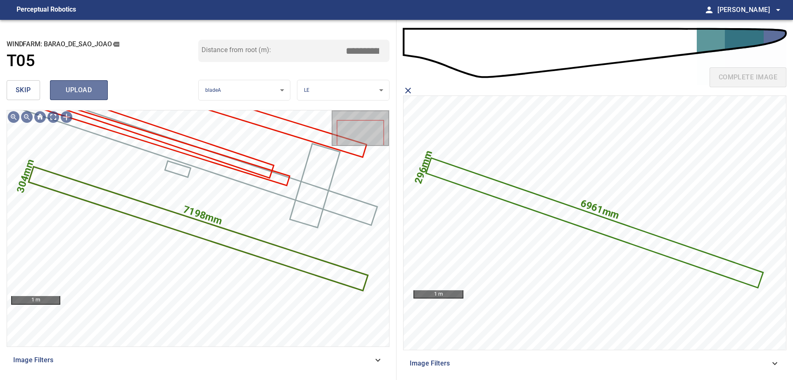
click at [77, 96] on span "upload" at bounding box center [79, 90] width 40 height 12
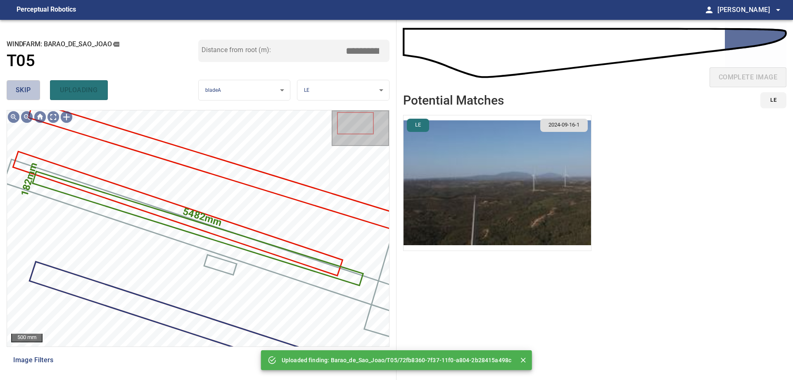
click at [25, 92] on span "skip" at bounding box center [23, 90] width 15 height 12
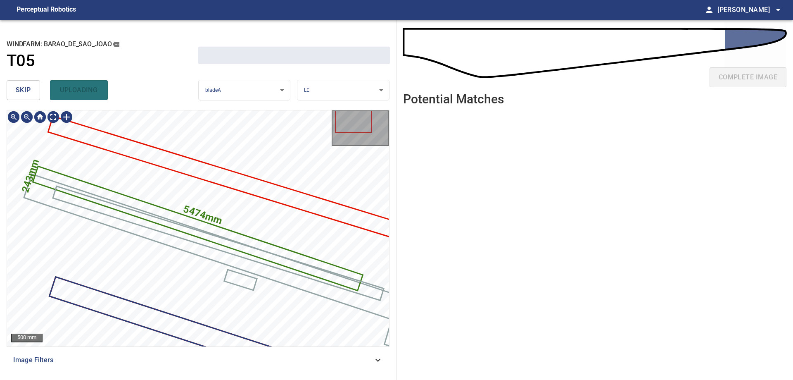
click at [25, 92] on span "skip" at bounding box center [23, 90] width 15 height 12
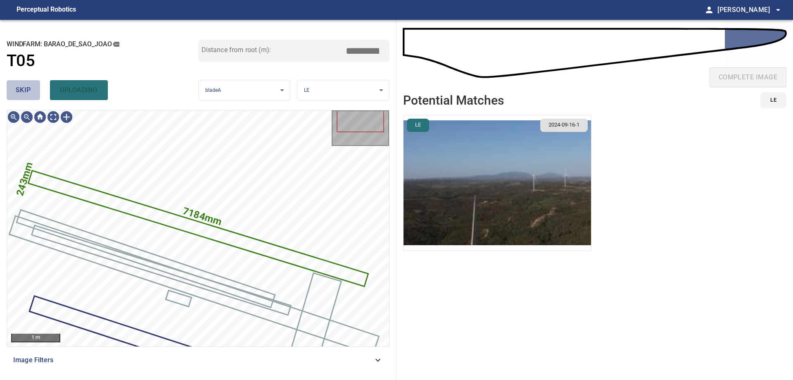
click at [25, 92] on span "skip" at bounding box center [23, 90] width 15 height 12
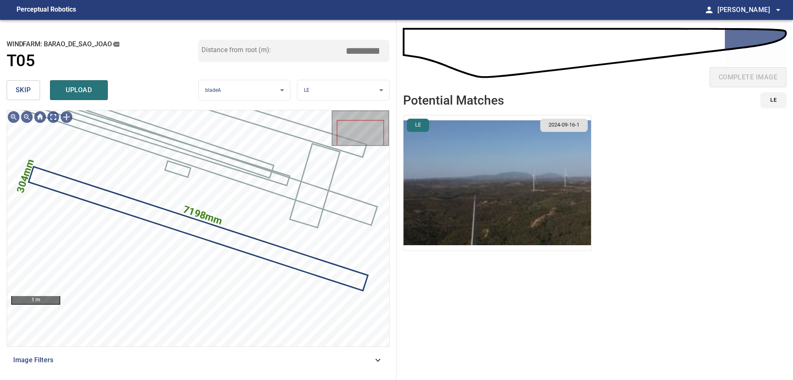
click at [36, 93] on button "skip" at bounding box center [23, 90] width 33 height 20
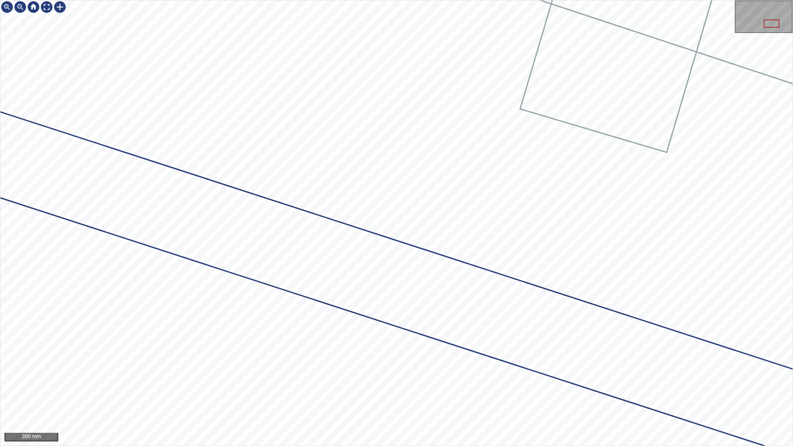
click at [204, 0] on div "200 mm" at bounding box center [396, 223] width 793 height 446
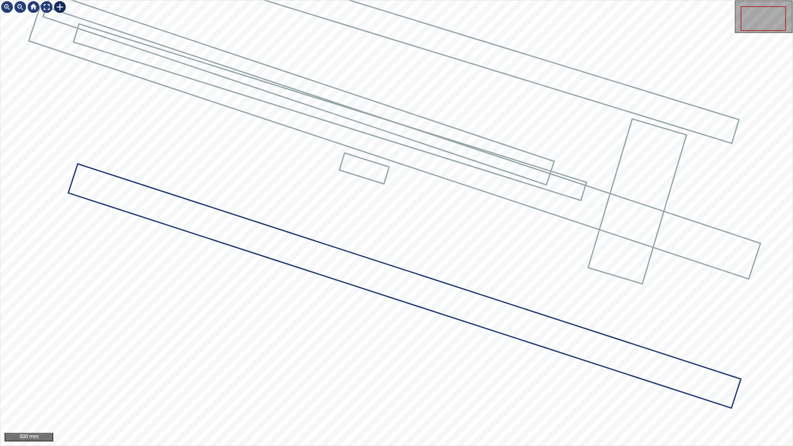
click at [56, 8] on div at bounding box center [59, 6] width 13 height 13
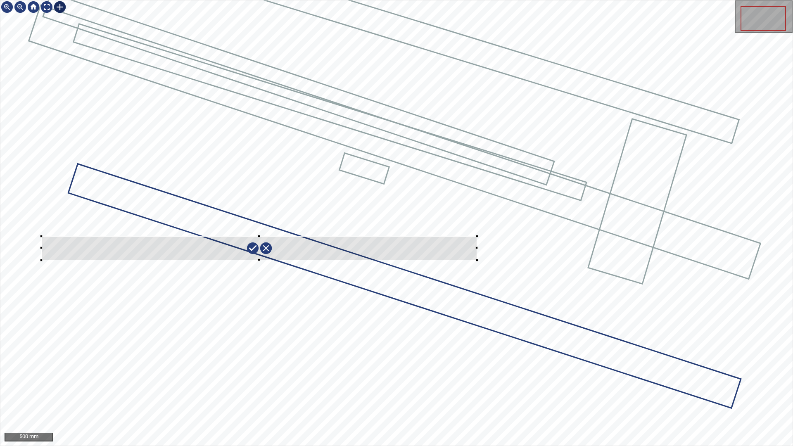
click at [478, 261] on div at bounding box center [396, 222] width 792 height 445
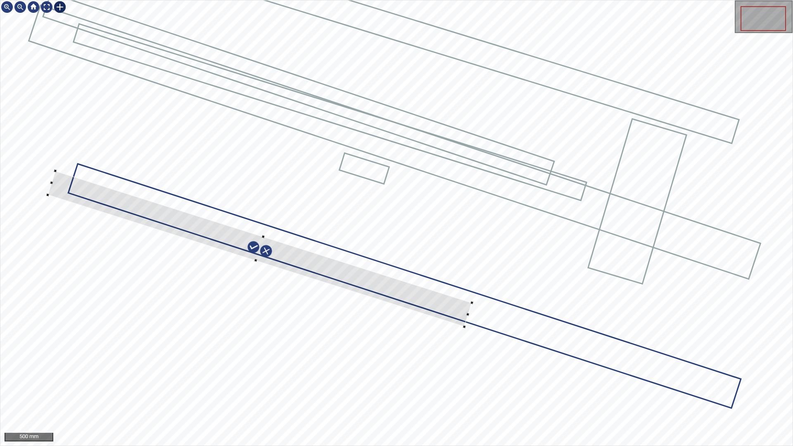
click at [521, 309] on div at bounding box center [396, 222] width 792 height 445
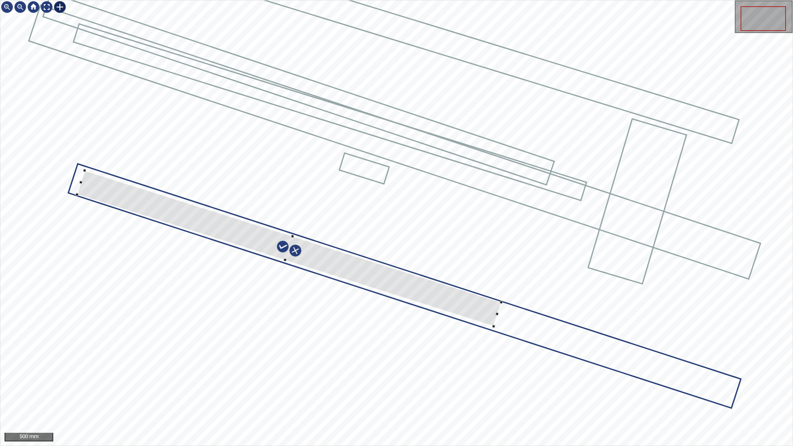
click at [486, 308] on div at bounding box center [289, 249] width 424 height 156
click at [493, 312] on div at bounding box center [284, 249] width 424 height 156
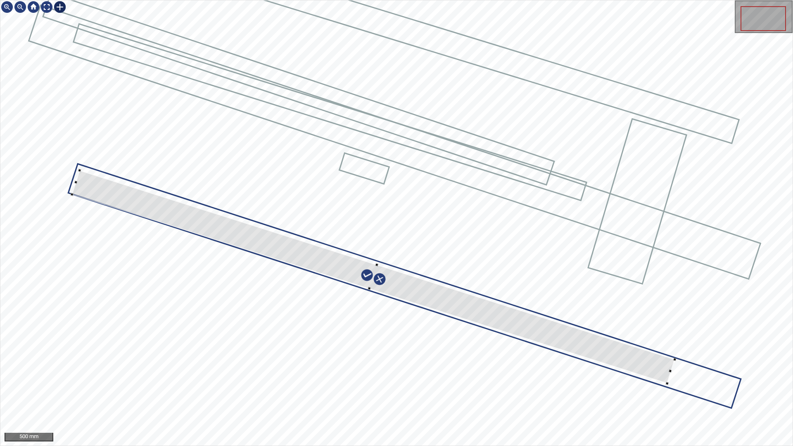
click at [675, 366] on div at bounding box center [396, 222] width 792 height 445
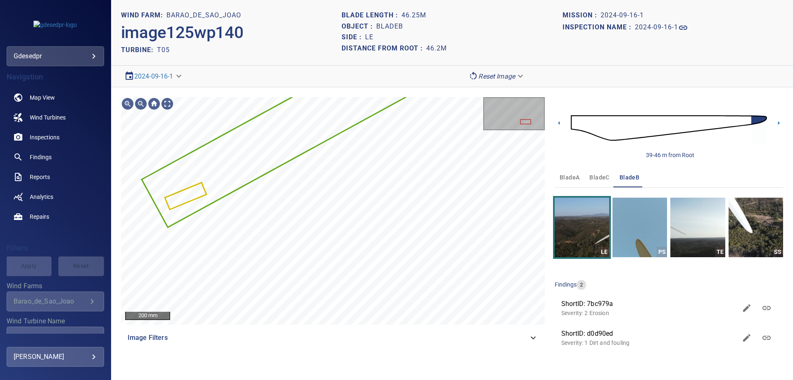
click at [748, 121] on img at bounding box center [669, 127] width 196 height 47
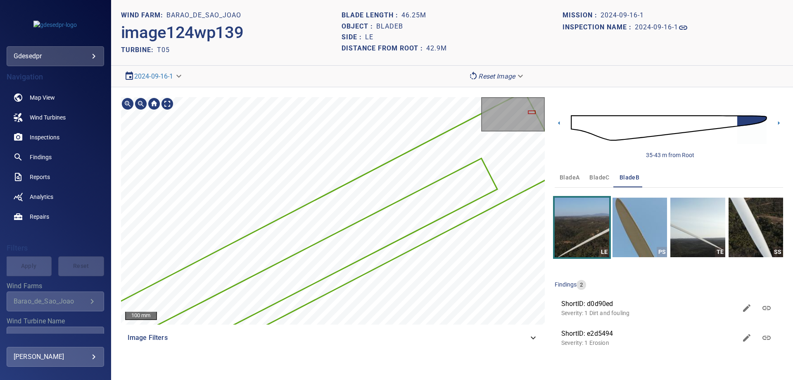
click at [554, 147] on div "100 mm Image Filters 35-43 m from Root bladeA bladeC bladeB LE PS TE SS finding…" at bounding box center [452, 226] width 682 height 278
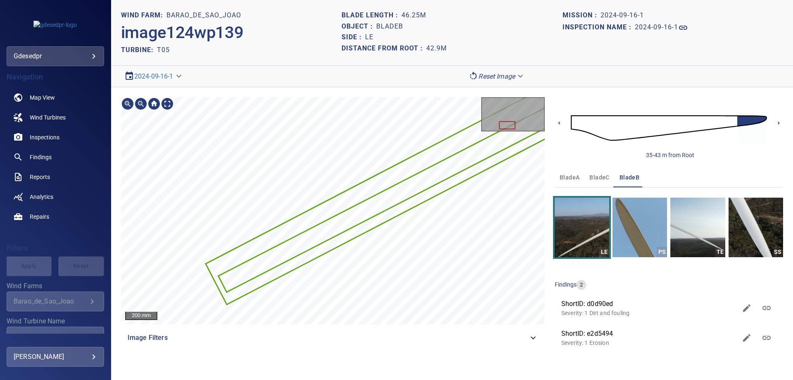
click at [487, 197] on div at bounding box center [333, 210] width 424 height 227
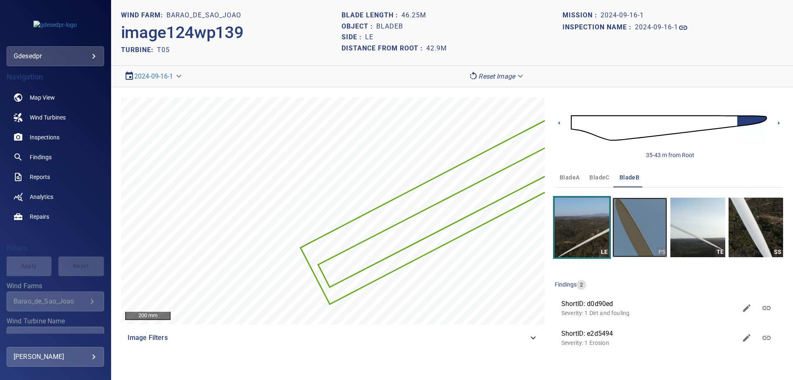
click at [650, 218] on img "button" at bounding box center [639, 226] width 55 height 59
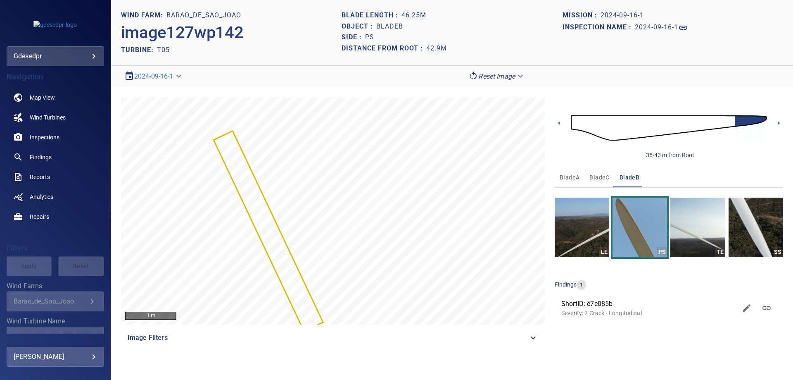
click at [610, 129] on img at bounding box center [669, 127] width 196 height 47
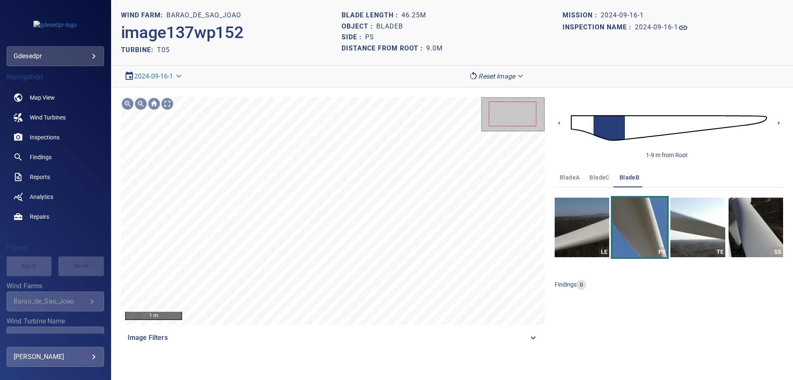
click at [584, 124] on img at bounding box center [669, 127] width 196 height 47
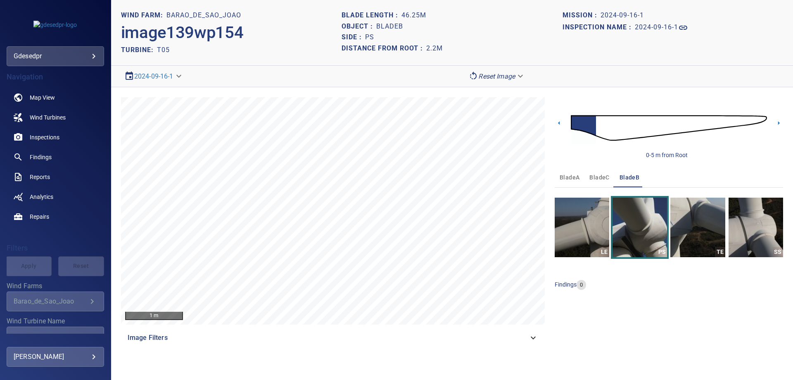
click at [599, 128] on img at bounding box center [669, 127] width 196 height 47
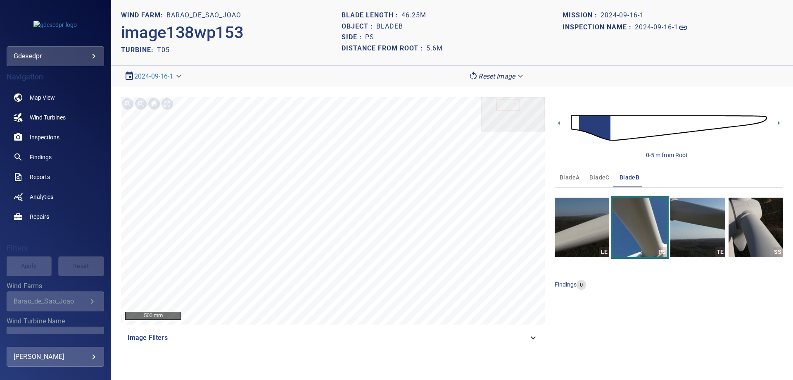
click at [614, 133] on img at bounding box center [669, 127] width 196 height 47
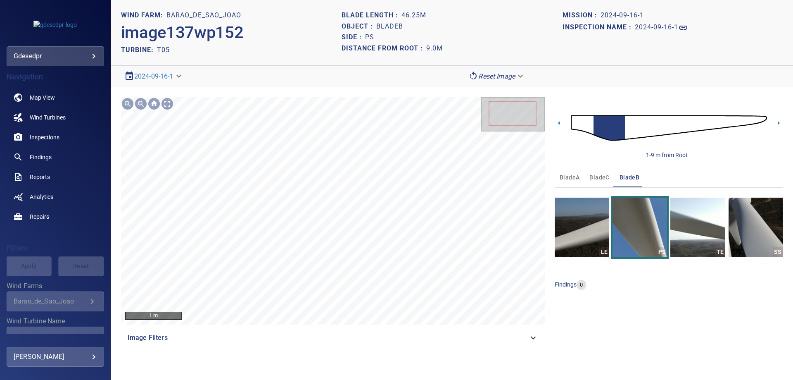
click at [629, 128] on img at bounding box center [669, 127] width 196 height 47
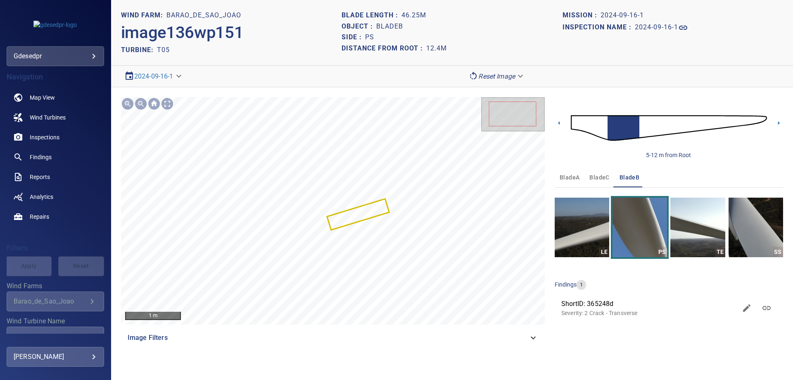
click at [606, 133] on img at bounding box center [669, 127] width 196 height 47
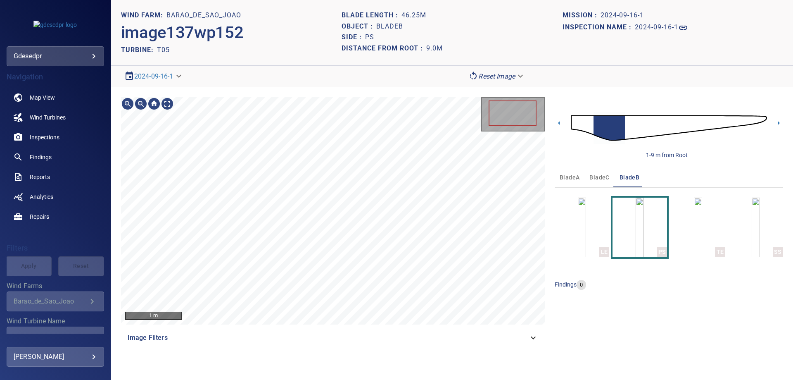
click at [626, 133] on img at bounding box center [669, 127] width 196 height 47
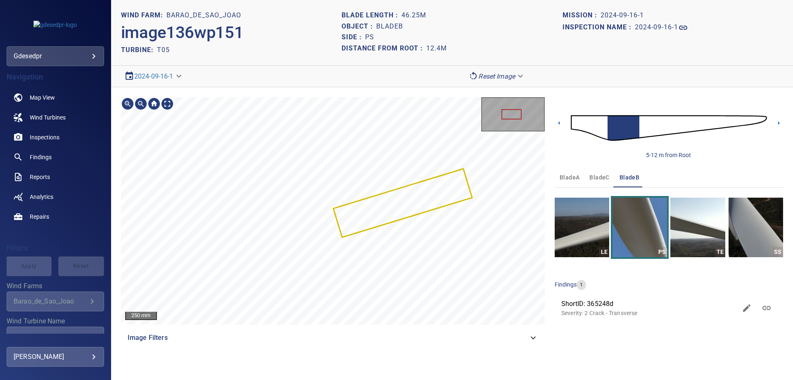
click at [355, 81] on section "**********" at bounding box center [452, 190] width 682 height 380
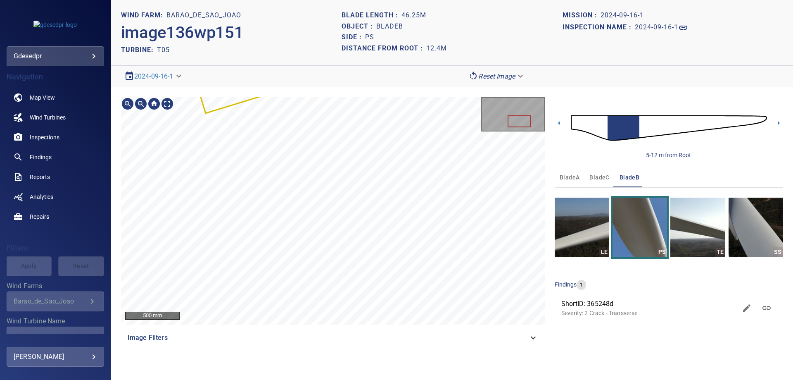
click at [354, 24] on section "**********" at bounding box center [452, 190] width 682 height 380
click at [644, 122] on img at bounding box center [669, 127] width 196 height 47
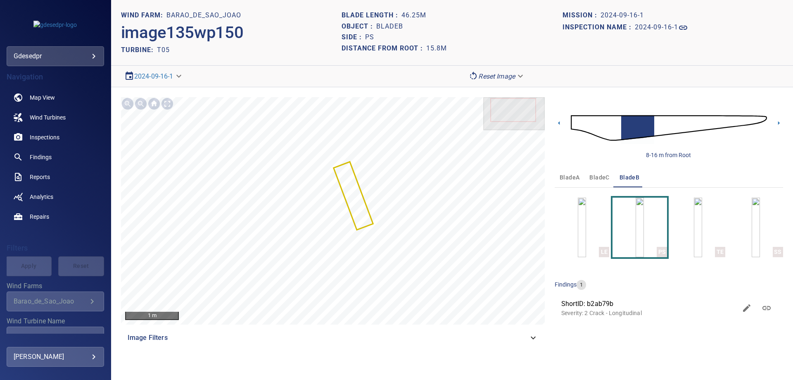
click at [653, 127] on img at bounding box center [669, 127] width 196 height 47
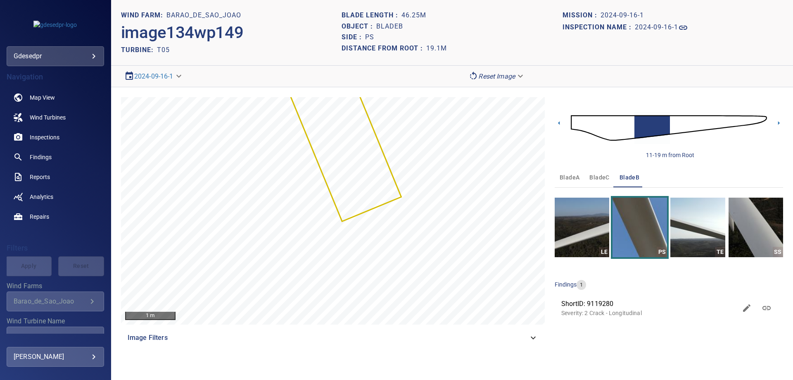
click at [674, 132] on img at bounding box center [669, 127] width 196 height 47
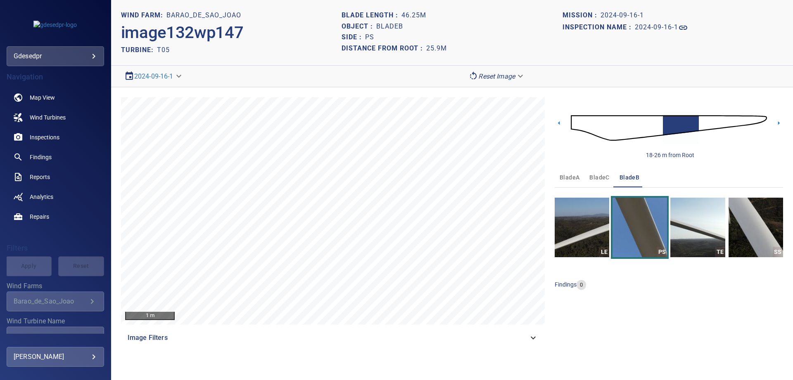
click at [704, 126] on img at bounding box center [669, 127] width 196 height 47
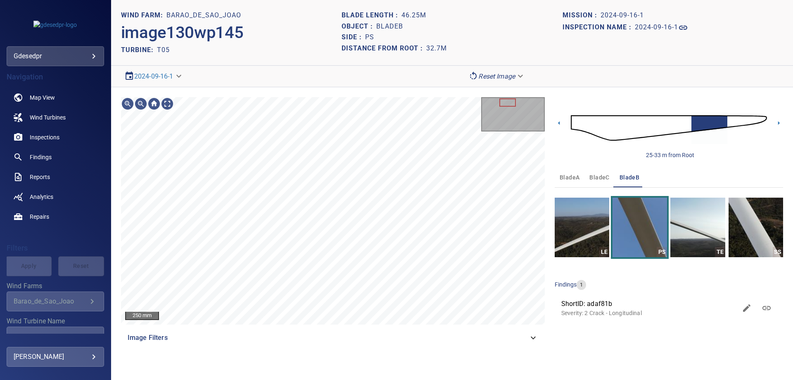
click at [685, 128] on img at bounding box center [669, 127] width 196 height 47
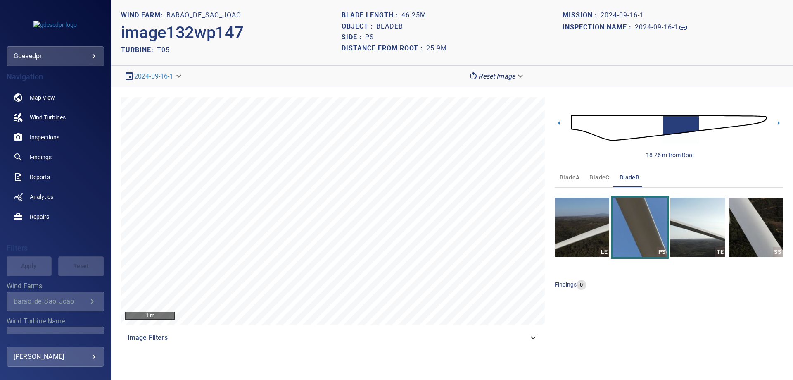
click at [651, 127] on img at bounding box center [669, 127] width 196 height 47
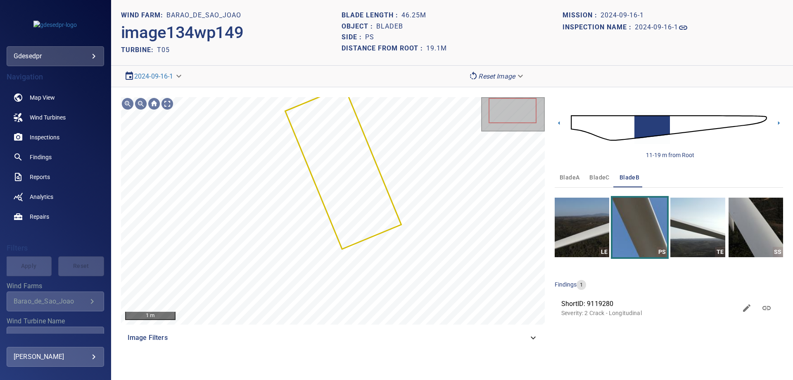
click at [628, 126] on img at bounding box center [669, 127] width 196 height 47
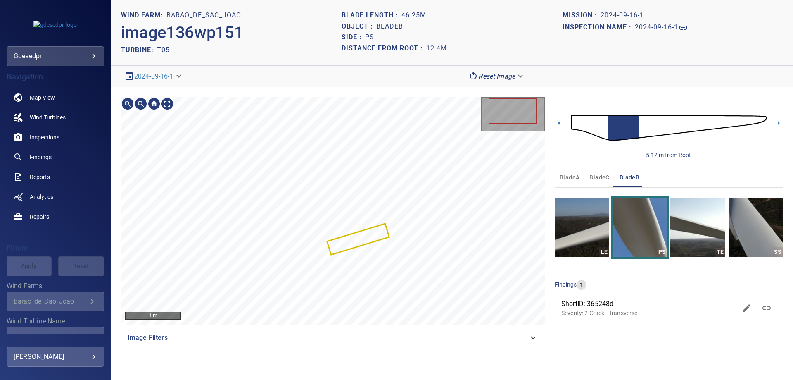
click at [332, 247] on div at bounding box center [333, 210] width 424 height 227
click at [642, 132] on img at bounding box center [669, 127] width 196 height 47
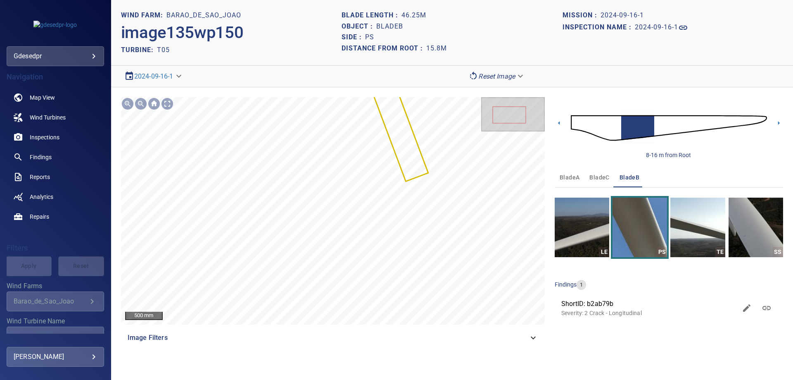
click at [658, 122] on img at bounding box center [669, 127] width 196 height 47
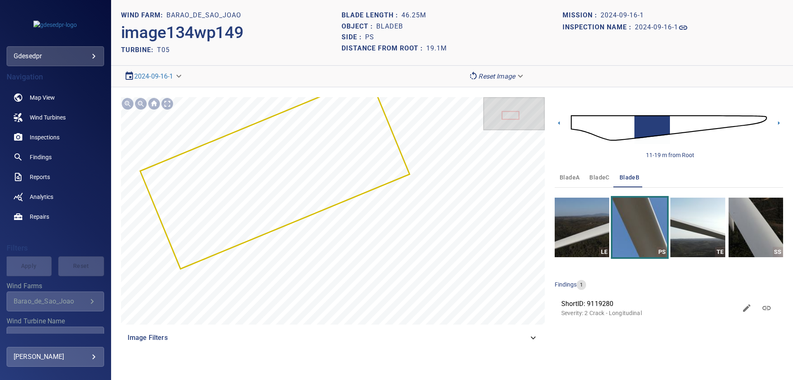
click at [674, 129] on img at bounding box center [669, 127] width 196 height 47
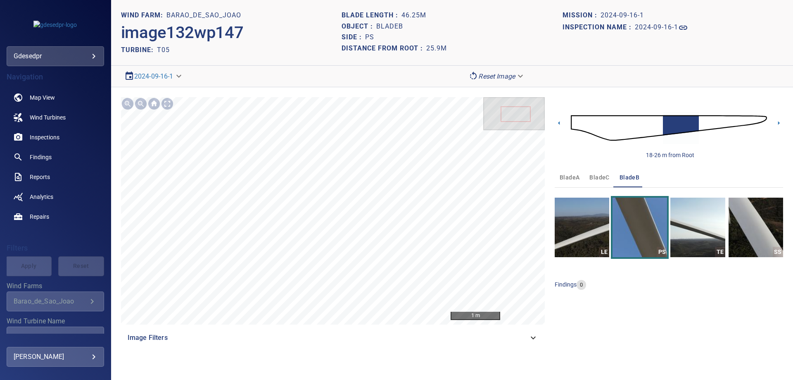
click at [658, 125] on img at bounding box center [669, 127] width 196 height 47
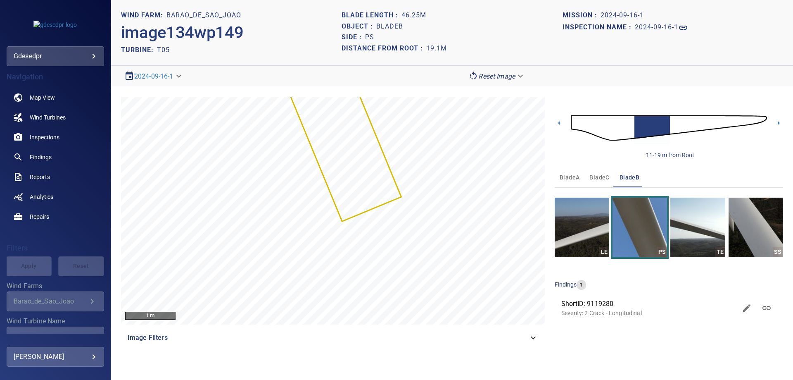
click at [673, 124] on img at bounding box center [669, 127] width 196 height 47
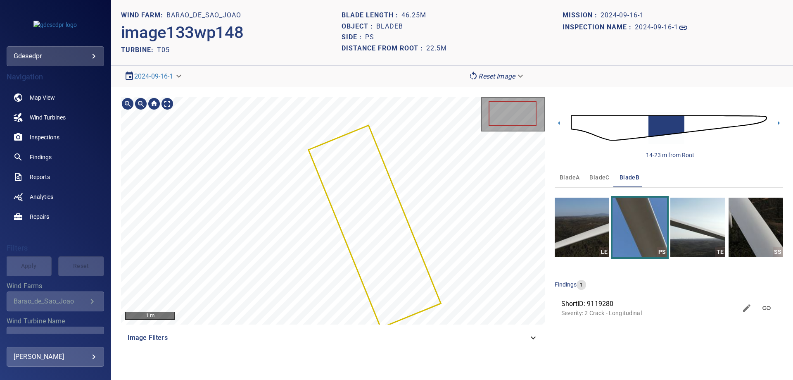
click at [645, 127] on img at bounding box center [669, 127] width 196 height 47
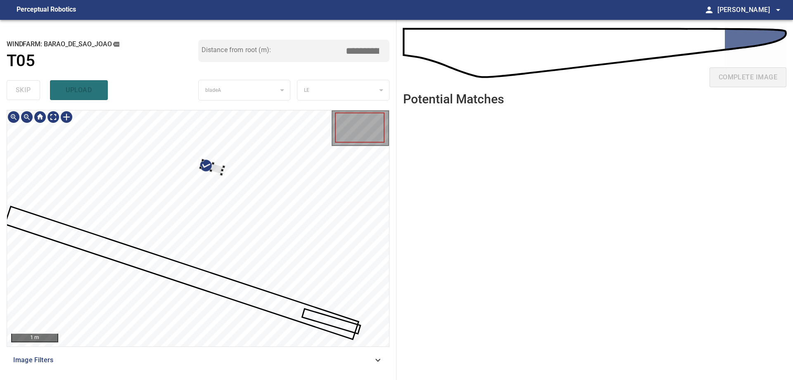
click at [221, 162] on div at bounding box center [198, 228] width 382 height 236
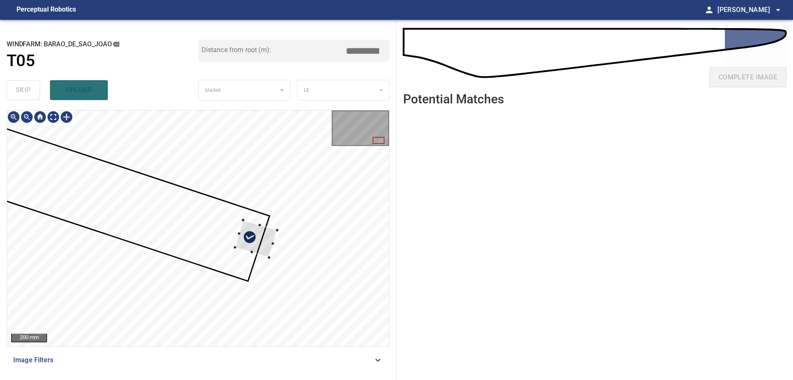
click at [251, 235] on div at bounding box center [256, 239] width 42 height 38
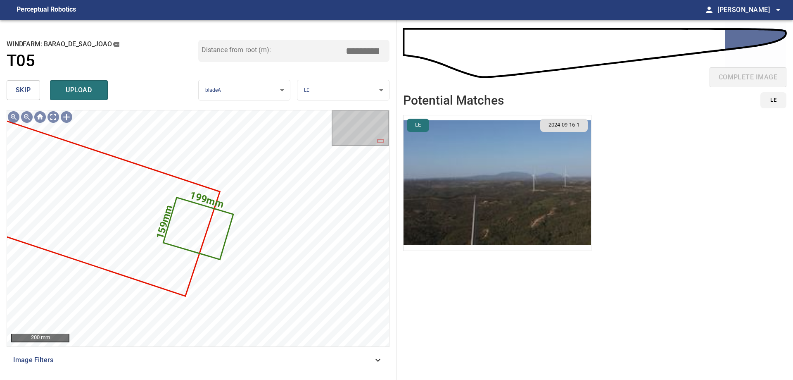
drag, startPoint x: 361, startPoint y: 50, endPoint x: 406, endPoint y: 50, distance: 45.0
click at [400, 50] on div "**********" at bounding box center [396, 200] width 793 height 360
type input "*****"
click at [87, 86] on span "upload" at bounding box center [79, 90] width 40 height 12
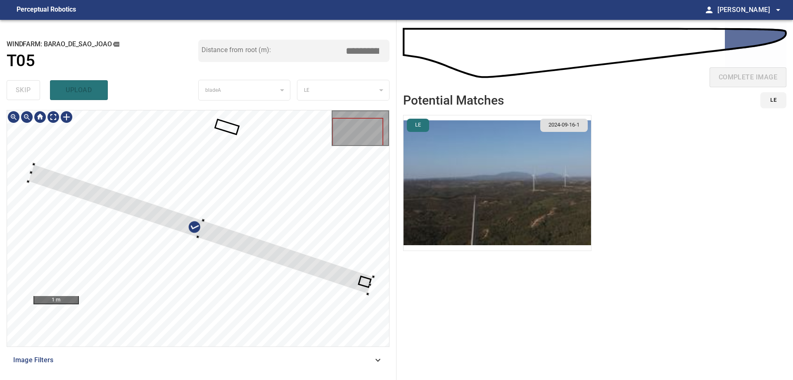
click at [36, 172] on div at bounding box center [198, 228] width 382 height 236
click at [70, 179] on div at bounding box center [218, 234] width 309 height 117
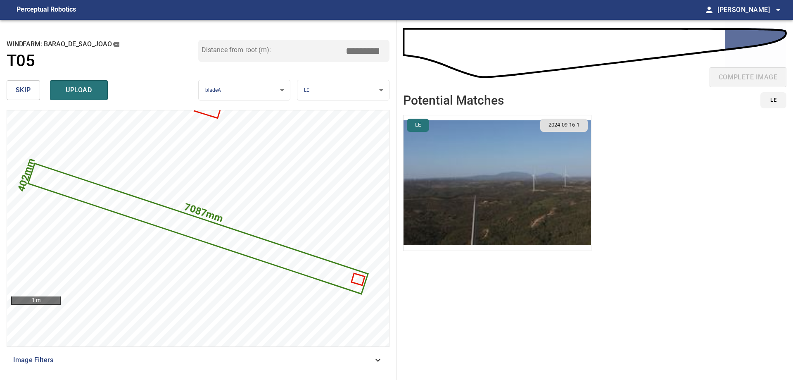
click at [363, 52] on input "*****" at bounding box center [365, 51] width 41 height 16
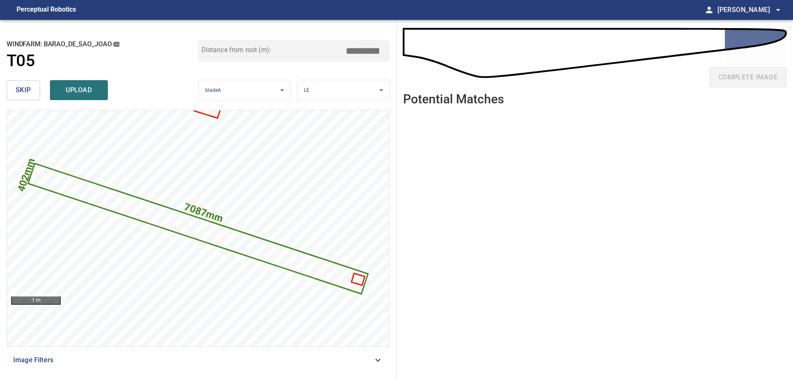
type input "*****"
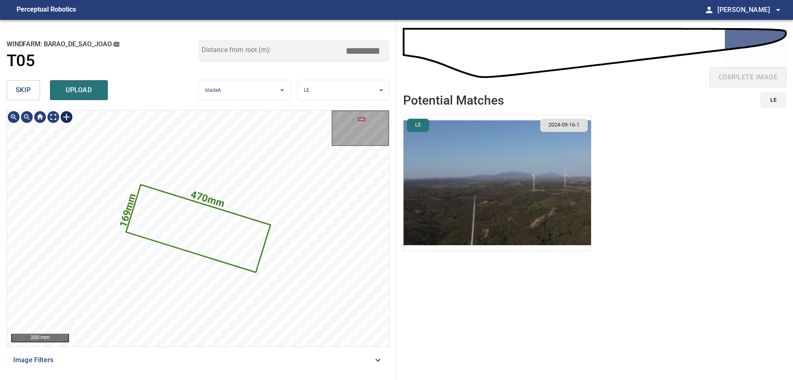
click at [32, 85] on button "skip" at bounding box center [23, 90] width 33 height 20
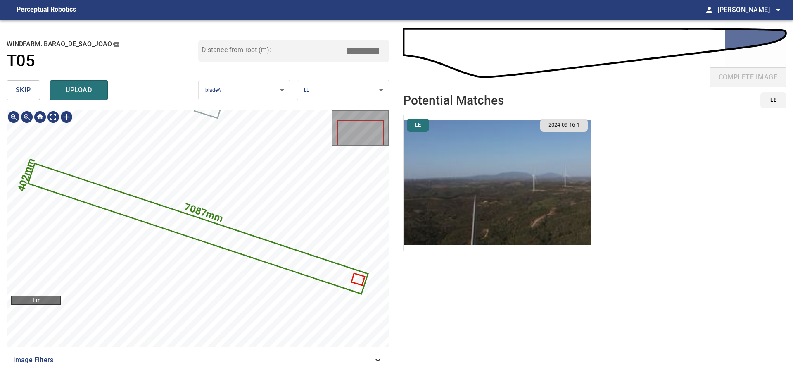
click at [249, 239] on icon at bounding box center [198, 228] width 338 height 129
click at [363, 52] on input "*****" at bounding box center [365, 51] width 41 height 16
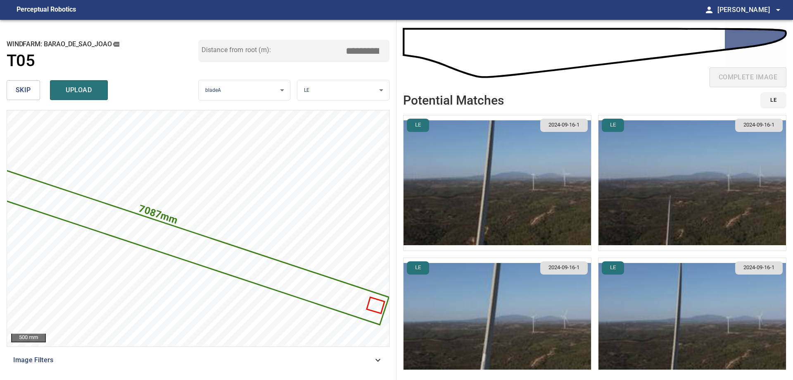
drag, startPoint x: 361, startPoint y: 48, endPoint x: 432, endPoint y: 66, distance: 73.2
click at [411, 59] on div "**********" at bounding box center [396, 200] width 793 height 360
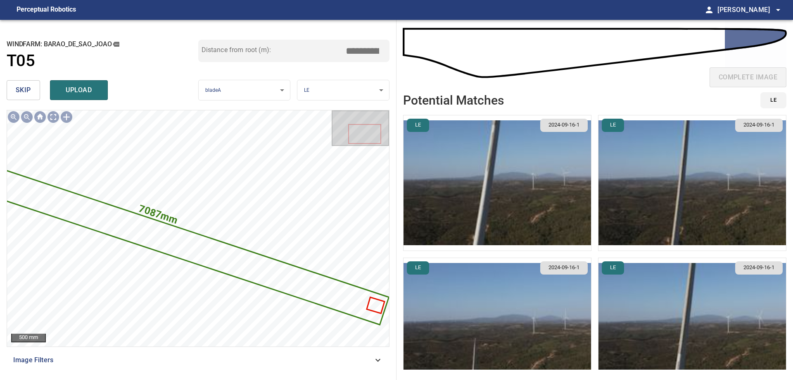
type input "*****"
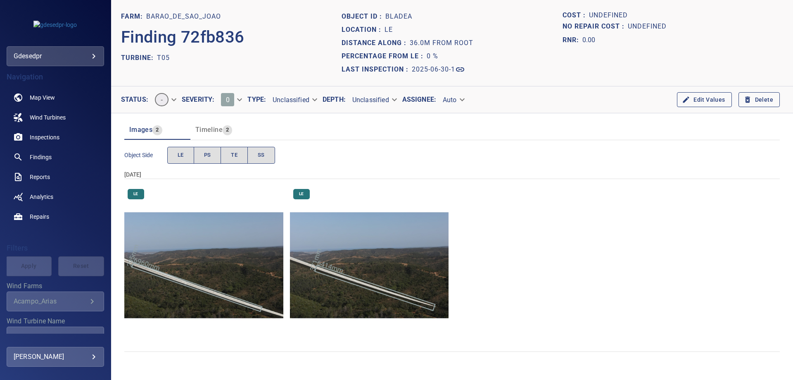
click at [370, 264] on img "Barao_de_Sao_Joao/T05/2025-06-30-1/2025-06-30-1/image12wp14.jpg" at bounding box center [369, 264] width 159 height 159
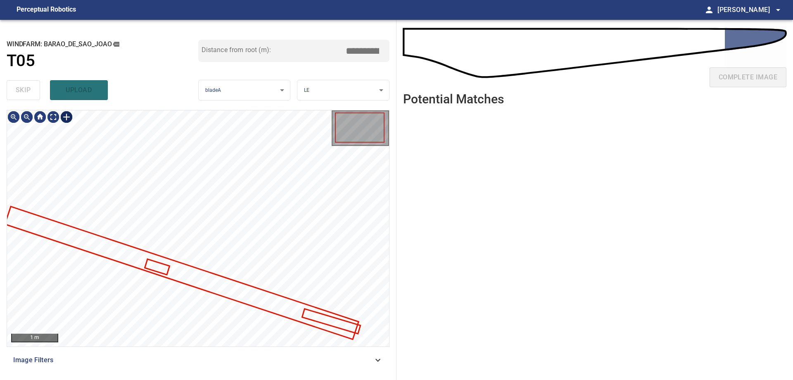
click at [64, 120] on div at bounding box center [66, 116] width 13 height 13
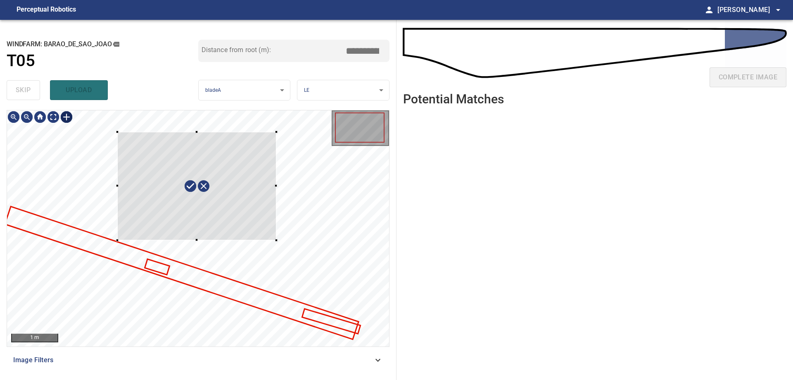
click at [117, 132] on div at bounding box center [198, 228] width 382 height 236
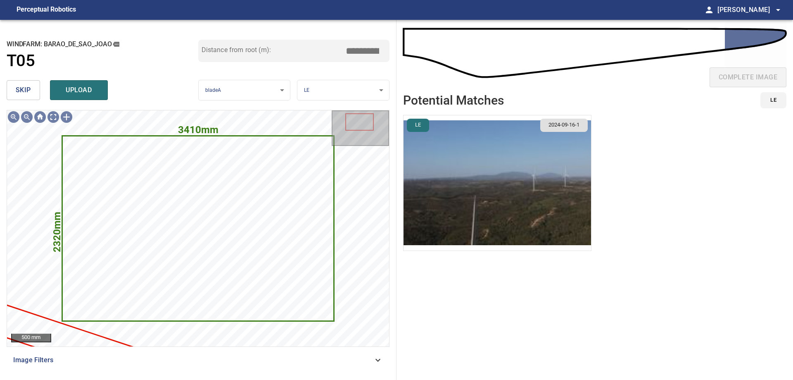
click at [16, 85] on span "skip" at bounding box center [23, 90] width 15 height 12
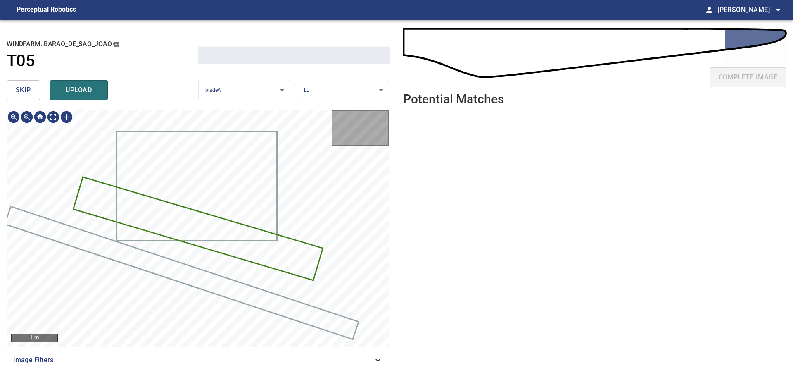
click at [16, 85] on span "skip" at bounding box center [23, 90] width 15 height 12
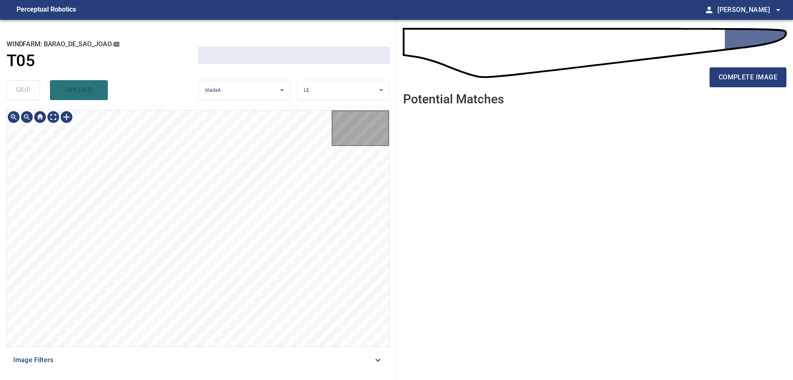
click at [16, 85] on div "skip upload" at bounding box center [103, 90] width 192 height 26
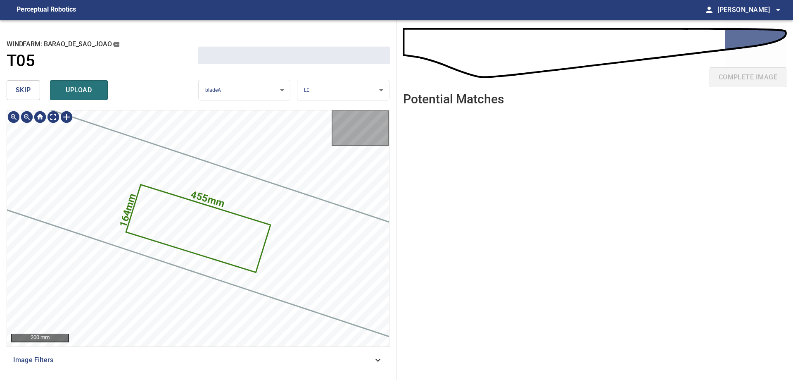
click at [16, 85] on span "skip" at bounding box center [23, 90] width 15 height 12
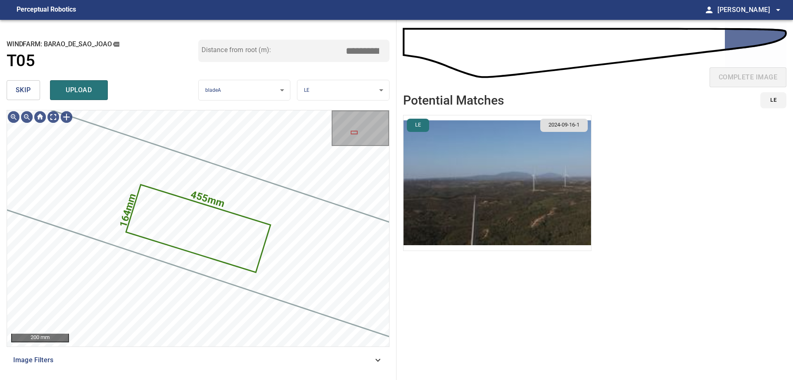
click at [18, 91] on span "skip" at bounding box center [23, 90] width 15 height 12
click at [18, 91] on div "skip upload" at bounding box center [103, 90] width 192 height 26
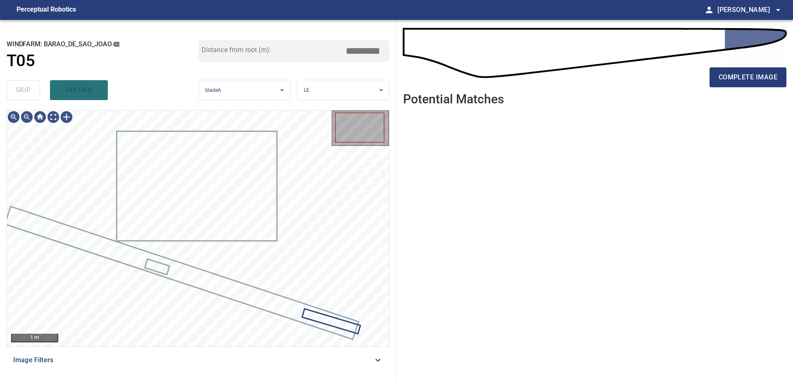
click at [18, 91] on div "skip upload" at bounding box center [103, 90] width 192 height 26
drag, startPoint x: 18, startPoint y: 91, endPoint x: 70, endPoint y: 88, distance: 51.7
click at [19, 91] on div "skip upload" at bounding box center [103, 90] width 192 height 26
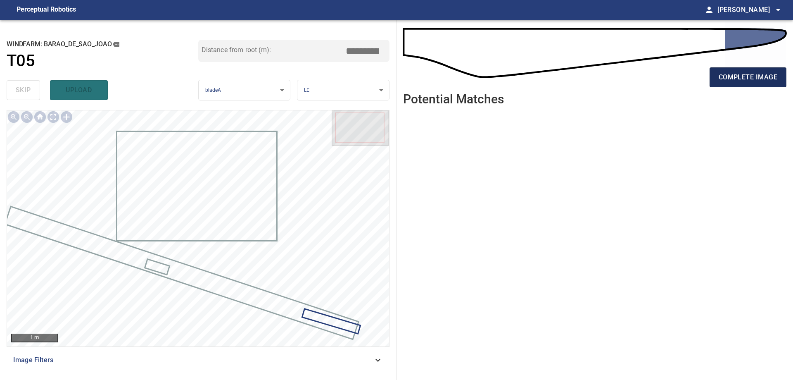
click at [743, 84] on button "complete image" at bounding box center [748, 77] width 77 height 20
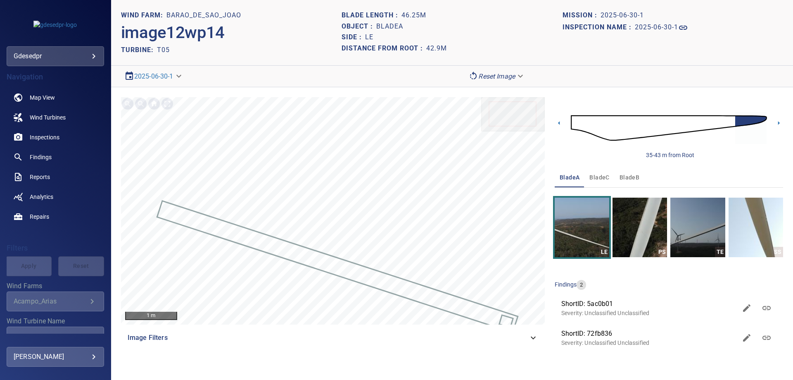
click at [495, 78] on body "**********" at bounding box center [396, 190] width 793 height 380
click at [489, 95] on li "Matching" at bounding box center [497, 90] width 64 height 15
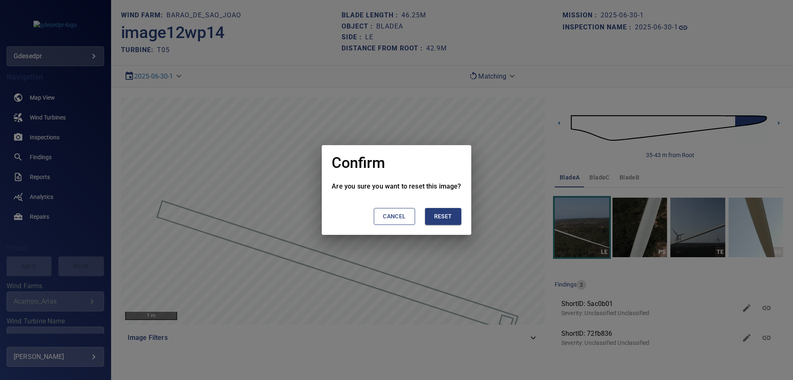
click at [456, 215] on button "Reset" at bounding box center [443, 216] width 36 height 17
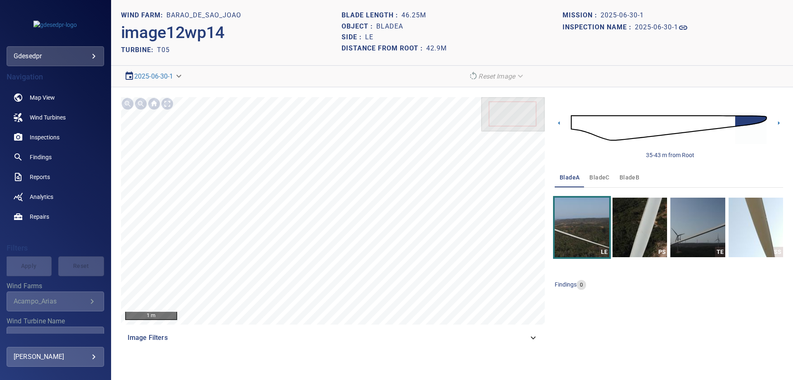
click at [729, 123] on img at bounding box center [669, 127] width 196 height 47
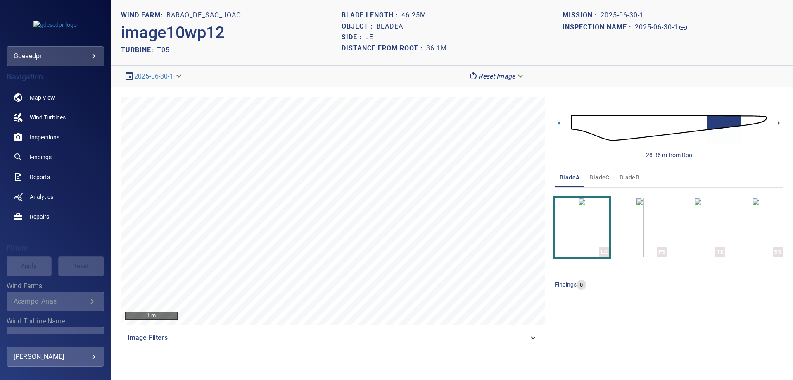
click at [780, 123] on icon at bounding box center [778, 123] width 9 height 9
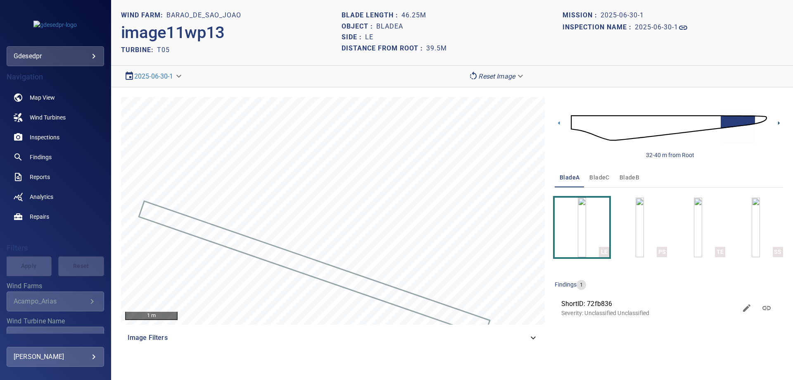
click at [779, 124] on icon at bounding box center [778, 123] width 9 height 9
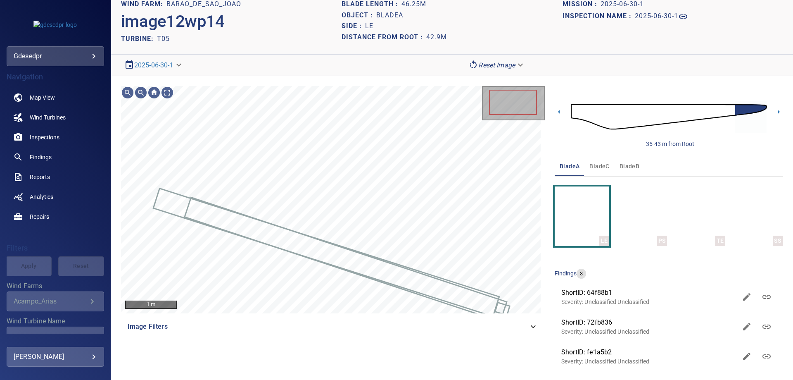
scroll to position [16, 0]
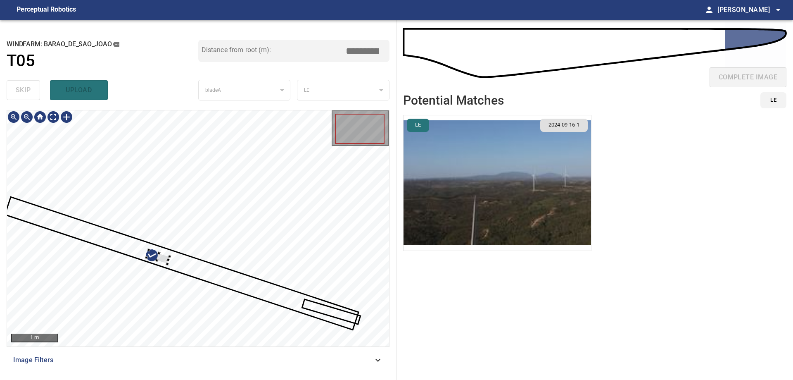
click at [218, 185] on div at bounding box center [198, 228] width 382 height 236
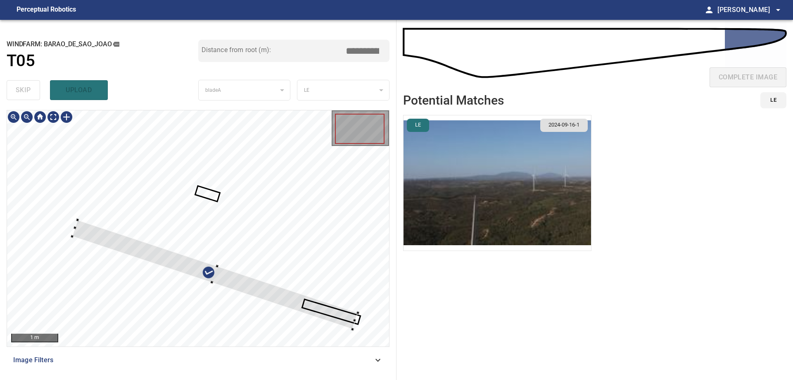
click at [72, 225] on div at bounding box center [215, 274] width 286 height 109
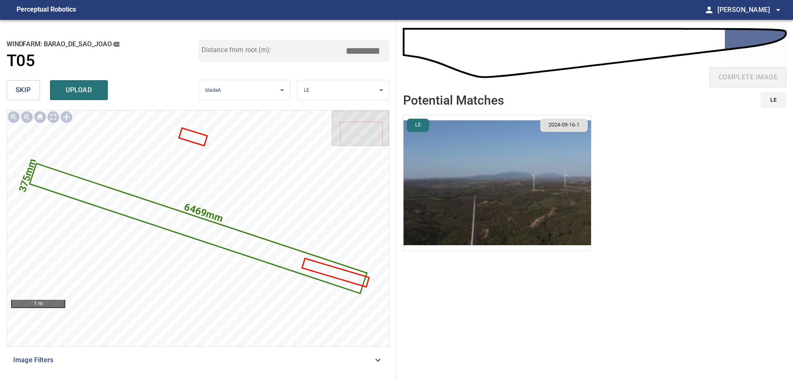
click at [363, 52] on input "*****" at bounding box center [365, 51] width 41 height 16
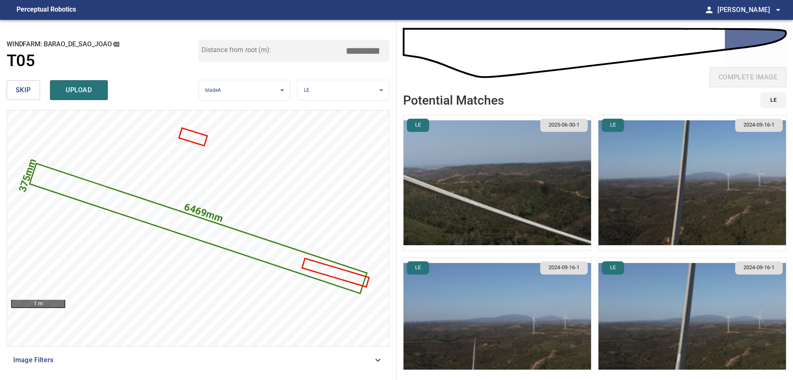
type input "*****"
click at [535, 170] on img "button" at bounding box center [498, 182] width 188 height 135
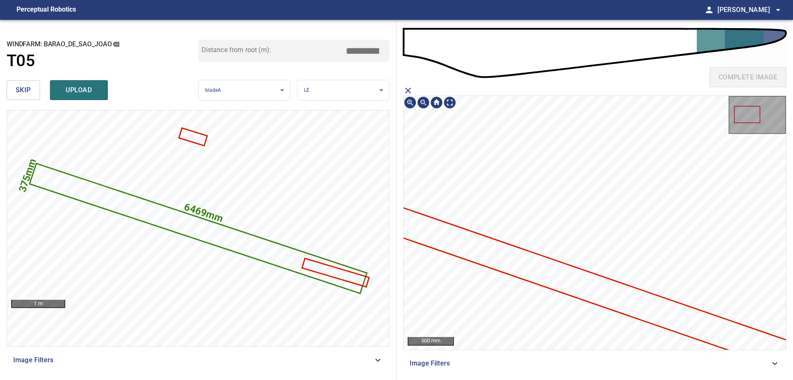
click at [490, 259] on icon at bounding box center [689, 321] width 618 height 236
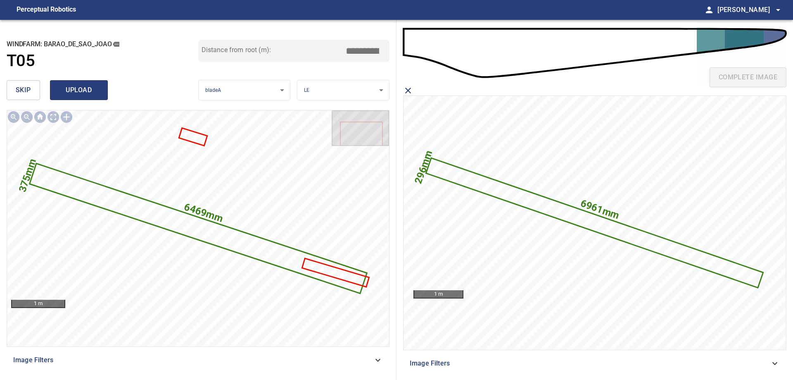
click at [97, 92] on span "upload" at bounding box center [79, 90] width 40 height 12
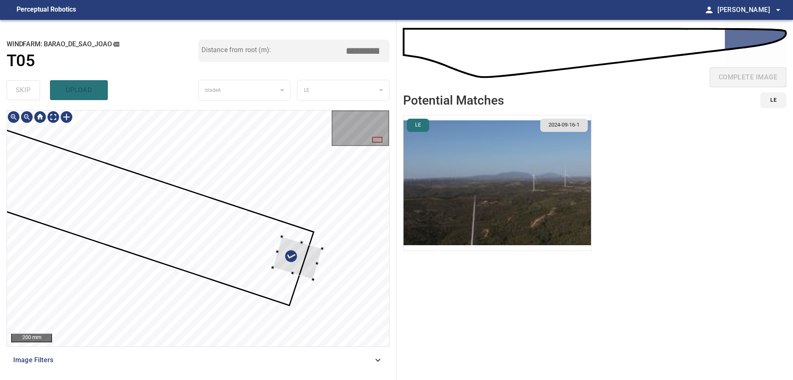
click at [284, 248] on div at bounding box center [298, 257] width 50 height 43
click at [321, 262] on div at bounding box center [198, 228] width 382 height 236
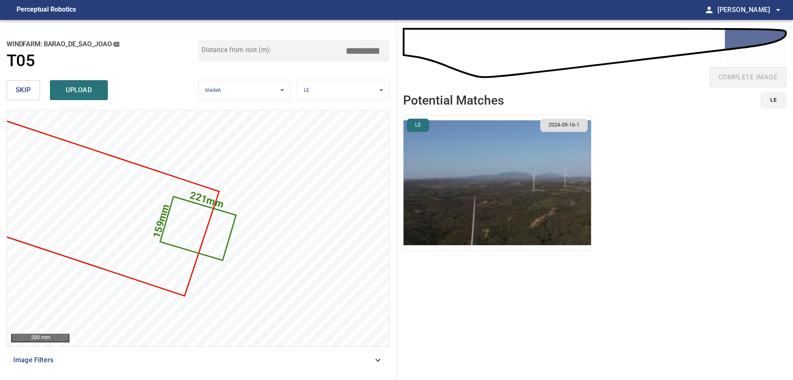
drag, startPoint x: 361, startPoint y: 50, endPoint x: 530, endPoint y: -4, distance: 177.4
click at [530, 0] on html "**********" at bounding box center [396, 190] width 793 height 380
click at [362, 52] on input "*****" at bounding box center [365, 51] width 41 height 16
drag, startPoint x: 362, startPoint y: 52, endPoint x: 395, endPoint y: 52, distance: 33.1
click at [395, 52] on div "**********" at bounding box center [198, 200] width 396 height 360
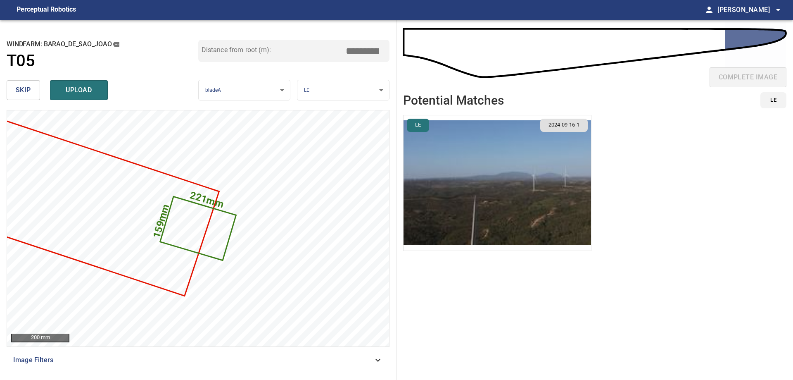
click at [358, 45] on input "*****" at bounding box center [365, 51] width 41 height 16
drag, startPoint x: 363, startPoint y: 47, endPoint x: 396, endPoint y: 53, distance: 34.5
click at [390, 52] on div "**********" at bounding box center [198, 200] width 396 height 360
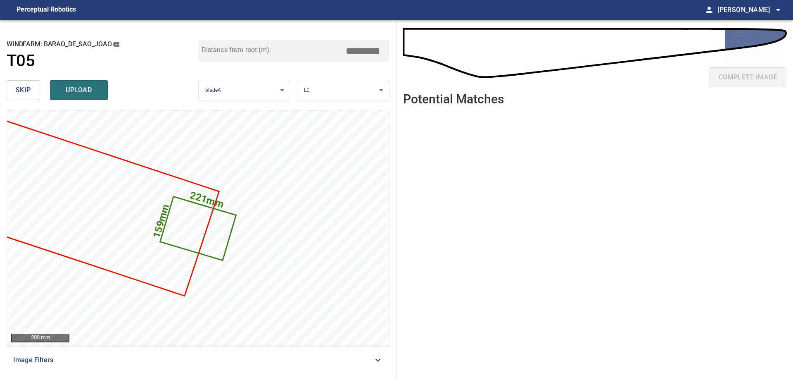
click at [365, 51] on input "****" at bounding box center [365, 51] width 41 height 16
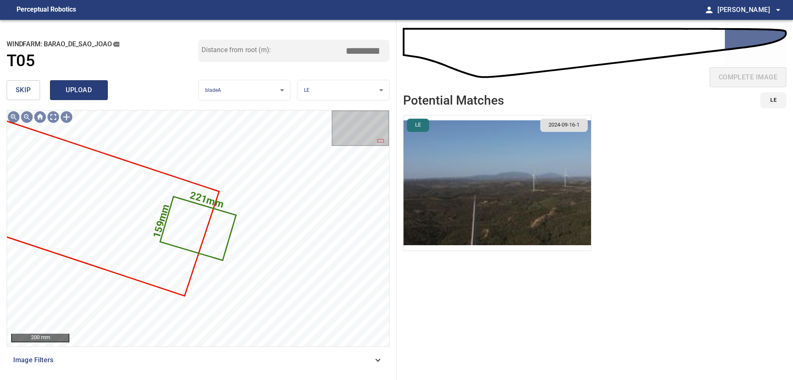
type input "*****"
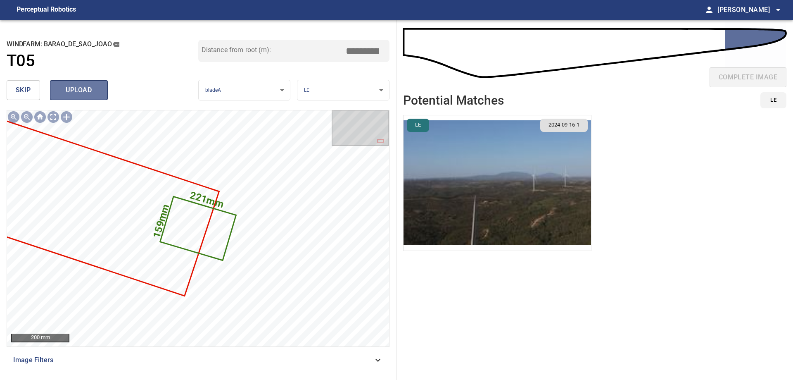
click at [102, 92] on button "upload" at bounding box center [79, 90] width 58 height 20
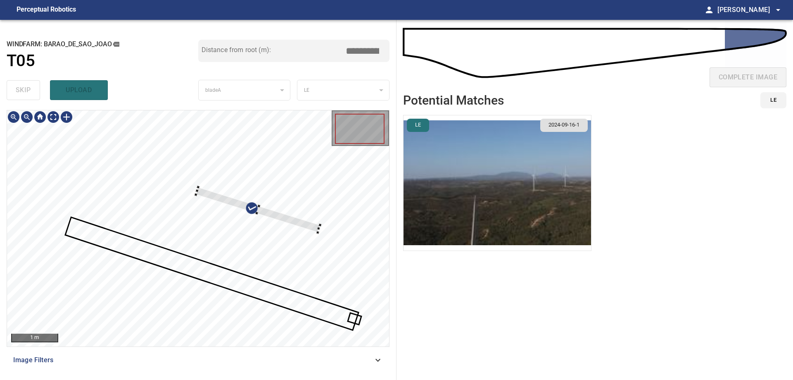
click at [313, 258] on div at bounding box center [198, 228] width 382 height 236
click at [363, 246] on div at bounding box center [198, 228] width 382 height 236
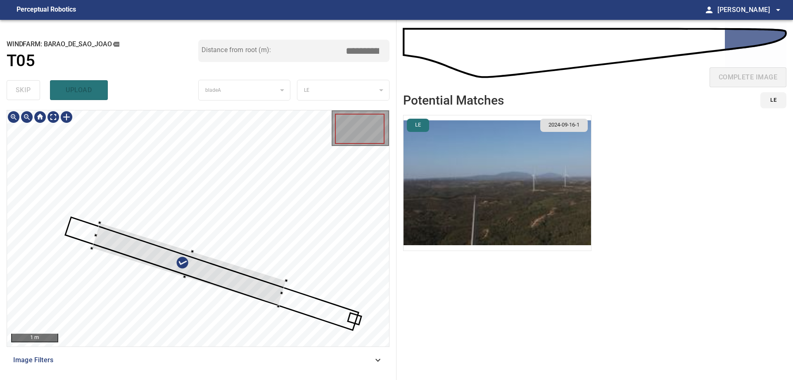
click at [274, 270] on div at bounding box center [189, 264] width 195 height 83
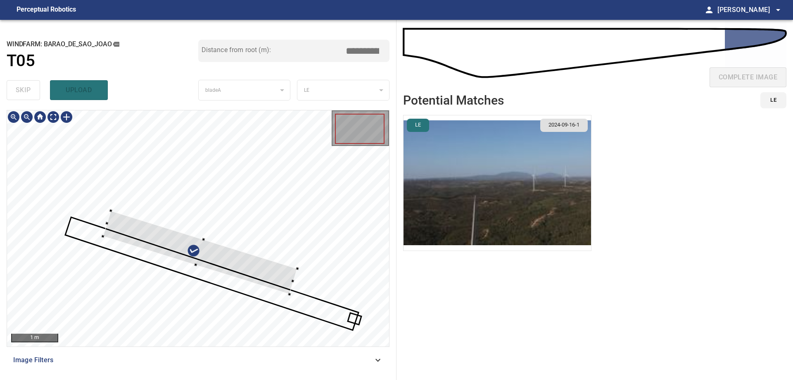
click at [306, 202] on div at bounding box center [198, 228] width 382 height 236
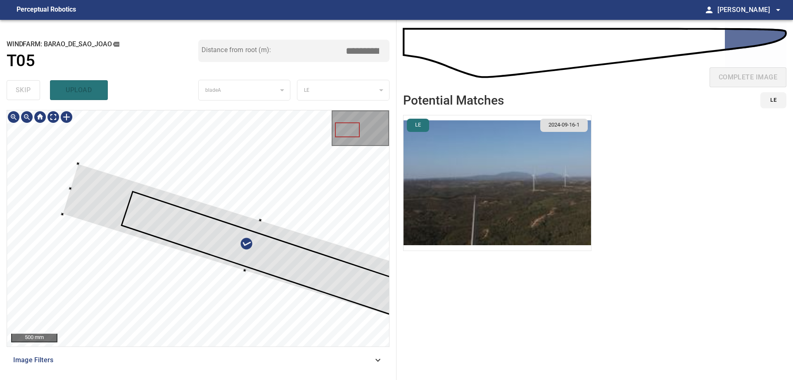
click at [112, 211] on div at bounding box center [252, 246] width 381 height 164
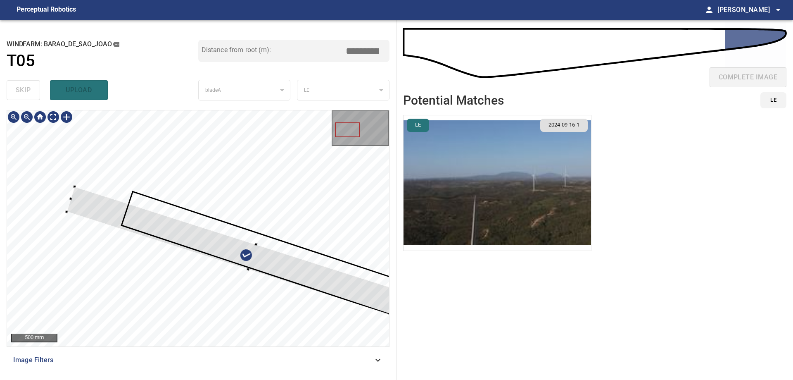
click at [74, 188] on div at bounding box center [252, 256] width 372 height 141
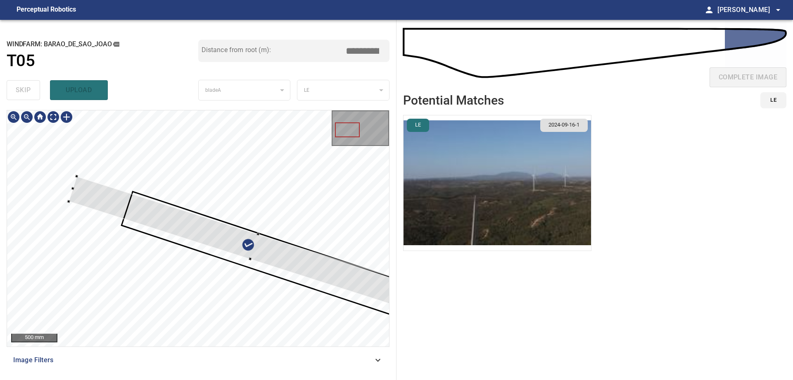
click at [83, 198] on div at bounding box center [255, 246] width 372 height 141
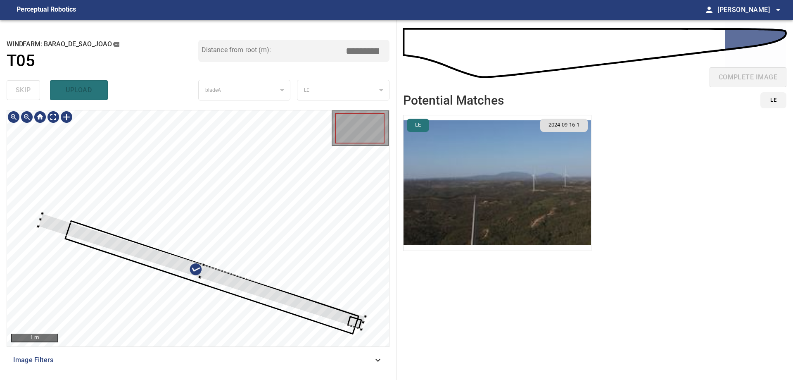
click at [358, 332] on div at bounding box center [198, 228] width 382 height 236
click at [361, 332] on div at bounding box center [361, 333] width 3 height 3
click at [346, 315] on div at bounding box center [193, 271] width 313 height 115
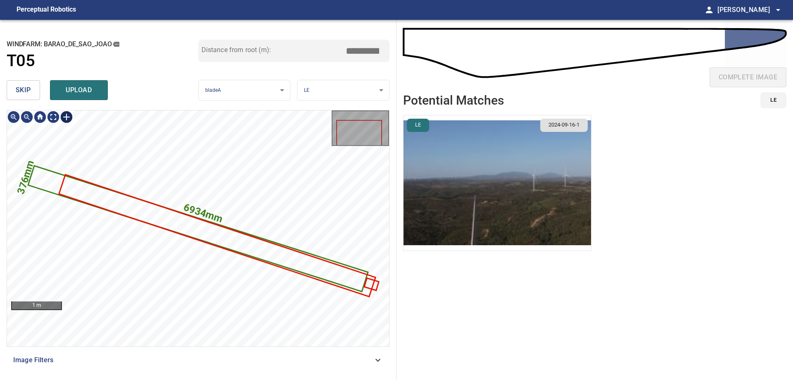
click at [64, 122] on div at bounding box center [66, 116] width 13 height 13
click at [18, 173] on div "6934mm 376mm" at bounding box center [198, 228] width 382 height 236
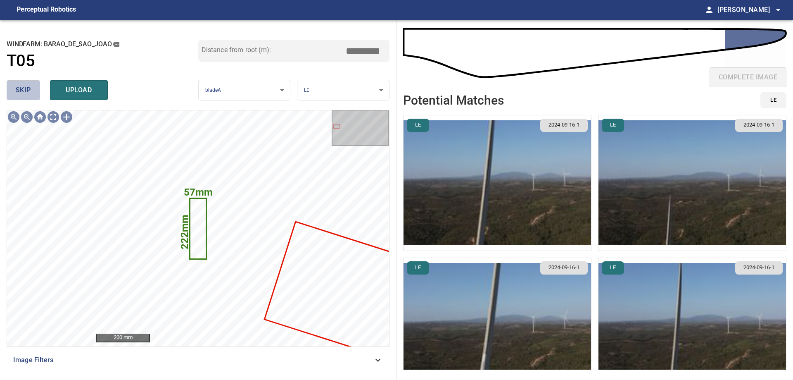
click at [19, 89] on span "skip" at bounding box center [23, 90] width 15 height 12
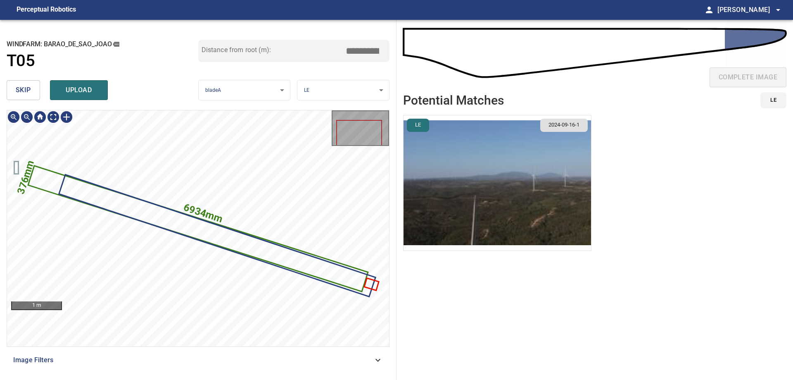
click at [44, 179] on icon at bounding box center [198, 228] width 338 height 124
drag, startPoint x: 356, startPoint y: 48, endPoint x: 573, endPoint y: 44, distance: 217.7
click at [552, 47] on div "**********" at bounding box center [396, 200] width 793 height 360
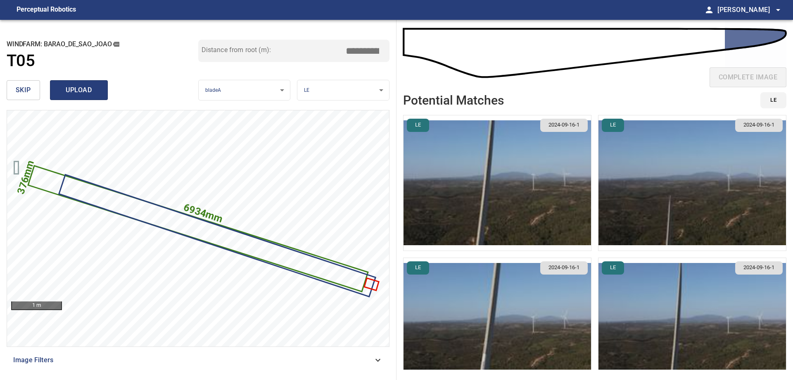
type input "*****"
click at [85, 90] on span "upload" at bounding box center [79, 90] width 40 height 12
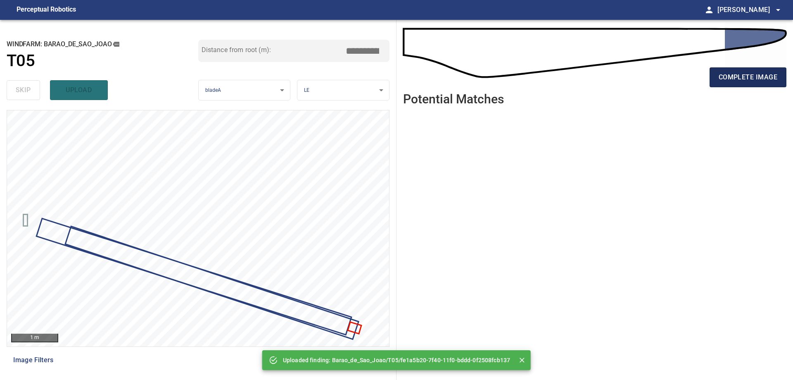
click at [755, 83] on button "complete image" at bounding box center [748, 77] width 77 height 20
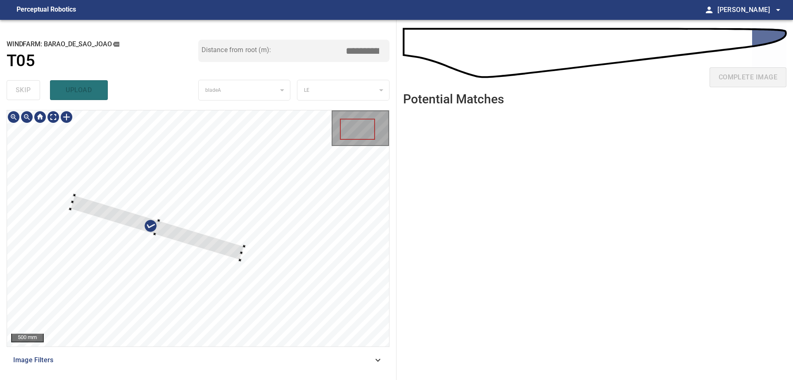
click at [241, 202] on div at bounding box center [198, 228] width 382 height 236
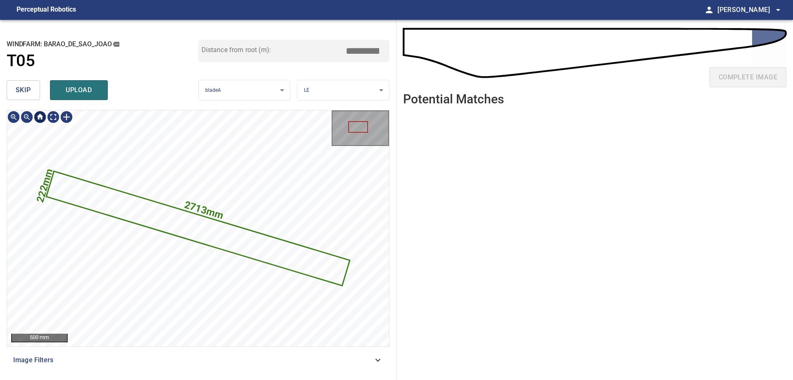
click at [12, 92] on button "skip" at bounding box center [23, 90] width 33 height 20
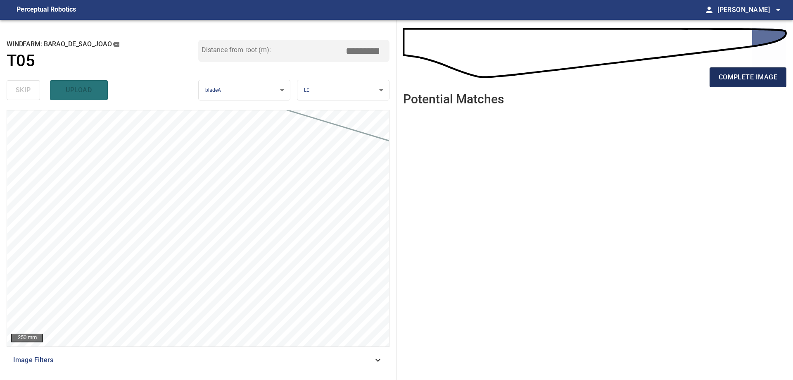
drag, startPoint x: 742, startPoint y: 77, endPoint x: 742, endPoint y: 72, distance: 4.6
click at [742, 76] on span "complete image" at bounding box center [748, 77] width 59 height 12
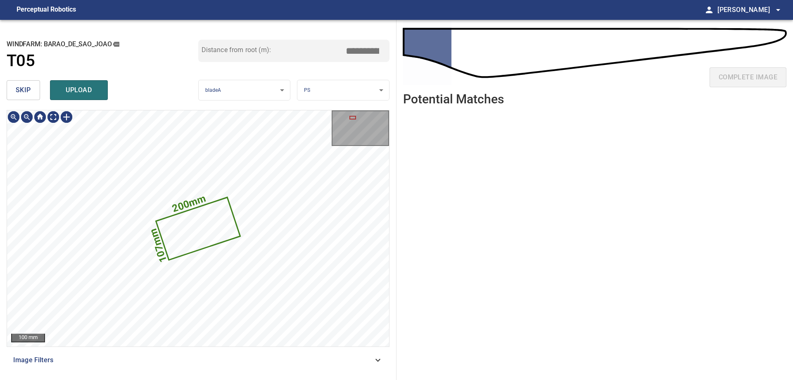
click at [31, 88] on button "skip" at bounding box center [23, 90] width 33 height 20
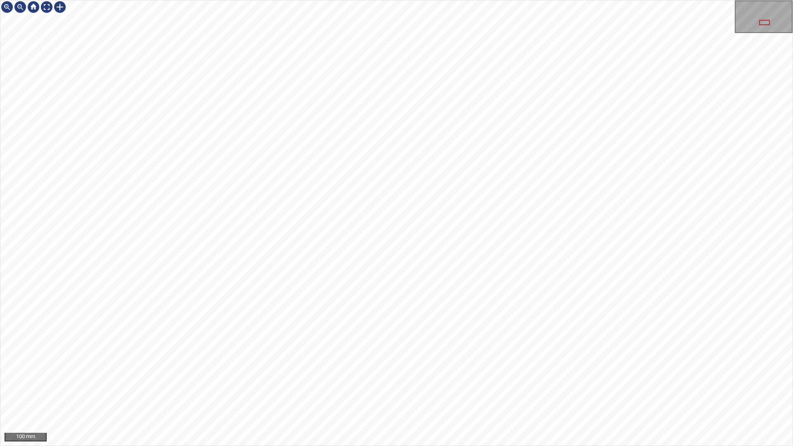
click at [793, 329] on div "100 mm" at bounding box center [396, 223] width 793 height 446
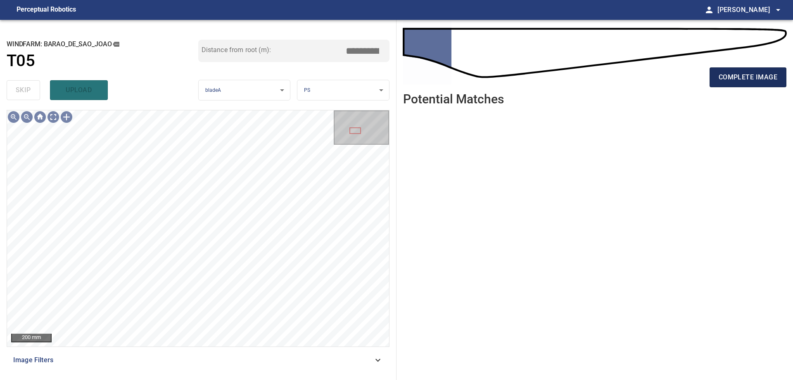
click at [775, 76] on span "complete image" at bounding box center [748, 77] width 59 height 12
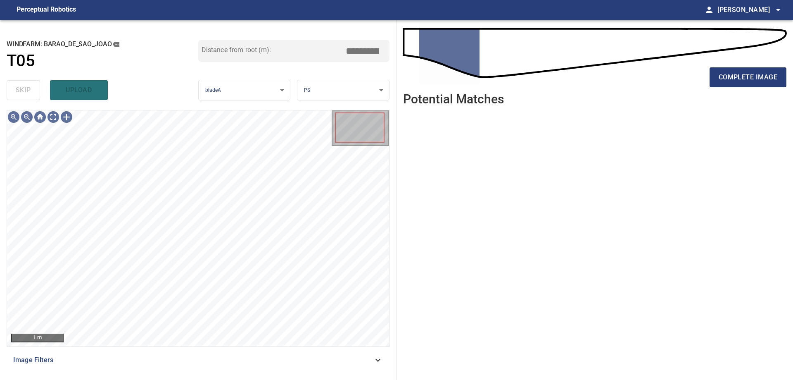
click at [315, 366] on div "Image Filters" at bounding box center [198, 360] width 383 height 20
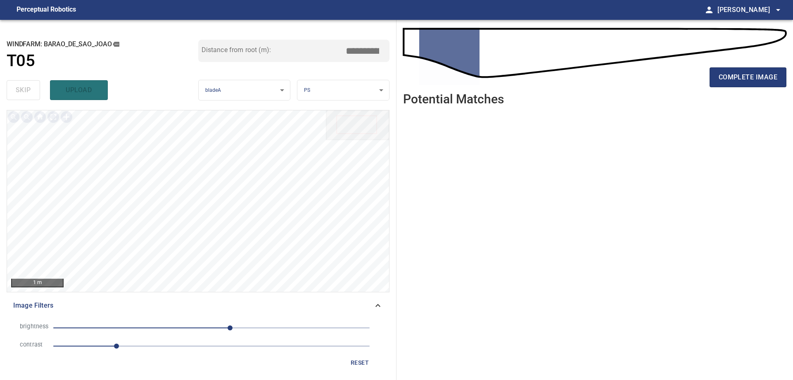
click at [199, 349] on span "1" at bounding box center [211, 346] width 316 height 12
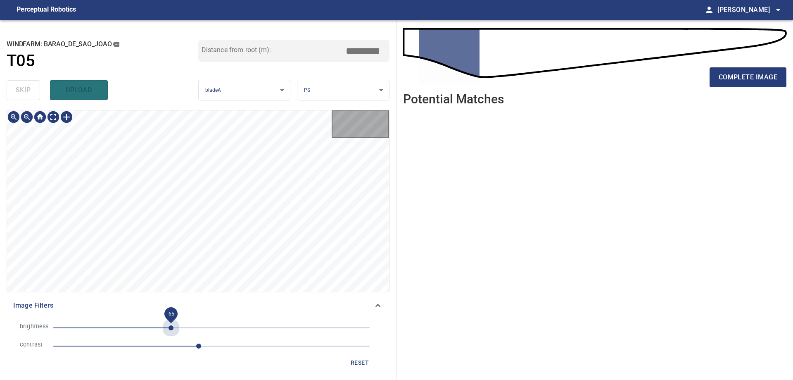
click at [171, 332] on span "-65" at bounding box center [211, 328] width 316 height 12
click at [156, 327] on span "-65" at bounding box center [211, 328] width 316 height 12
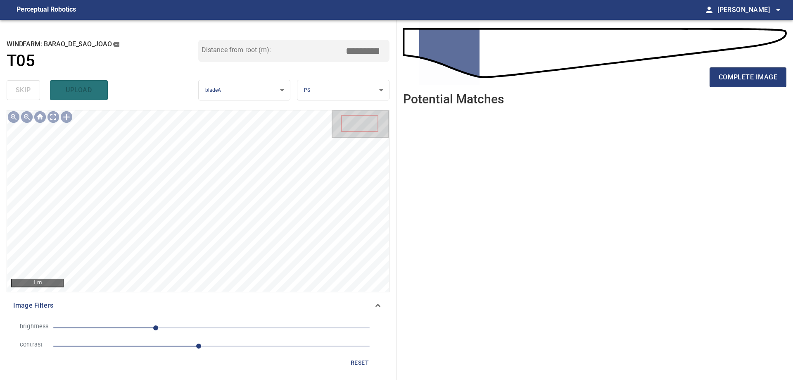
click at [139, 326] on span "-90" at bounding box center [211, 328] width 316 height 12
drag, startPoint x: 187, startPoint y: 329, endPoint x: 177, endPoint y: 331, distance: 9.7
click at [187, 329] on span "-117" at bounding box center [211, 328] width 316 height 12
click at [155, 325] on span "-40" at bounding box center [211, 328] width 316 height 12
click at [195, 328] on span "-91" at bounding box center [211, 328] width 316 height 12
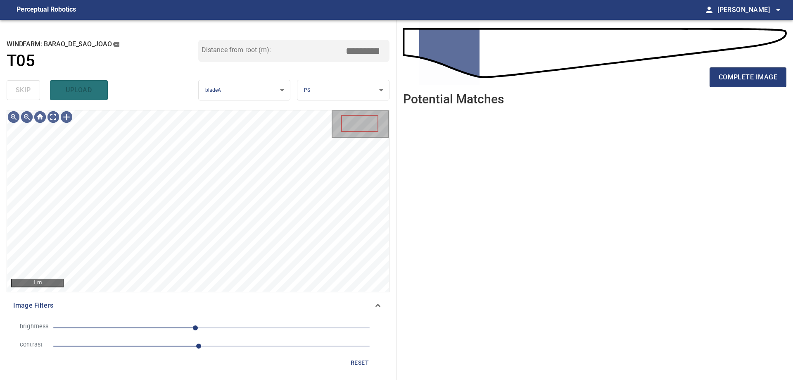
click at [167, 327] on span "-26" at bounding box center [211, 328] width 316 height 12
drag, startPoint x: 134, startPoint y: 327, endPoint x: 114, endPoint y: 327, distance: 20.2
click at [134, 327] on span "-72" at bounding box center [211, 328] width 316 height 12
drag, startPoint x: 363, startPoint y: 358, endPoint x: 268, endPoint y: 320, distance: 101.5
click at [359, 358] on span "reset" at bounding box center [360, 362] width 20 height 10
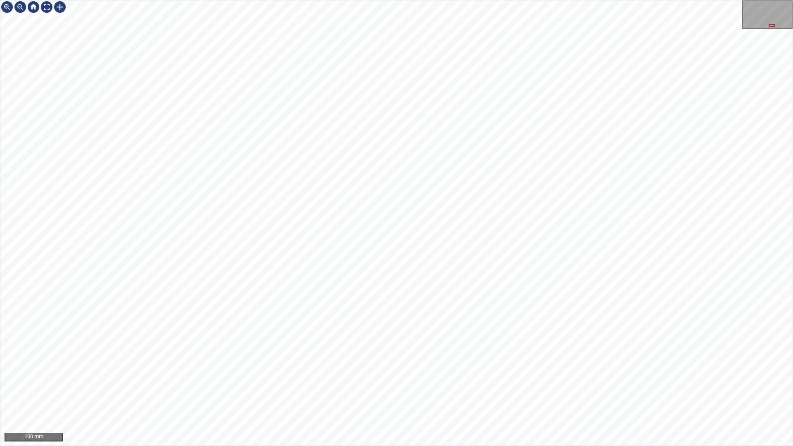
click at [321, 379] on div "100 mm" at bounding box center [396, 223] width 793 height 446
click at [297, 379] on div "100 mm" at bounding box center [396, 223] width 793 height 446
click at [462, 379] on div "100 mm" at bounding box center [396, 223] width 793 height 446
click at [440, 292] on div "50 mm" at bounding box center [396, 223] width 793 height 446
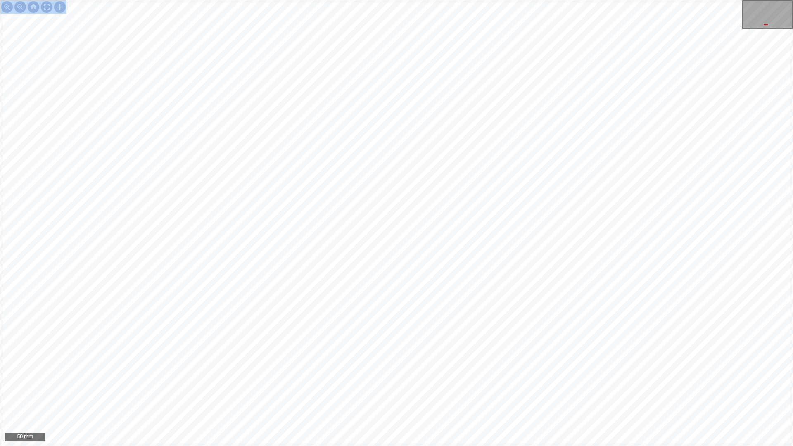
click at [564, 379] on div "50 mm" at bounding box center [396, 223] width 793 height 446
click at [461, 379] on div "50 mm" at bounding box center [396, 223] width 793 height 446
click at [49, 6] on div at bounding box center [46, 6] width 13 height 13
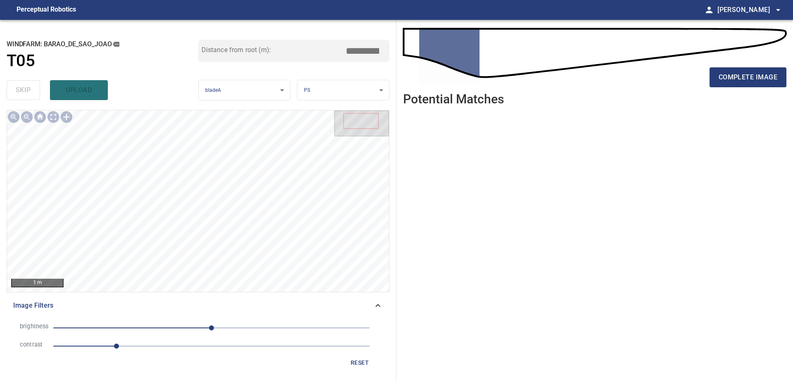
click at [264, 343] on span "1" at bounding box center [211, 346] width 316 height 12
drag, startPoint x: 166, startPoint y: 328, endPoint x: 219, endPoint y: 364, distance: 64.2
click at [166, 330] on span "0" at bounding box center [211, 328] width 316 height 12
drag, startPoint x: 204, startPoint y: 350, endPoint x: 162, endPoint y: 351, distance: 42.1
click at [204, 350] on span "3.3" at bounding box center [211, 346] width 316 height 12
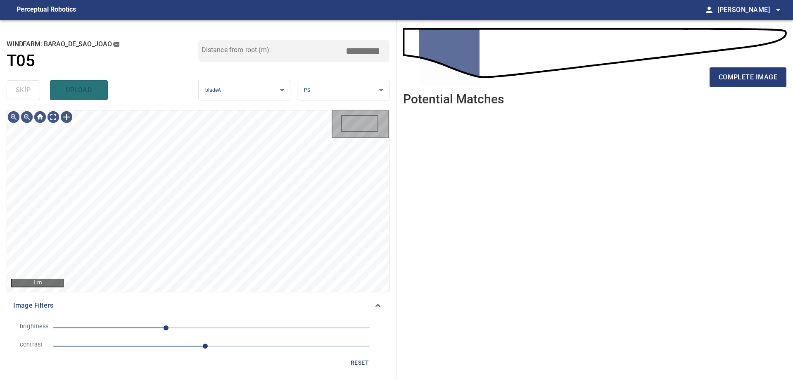
click at [160, 350] on span "2.4" at bounding box center [211, 346] width 316 height 12
click at [126, 342] on span "1.7" at bounding box center [211, 346] width 316 height 12
click at [139, 344] on span "1.1" at bounding box center [211, 346] width 316 height 12
click at [121, 343] on span "1.4" at bounding box center [211, 346] width 316 height 12
click at [126, 346] on span "1.1" at bounding box center [123, 345] width 5 height 5
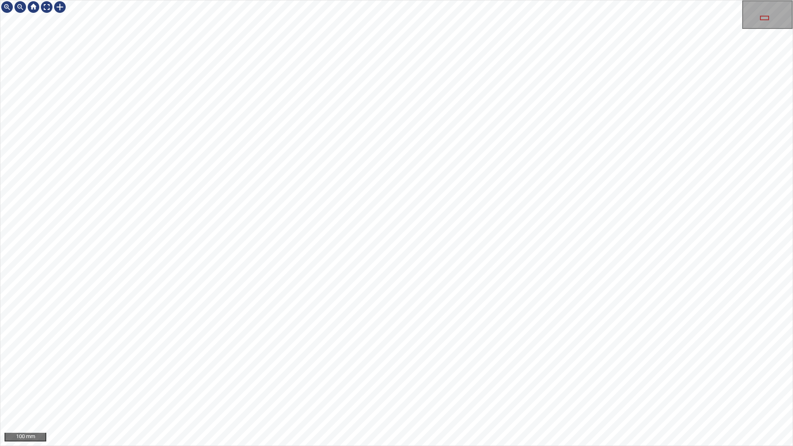
click at [394, 379] on div "100 mm" at bounding box center [396, 223] width 793 height 446
click at [400, 379] on div "100 mm" at bounding box center [396, 223] width 793 height 446
click at [45, 5] on div at bounding box center [46, 6] width 13 height 13
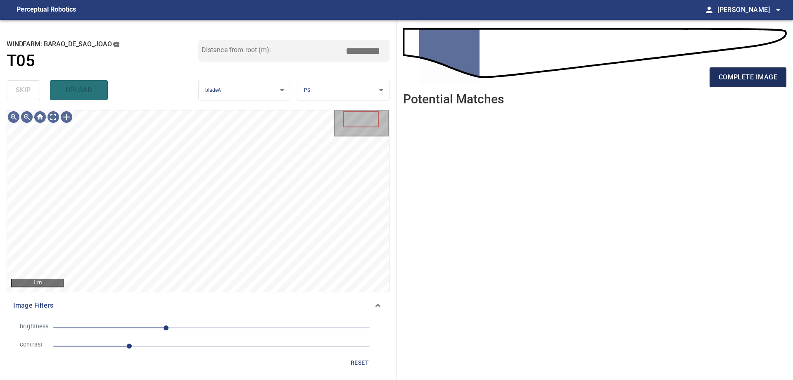
click at [737, 85] on button "complete image" at bounding box center [748, 77] width 77 height 20
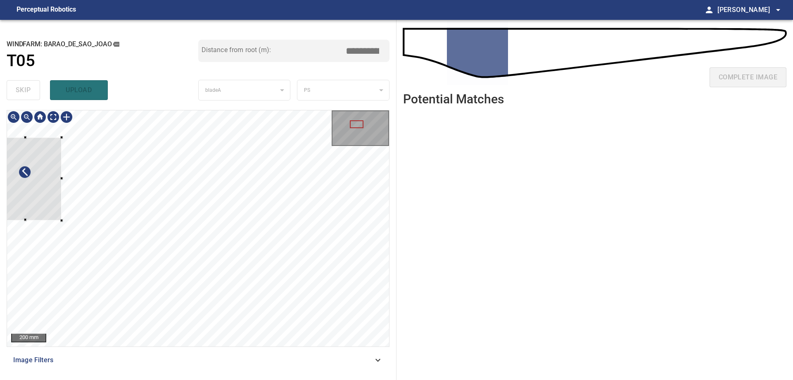
click at [30, 186] on div at bounding box center [24, 179] width 73 height 83
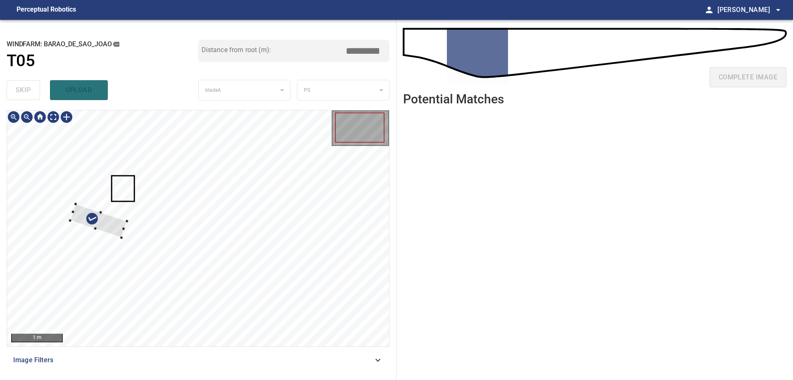
click at [106, 211] on div at bounding box center [198, 228] width 382 height 236
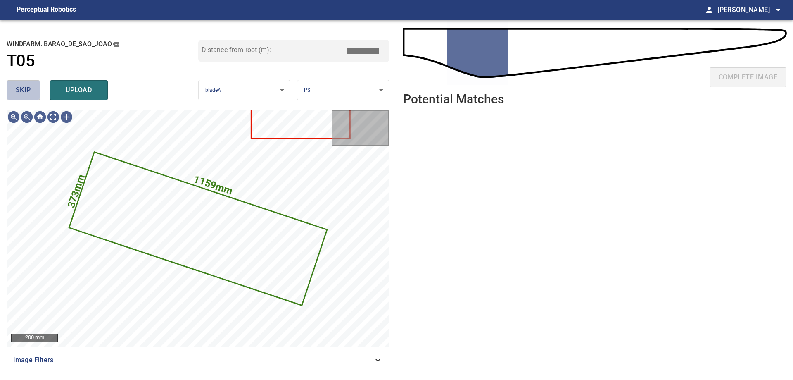
click at [21, 92] on span "skip" at bounding box center [23, 90] width 15 height 12
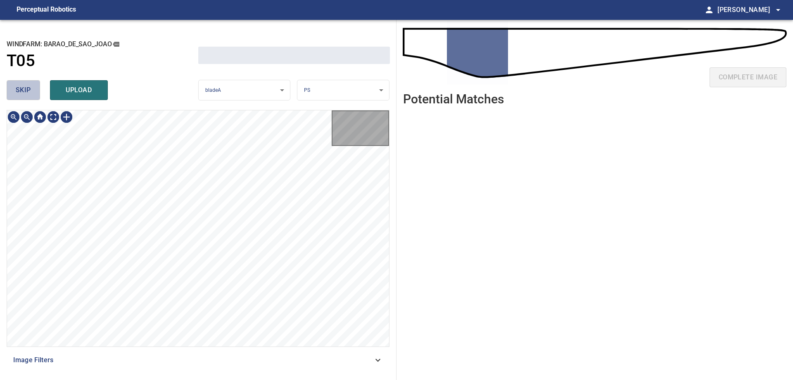
click at [21, 92] on span "skip" at bounding box center [23, 90] width 15 height 12
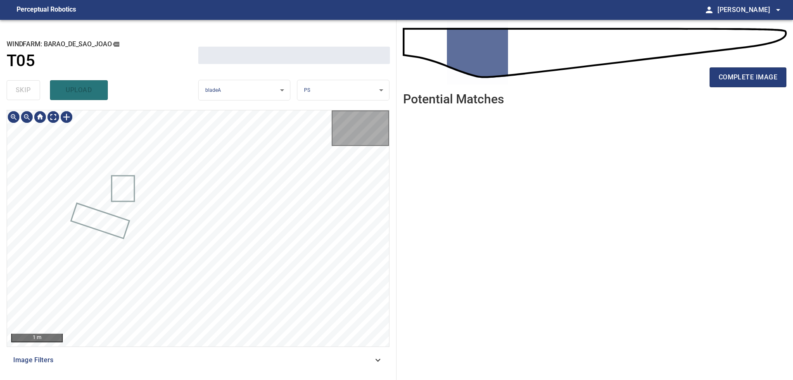
click at [21, 92] on div "skip upload" at bounding box center [103, 90] width 192 height 26
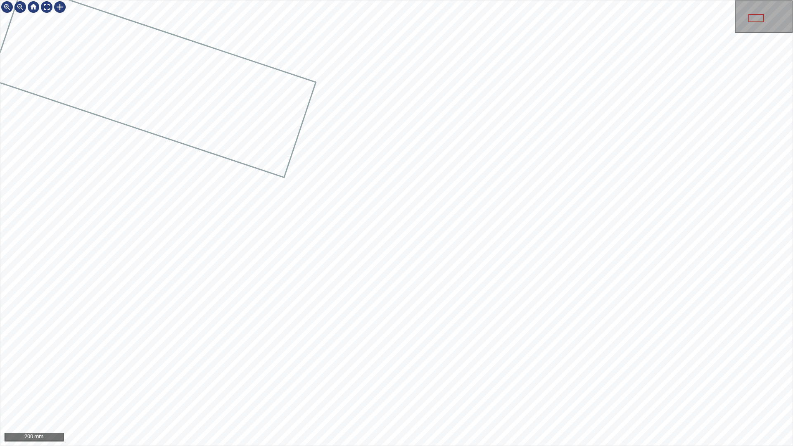
click at [443, 379] on div "200 mm" at bounding box center [396, 223] width 793 height 446
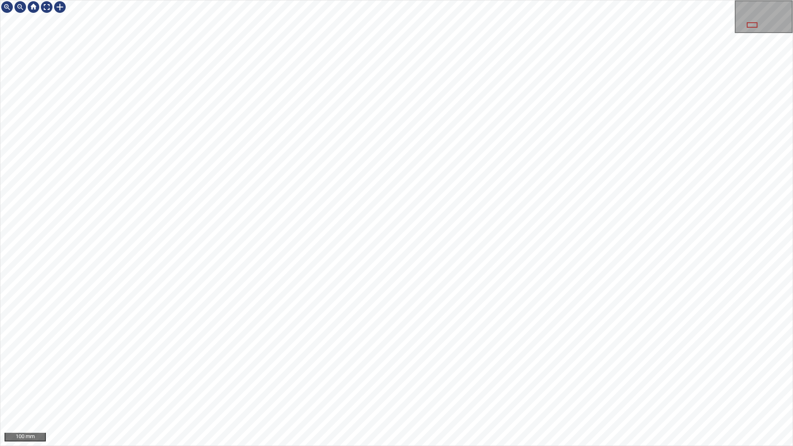
click at [436, 379] on div "100 mm" at bounding box center [396, 223] width 793 height 446
click at [499, 379] on div "200 mm" at bounding box center [396, 223] width 793 height 446
click at [541, 379] on div "200 mm" at bounding box center [396, 223] width 793 height 446
click at [598, 0] on div "100 mm" at bounding box center [396, 223] width 793 height 446
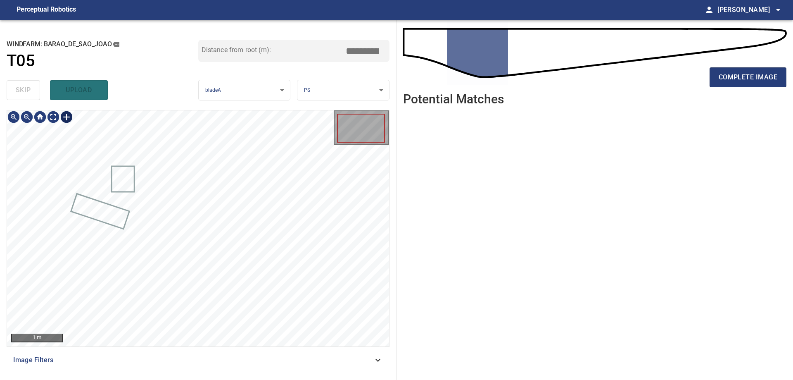
click at [68, 116] on div at bounding box center [66, 116] width 13 height 13
click at [182, 204] on div at bounding box center [198, 228] width 382 height 236
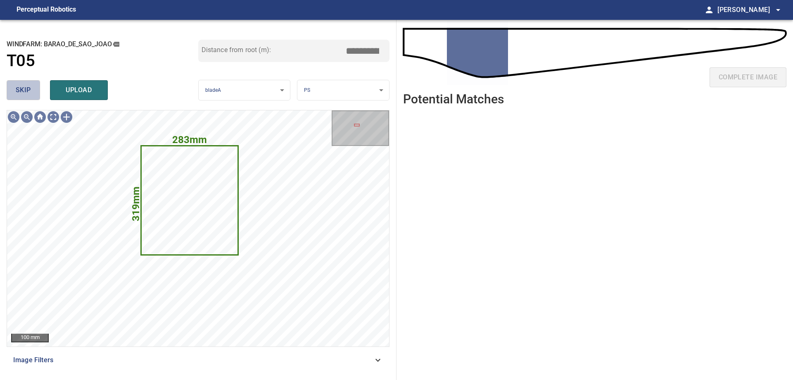
click at [25, 88] on span "skip" at bounding box center [23, 90] width 15 height 12
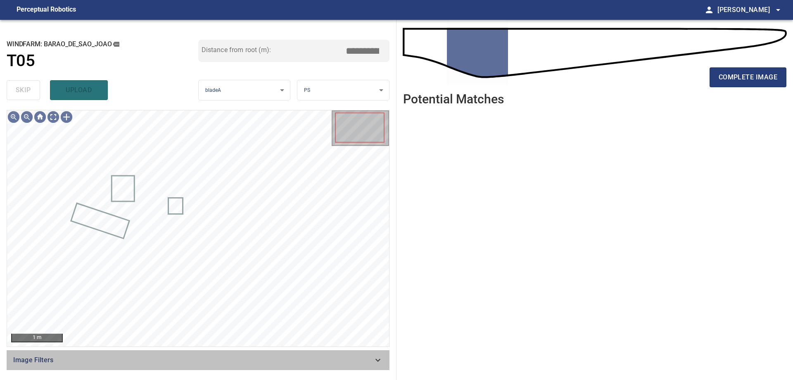
click at [354, 361] on span "Image Filters" at bounding box center [193, 360] width 360 height 10
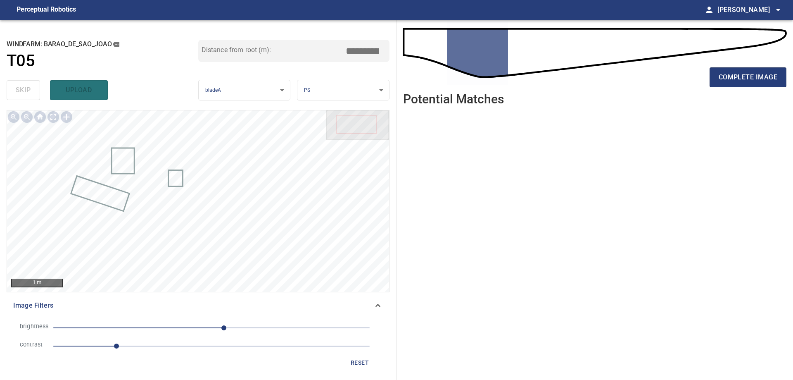
click at [158, 347] on span "1" at bounding box center [211, 346] width 316 height 12
click at [171, 328] on span "20" at bounding box center [211, 328] width 316 height 12
click at [147, 327] on span "-66" at bounding box center [211, 328] width 316 height 12
click at [159, 326] on span "-105" at bounding box center [211, 328] width 316 height 12
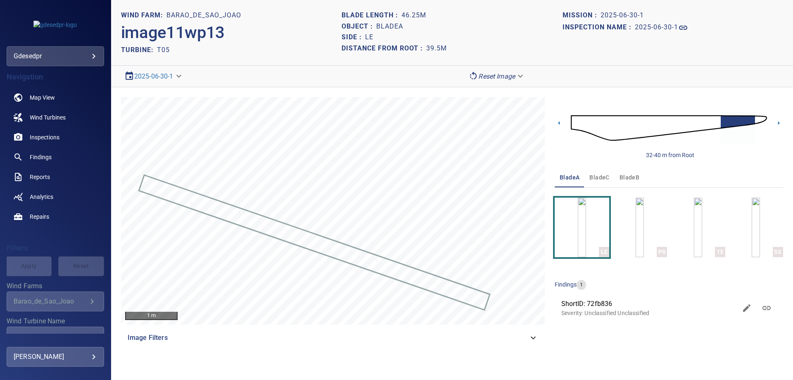
click at [581, 123] on img at bounding box center [669, 127] width 196 height 47
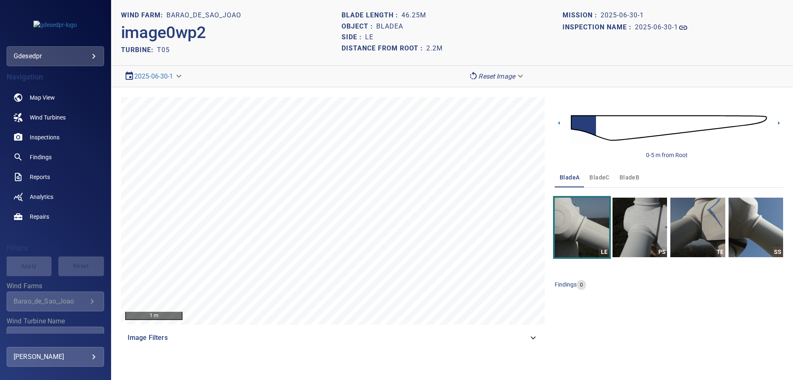
click at [614, 131] on img at bounding box center [669, 127] width 196 height 47
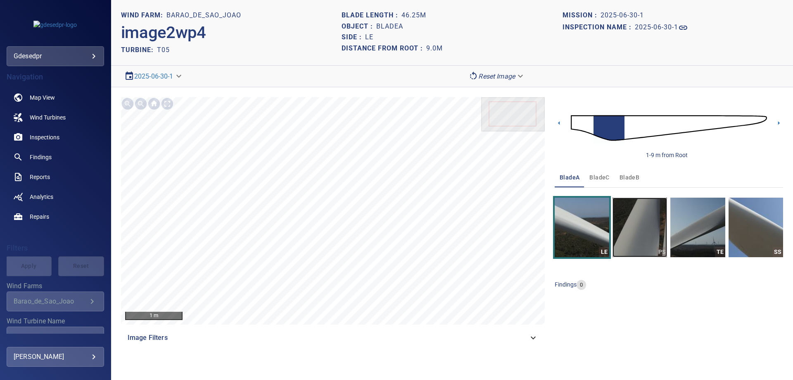
click at [654, 221] on img "button" at bounding box center [639, 226] width 55 height 59
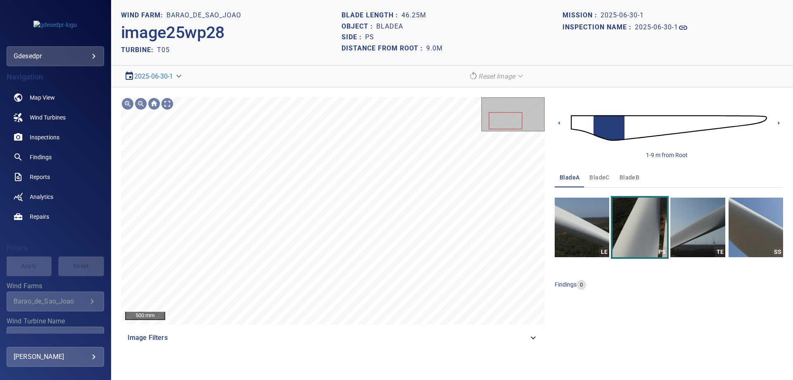
click at [627, 128] on img at bounding box center [669, 127] width 196 height 47
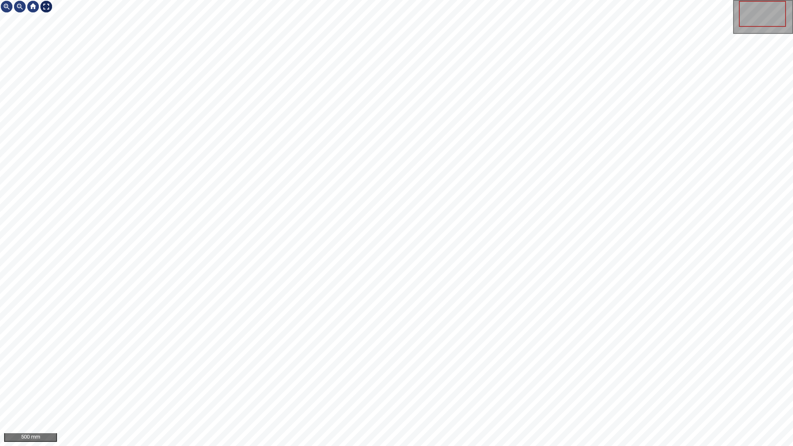
click at [45, 7] on div at bounding box center [46, 6] width 13 height 13
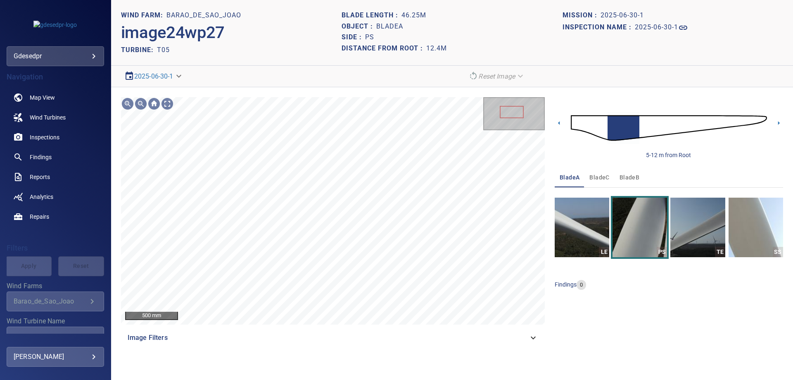
click at [600, 133] on img at bounding box center [669, 127] width 196 height 47
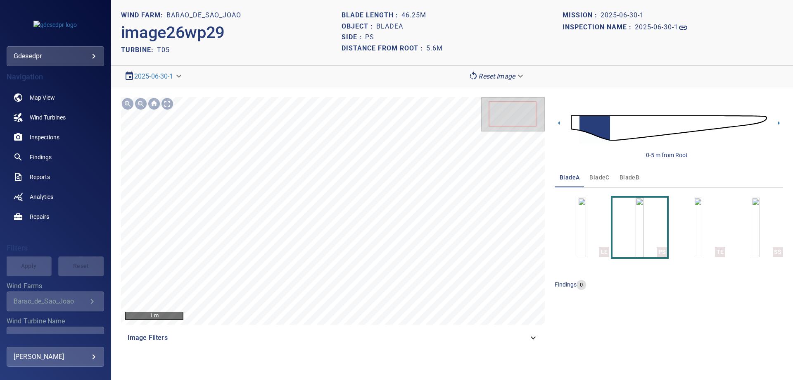
click at [620, 132] on img at bounding box center [669, 127] width 196 height 47
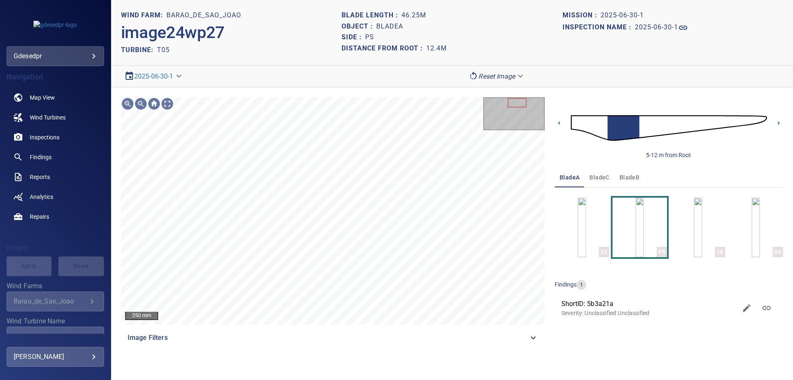
click at [601, 130] on img at bounding box center [669, 127] width 196 height 47
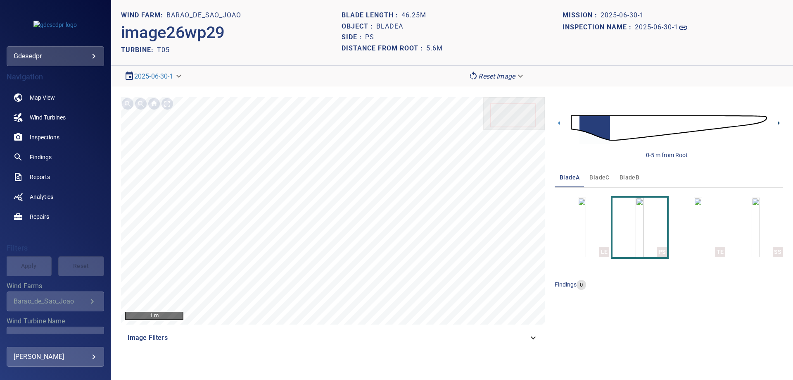
drag, startPoint x: 777, startPoint y: 124, endPoint x: 773, endPoint y: 125, distance: 4.2
click at [776, 124] on icon at bounding box center [778, 123] width 9 height 9
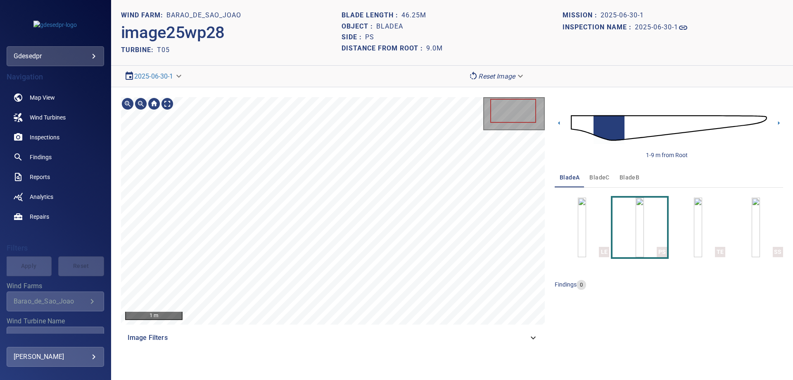
click at [669, 127] on img at bounding box center [669, 127] width 196 height 47
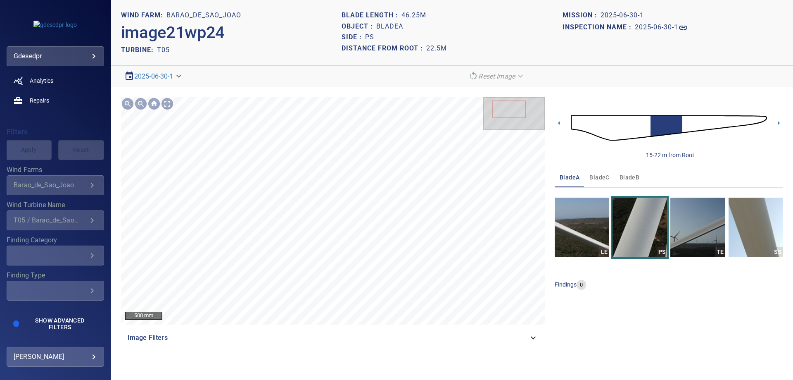
scroll to position [117, 0]
click at [642, 124] on img at bounding box center [669, 127] width 196 height 47
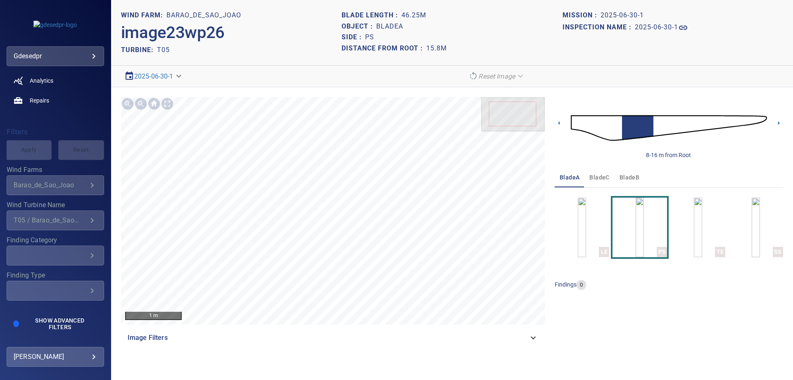
click at [608, 133] on img at bounding box center [669, 127] width 196 height 47
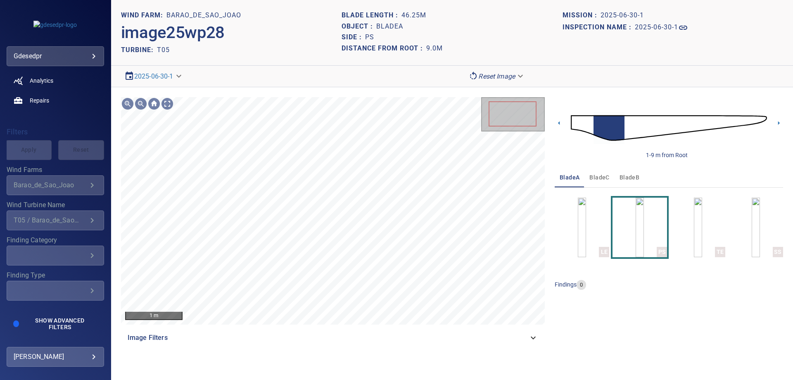
click at [502, 73] on body "**********" at bounding box center [396, 190] width 793 height 380
click at [500, 93] on li "Matching" at bounding box center [497, 90] width 64 height 15
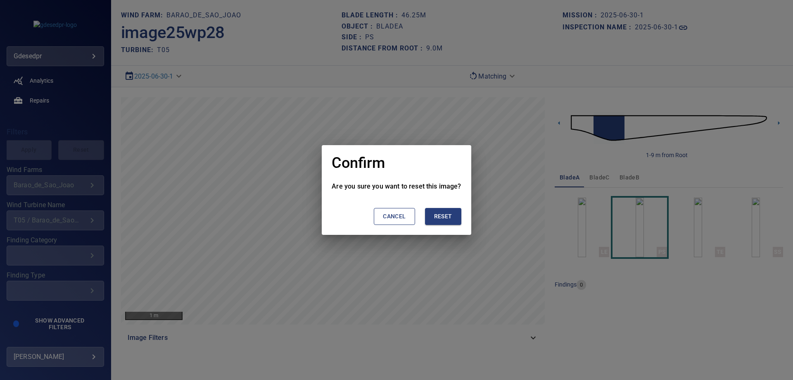
click at [440, 212] on span "Reset" at bounding box center [443, 216] width 18 height 10
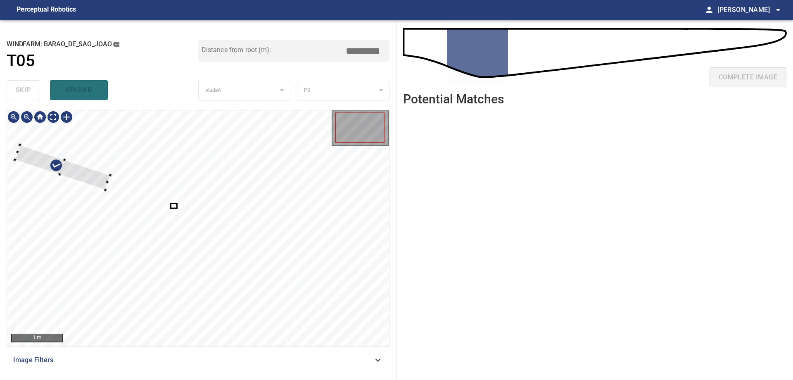
click at [82, 163] on div at bounding box center [198, 228] width 382 height 236
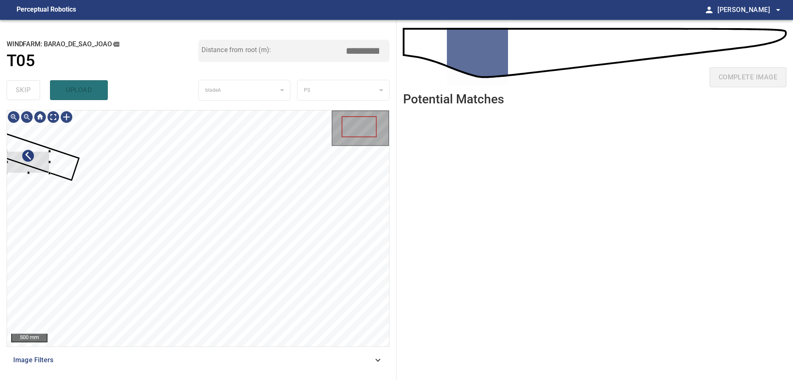
click at [5, 153] on div "**********" at bounding box center [198, 200] width 396 height 360
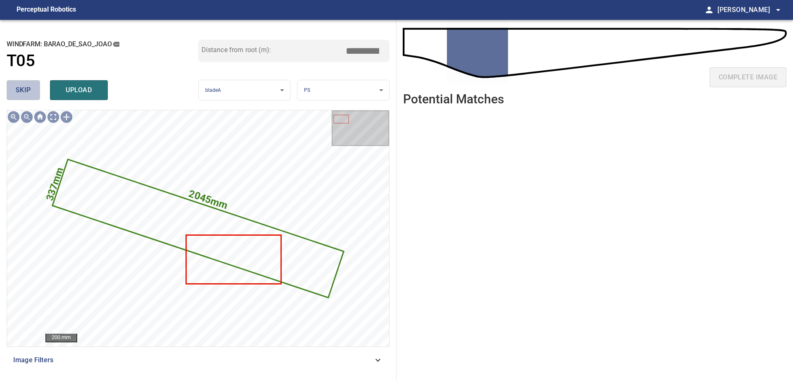
click at [38, 91] on button "skip" at bounding box center [23, 90] width 33 height 20
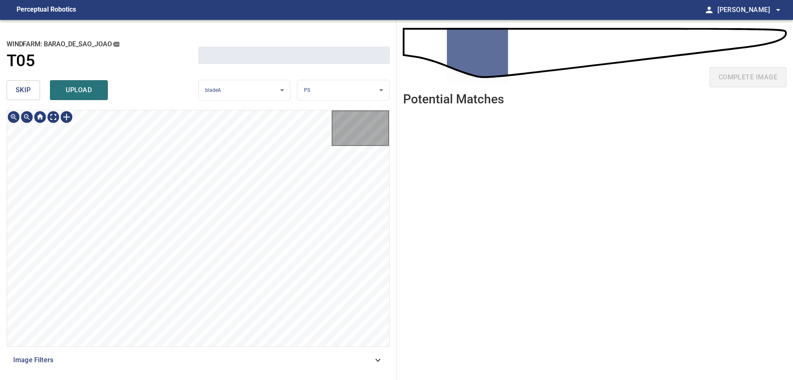
click at [38, 91] on button "skip" at bounding box center [23, 90] width 33 height 20
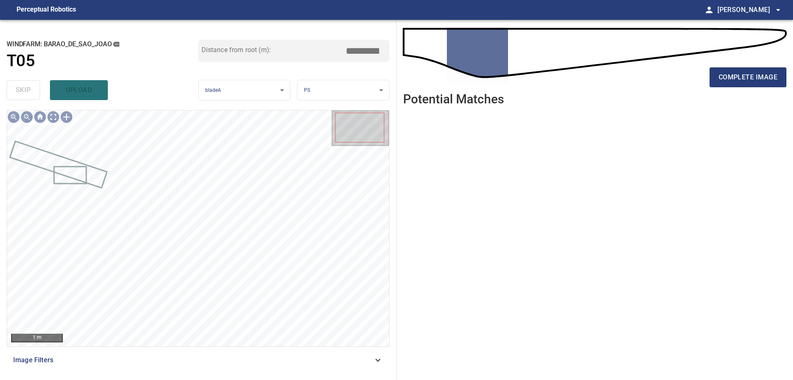
drag, startPoint x: 376, startPoint y: 363, endPoint x: 355, endPoint y: 365, distance: 20.8
click at [373, 363] on div "Image Filters" at bounding box center [198, 360] width 383 height 20
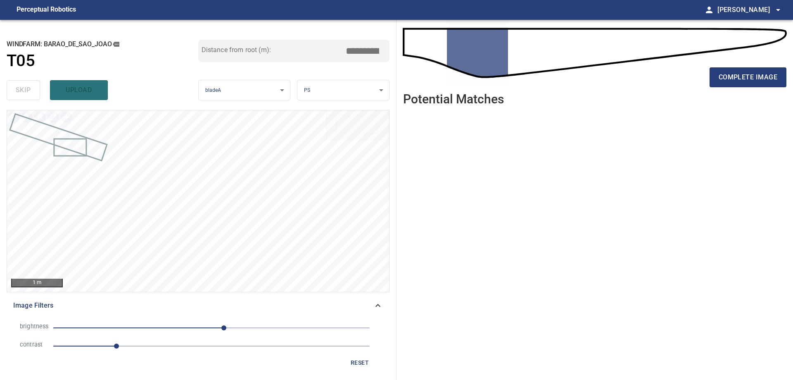
click at [190, 350] on span "1" at bounding box center [211, 346] width 316 height 12
click at [159, 325] on span "20" at bounding box center [211, 328] width 316 height 12
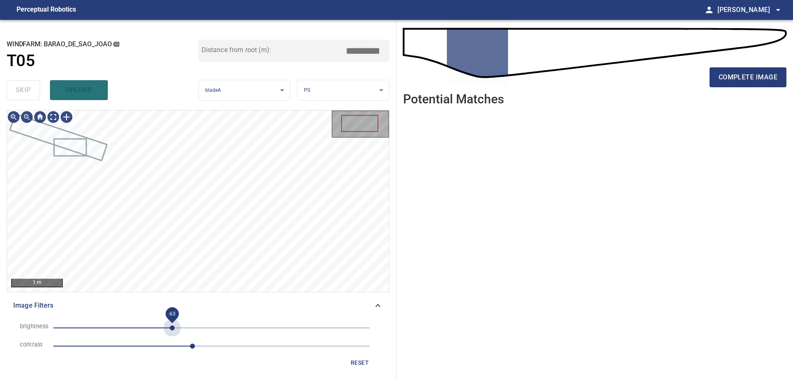
click at [173, 328] on span "-63" at bounding box center [211, 328] width 316 height 12
drag, startPoint x: 162, startPoint y: 326, endPoint x: 135, endPoint y: 324, distance: 26.5
click at [161, 327] on span "-80" at bounding box center [211, 328] width 316 height 12
click at [137, 324] on span "-81" at bounding box center [211, 328] width 316 height 12
click at [158, 331] on span "-120" at bounding box center [211, 328] width 316 height 12
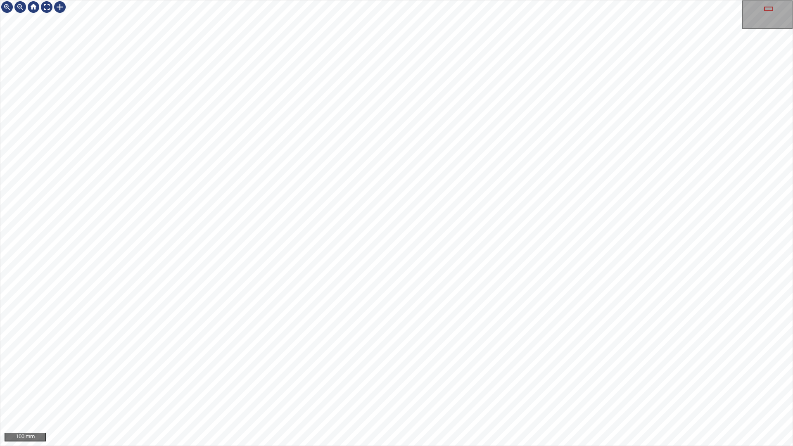
click at [536, 379] on div "100 mm" at bounding box center [396, 223] width 793 height 446
click at [682, 0] on div "100 mm" at bounding box center [396, 223] width 793 height 446
click at [793, 186] on div "100 mm" at bounding box center [396, 223] width 793 height 446
click at [417, 379] on div "200 mm" at bounding box center [396, 223] width 793 height 446
click at [570, 0] on div "200 mm" at bounding box center [396, 223] width 793 height 446
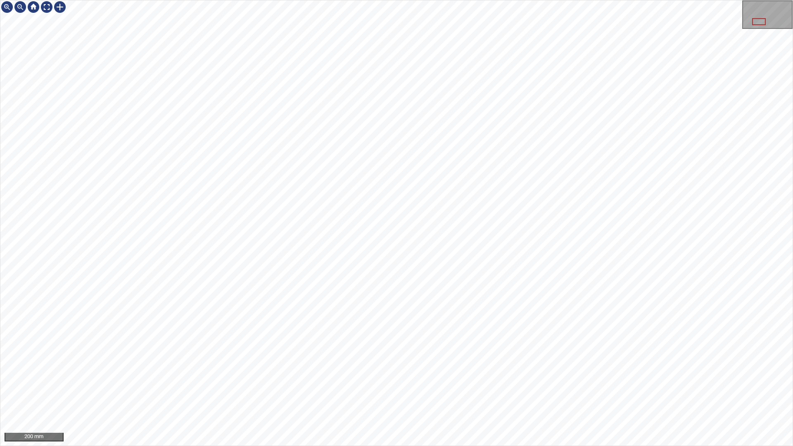
click at [517, 0] on div "200 mm" at bounding box center [396, 223] width 793 height 446
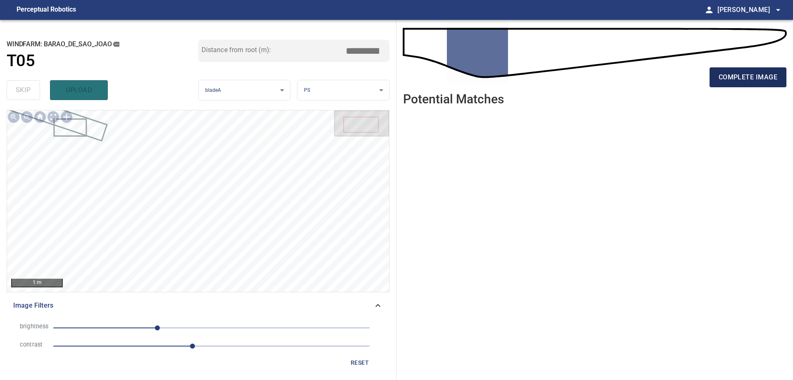
click at [757, 78] on span "complete image" at bounding box center [748, 77] width 59 height 12
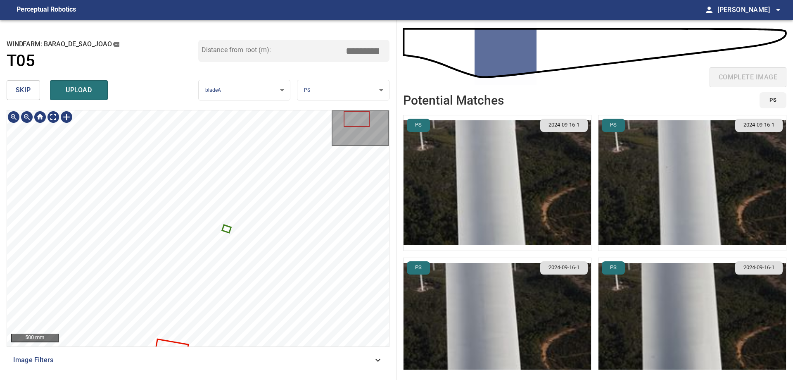
click at [227, 229] on icon at bounding box center [226, 228] width 7 height 7
click at [62, 176] on div at bounding box center [198, 228] width 382 height 236
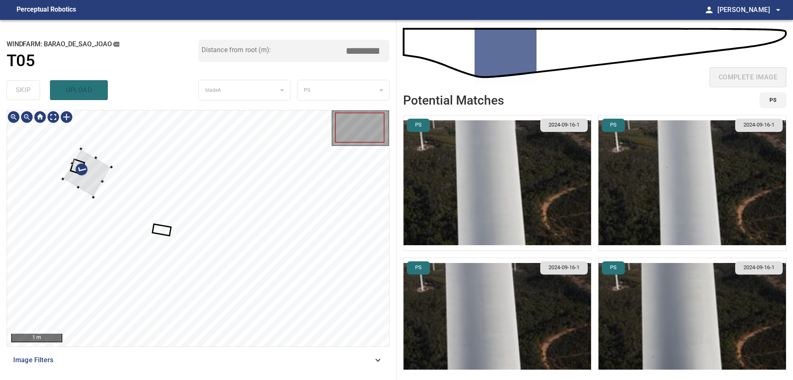
click at [69, 166] on div at bounding box center [198, 228] width 382 height 236
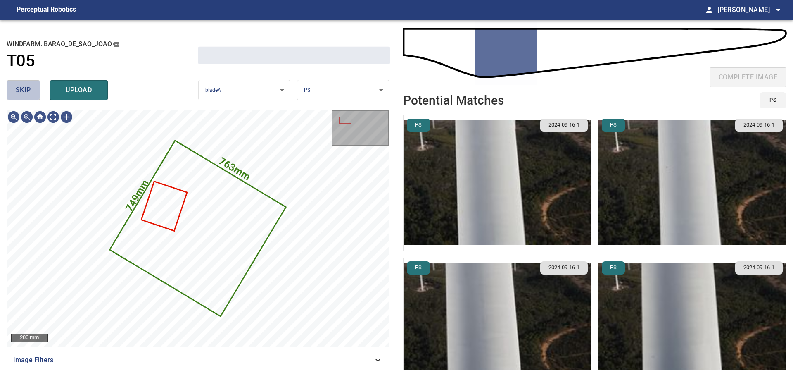
click at [23, 87] on span "skip" at bounding box center [23, 90] width 15 height 12
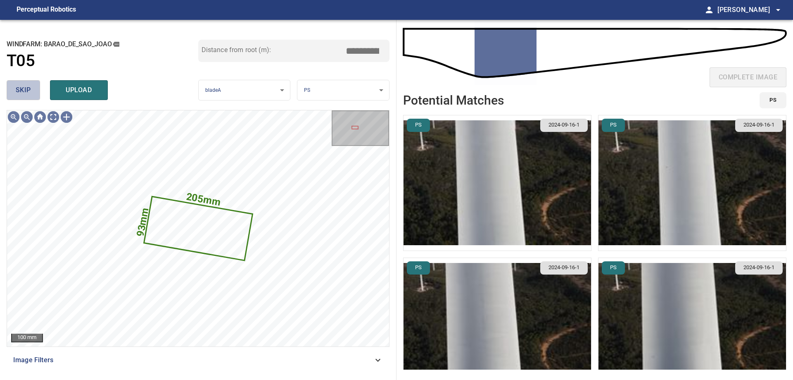
click at [23, 87] on span "skip" at bounding box center [23, 90] width 15 height 12
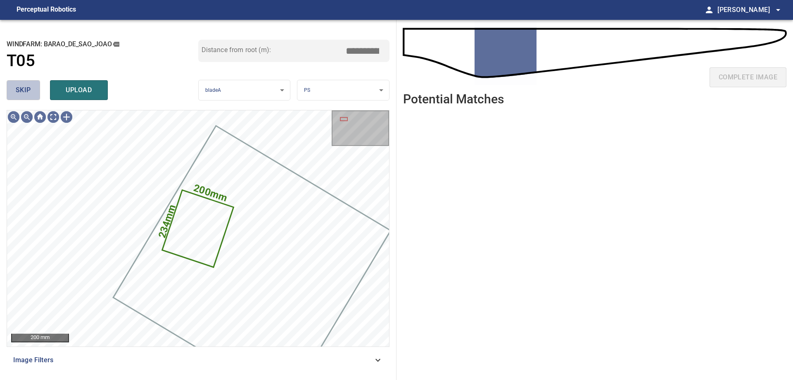
click at [23, 87] on span "skip" at bounding box center [23, 90] width 15 height 12
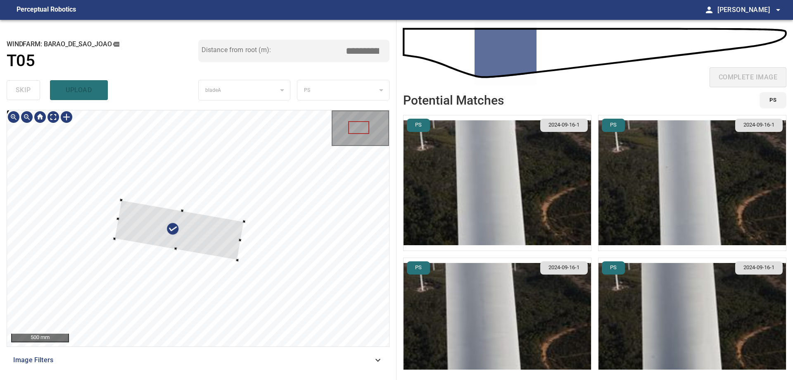
click at [248, 220] on div at bounding box center [198, 228] width 382 height 236
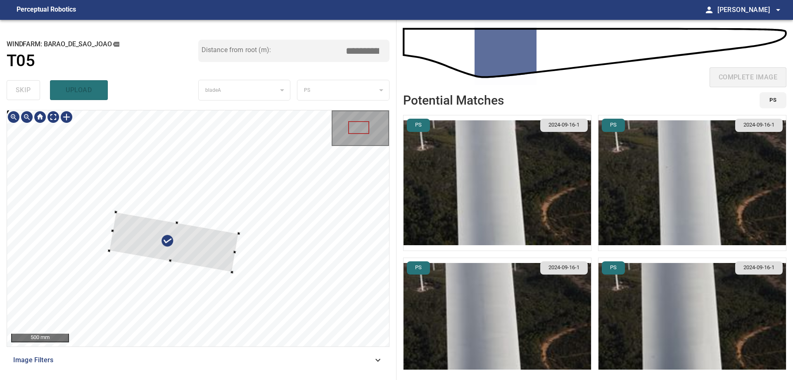
click at [219, 243] on div at bounding box center [173, 242] width 129 height 60
click at [245, 238] on div at bounding box center [198, 228] width 382 height 236
click at [221, 253] on div at bounding box center [172, 245] width 138 height 74
click at [225, 262] on div at bounding box center [171, 249] width 138 height 74
click at [164, 261] on div at bounding box center [198, 228] width 382 height 236
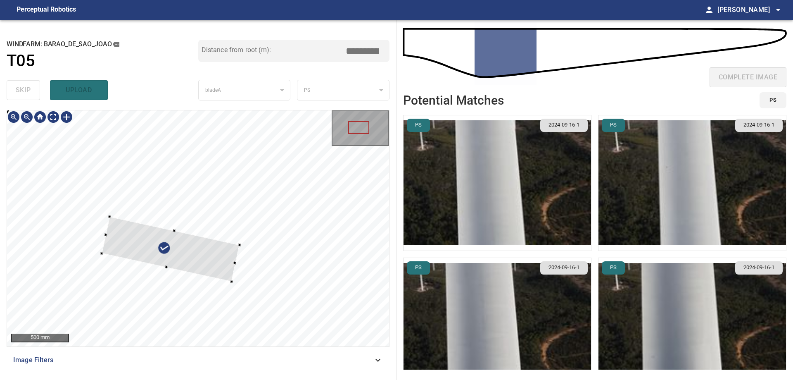
click at [167, 264] on div at bounding box center [198, 228] width 382 height 236
click at [165, 258] on div at bounding box center [171, 245] width 136 height 57
click at [221, 260] on div at bounding box center [173, 249] width 136 height 70
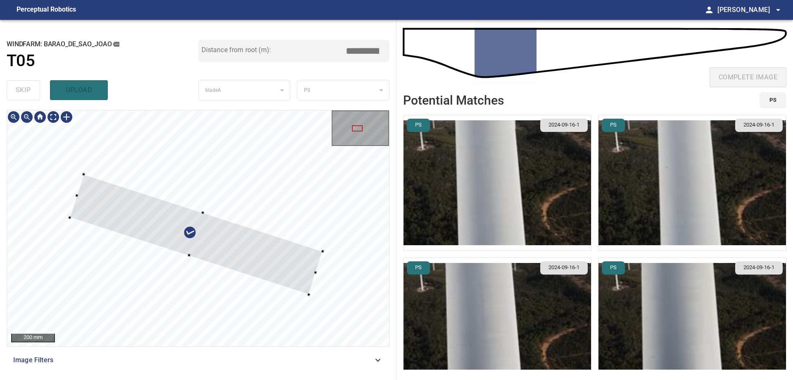
click at [201, 218] on div at bounding box center [196, 234] width 253 height 120
click at [210, 235] on div at bounding box center [197, 229] width 252 height 117
click at [288, 288] on div at bounding box center [198, 228] width 382 height 236
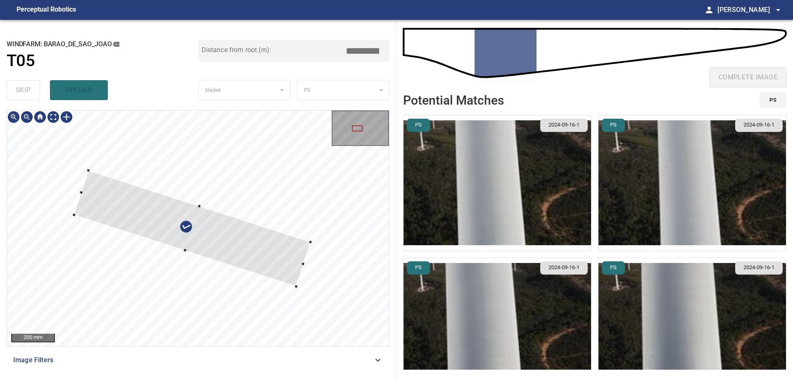
click at [291, 254] on div at bounding box center [192, 228] width 237 height 116
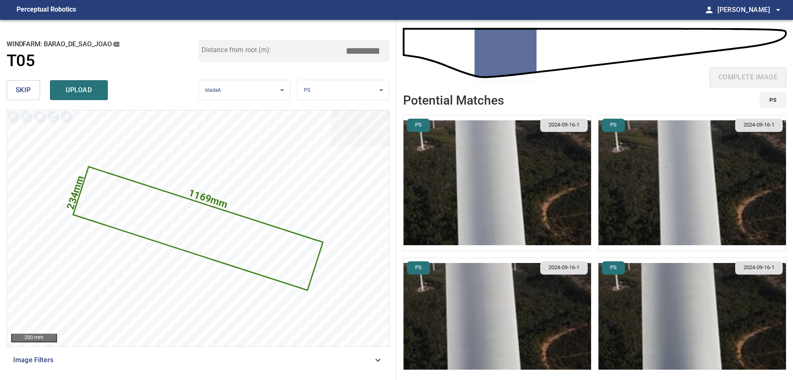
drag, startPoint x: 370, startPoint y: 50, endPoint x: 446, endPoint y: 50, distance: 76.8
click at [443, 50] on div "**********" at bounding box center [396, 200] width 793 height 360
type input "*****"
click at [88, 91] on span "upload" at bounding box center [79, 90] width 40 height 12
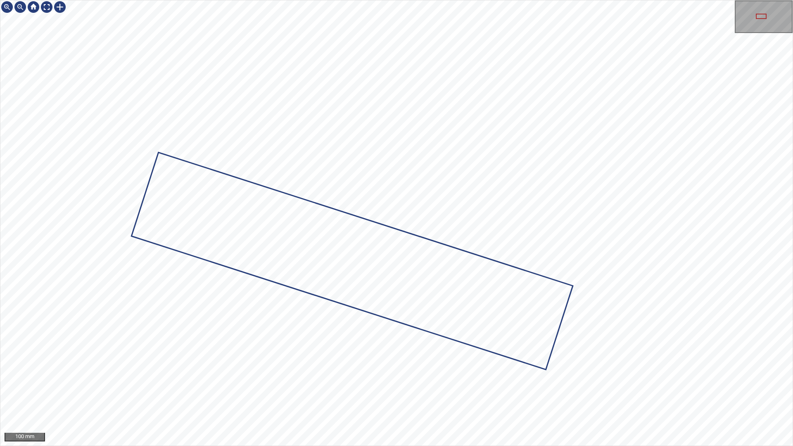
click at [399, 261] on div at bounding box center [396, 222] width 792 height 445
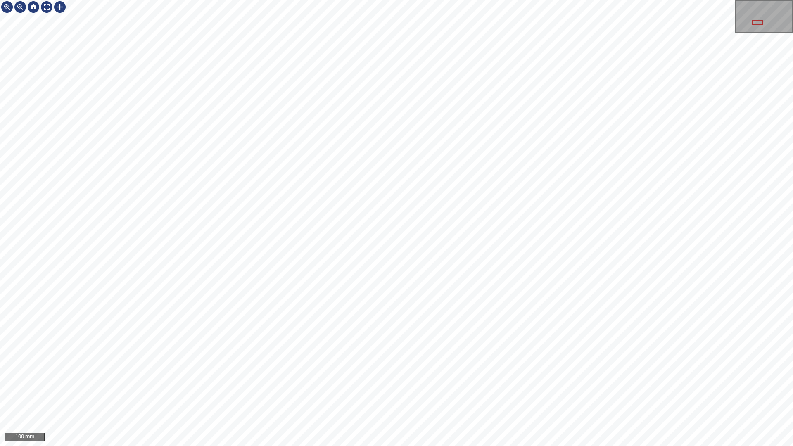
click at [636, 0] on div "100 mm" at bounding box center [396, 223] width 793 height 446
click at [420, 379] on div "100 mm" at bounding box center [396, 223] width 793 height 446
click at [529, 379] on div "100 mm" at bounding box center [396, 223] width 793 height 446
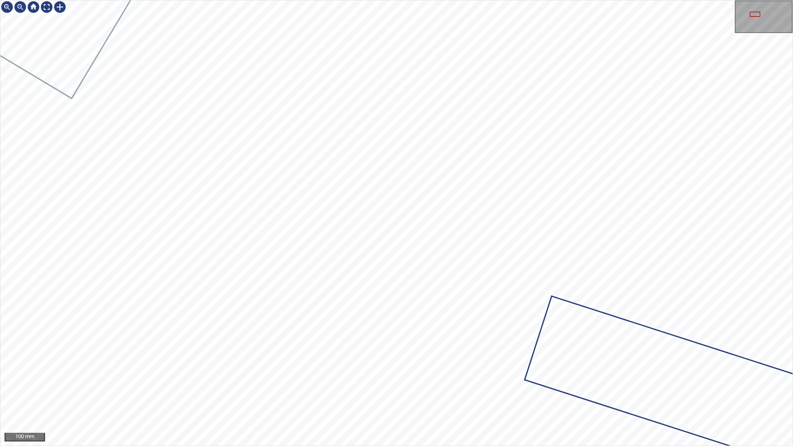
click at [304, 379] on div "100 mm" at bounding box center [396, 223] width 793 height 446
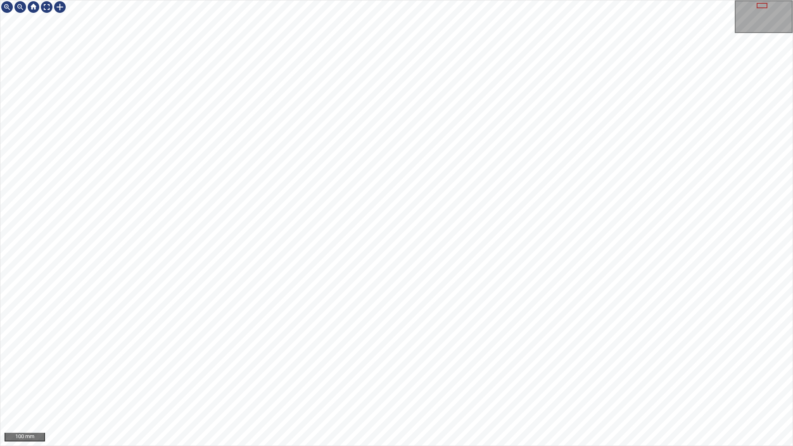
click at [160, 379] on div "100 mm" at bounding box center [396, 223] width 793 height 446
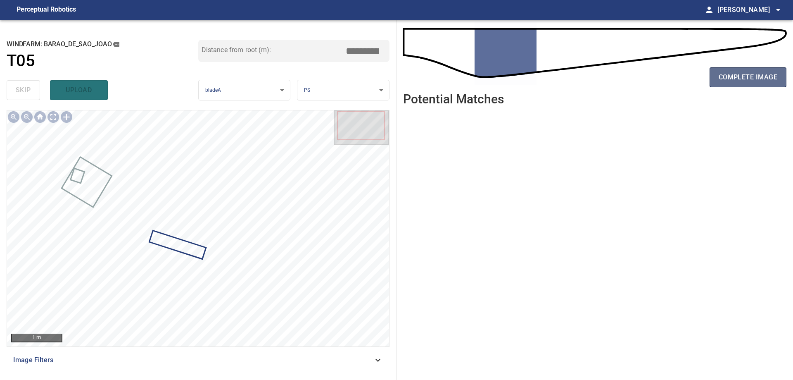
drag, startPoint x: 748, startPoint y: 78, endPoint x: 743, endPoint y: 78, distance: 5.4
click at [748, 78] on span "complete image" at bounding box center [748, 77] width 59 height 12
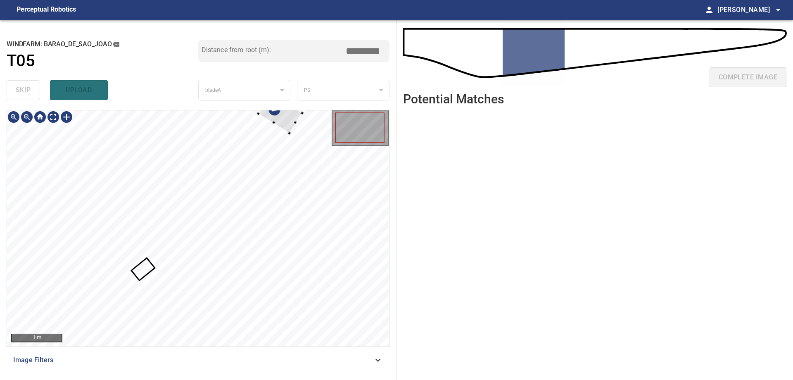
click at [290, 130] on div at bounding box center [280, 113] width 44 height 40
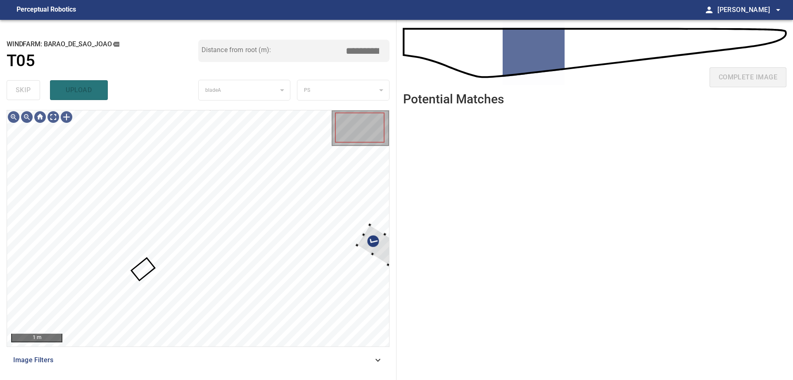
click at [364, 264] on div at bounding box center [379, 244] width 44 height 40
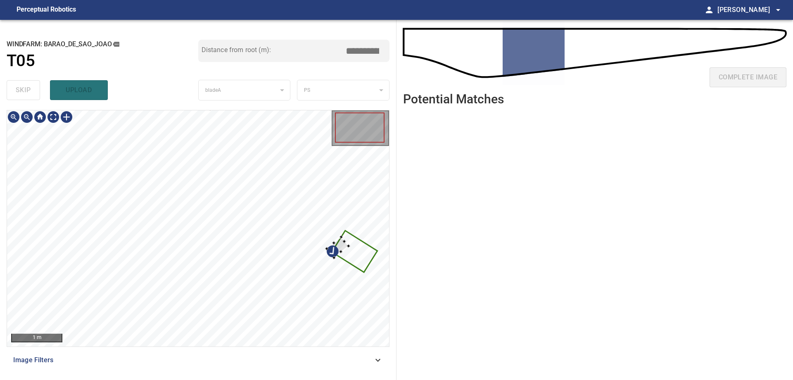
click at [354, 244] on div at bounding box center [198, 228] width 382 height 236
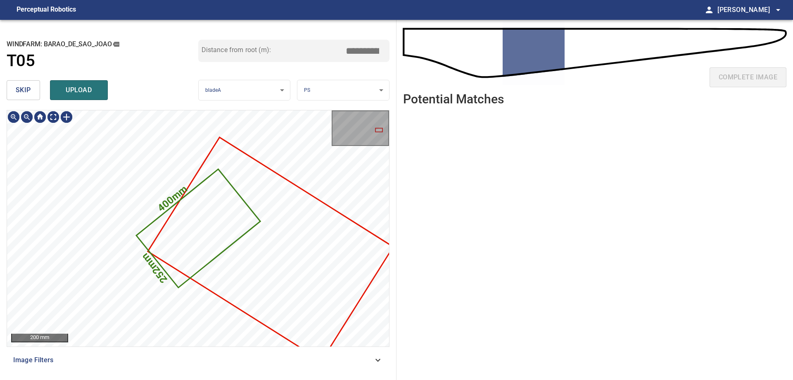
click at [33, 93] on button "skip" at bounding box center [23, 90] width 33 height 20
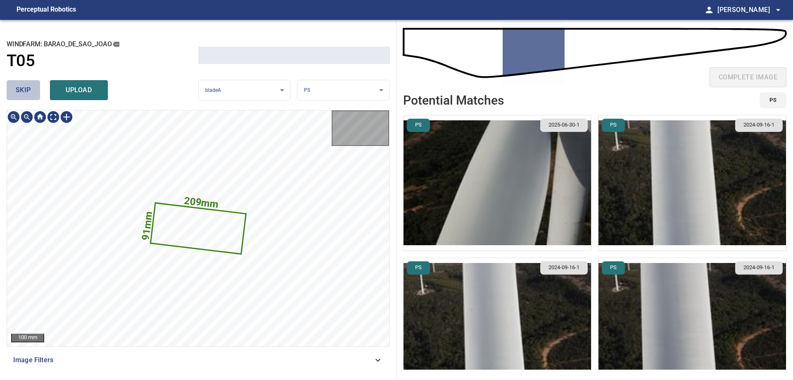
click at [33, 93] on button "skip" at bounding box center [23, 90] width 33 height 20
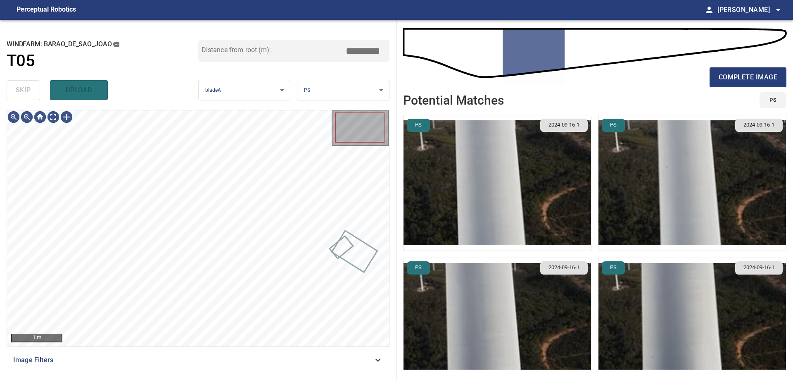
type input "*****"
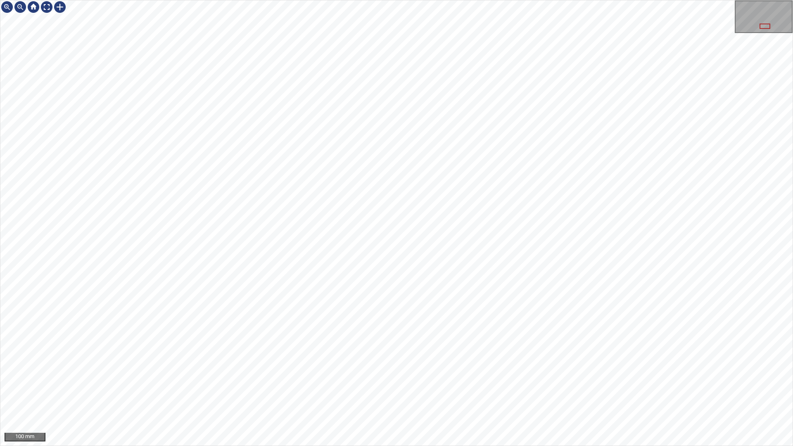
click at [430, 379] on div "100 mm" at bounding box center [396, 223] width 793 height 446
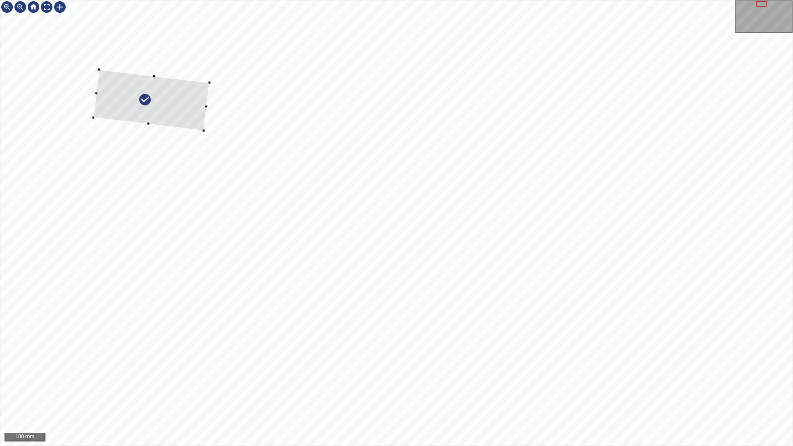
click at [137, 122] on div at bounding box center [151, 99] width 116 height 61
click at [153, 108] on icon at bounding box center [151, 99] width 116 height 61
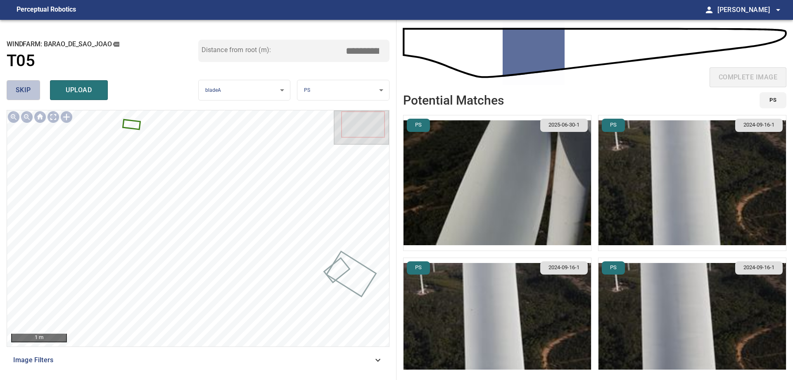
click at [33, 95] on button "skip" at bounding box center [23, 90] width 33 height 20
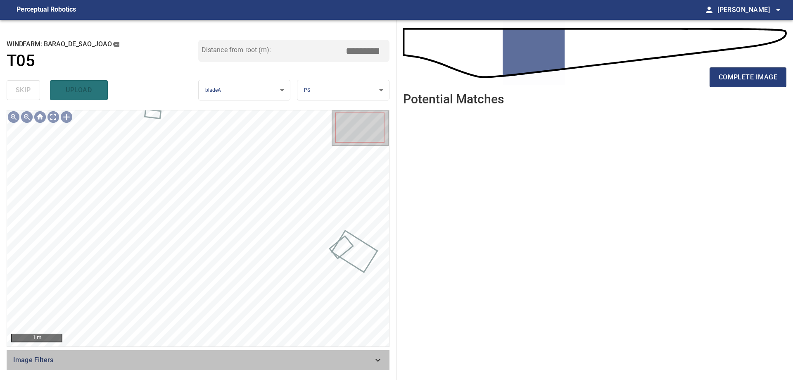
click at [377, 356] on icon at bounding box center [378, 360] width 10 height 10
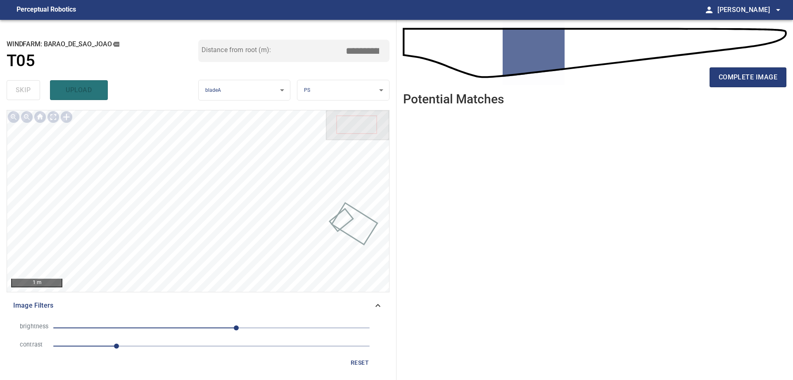
click at [152, 351] on span "1" at bounding box center [211, 346] width 316 height 12
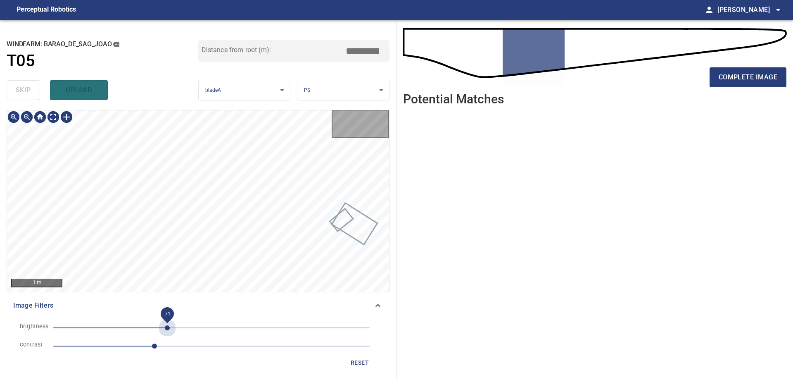
click at [168, 325] on span "-71" at bounding box center [211, 328] width 316 height 12
click at [184, 325] on span "-71" at bounding box center [211, 328] width 316 height 12
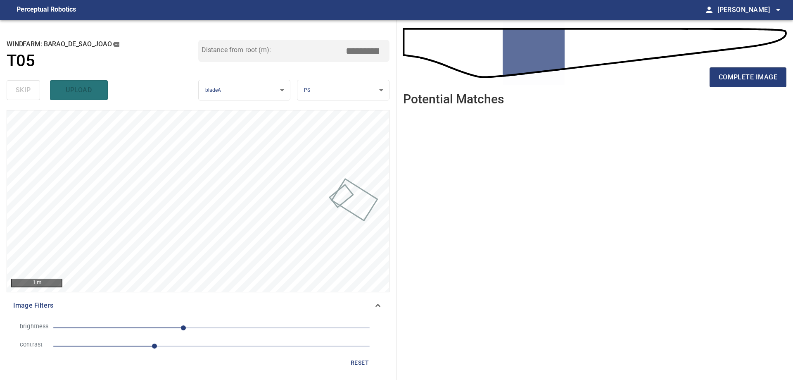
click at [373, 308] on icon at bounding box center [378, 305] width 10 height 10
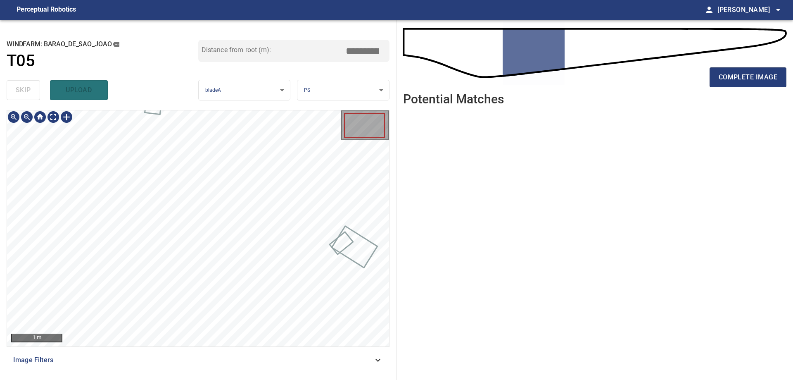
click at [326, 379] on html "**********" at bounding box center [396, 190] width 793 height 380
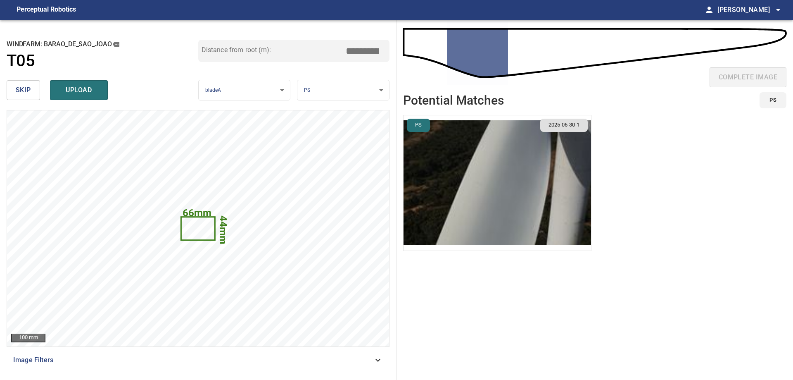
drag, startPoint x: 369, startPoint y: 52, endPoint x: 440, endPoint y: 54, distance: 70.7
click at [431, 53] on div "**********" at bounding box center [396, 200] width 793 height 360
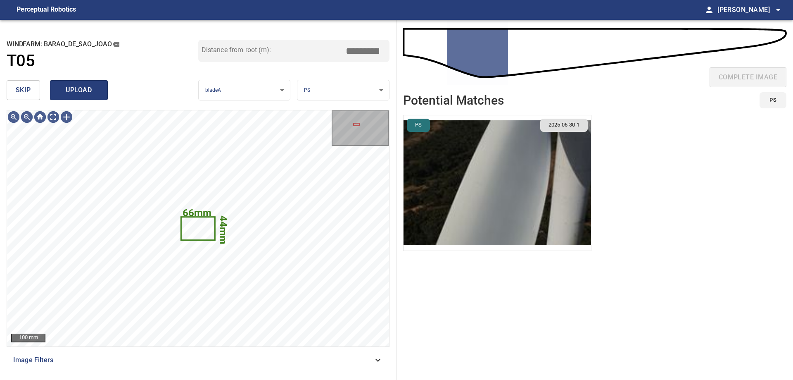
type input "****"
click at [85, 94] on span "upload" at bounding box center [79, 90] width 40 height 12
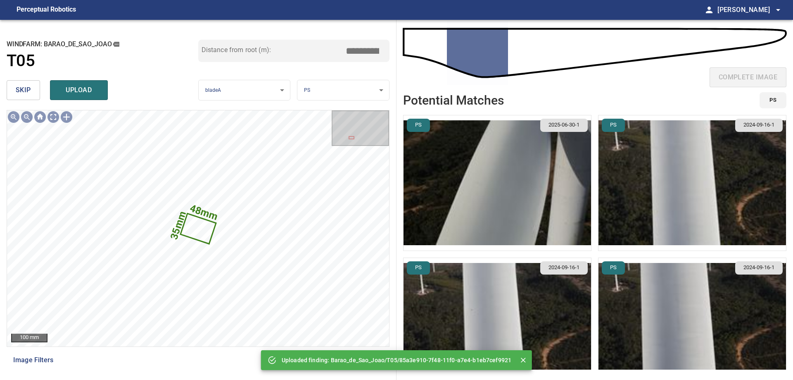
drag, startPoint x: 363, startPoint y: 52, endPoint x: 465, endPoint y: 46, distance: 102.2
click at [460, 46] on div "**********" at bounding box center [396, 200] width 793 height 360
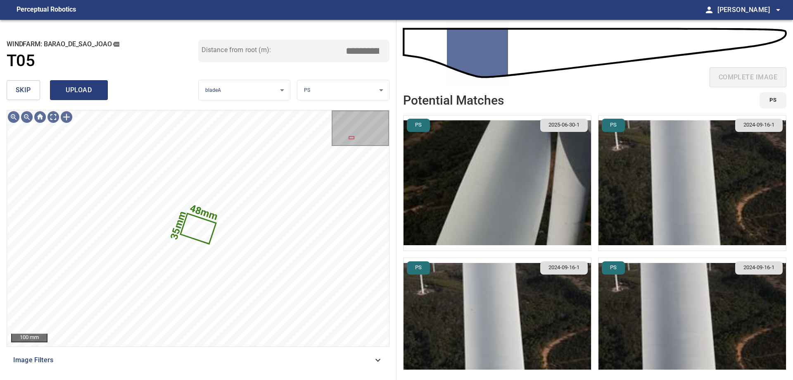
type input "*****"
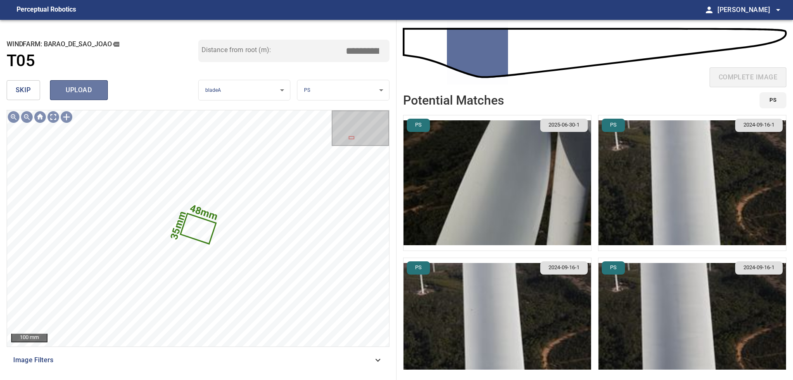
click at [87, 81] on button "upload" at bounding box center [79, 90] width 58 height 20
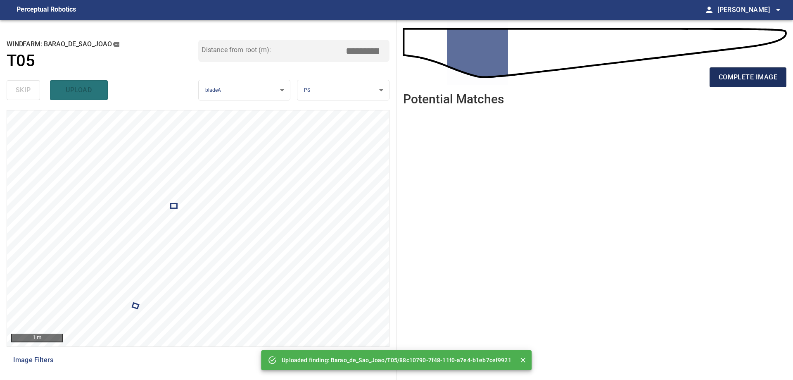
click at [757, 76] on span "complete image" at bounding box center [748, 77] width 59 height 12
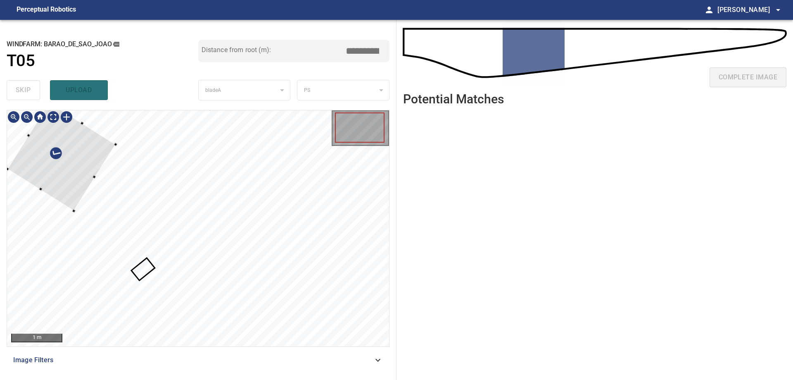
click at [82, 161] on div at bounding box center [61, 156] width 108 height 108
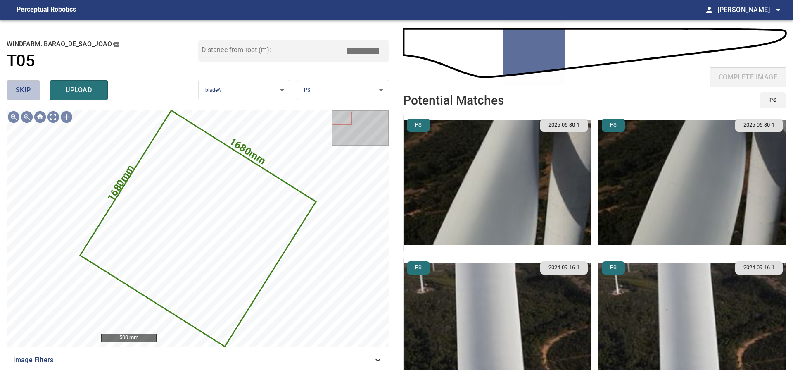
click at [18, 83] on button "skip" at bounding box center [23, 90] width 33 height 20
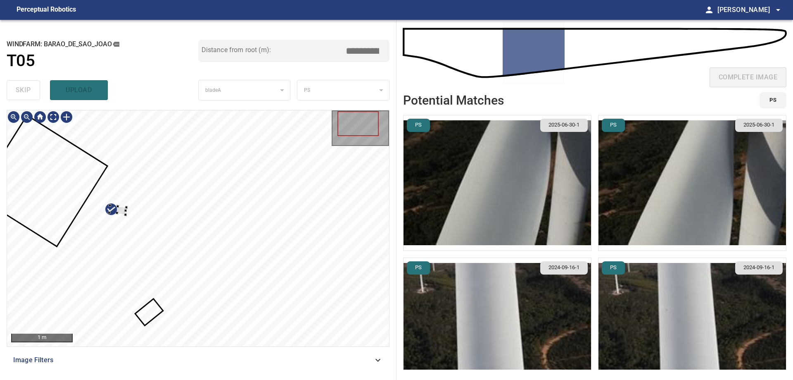
click at [71, 213] on div at bounding box center [198, 228] width 382 height 236
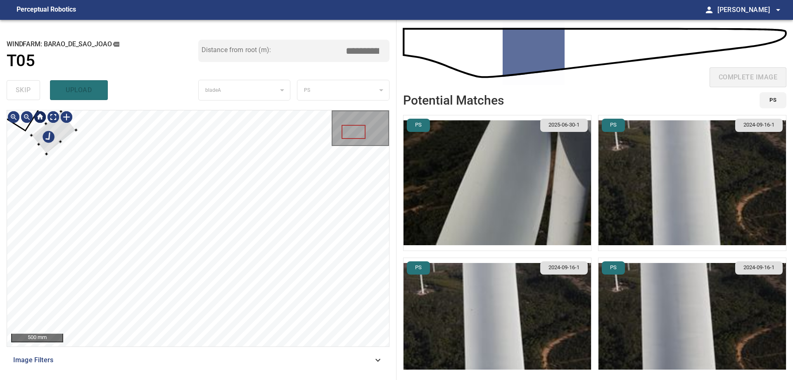
click at [50, 145] on div at bounding box center [198, 228] width 382 height 236
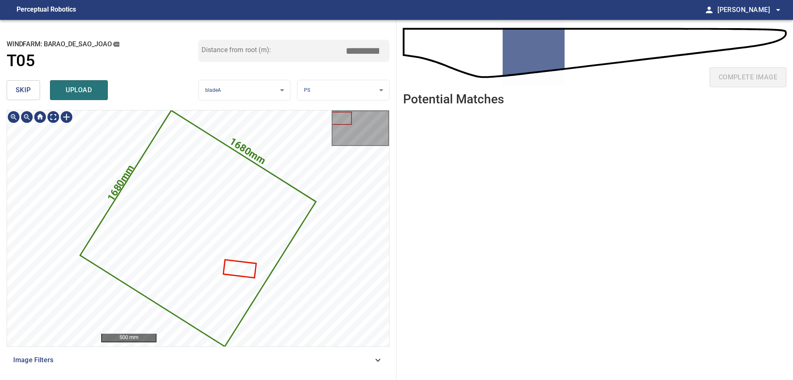
type input "*****"
click at [173, 223] on icon at bounding box center [198, 229] width 234 height 234
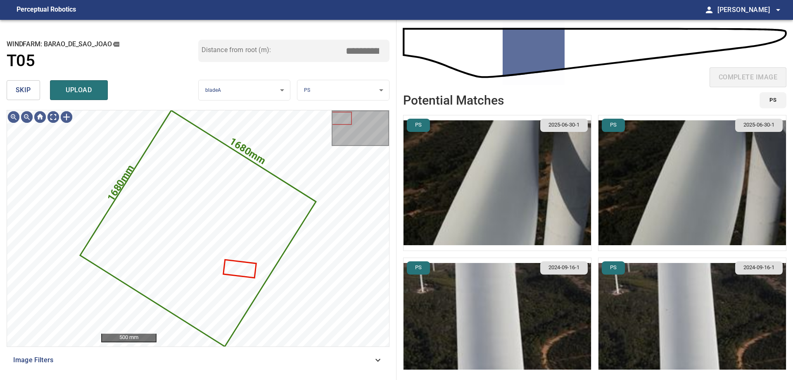
click at [28, 88] on span "skip" at bounding box center [23, 90] width 15 height 12
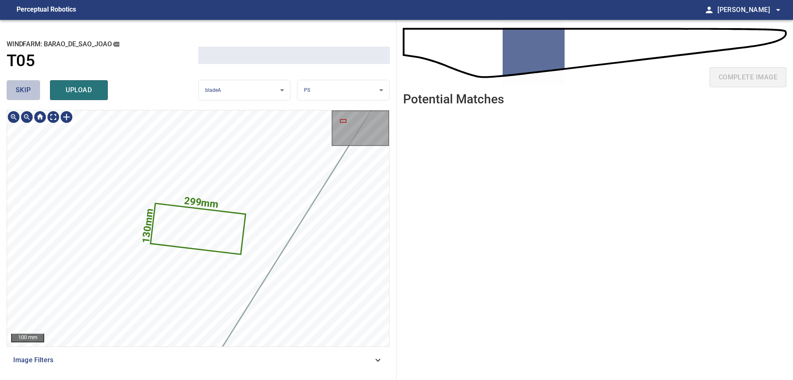
click at [28, 88] on span "skip" at bounding box center [23, 90] width 15 height 12
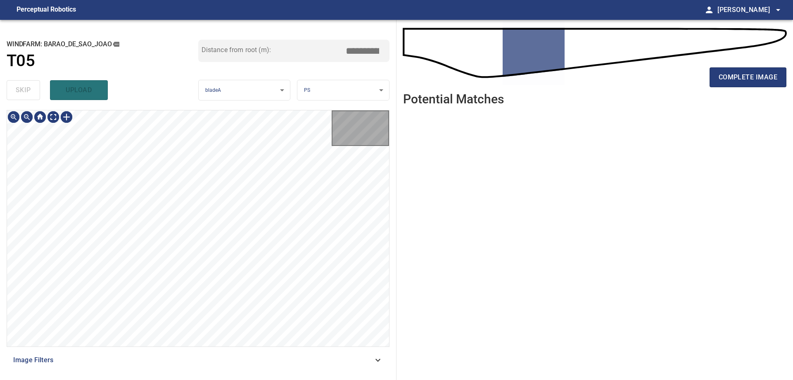
click at [28, 88] on div "skip upload" at bounding box center [103, 90] width 192 height 26
type input "*****"
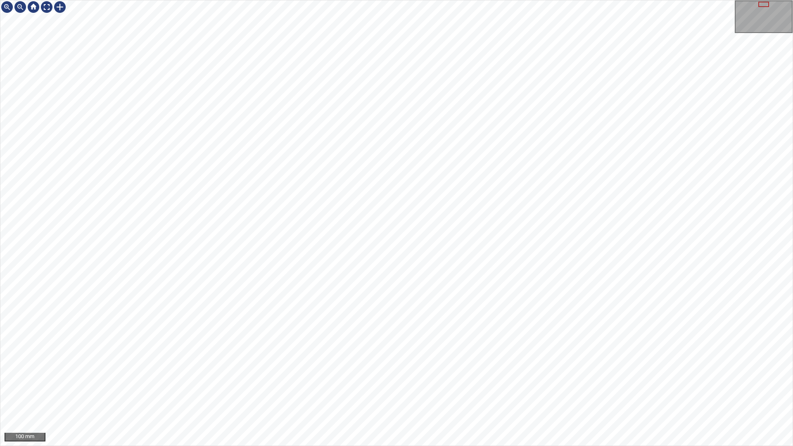
click at [490, 0] on div "100 mm" at bounding box center [396, 223] width 793 height 446
click at [413, 0] on div "100 mm" at bounding box center [396, 223] width 793 height 446
click at [60, 6] on div at bounding box center [59, 6] width 13 height 13
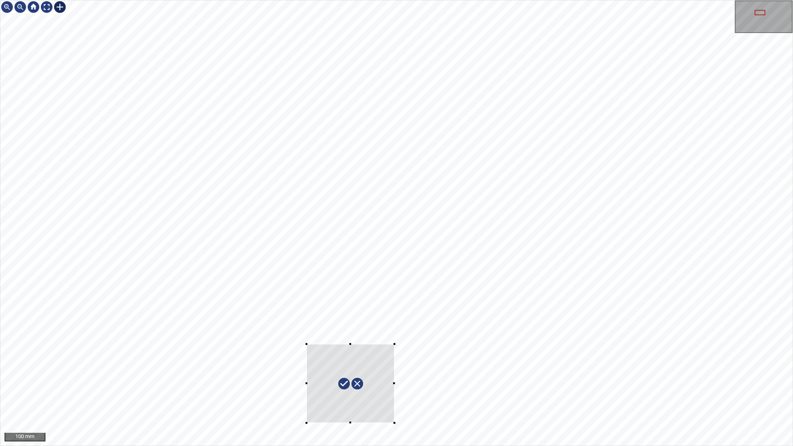
click at [394, 379] on div at bounding box center [396, 222] width 792 height 445
click at [426, 379] on div "100 mm" at bounding box center [396, 223] width 793 height 446
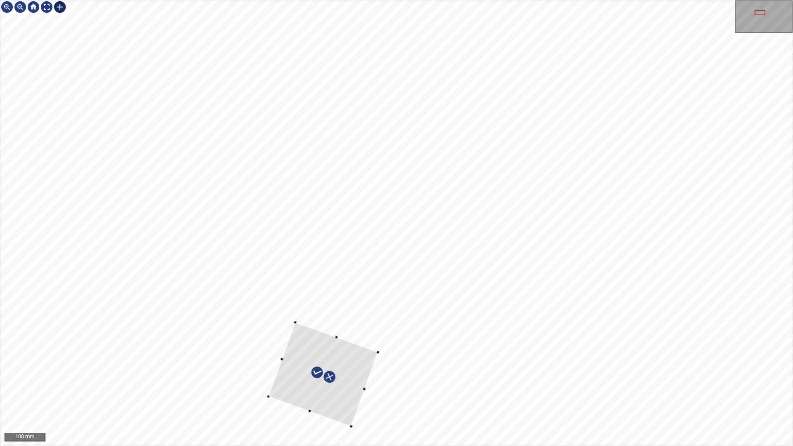
click at [353, 379] on div at bounding box center [322, 374] width 109 height 104
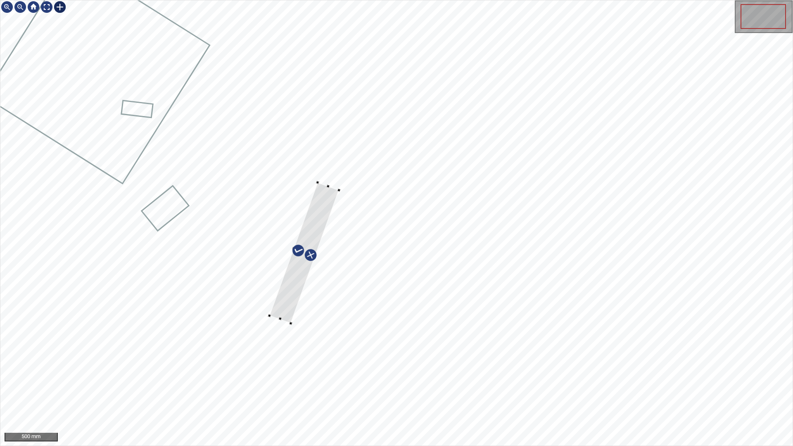
click at [275, 325] on div at bounding box center [396, 222] width 792 height 445
click at [252, 318] on div at bounding box center [396, 222] width 792 height 445
click at [316, 211] on div at bounding box center [298, 258] width 86 height 151
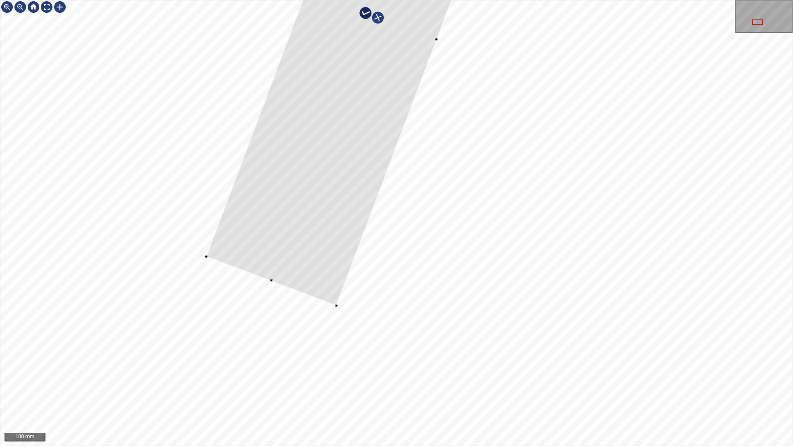
click at [273, 280] on div at bounding box center [372, 15] width 331 height 581
click at [220, 260] on div at bounding box center [396, 222] width 792 height 445
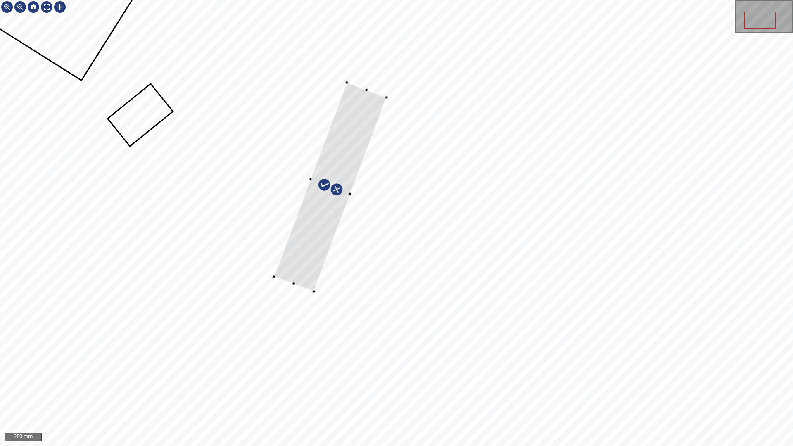
click at [275, 278] on div at bounding box center [274, 276] width 3 height 3
